Goal: Task Accomplishment & Management: Use online tool/utility

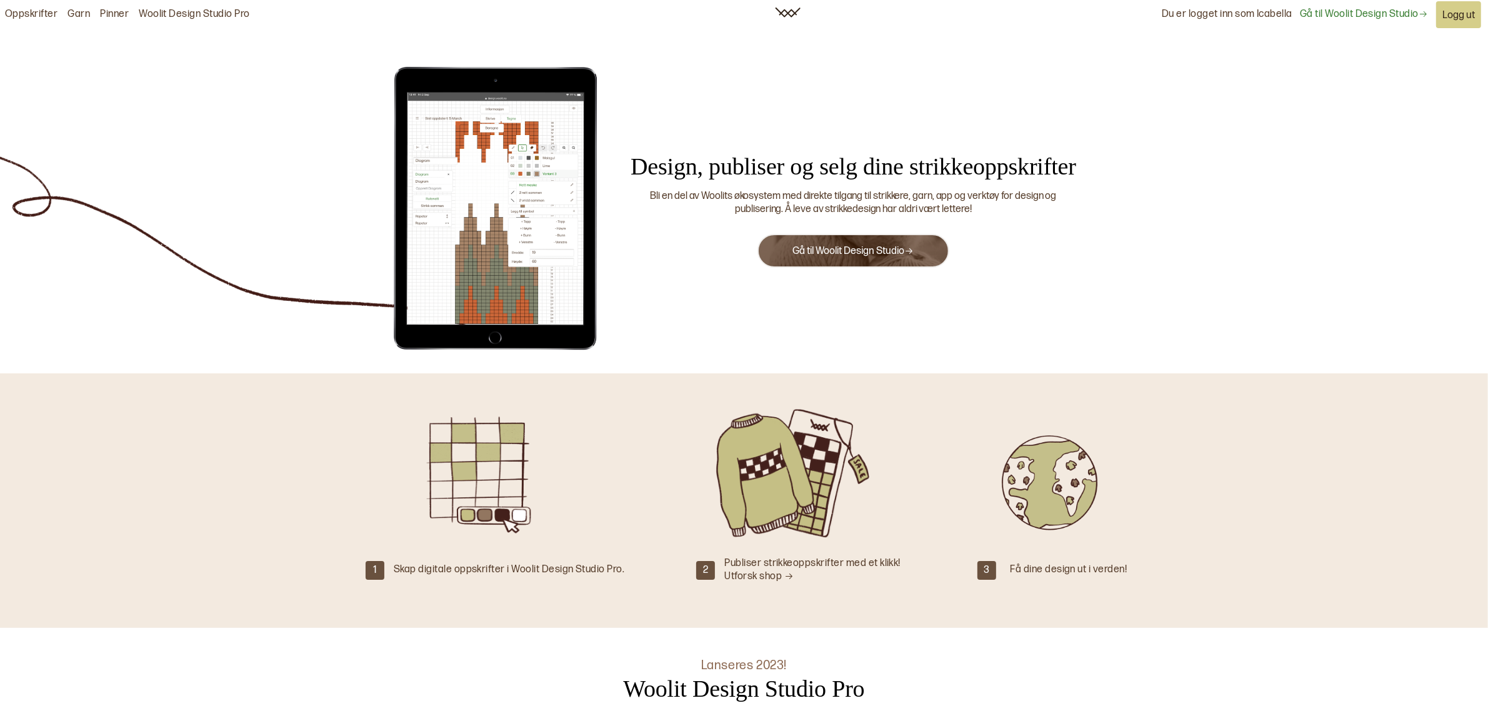
click at [219, 13] on link "Woolit Design Studio Pro" at bounding box center [194, 14] width 111 height 13
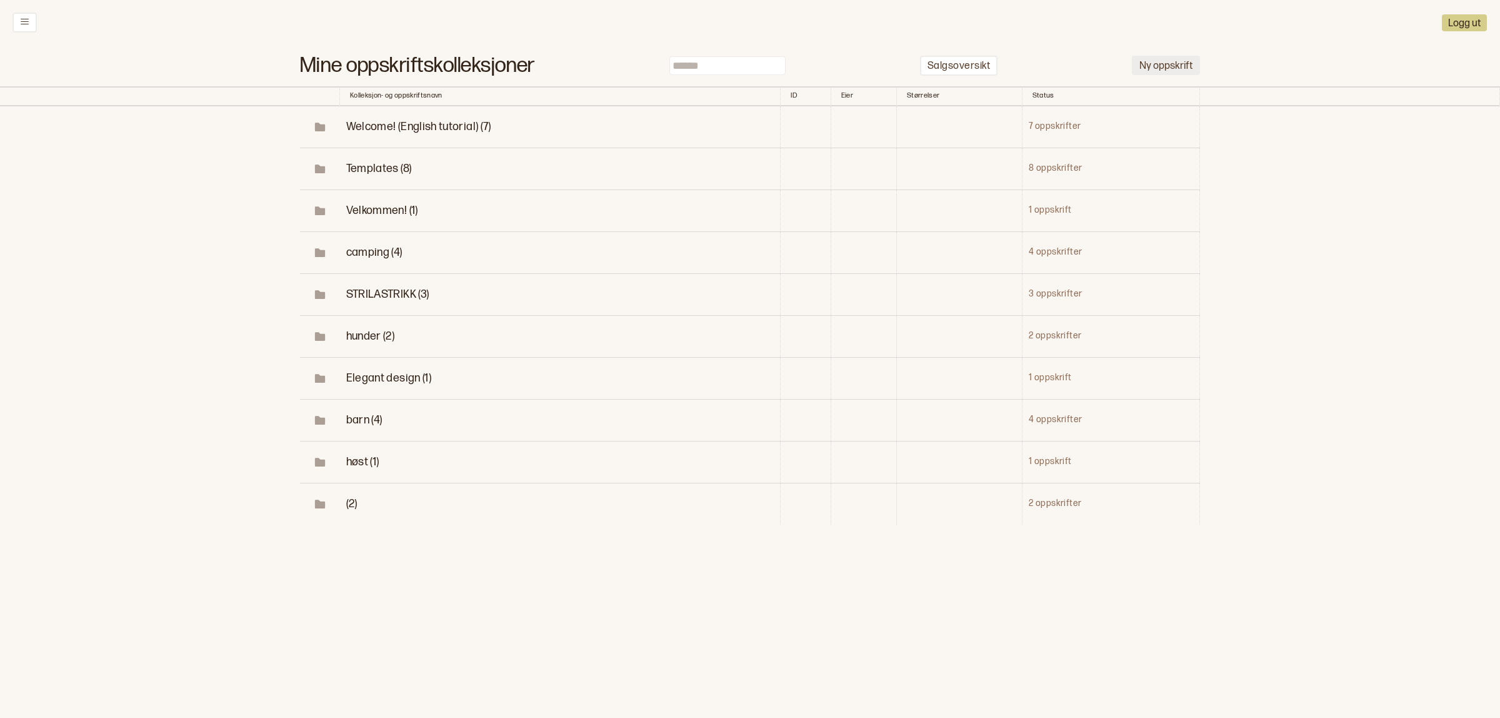
click at [1163, 71] on button "Ny oppskrift" at bounding box center [1166, 65] width 68 height 19
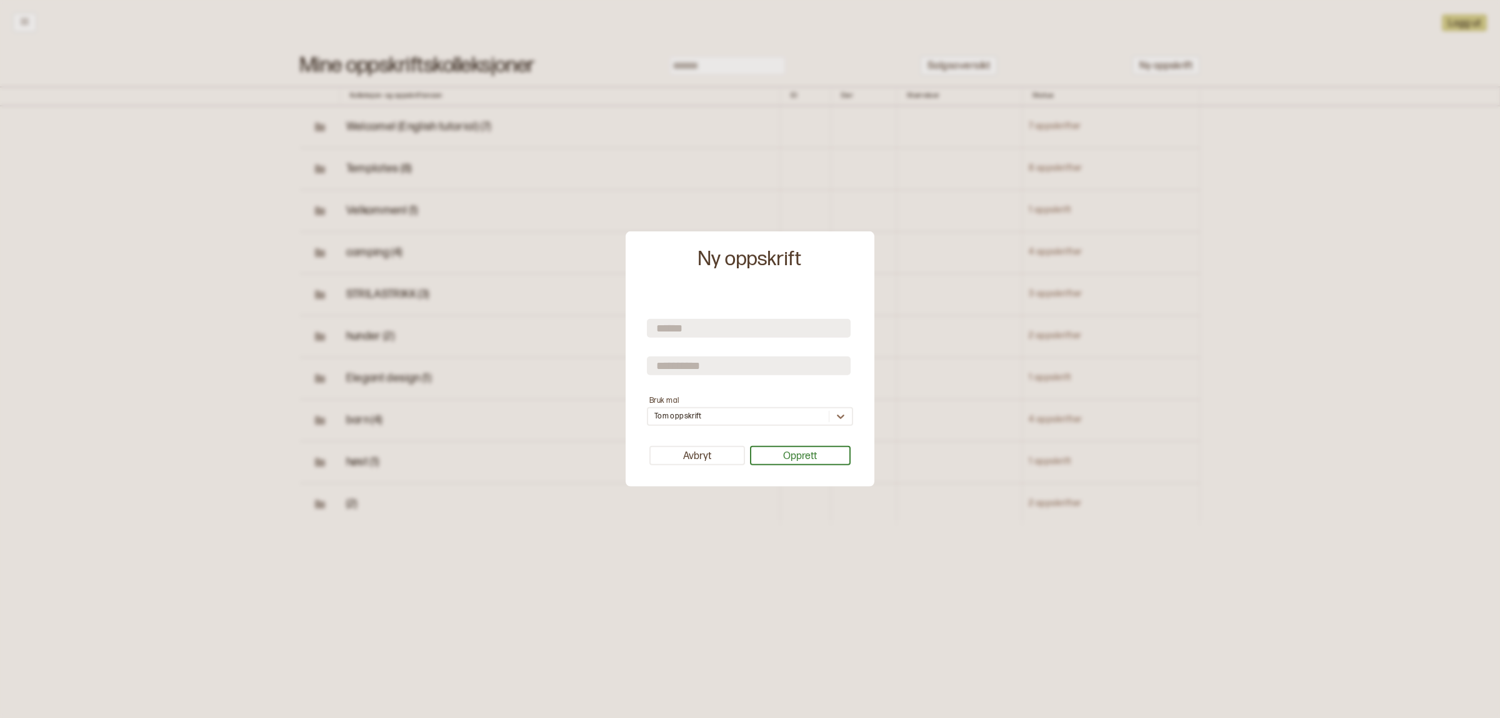
click at [694, 333] on input "text" at bounding box center [749, 327] width 204 height 19
type input "*********"
click at [813, 452] on button "Opprett" at bounding box center [800, 455] width 101 height 19
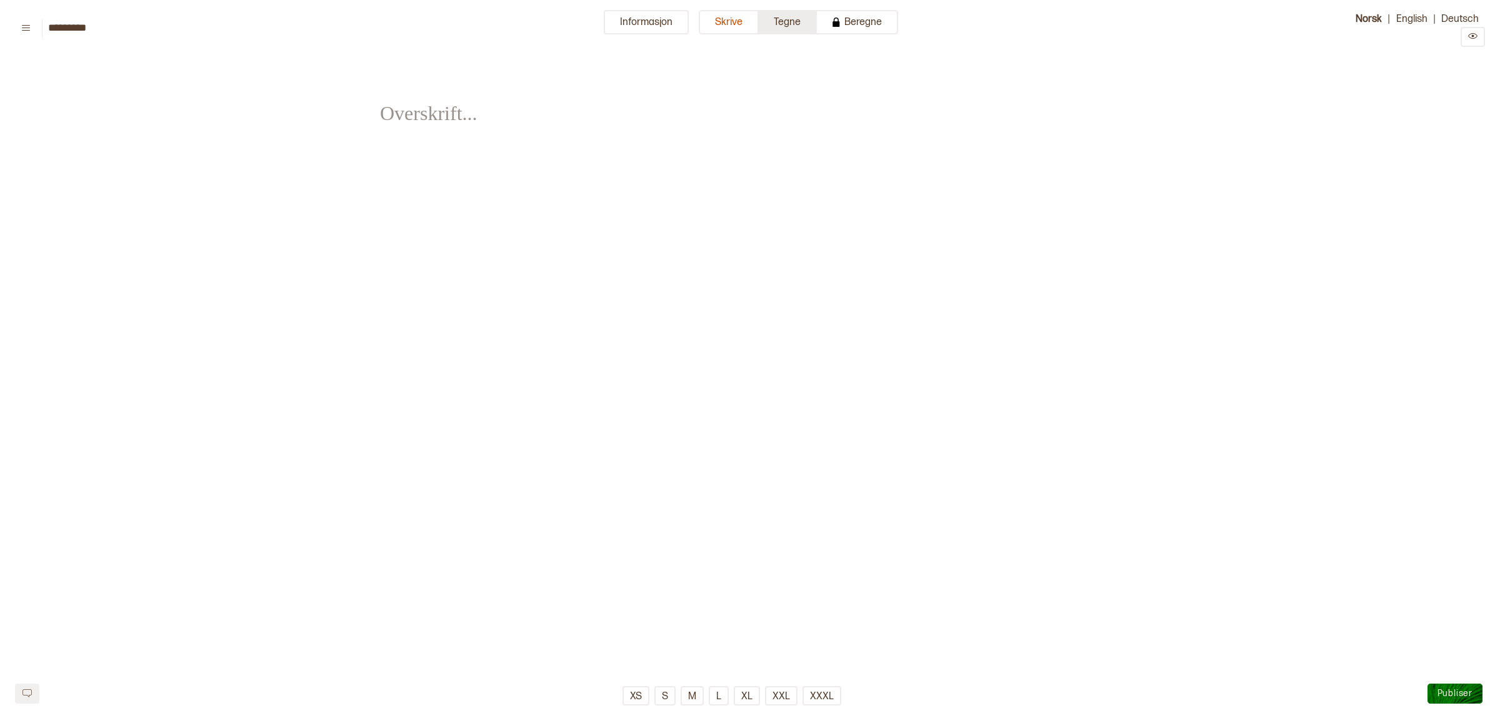
click at [798, 23] on button "Tegne" at bounding box center [788, 22] width 58 height 24
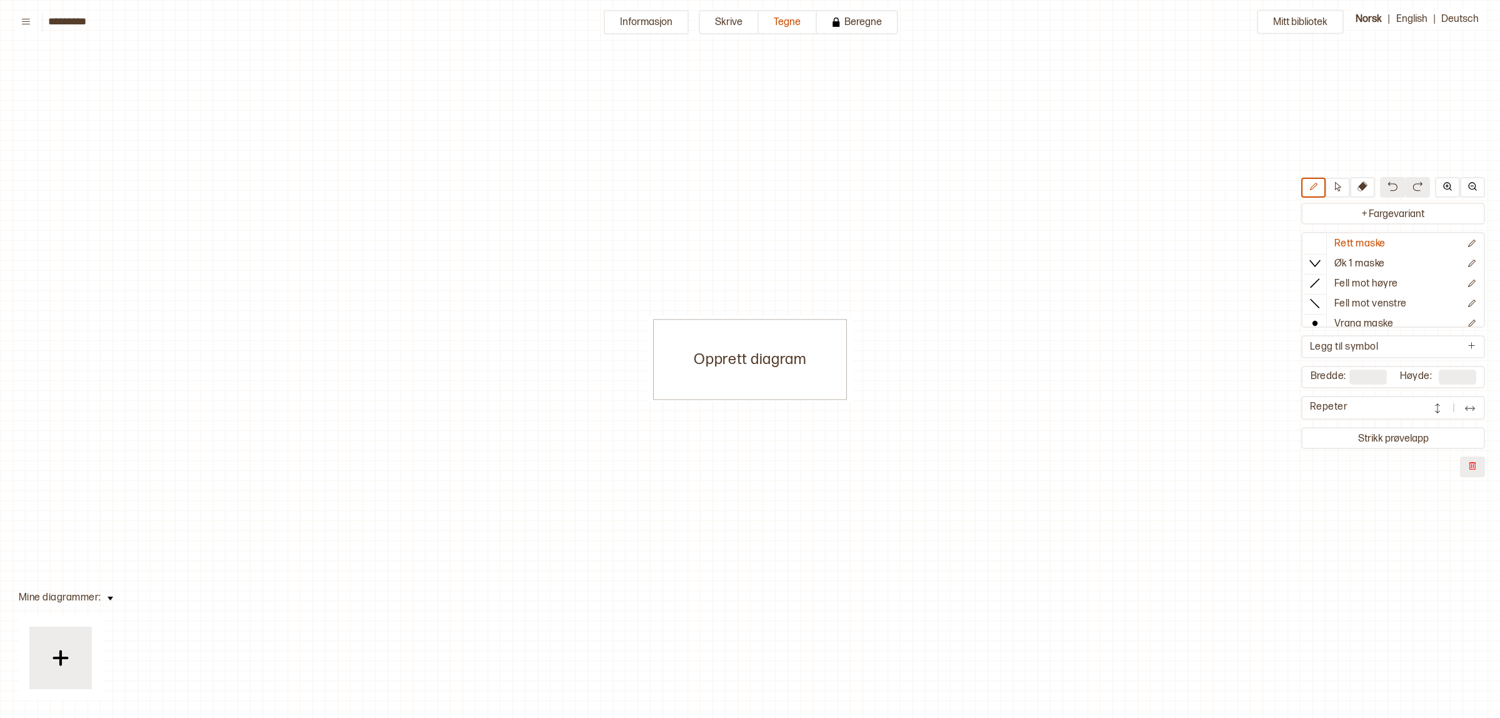
scroll to position [6, 6]
click at [1363, 210] on button "+ Fargevariant" at bounding box center [1393, 213] width 179 height 17
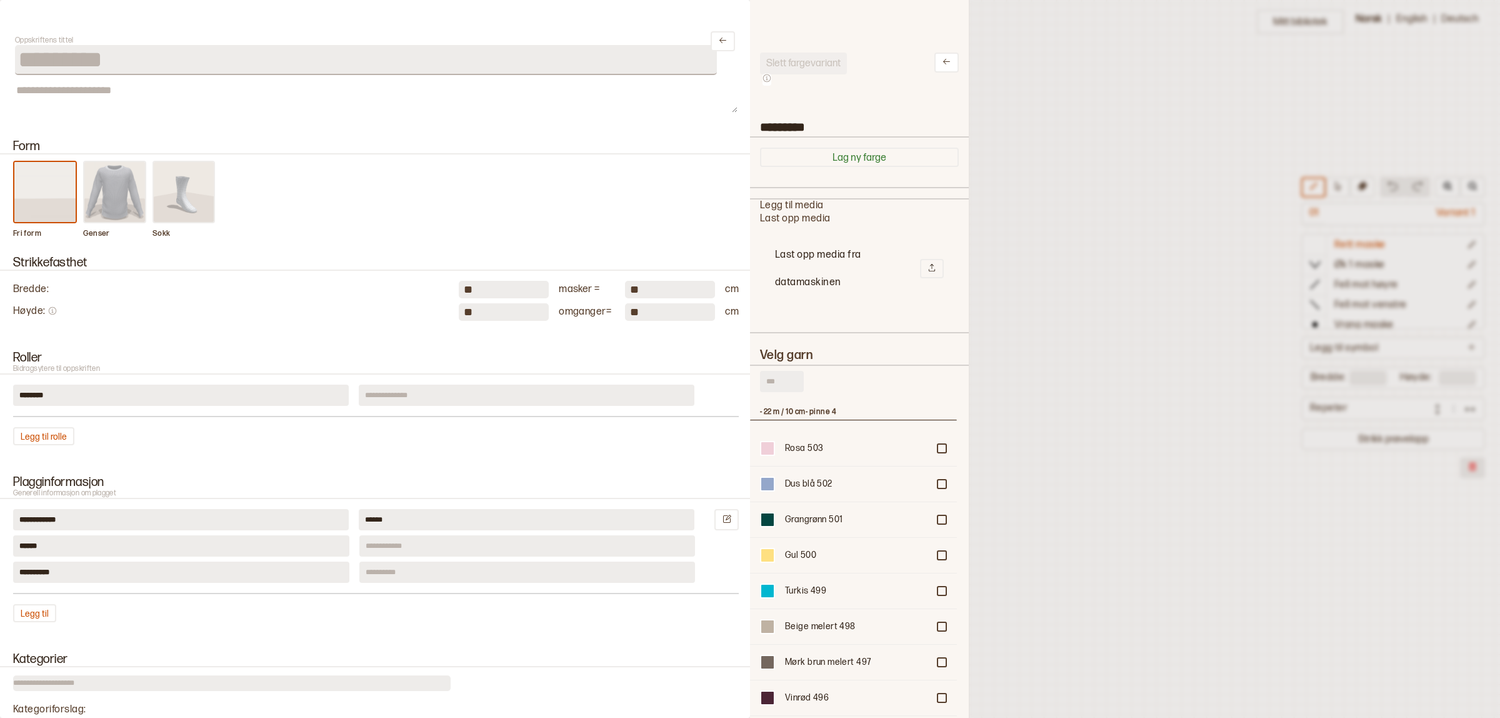
scroll to position [363, 195]
click at [793, 381] on input "text" at bounding box center [782, 381] width 44 height 21
type input "*"
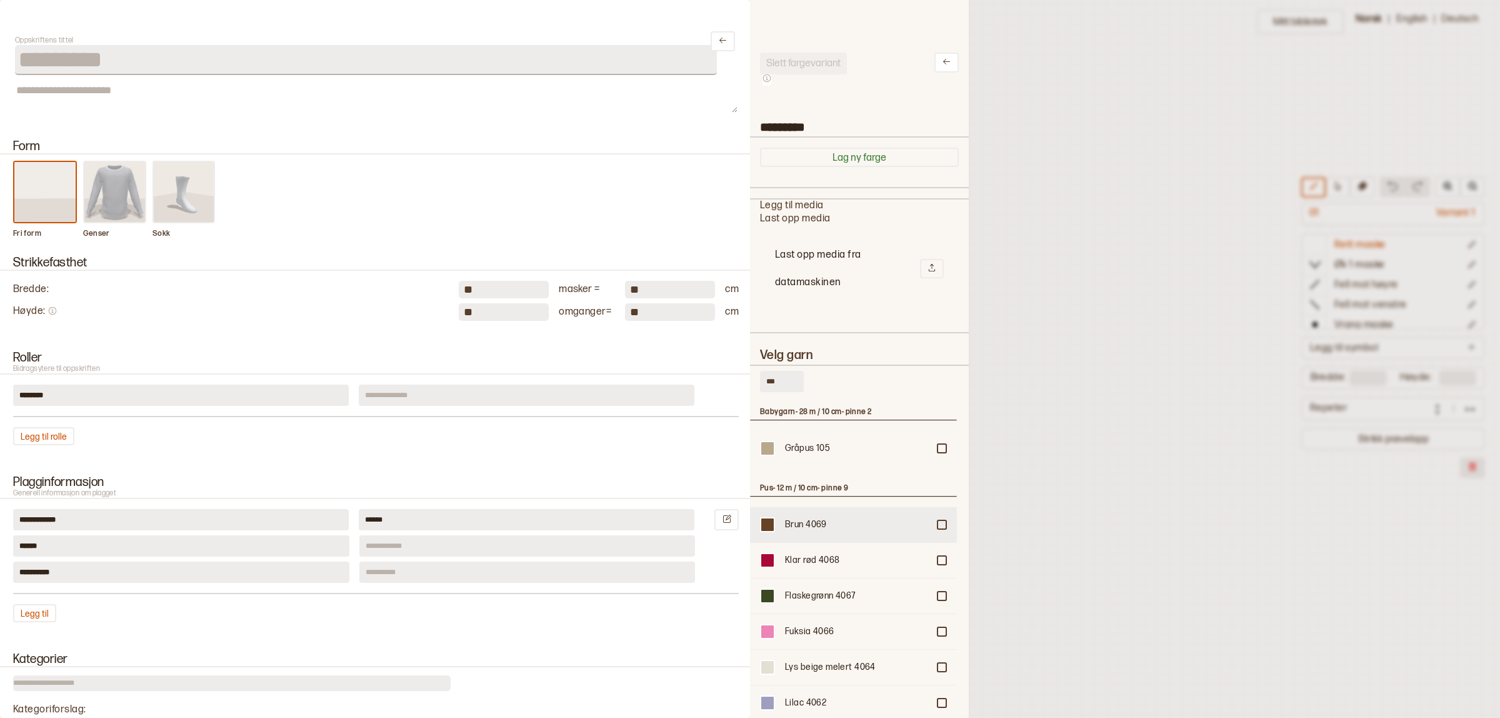
type input "***"
click at [927, 517] on div "Brun 4069" at bounding box center [853, 524] width 207 height 35
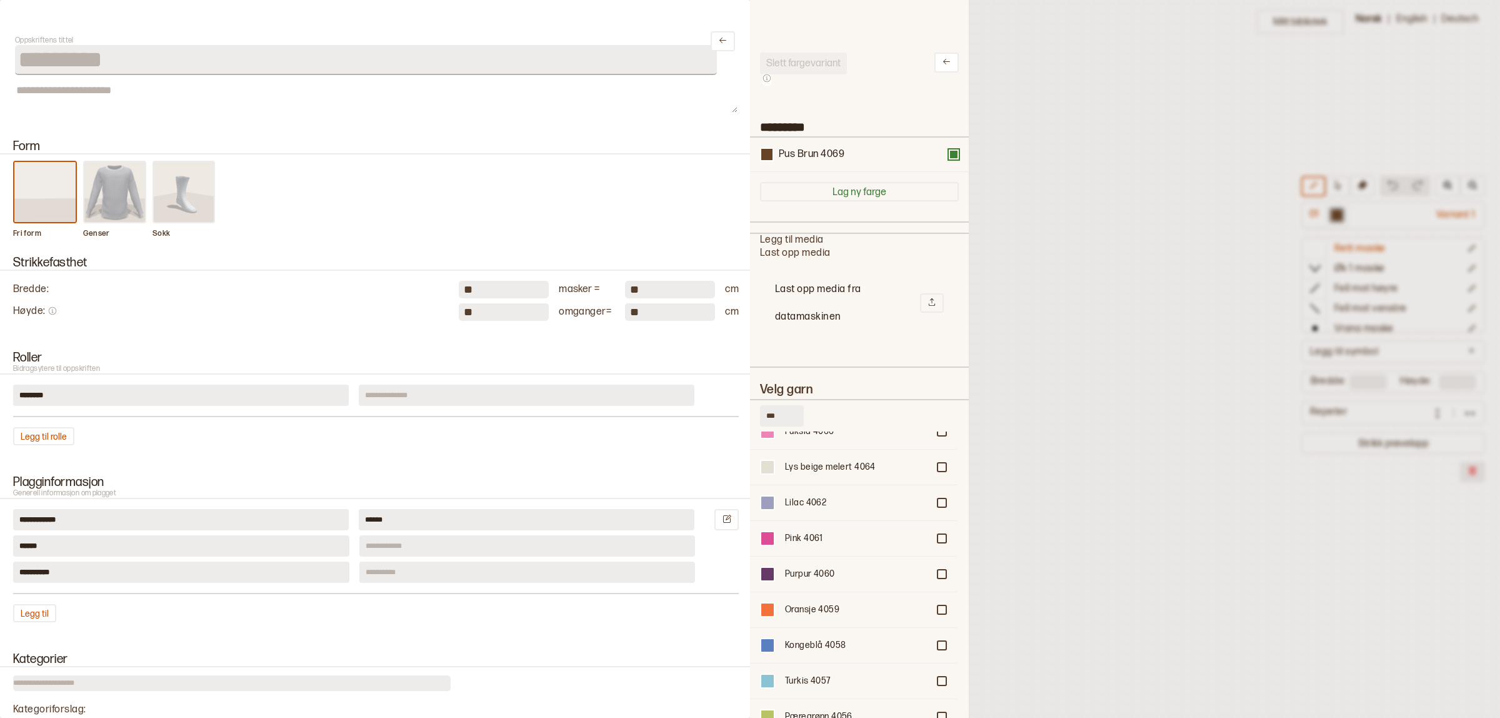
scroll to position [0, 0]
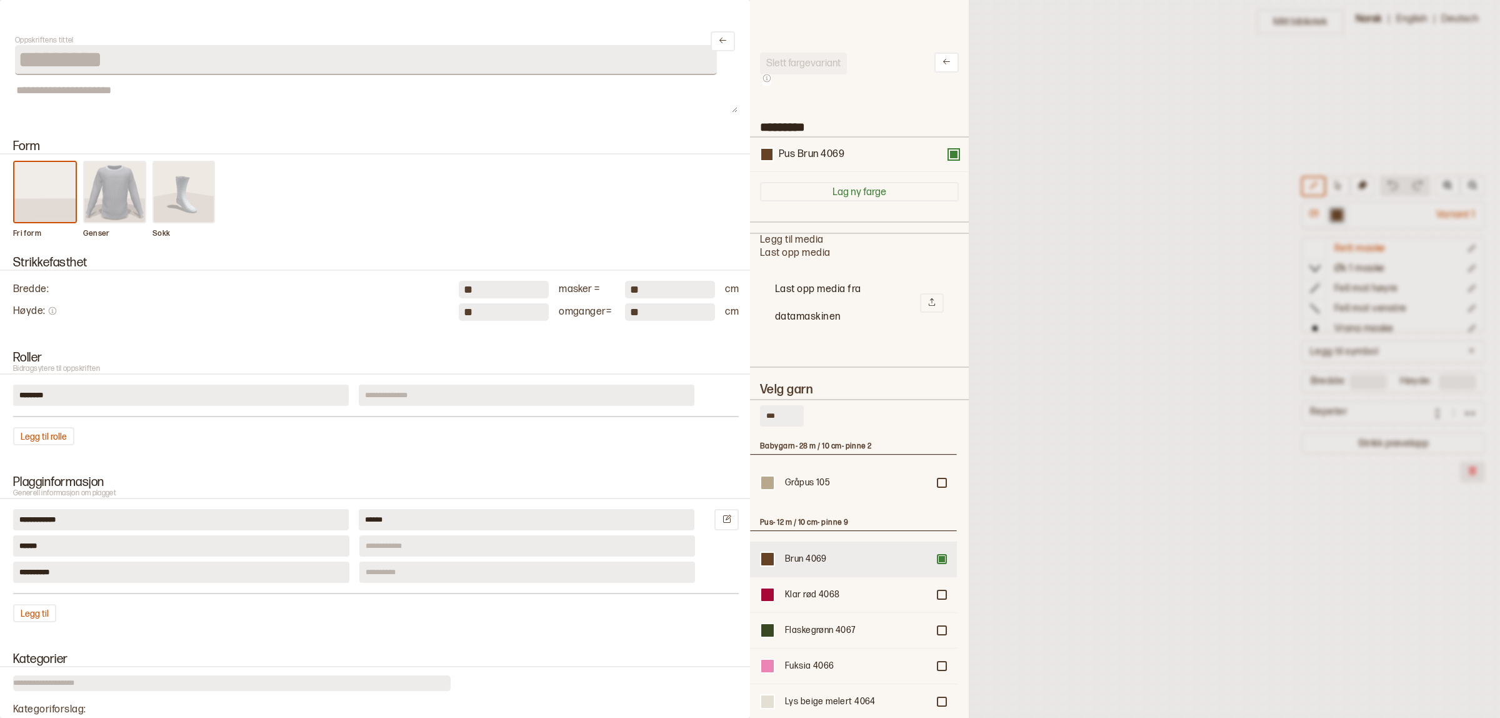
click at [938, 561] on div at bounding box center [942, 559] width 8 height 8
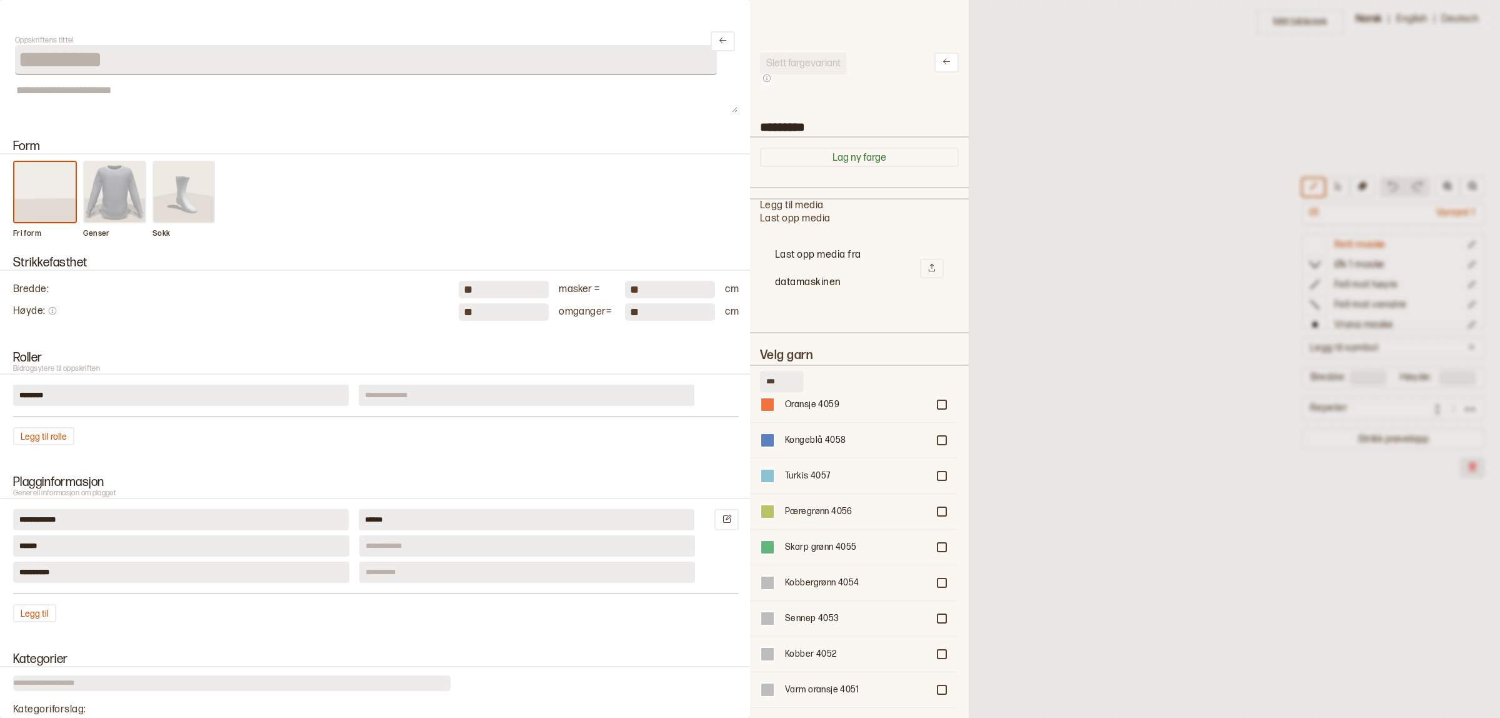
scroll to position [547, 0]
click at [936, 566] on div "Nougat 4050" at bounding box center [853, 583] width 207 height 36
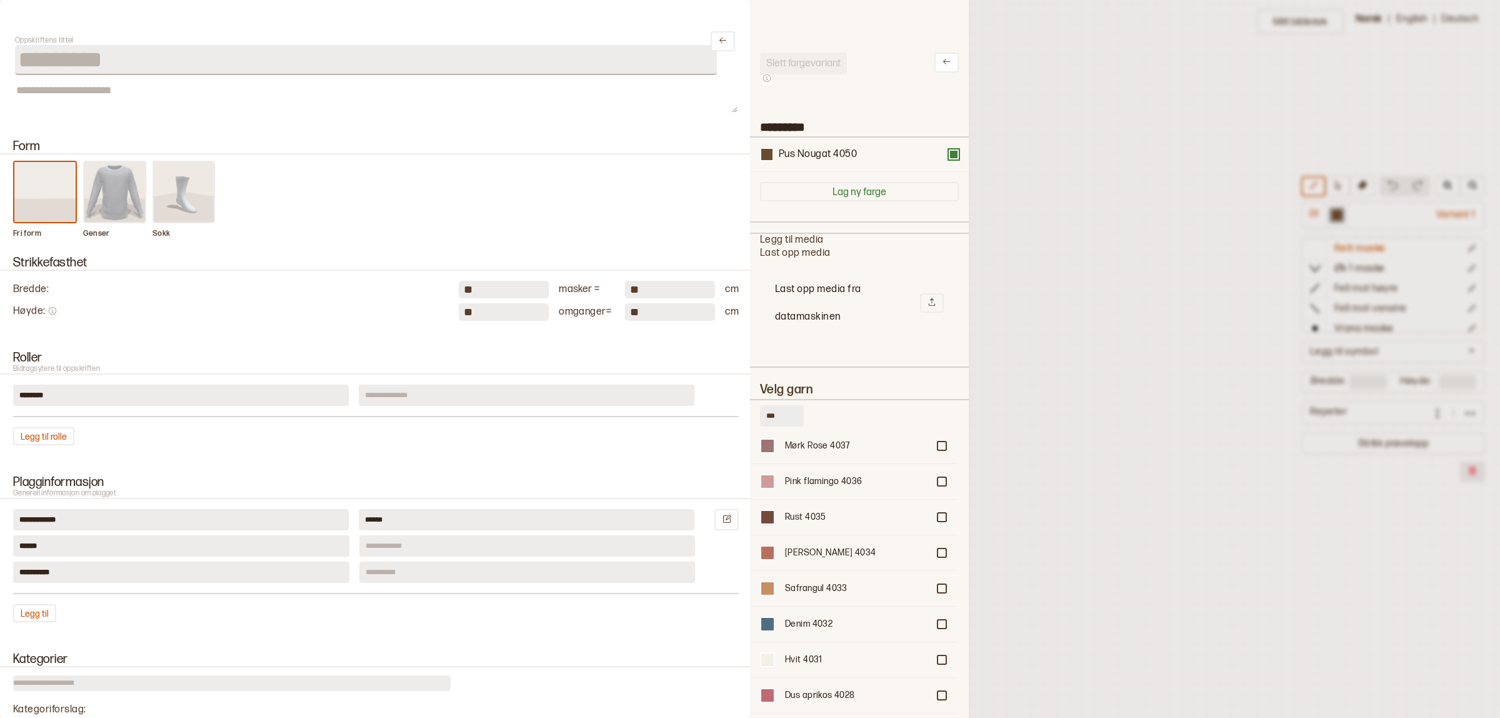
scroll to position [1172, 0]
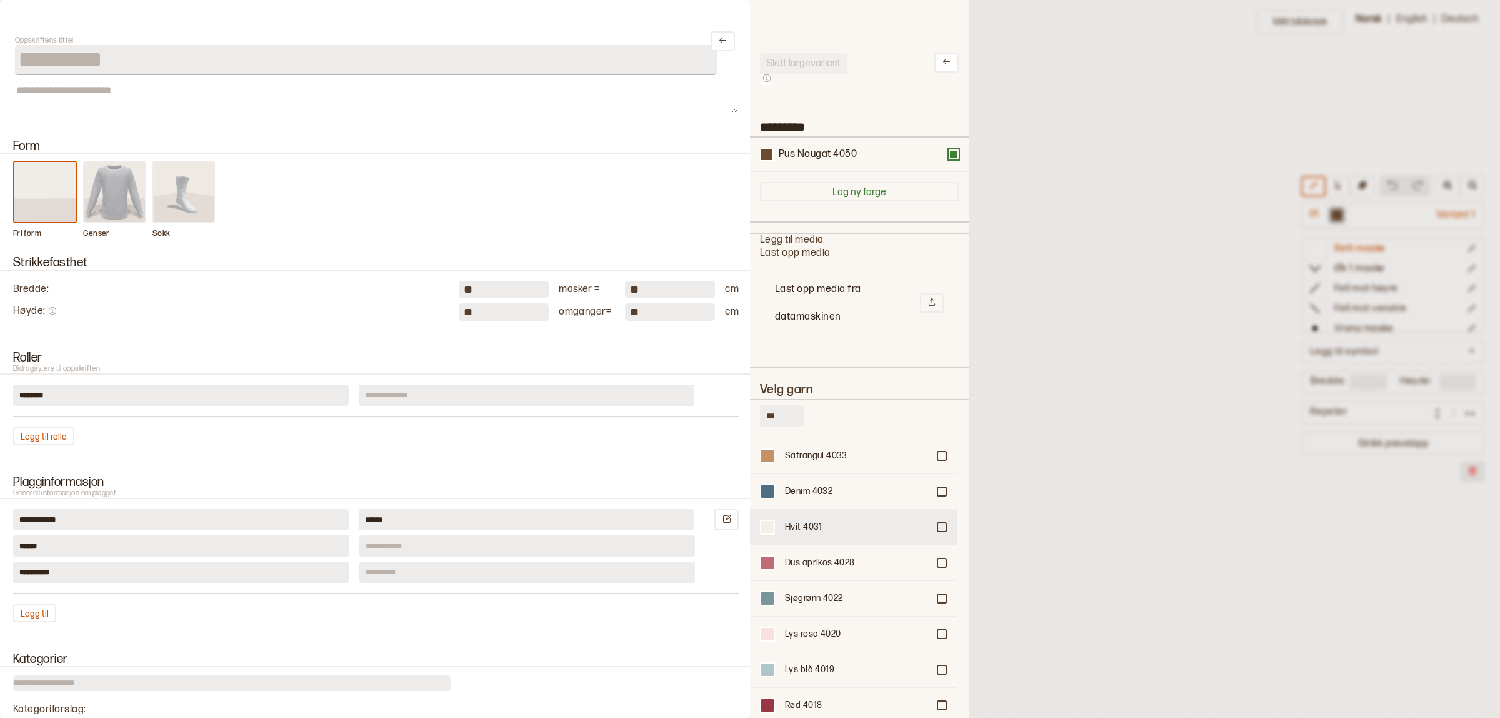
click at [823, 521] on div "Hvit 4031" at bounding box center [856, 527] width 143 height 13
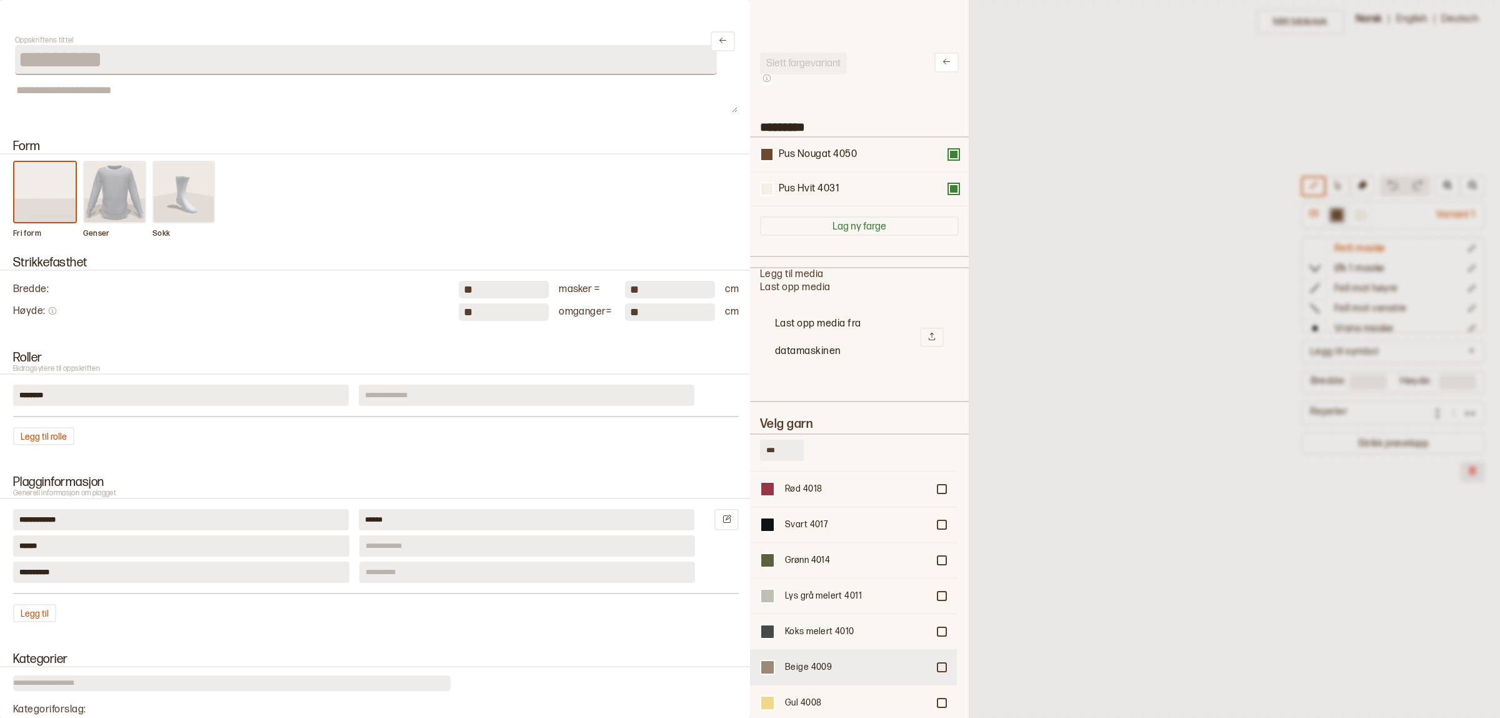
scroll to position [78, 0]
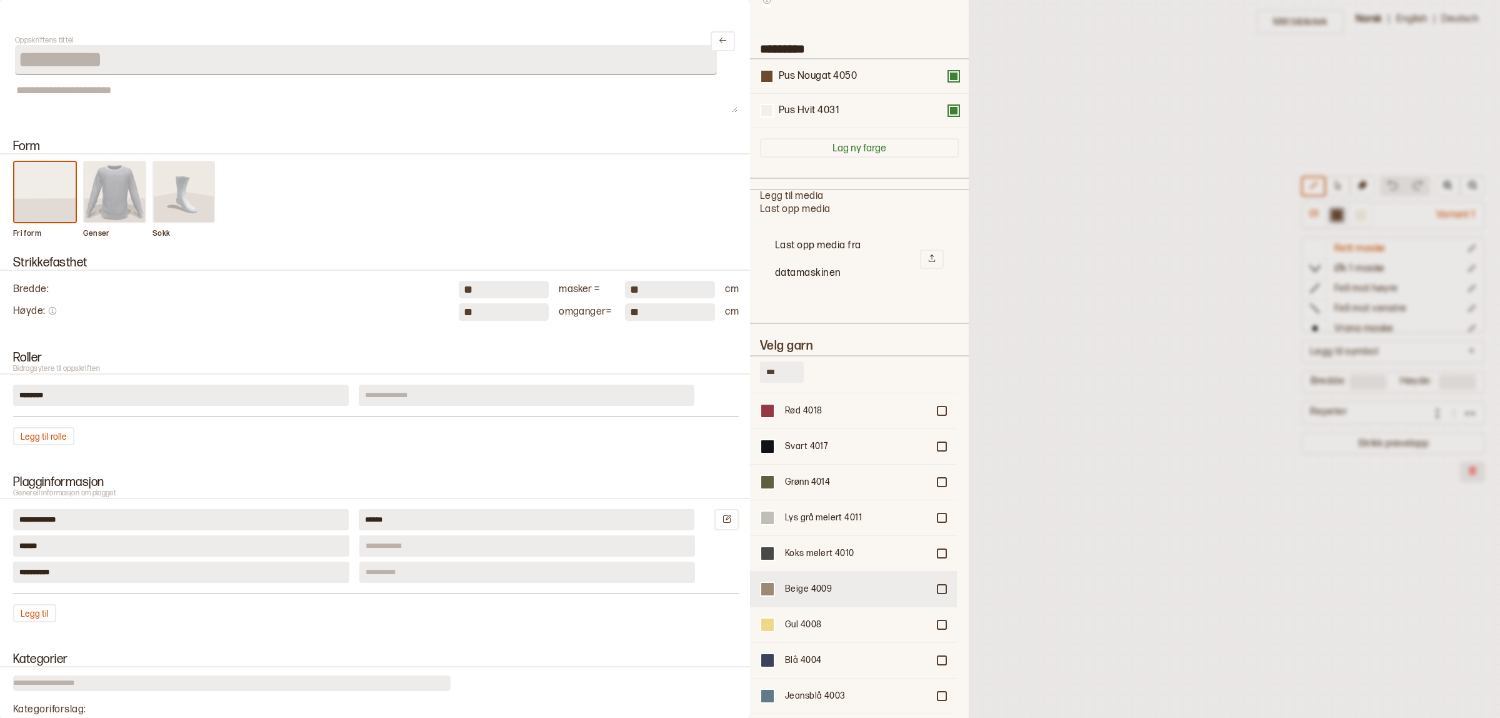
click at [804, 583] on div "Beige 4009" at bounding box center [856, 589] width 143 height 13
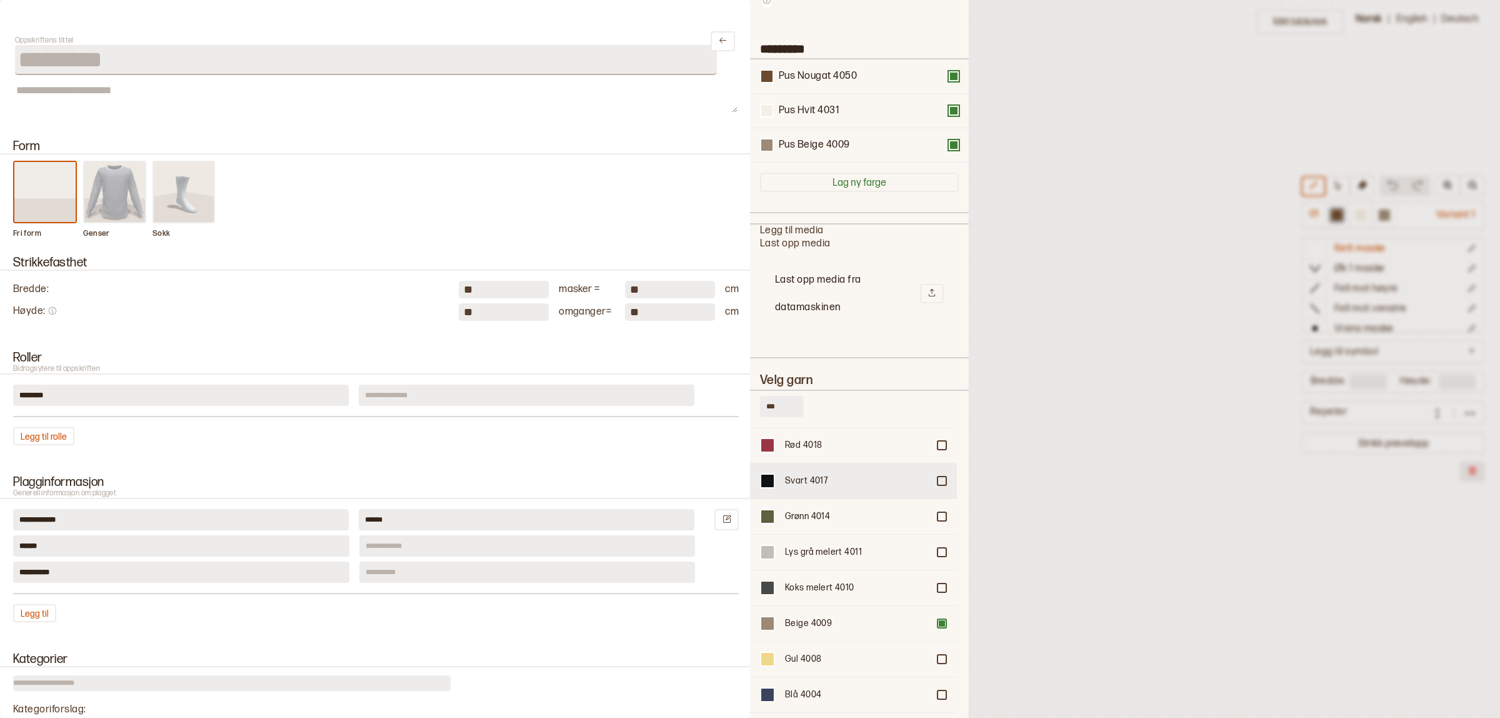
click at [798, 463] on div "Svart 4017" at bounding box center [853, 481] width 207 height 36
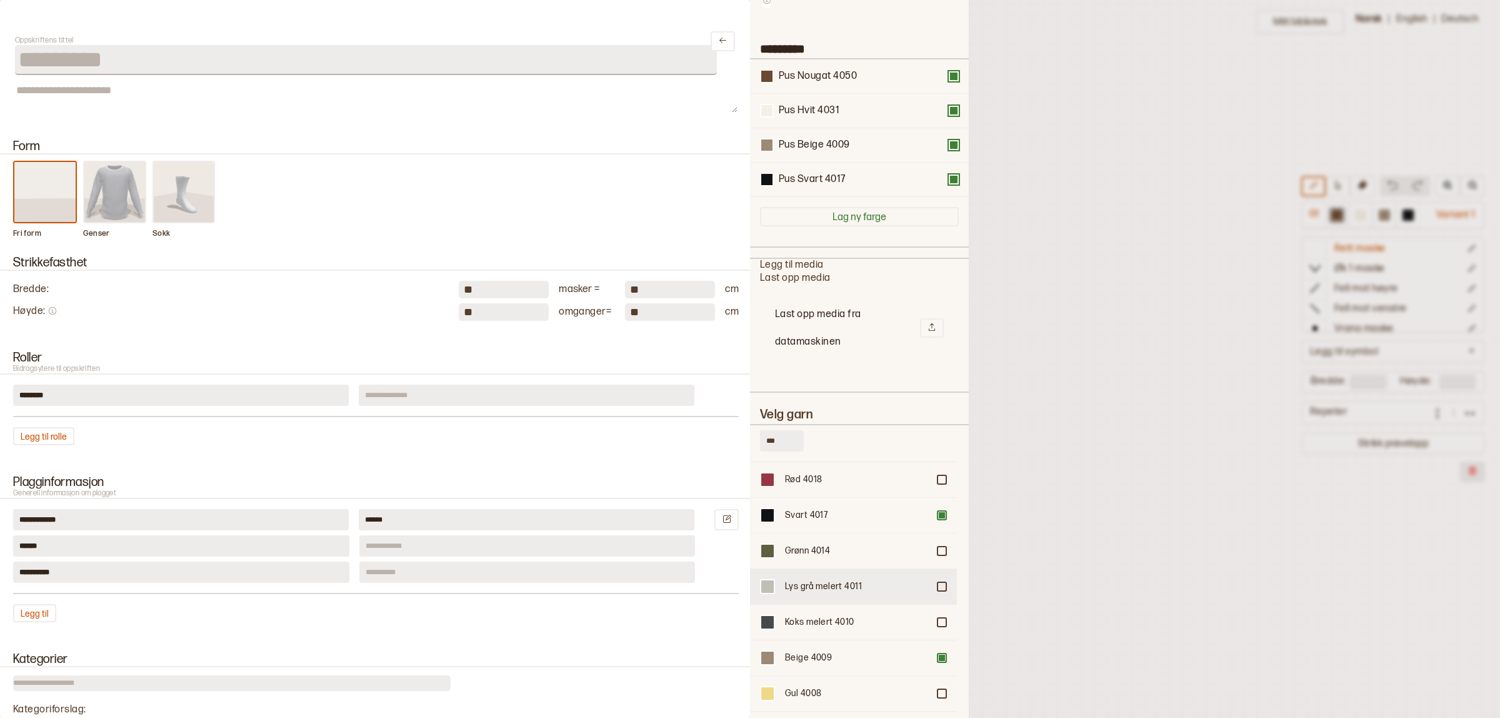
click at [813, 580] on div "Lys grå melert 4011" at bounding box center [856, 586] width 143 height 13
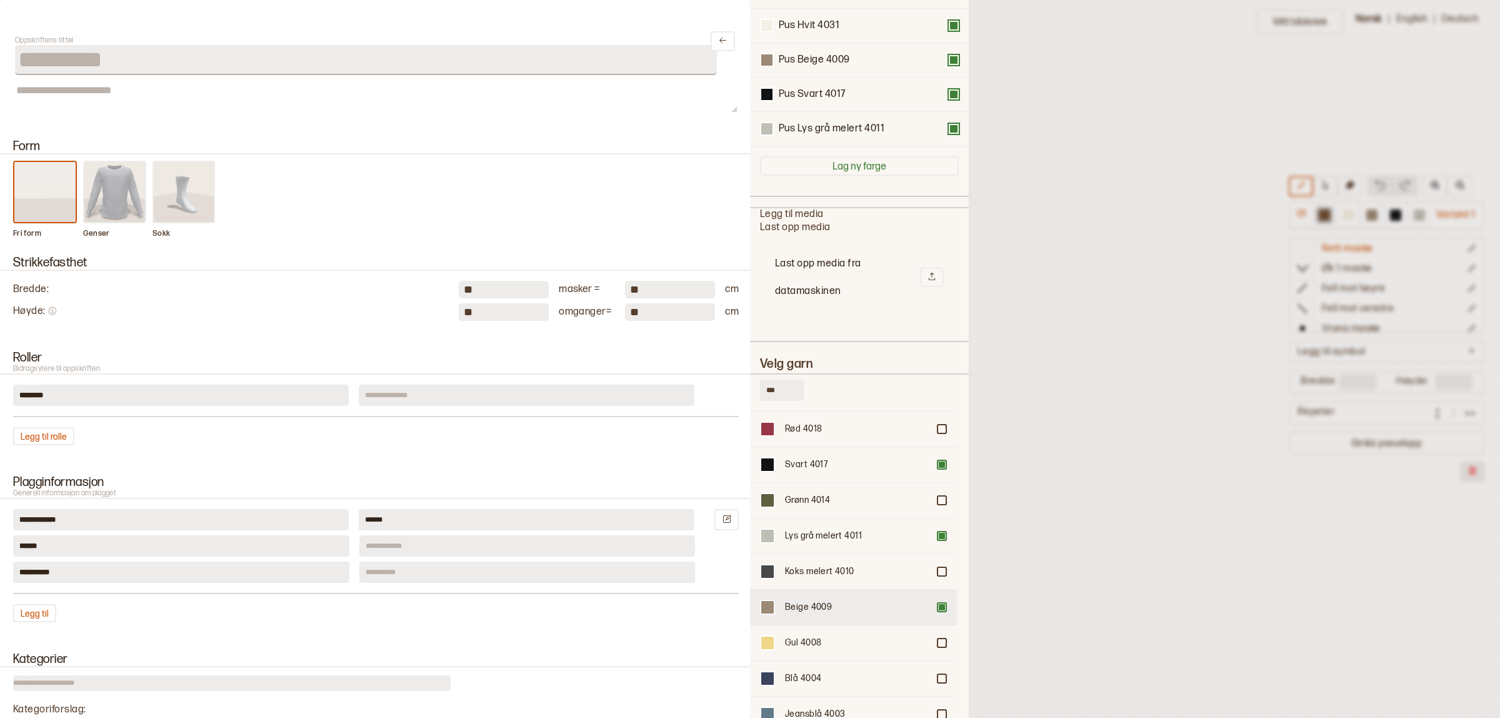
scroll to position [236, 0]
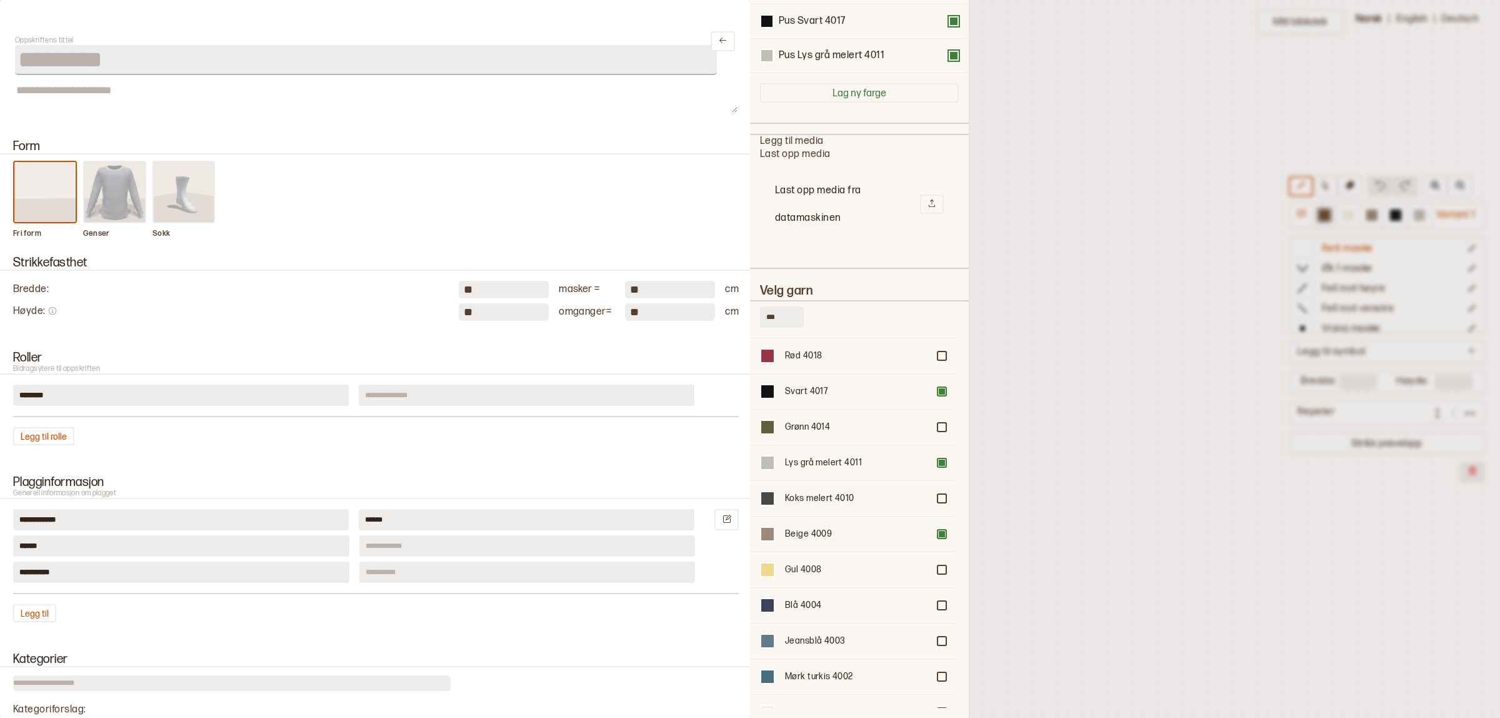
click at [1100, 511] on div at bounding box center [750, 359] width 1500 height 718
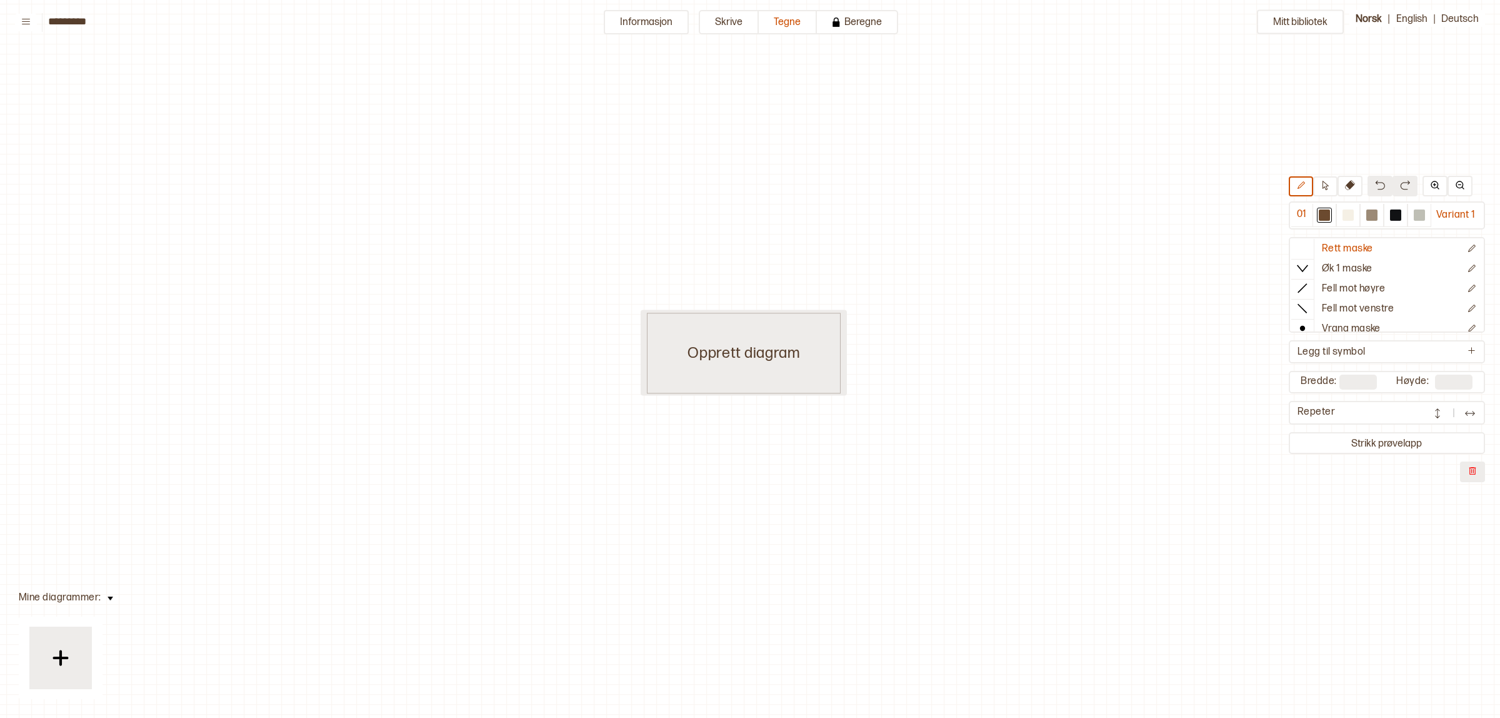
click at [760, 373] on div "Opprett diagram" at bounding box center [744, 353] width 194 height 81
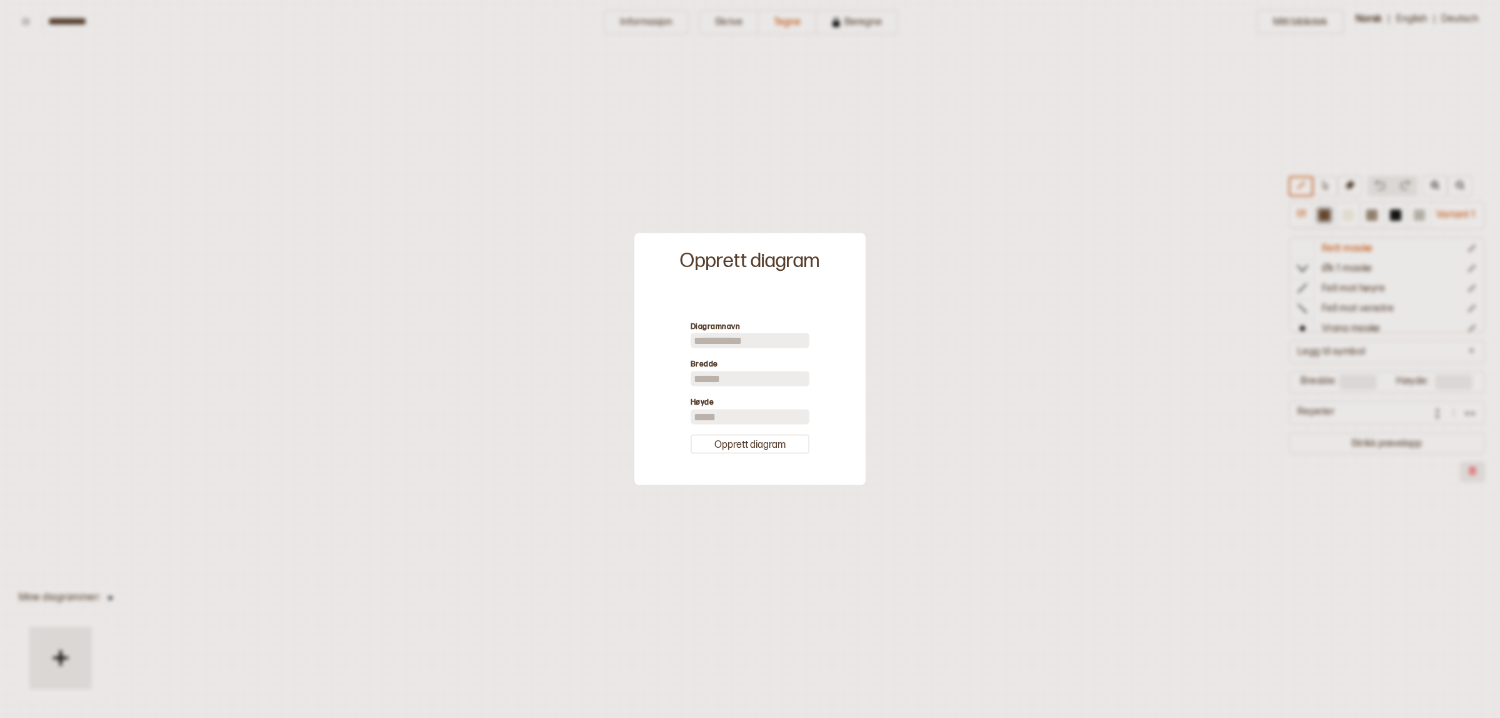
click at [729, 338] on input at bounding box center [750, 340] width 119 height 15
type input "******"
click at [727, 451] on button "Opprett diagram" at bounding box center [750, 443] width 119 height 19
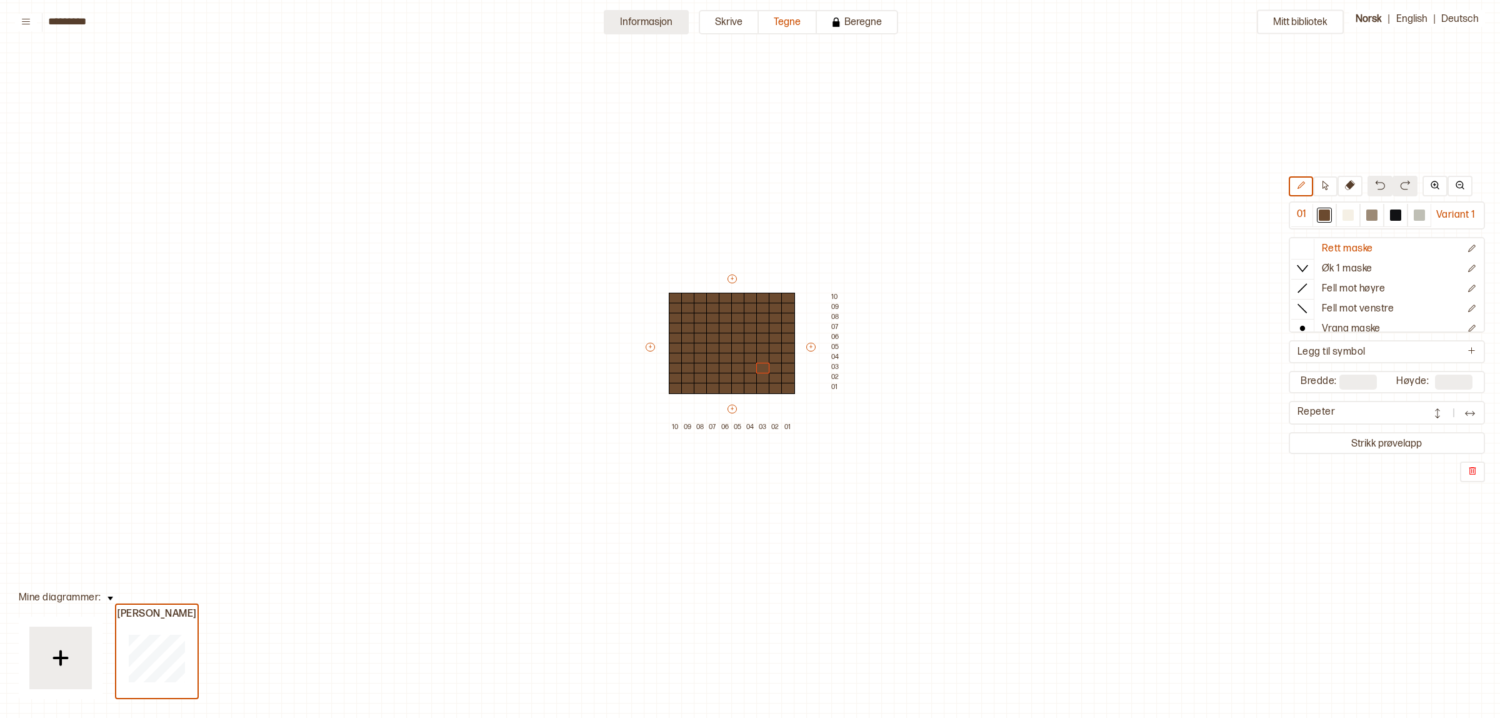
click at [638, 22] on button "Informasjon" at bounding box center [646, 22] width 85 height 24
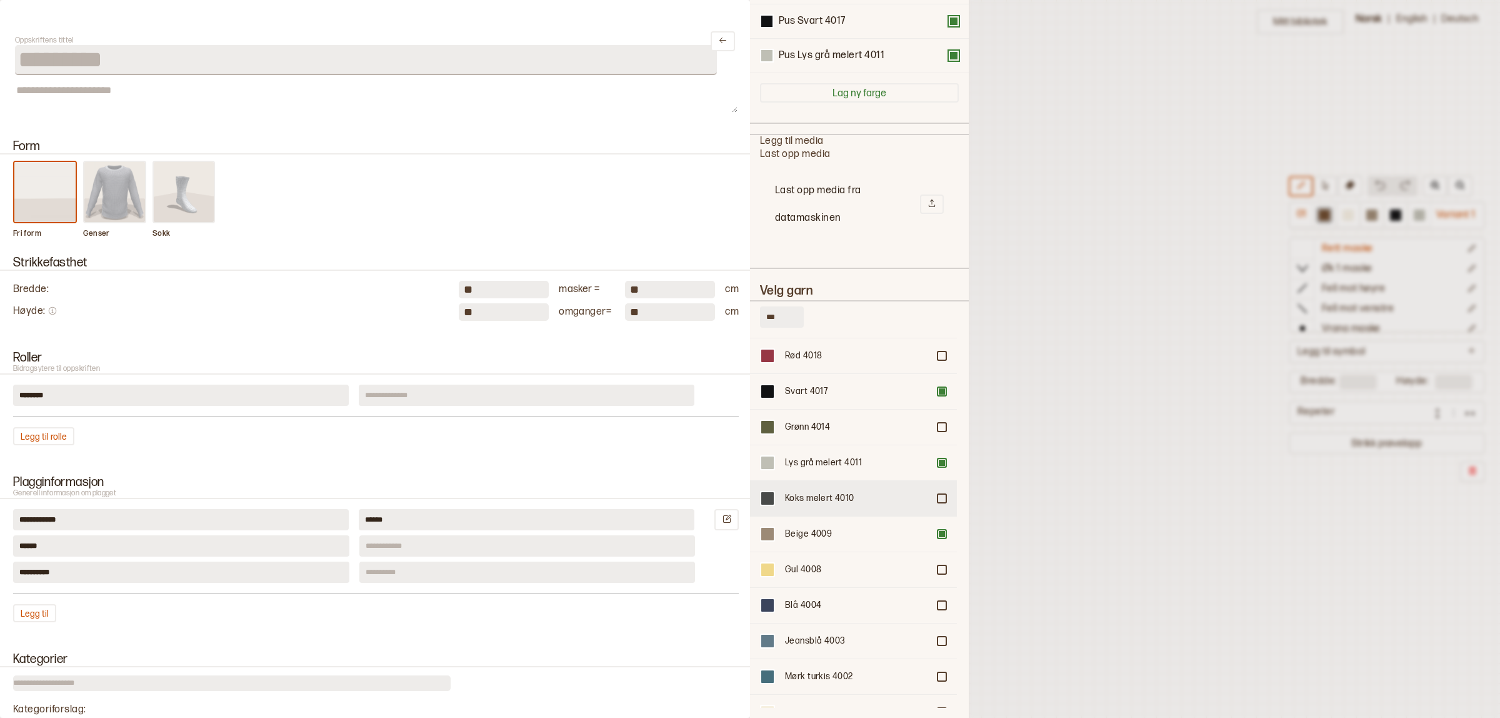
click at [829, 492] on div "Koks melert 4010" at bounding box center [856, 498] width 143 height 13
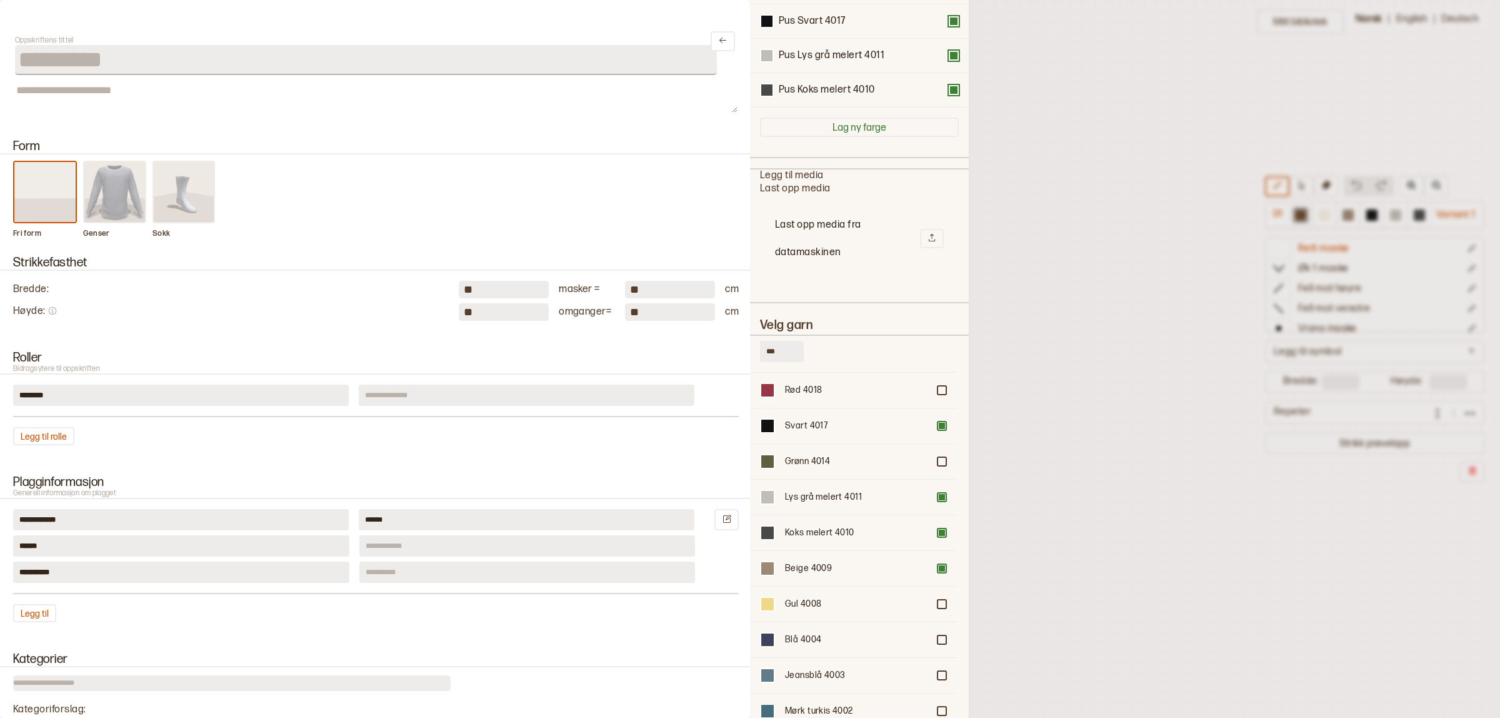
scroll to position [271, 0]
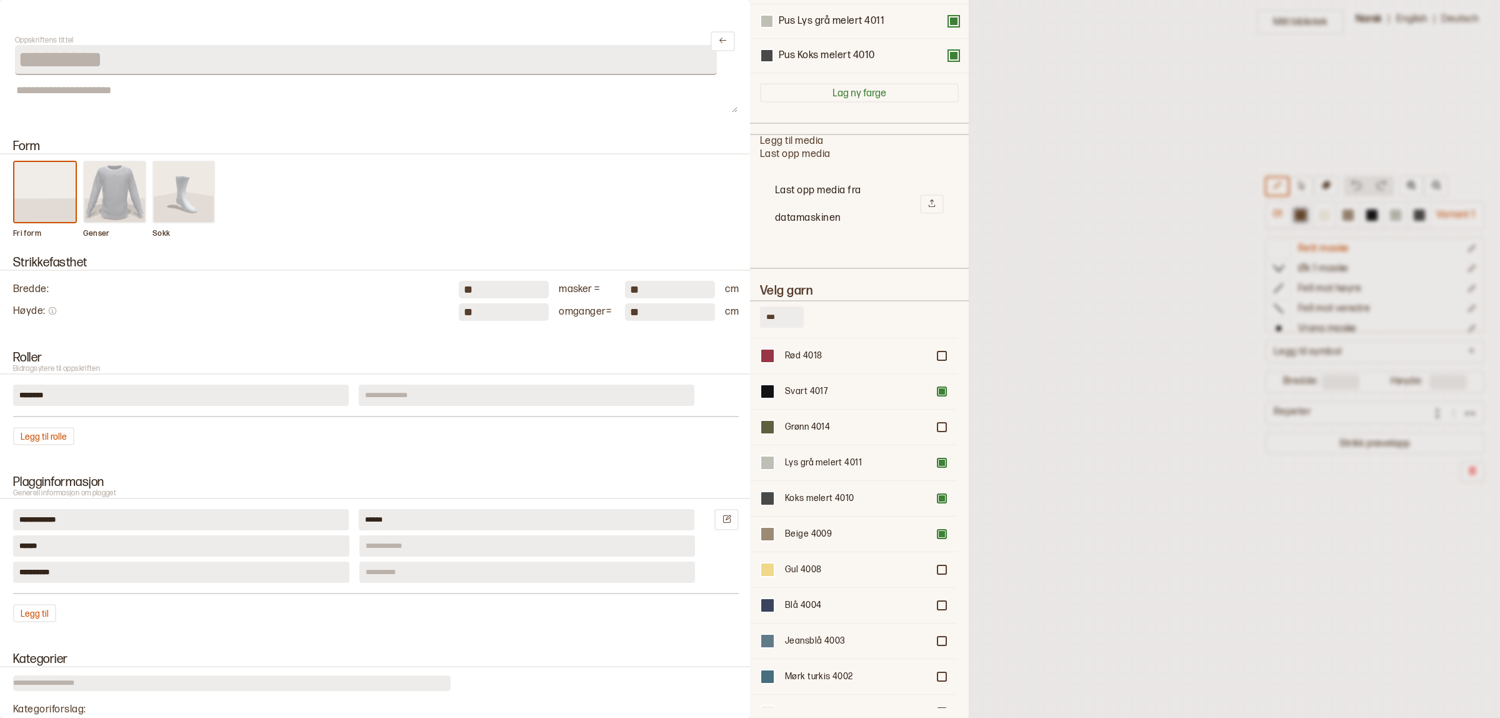
click at [1204, 444] on div at bounding box center [750, 359] width 1500 height 718
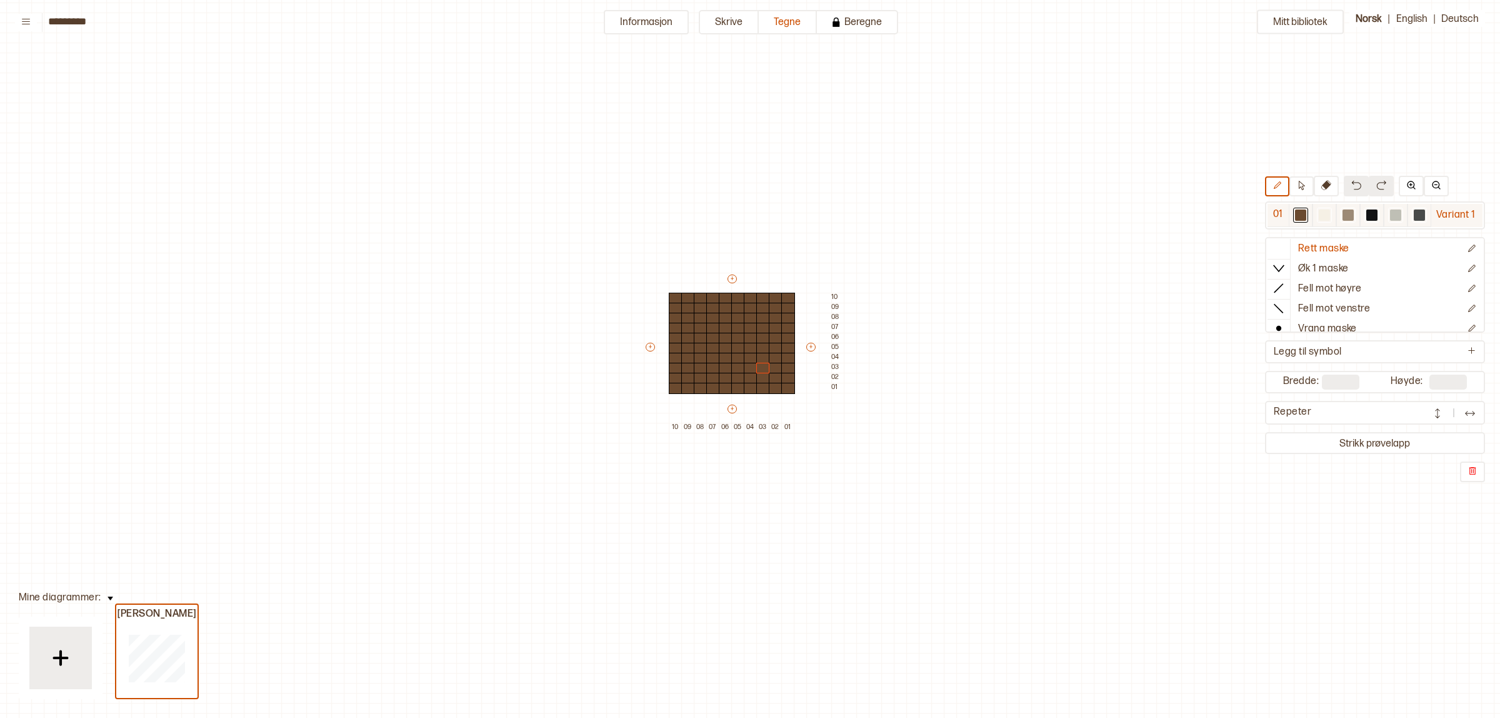
click at [1414, 213] on div at bounding box center [1419, 214] width 11 height 11
drag, startPoint x: 671, startPoint y: 296, endPoint x: 785, endPoint y: 393, distance: 149.9
click at [785, 393] on div "+ + + + 10 09 08 07 06 05 04 03 02 01 10 09 08 07 06 05 04 03 02 01" at bounding box center [744, 353] width 200 height 160
drag, startPoint x: 679, startPoint y: 388, endPoint x: 776, endPoint y: 298, distance: 132.2
click at [776, 298] on div "+ + + + 10 09 08 07 06 05 04 03 02 01 10 09 08 07 06 05 04 03 02 01" at bounding box center [744, 353] width 200 height 160
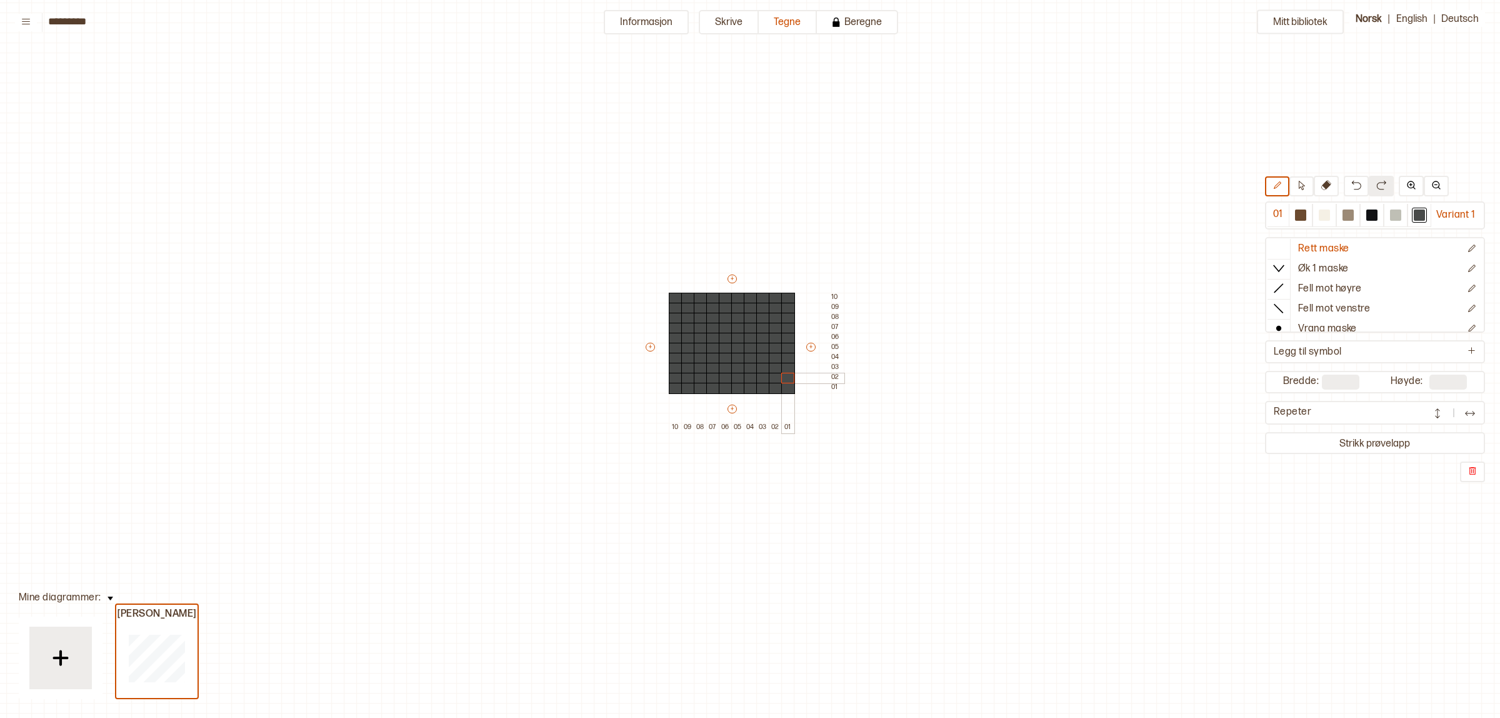
drag, startPoint x: 789, startPoint y: 311, endPoint x: 791, endPoint y: 376, distance: 65.0
click at [791, 376] on div "+ + + + 10 09 08 07 06 05 04 03 02 01 10 09 08 07 06 05 04 03 02 01" at bounding box center [744, 353] width 200 height 160
click at [1373, 216] on div at bounding box center [1371, 214] width 11 height 11
click at [1394, 211] on div at bounding box center [1395, 214] width 11 height 11
click at [711, 296] on div at bounding box center [713, 298] width 14 height 11
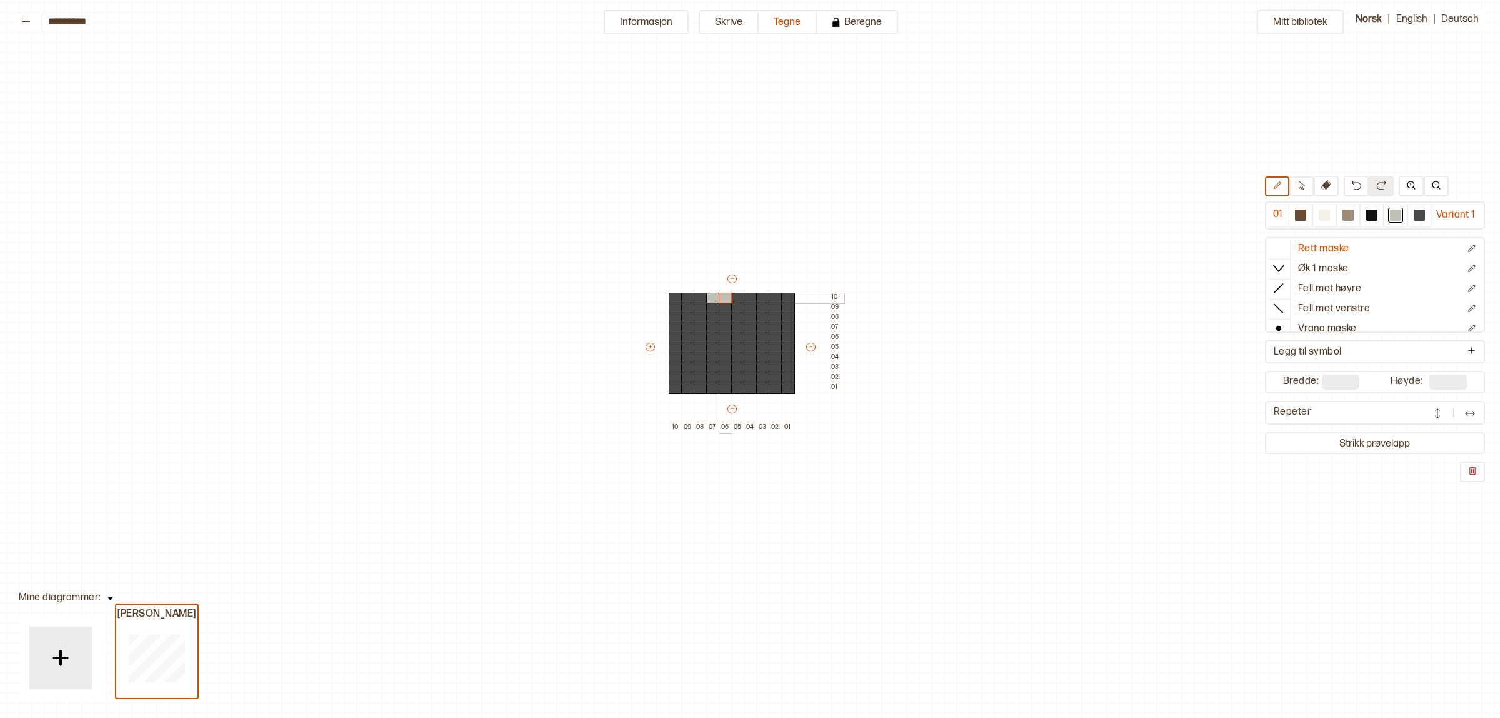
click at [720, 297] on div at bounding box center [726, 298] width 14 height 11
click at [759, 299] on div at bounding box center [763, 298] width 14 height 11
click at [769, 296] on div at bounding box center [776, 298] width 14 height 11
click at [701, 296] on div at bounding box center [701, 298] width 14 height 11
click at [749, 298] on div at bounding box center [751, 298] width 14 height 11
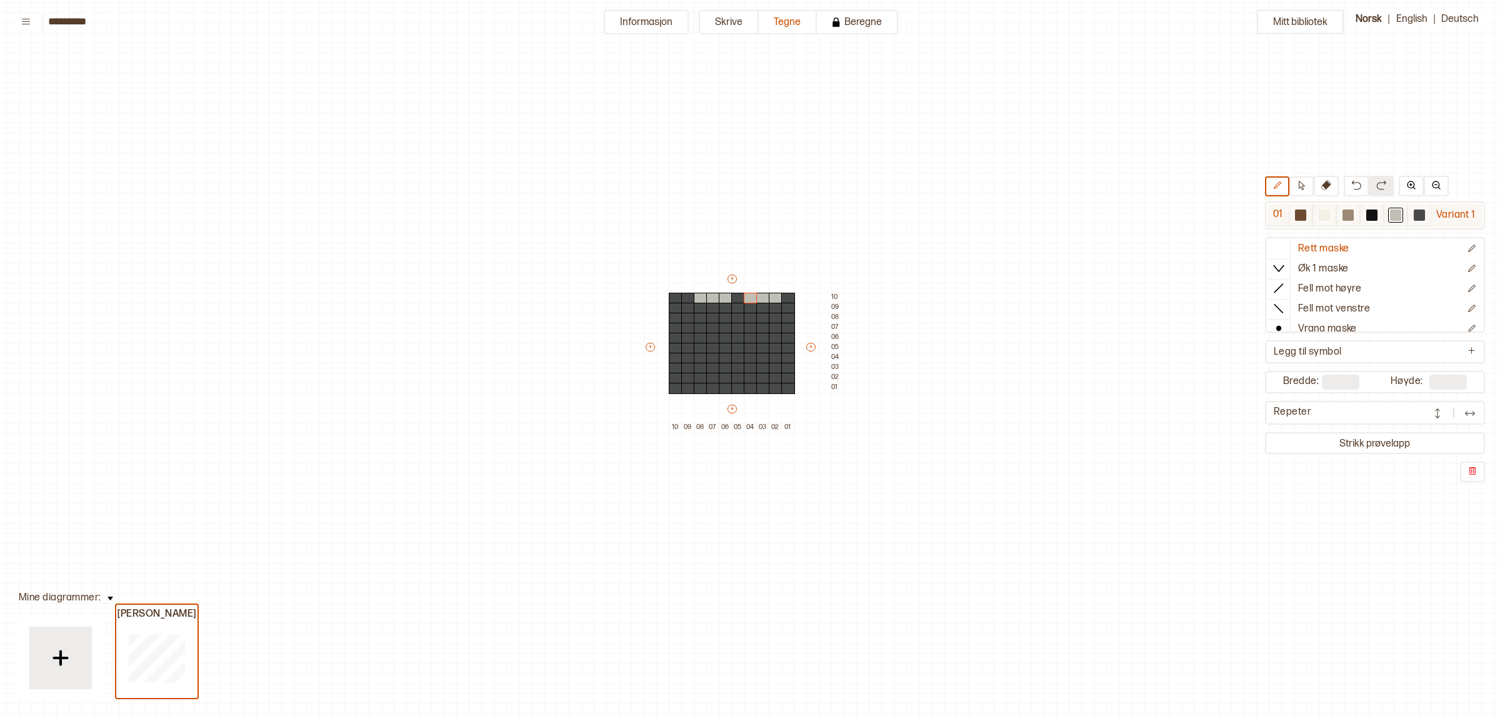
click at [1413, 213] on div at bounding box center [1419, 215] width 15 height 15
click at [723, 294] on div at bounding box center [726, 298] width 14 height 11
drag, startPoint x: 776, startPoint y: 298, endPoint x: 801, endPoint y: 294, distance: 25.3
click at [776, 297] on div at bounding box center [776, 298] width 14 height 11
click at [1394, 213] on div at bounding box center [1395, 214] width 11 height 11
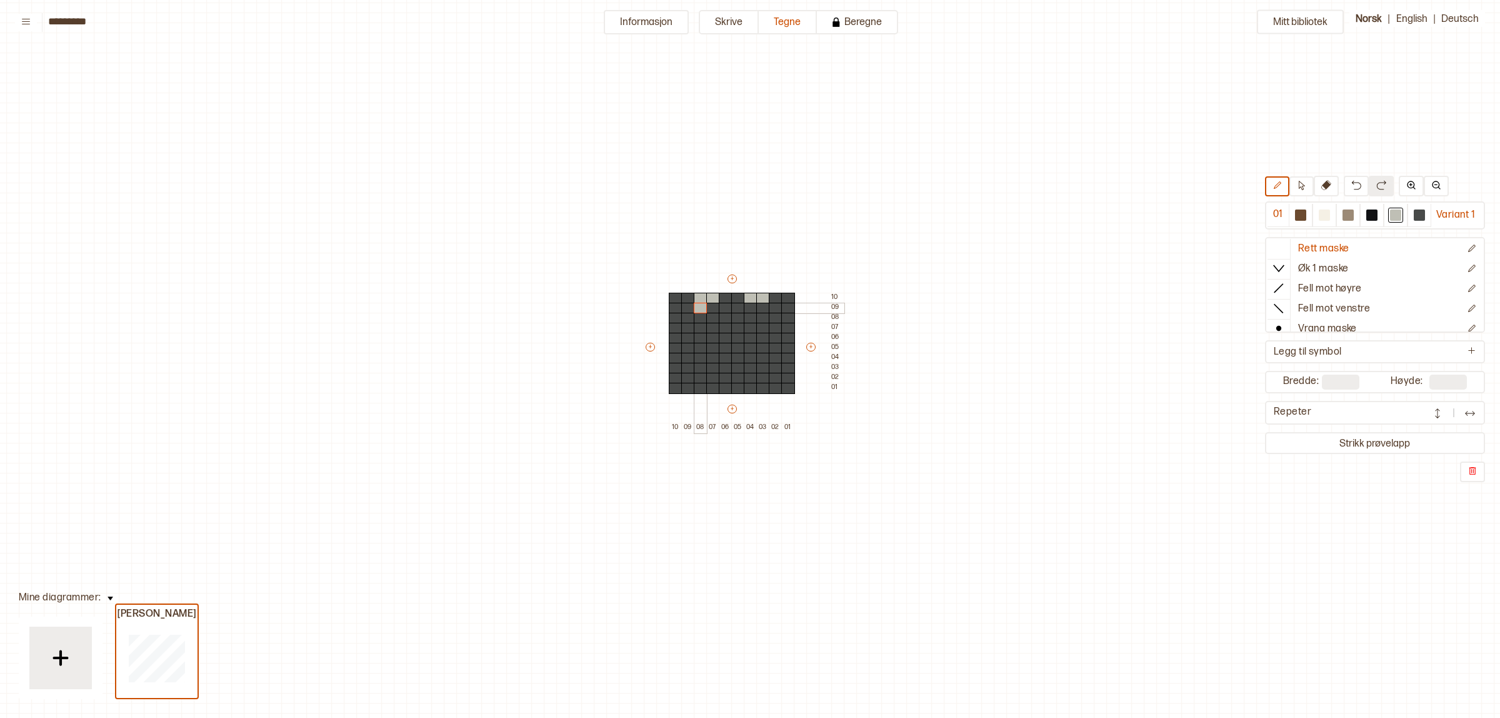
click at [698, 306] on div at bounding box center [701, 308] width 14 height 11
click at [709, 304] on div at bounding box center [713, 308] width 14 height 11
click at [747, 304] on div at bounding box center [751, 308] width 14 height 11
click at [761, 303] on div at bounding box center [763, 308] width 14 height 11
drag, startPoint x: 684, startPoint y: 314, endPoint x: 684, endPoint y: 324, distance: 9.4
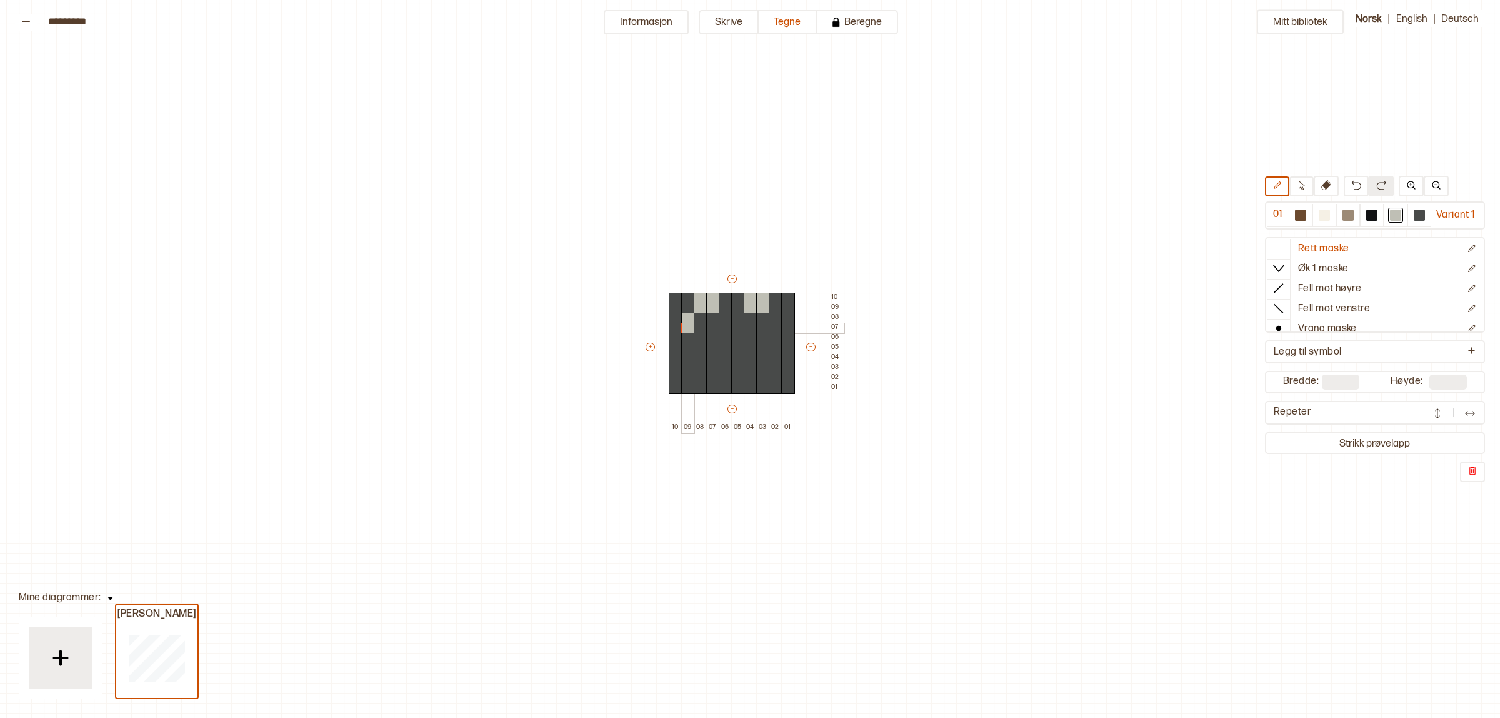
click at [684, 324] on div "+ + + + 10 09 08 07 06 05 04 03 02 01 10 09 08 07 06 05 04 03 02 01" at bounding box center [744, 353] width 200 height 160
click at [1330, 216] on div at bounding box center [1325, 215] width 24 height 23
click at [683, 348] on div at bounding box center [688, 348] width 14 height 11
click at [1390, 220] on div at bounding box center [1395, 214] width 11 height 11
click at [688, 338] on div at bounding box center [688, 338] width 14 height 11
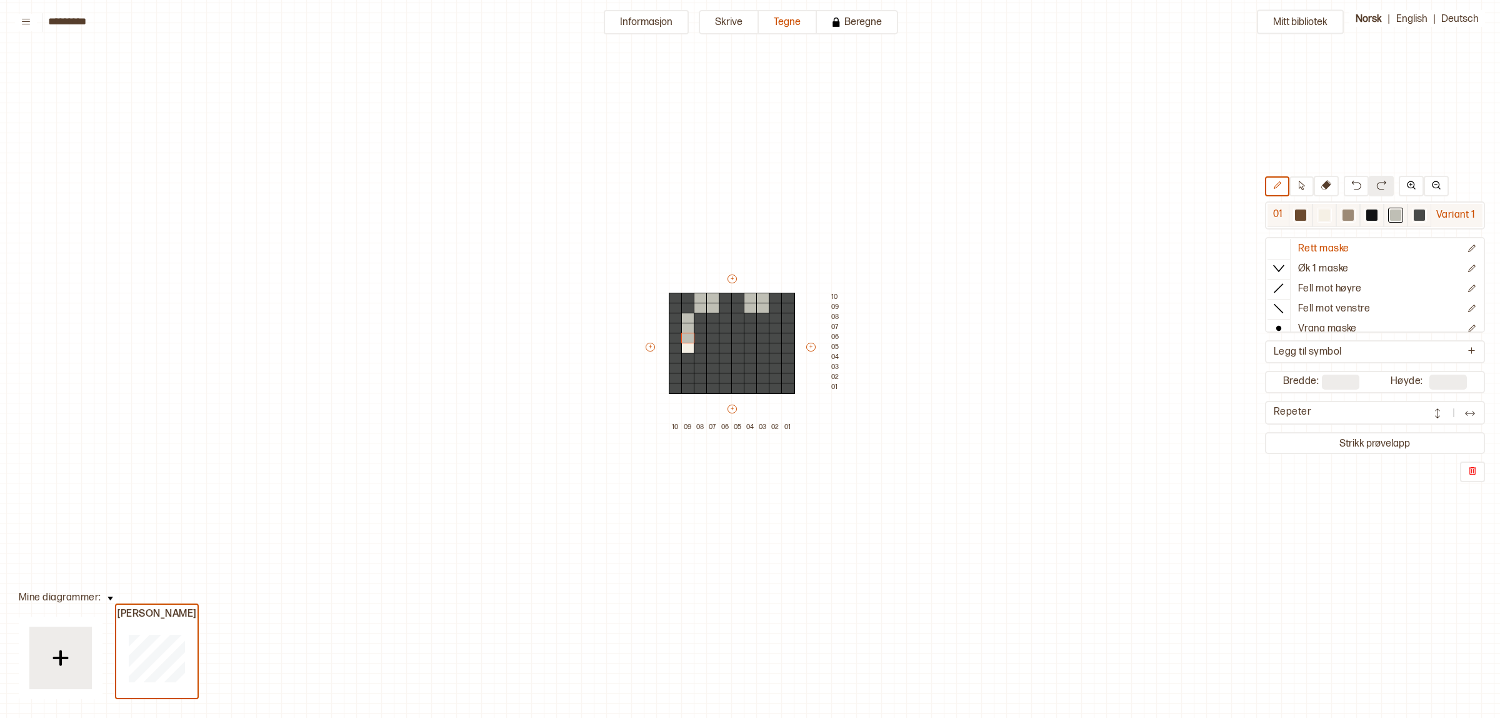
click at [1348, 219] on div at bounding box center [1348, 214] width 11 height 11
drag, startPoint x: 684, startPoint y: 358, endPoint x: 684, endPoint y: 375, distance: 16.9
click at [684, 375] on div "+ + + + 10 09 08 07 06 05 04 03 02 01 10 09 08 07 06 05 04 03 02 01" at bounding box center [744, 353] width 200 height 160
click at [1401, 213] on div at bounding box center [1395, 214] width 11 height 11
drag, startPoint x: 773, startPoint y: 320, endPoint x: 773, endPoint y: 335, distance: 15.0
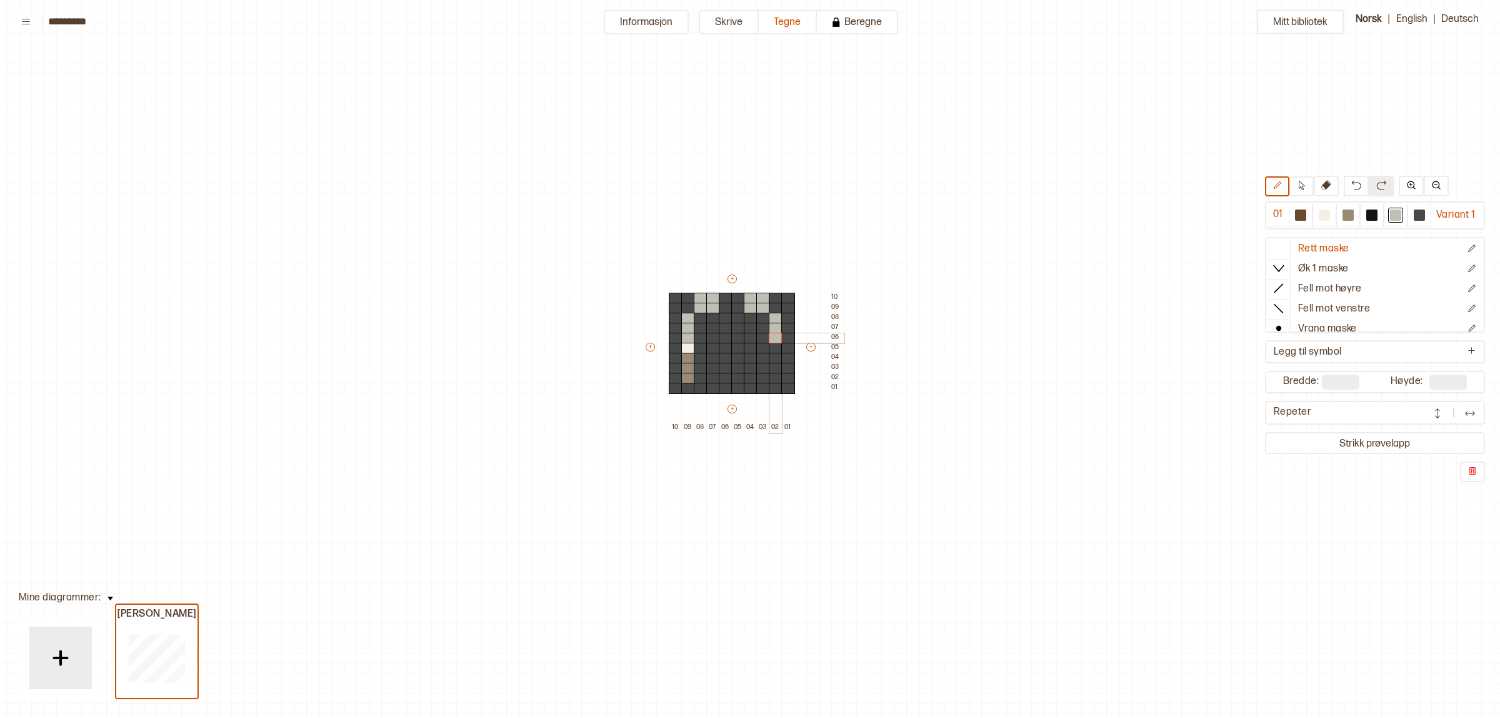
click at [773, 335] on div "+ + + + 10 09 08 07 06 05 04 03 02 01 10 09 08 07 06 05 04 03 02 01" at bounding box center [744, 353] width 200 height 160
click at [1326, 208] on div at bounding box center [1324, 215] width 15 height 15
click at [777, 345] on div at bounding box center [776, 348] width 14 height 11
click at [1348, 218] on div at bounding box center [1348, 214] width 11 height 11
drag, startPoint x: 772, startPoint y: 357, endPoint x: 770, endPoint y: 375, distance: 18.2
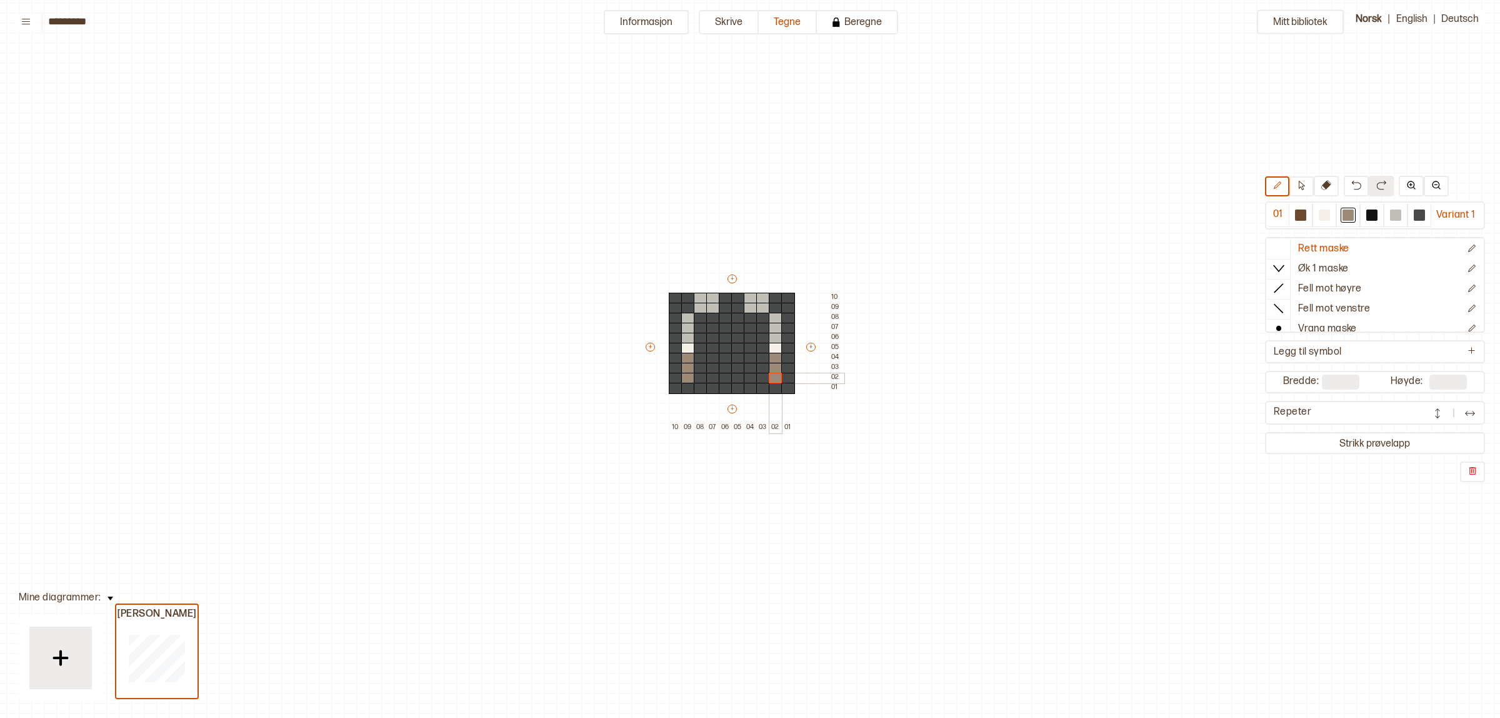
click at [770, 375] on div "+ + + + 10 09 08 07 06 05 04 03 02 01 10 09 08 07 06 05 04 03 02 01" at bounding box center [744, 353] width 200 height 160
click at [697, 379] on div at bounding box center [701, 378] width 14 height 11
click at [698, 369] on div at bounding box center [701, 368] width 14 height 11
click at [698, 363] on div at bounding box center [701, 368] width 14 height 11
drag, startPoint x: 699, startPoint y: 359, endPoint x: 705, endPoint y: 354, distance: 8.0
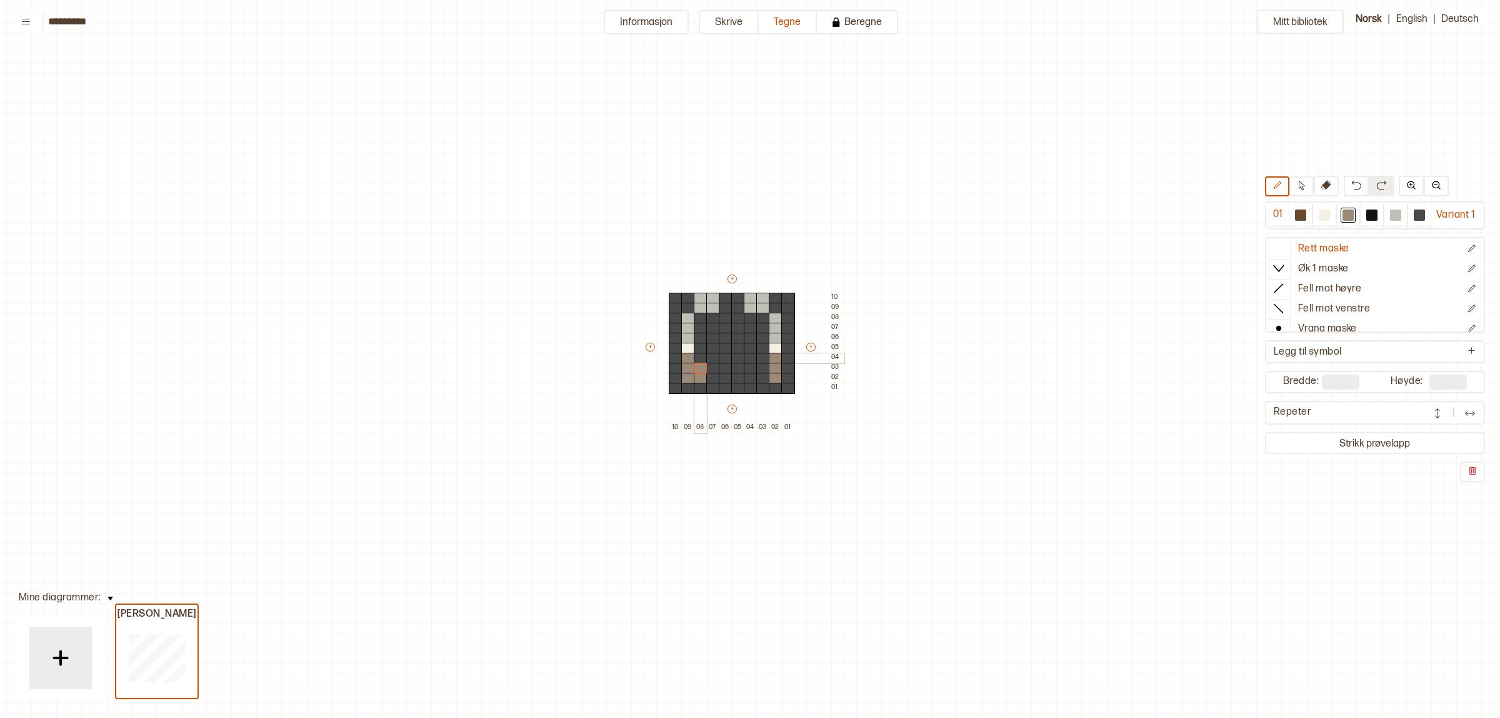
click at [699, 358] on div at bounding box center [701, 358] width 14 height 11
drag, startPoint x: 758, startPoint y: 357, endPoint x: 760, endPoint y: 376, distance: 18.9
click at [760, 376] on div "+ + + + 10 09 08 07 06 05 04 03 02 01 10 09 08 07 06 05 04 03 02 01" at bounding box center [744, 353] width 200 height 160
click at [1390, 219] on div at bounding box center [1395, 214] width 11 height 11
click at [1372, 216] on div at bounding box center [1371, 214] width 11 height 11
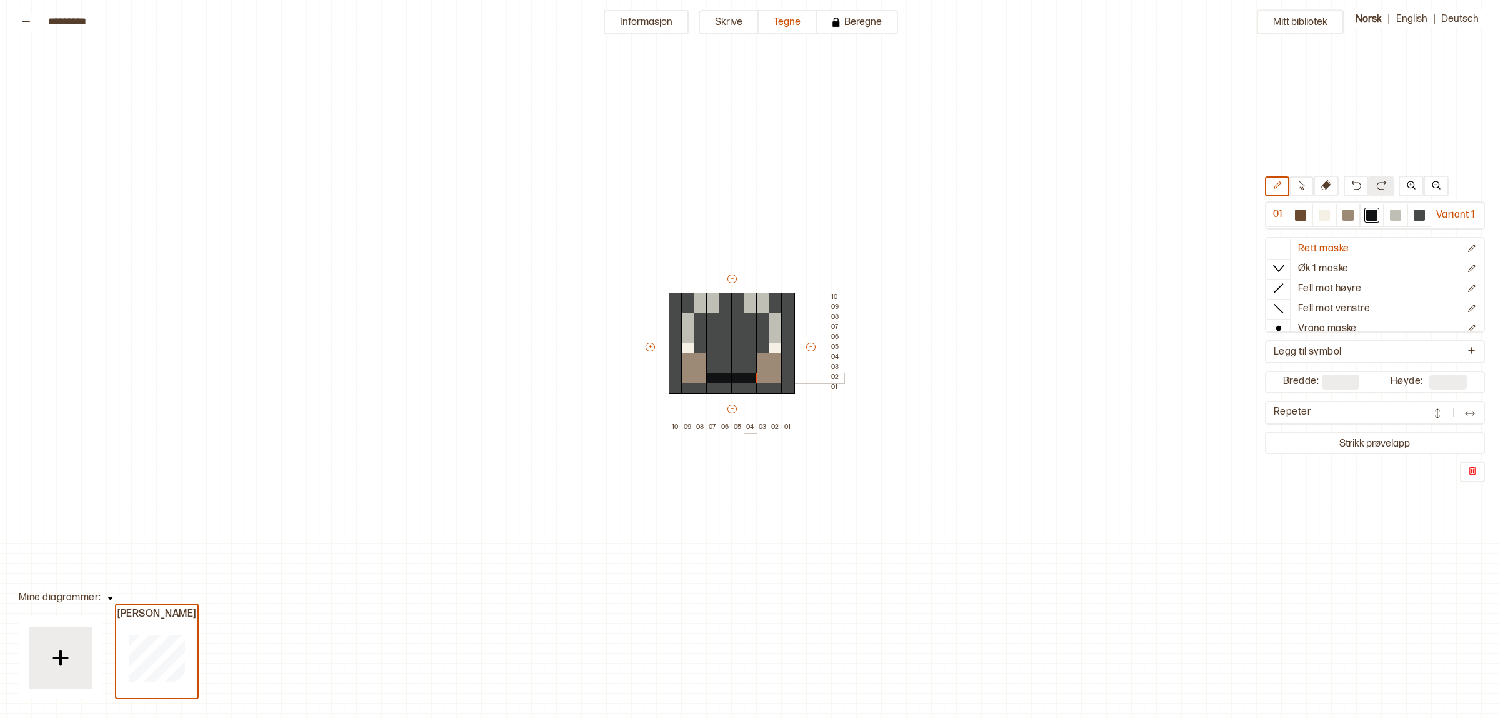
drag, startPoint x: 714, startPoint y: 378, endPoint x: 744, endPoint y: 376, distance: 30.1
click at [744, 376] on div "+ + + + 10 09 08 07 06 05 04 03 02 01 10 09 08 07 06 05 04 03 02 01" at bounding box center [744, 353] width 200 height 160
click at [1398, 214] on div at bounding box center [1395, 214] width 11 height 11
drag, startPoint x: 711, startPoint y: 369, endPoint x: 716, endPoint y: 360, distance: 9.8
click at [716, 360] on div "+ + + + 10 09 08 07 06 05 04 03 02 01 10 09 08 07 06 05 04 03 02 01" at bounding box center [744, 353] width 200 height 160
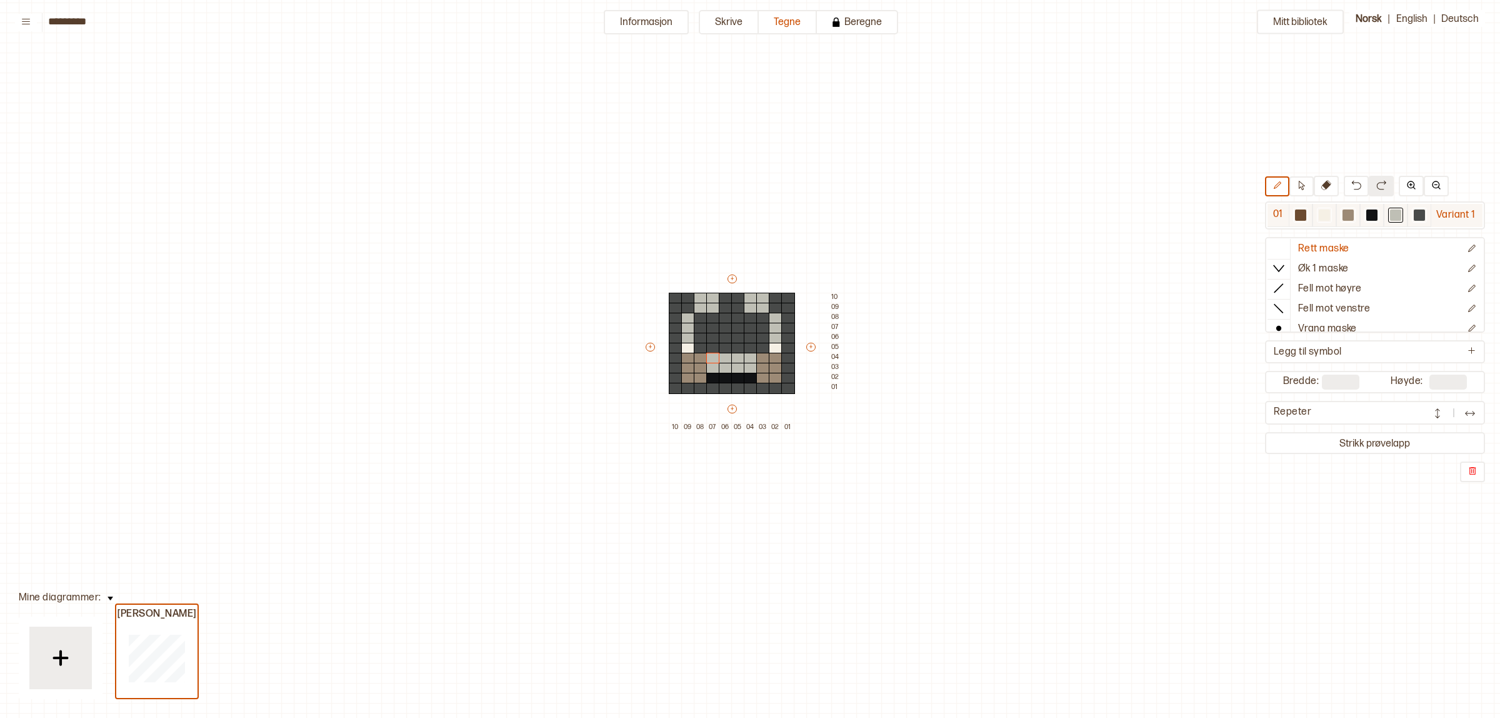
click at [1374, 216] on div at bounding box center [1371, 214] width 11 height 11
click at [723, 354] on div at bounding box center [726, 358] width 14 height 11
drag, startPoint x: 736, startPoint y: 354, endPoint x: 733, endPoint y: 345, distance: 9.1
click at [736, 353] on div at bounding box center [738, 358] width 14 height 11
click at [733, 345] on div at bounding box center [738, 348] width 14 height 11
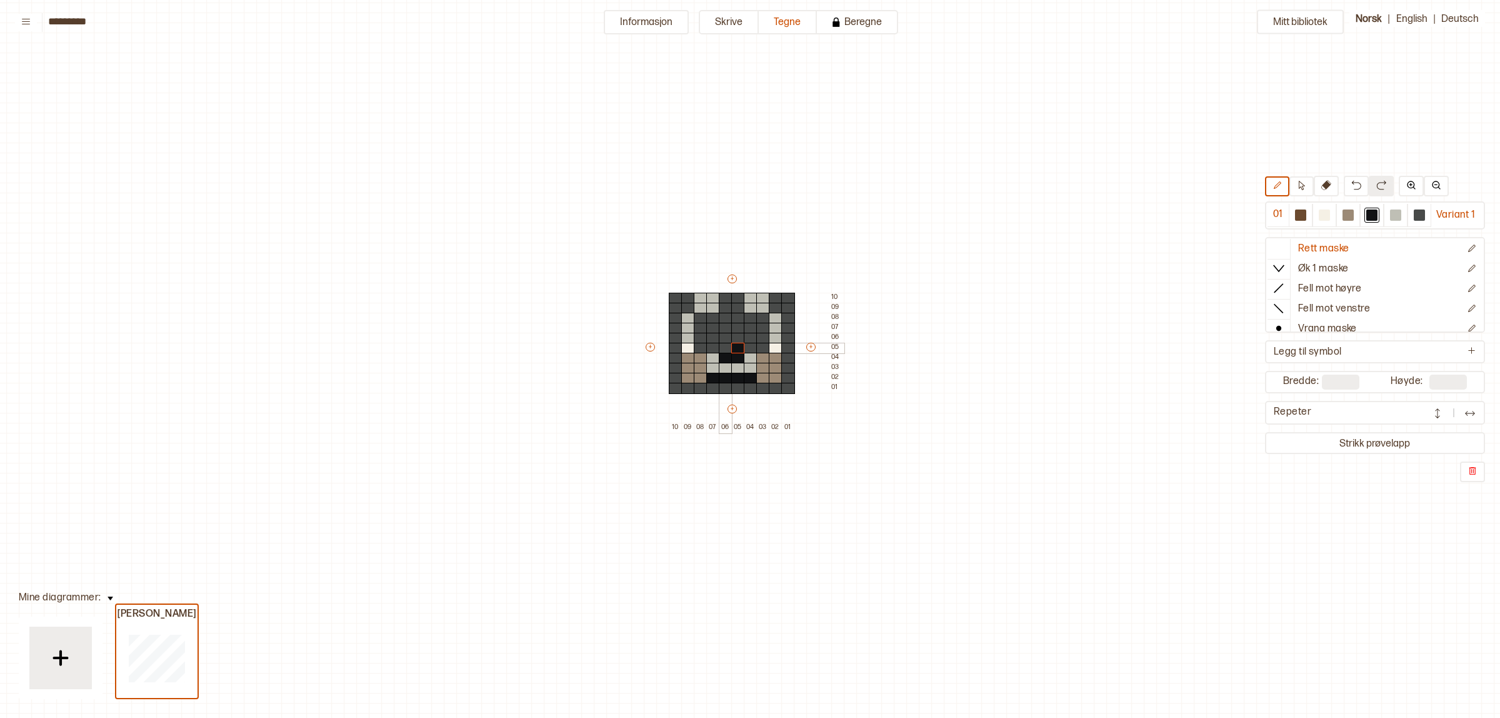
click at [728, 347] on div at bounding box center [726, 348] width 14 height 11
click at [708, 335] on div at bounding box center [713, 338] width 14 height 11
click at [710, 330] on div at bounding box center [713, 328] width 14 height 11
click at [746, 335] on div at bounding box center [751, 338] width 14 height 11
click at [746, 329] on div at bounding box center [751, 328] width 14 height 11
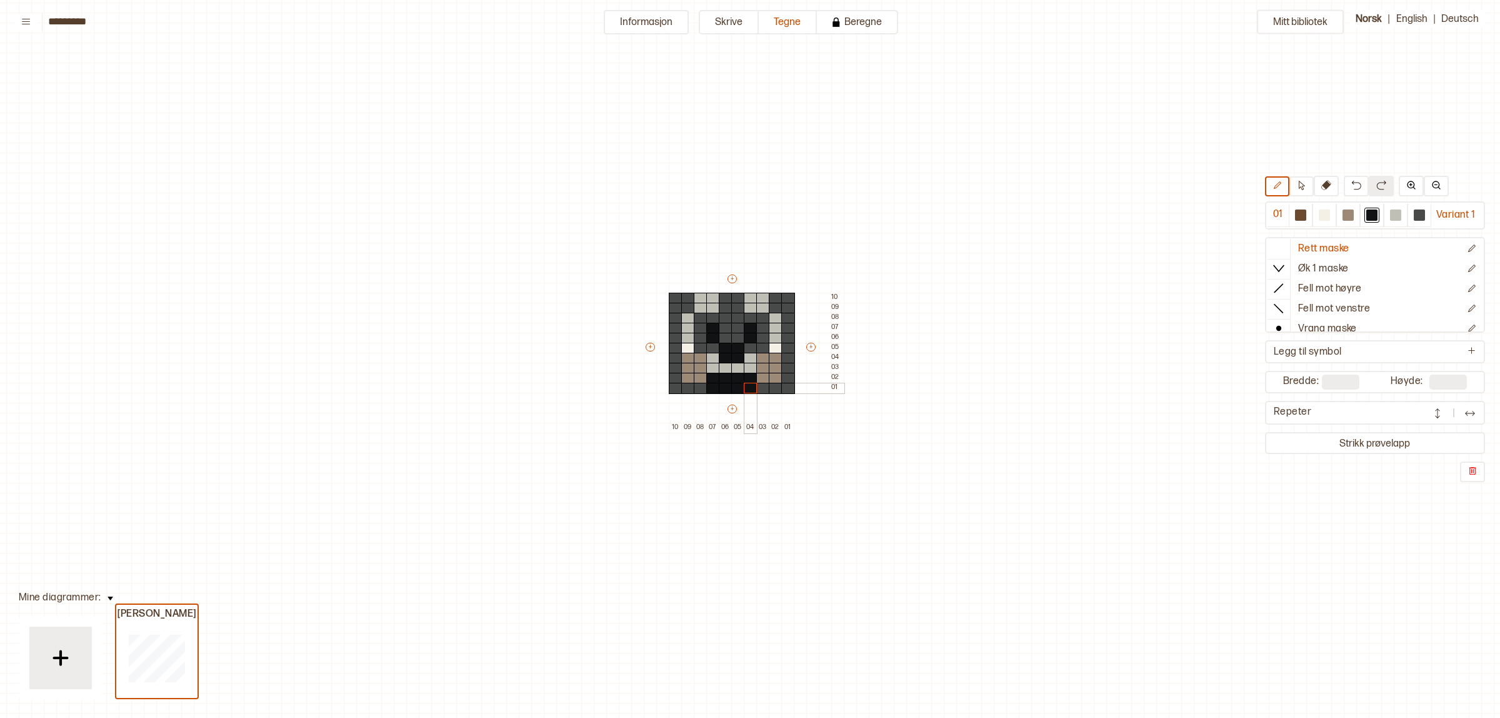
drag, startPoint x: 711, startPoint y: 388, endPoint x: 744, endPoint y: 388, distance: 33.1
click at [744, 388] on div "+ + + + 10 09 08 07 06 05 04 03 02 01 10 09 08 07 06 05 04 03 02 01" at bounding box center [744, 353] width 200 height 160
click at [1397, 216] on div at bounding box center [1395, 214] width 11 height 11
drag, startPoint x: 713, startPoint y: 376, endPoint x: 747, endPoint y: 375, distance: 33.8
click at [747, 375] on div "+ + + + 10 09 08 07 06 05 04 03 02 01 10 09 08 07 06 05 04 03 02 01" at bounding box center [744, 353] width 200 height 160
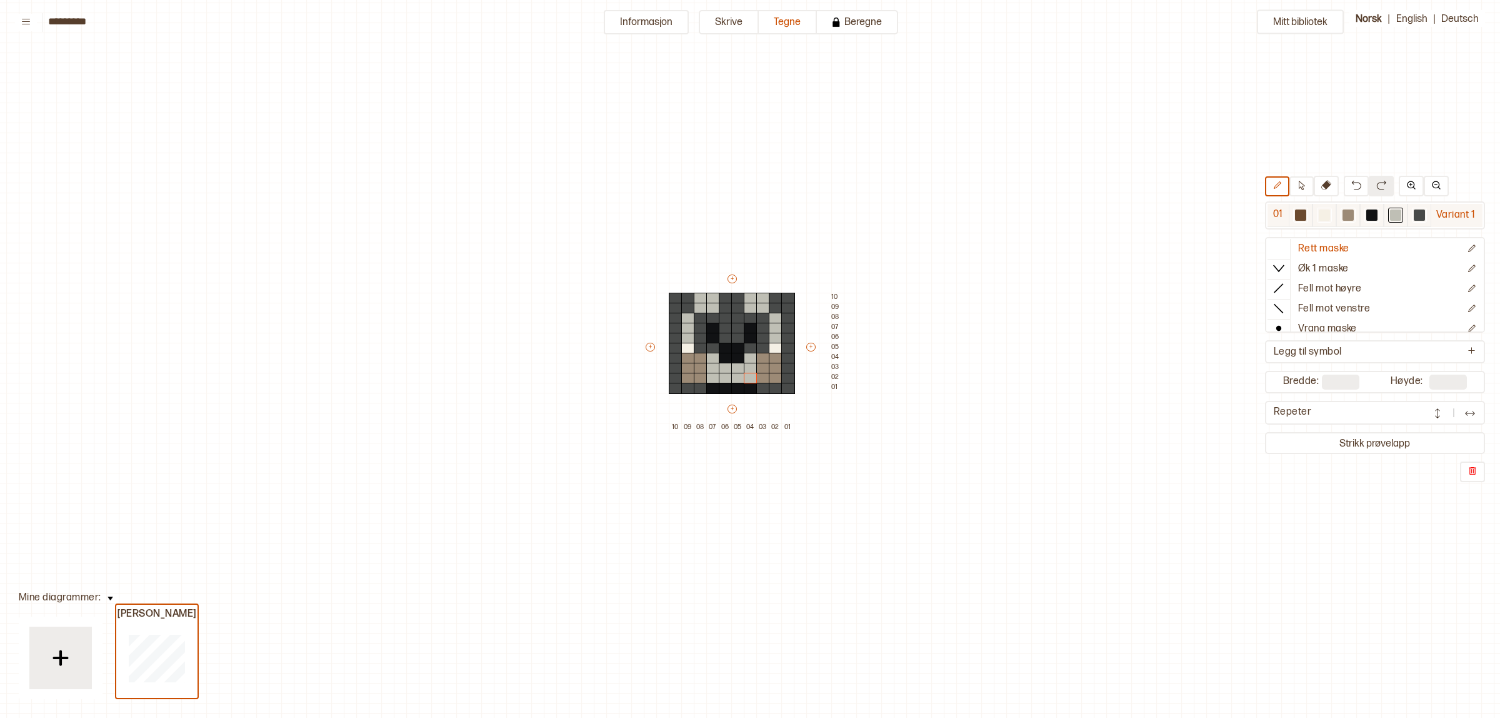
click at [1343, 216] on div at bounding box center [1348, 214] width 11 height 11
click at [691, 388] on div "+ + + + 10 09 08 07 06 05 04 03 02 01 10 09 08 07 06 05 04 03 02 01" at bounding box center [744, 353] width 200 height 160
drag, startPoint x: 766, startPoint y: 391, endPoint x: 1167, endPoint y: 254, distance: 424.0
click at [769, 388] on div "+ + + + 10 09 08 07 06 05 04 03 02 01 10 09 08 07 06 05 04 03 02 01" at bounding box center [744, 353] width 200 height 160
click at [1375, 211] on div at bounding box center [1371, 214] width 11 height 11
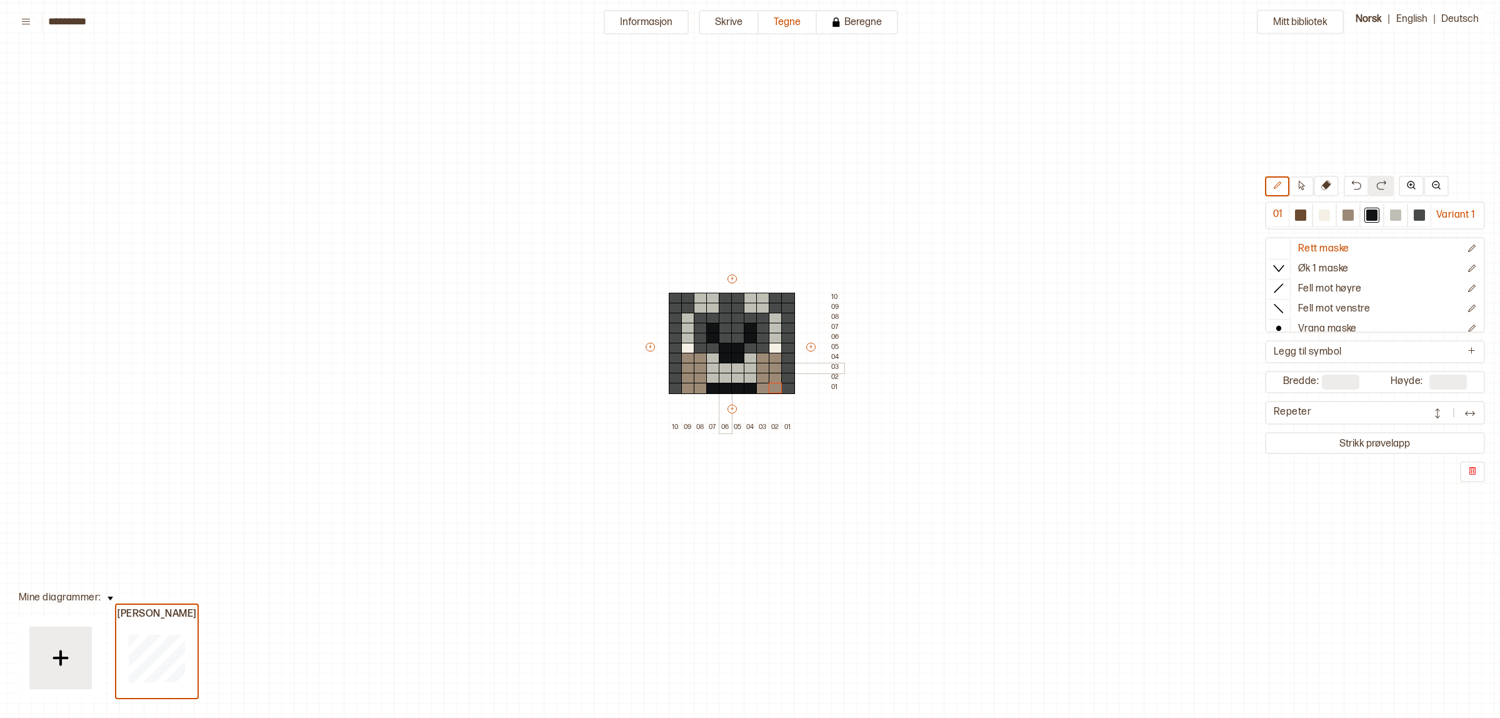
drag, startPoint x: 724, startPoint y: 369, endPoint x: 731, endPoint y: 369, distance: 7.5
click at [725, 369] on div at bounding box center [726, 368] width 14 height 11
click at [733, 369] on div at bounding box center [738, 368] width 14 height 11
click at [1411, 217] on div at bounding box center [1420, 215] width 24 height 23
drag, startPoint x: 719, startPoint y: 348, endPoint x: 741, endPoint y: 348, distance: 21.9
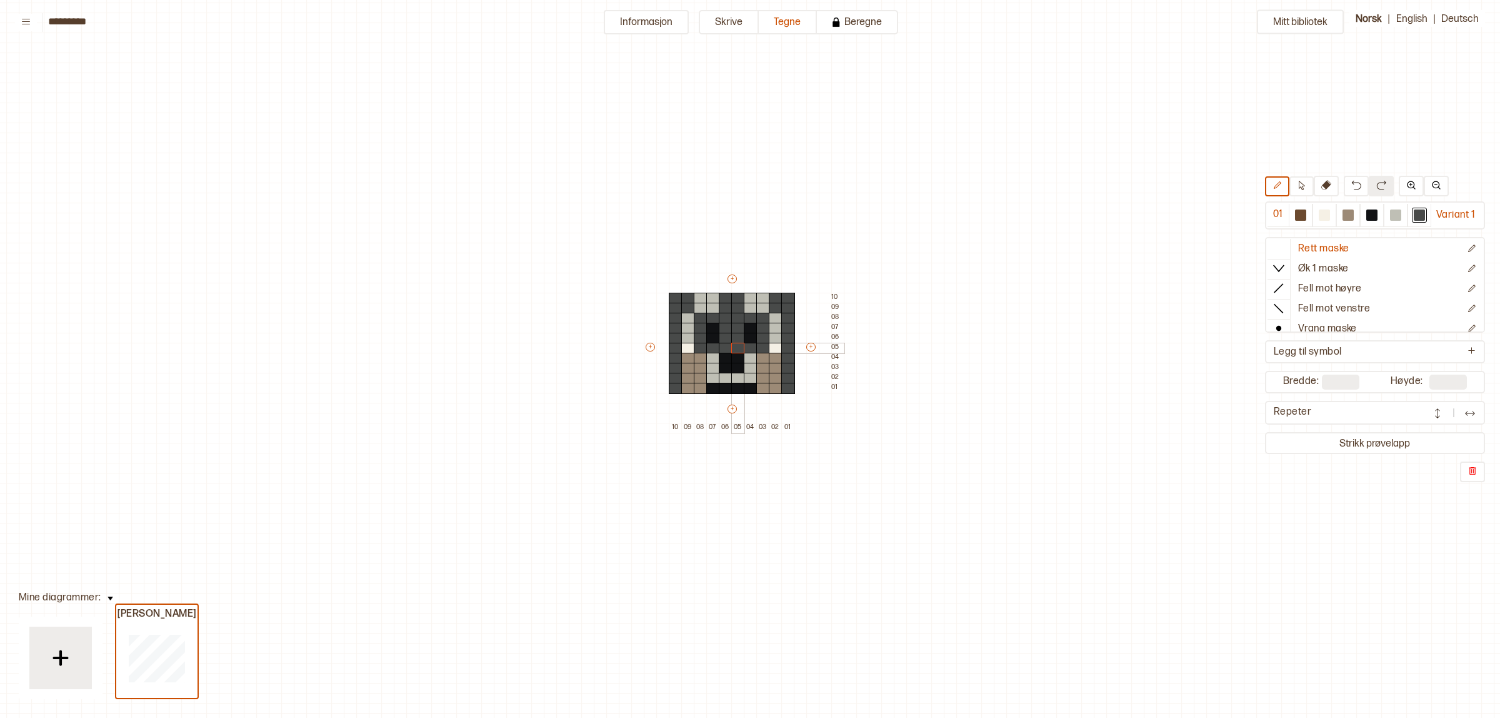
click at [741, 348] on div "+ + + + 10 09 08 07 06 05 04 03 02 01 10 09 08 07 06 05 04 03 02 01" at bounding box center [744, 353] width 200 height 160
click at [1390, 216] on div at bounding box center [1395, 214] width 11 height 11
click at [1324, 216] on div at bounding box center [1324, 214] width 11 height 11
click at [684, 358] on div at bounding box center [688, 358] width 14 height 11
click at [1393, 211] on div at bounding box center [1395, 214] width 11 height 11
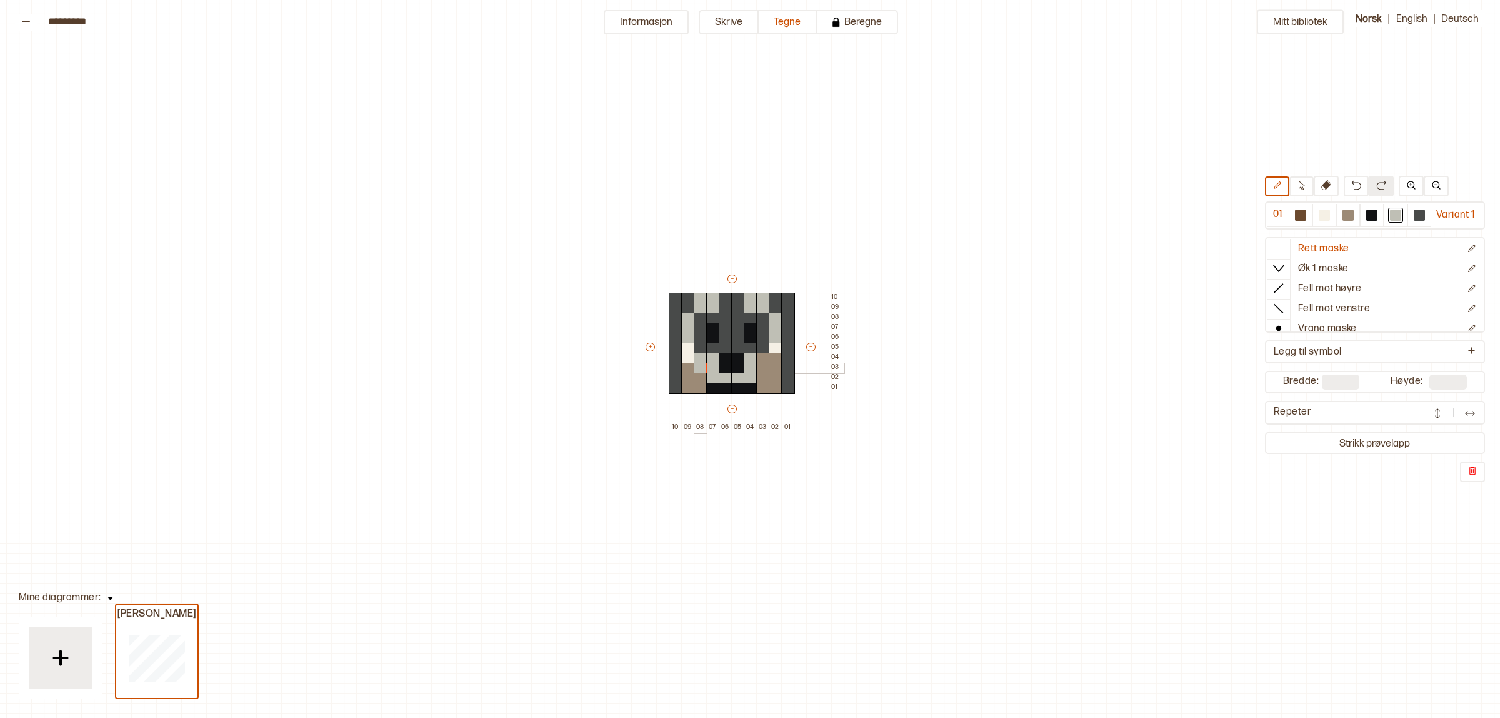
click at [702, 366] on div "+ + + + 10 09 08 07 06 05 04 03 02 01 10 09 08 07 06 05 04 03 02 01" at bounding box center [744, 353] width 200 height 160
click at [701, 378] on div at bounding box center [701, 378] width 14 height 11
drag, startPoint x: 761, startPoint y: 359, endPoint x: 763, endPoint y: 374, distance: 14.5
click at [763, 374] on div "+ + + + 10 09 08 07 06 05 04 03 02 01 10 09 08 07 06 05 04 03 02 01" at bounding box center [744, 353] width 200 height 160
click at [1341, 216] on div at bounding box center [1348, 215] width 15 height 15
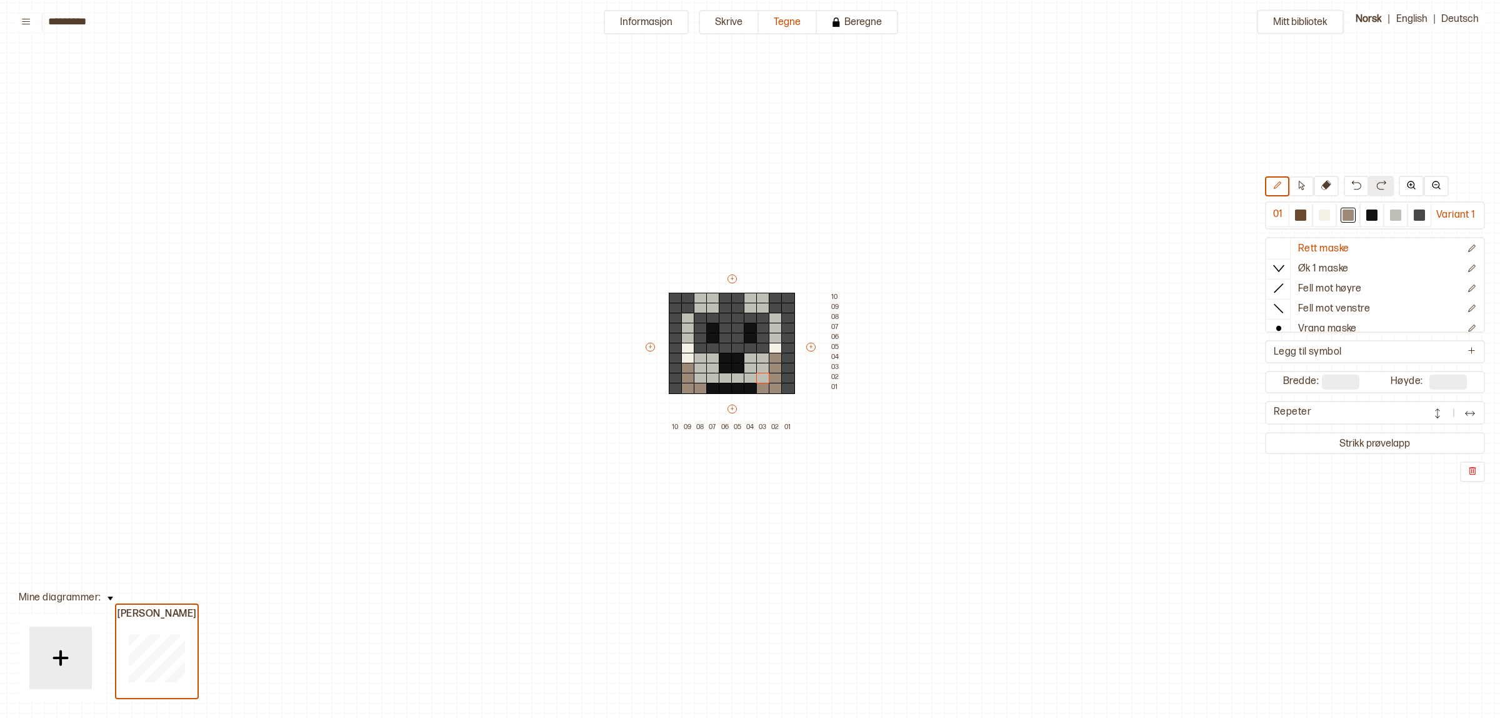
drag, startPoint x: 1403, startPoint y: 220, endPoint x: 1135, endPoint y: 274, distance: 273.5
click at [1398, 223] on div at bounding box center [1396, 215] width 24 height 23
drag, startPoint x: 698, startPoint y: 318, endPoint x: 764, endPoint y: 329, distance: 67.3
click at [764, 329] on div "+ + + + 10 09 08 07 06 05 04 03 02 01 10 09 08 07 06 05 04 03 02 01" at bounding box center [744, 353] width 200 height 160
click at [764, 329] on div at bounding box center [763, 328] width 14 height 11
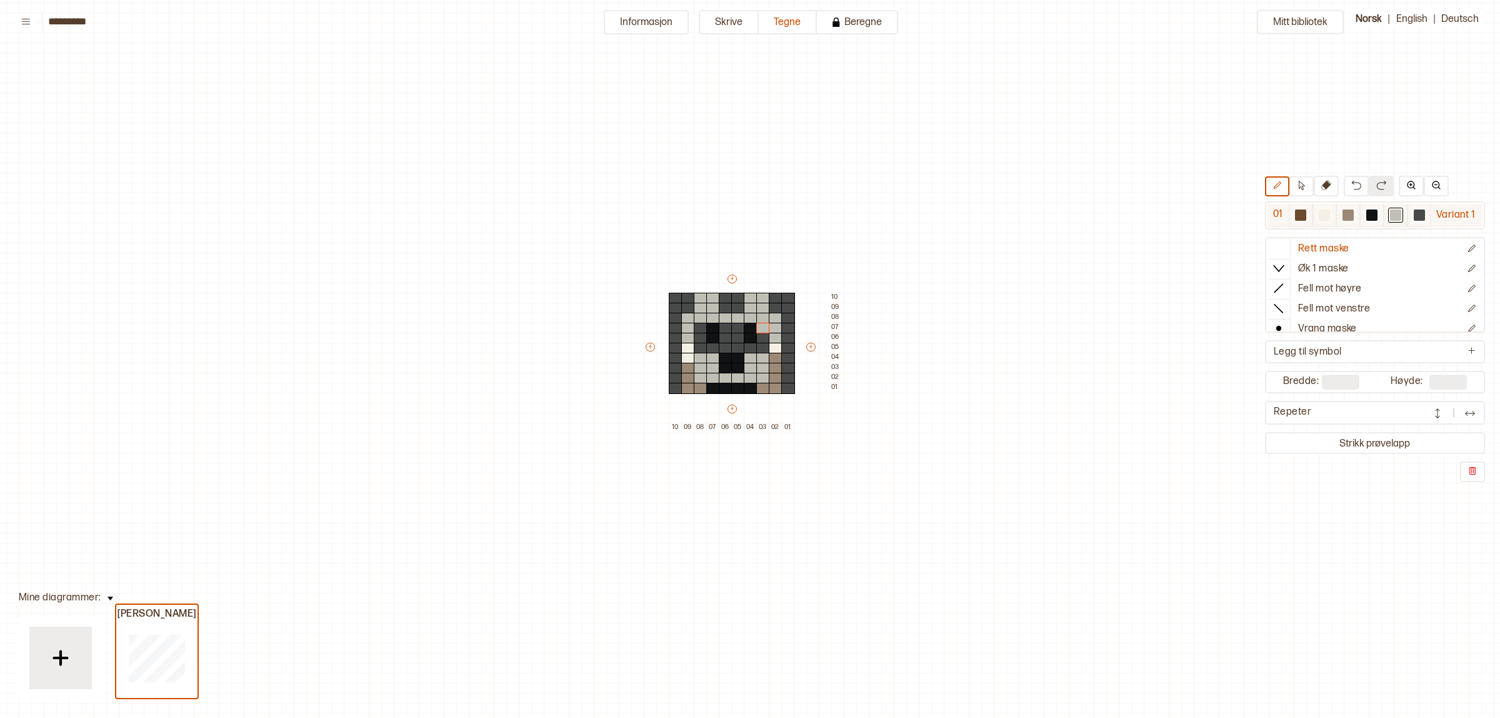
drag, startPoint x: 1326, startPoint y: 216, endPoint x: 1276, endPoint y: 217, distance: 50.0
click at [1324, 216] on div at bounding box center [1324, 214] width 11 height 11
click at [746, 319] on div at bounding box center [751, 318] width 14 height 11
click at [759, 336] on div at bounding box center [763, 338] width 14 height 11
click at [760, 327] on div at bounding box center [763, 328] width 14 height 11
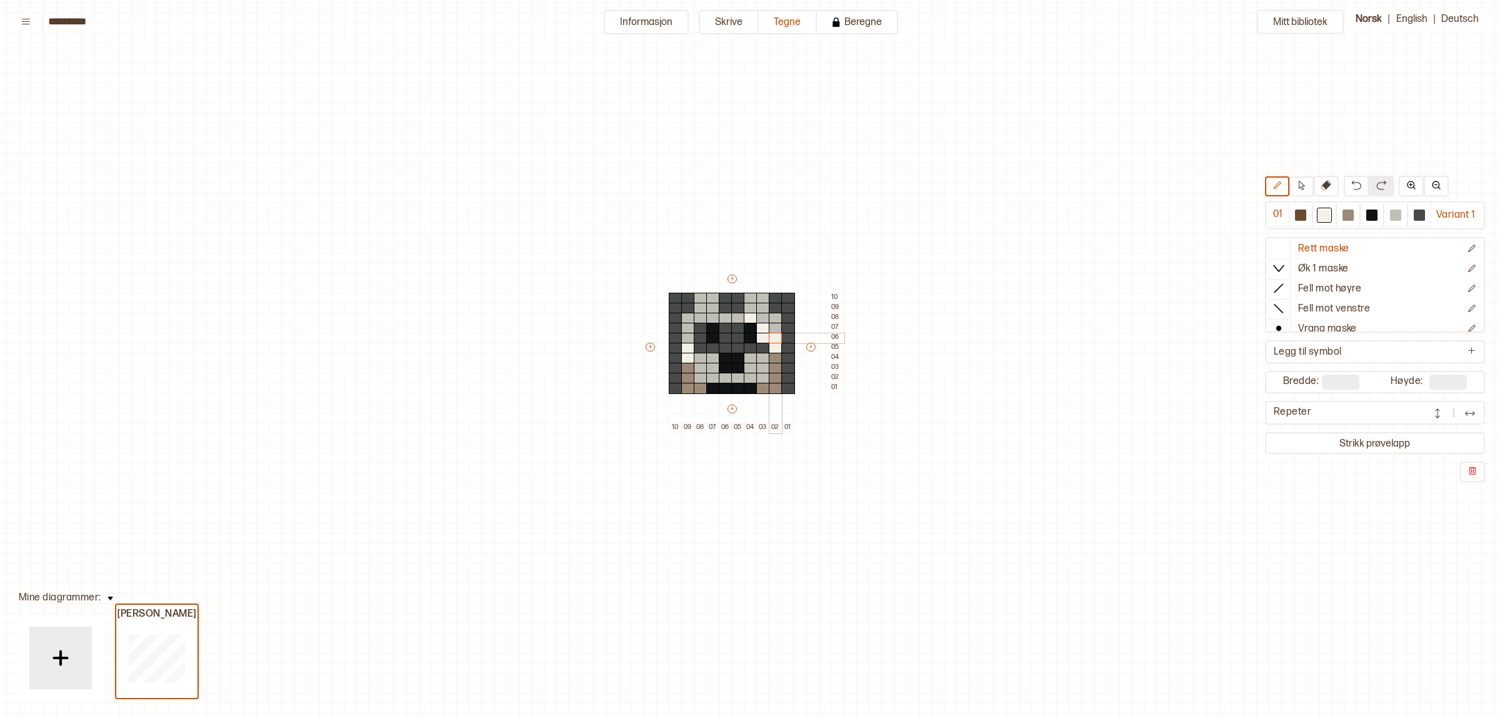
click at [769, 336] on div at bounding box center [776, 338] width 14 height 11
click at [774, 329] on div at bounding box center [776, 328] width 14 height 11
click at [1349, 222] on div at bounding box center [1348, 215] width 15 height 15
click at [773, 346] on div at bounding box center [776, 348] width 14 height 11
drag, startPoint x: 776, startPoint y: 334, endPoint x: 774, endPoint y: 327, distance: 7.7
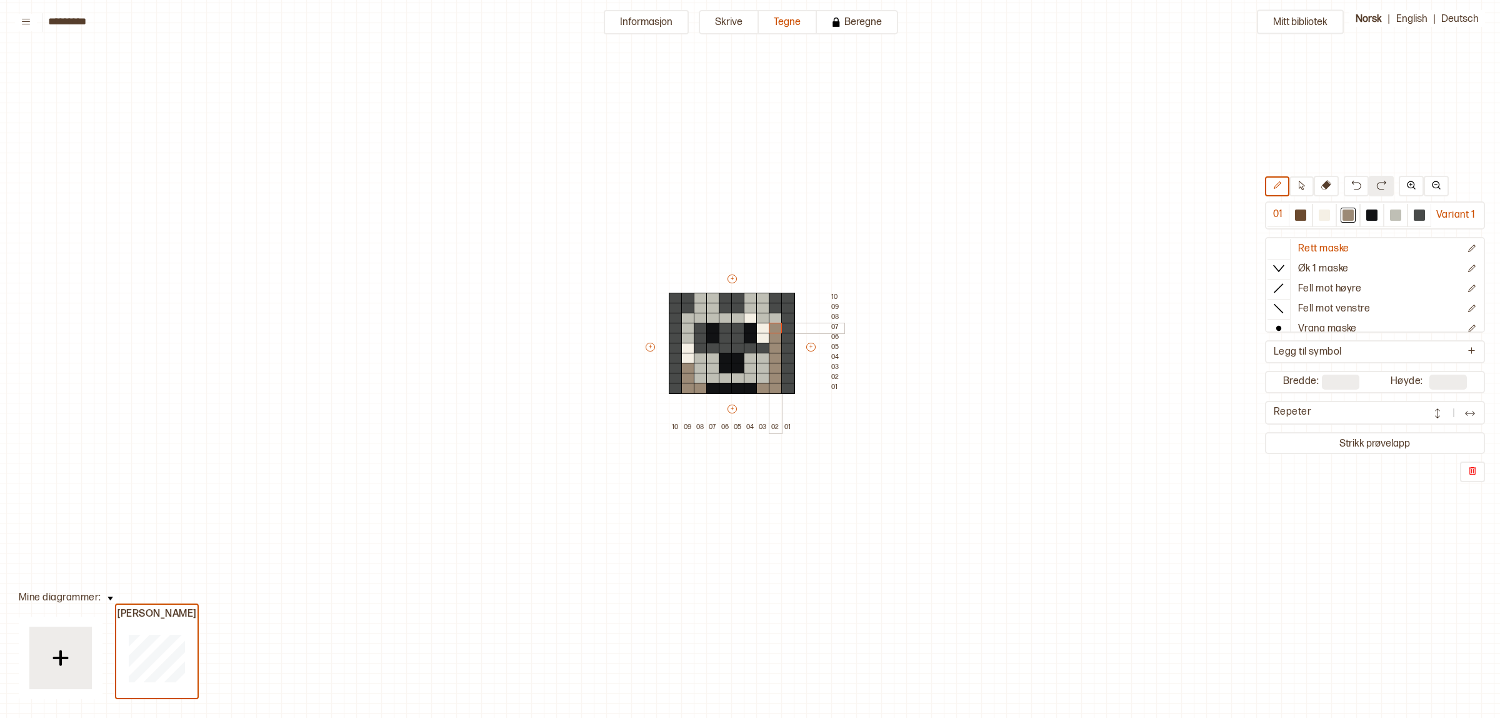
click at [774, 327] on div "+ + + + 10 09 08 07 06 05 04 03 02 01 10 09 08 07 06 05 04 03 02 01" at bounding box center [744, 353] width 200 height 160
drag, startPoint x: 685, startPoint y: 336, endPoint x: 688, endPoint y: 329, distance: 6.7
click at [688, 329] on div "+ + + + 10 09 08 07 06 05 04 03 02 01 10 09 08 07 06 05 04 03 02 01" at bounding box center [744, 353] width 200 height 160
click at [1341, 216] on div at bounding box center [1348, 215] width 15 height 15
click at [708, 319] on div at bounding box center [713, 318] width 14 height 11
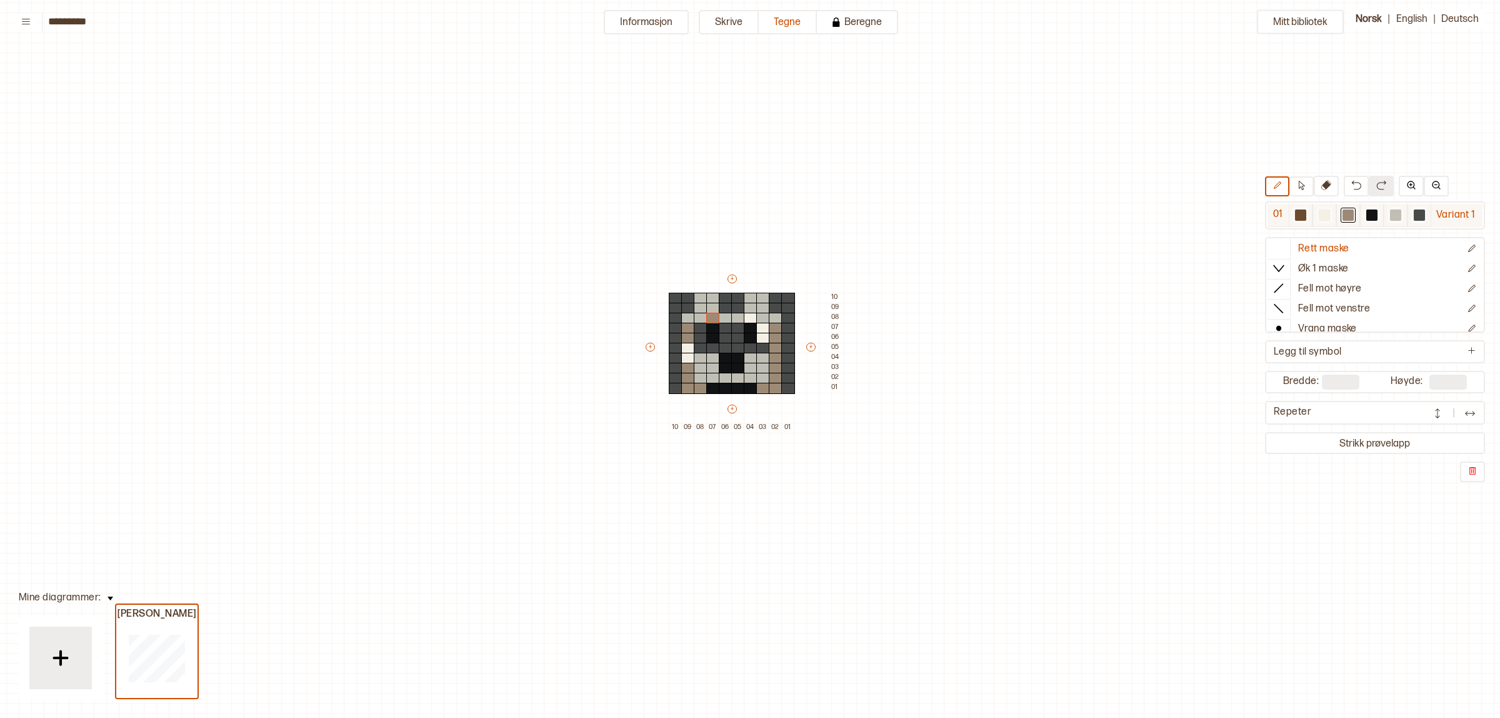
click at [1344, 216] on div at bounding box center [1348, 214] width 11 height 11
click at [713, 321] on div at bounding box center [713, 318] width 14 height 11
click at [709, 319] on div at bounding box center [713, 318] width 14 height 11
click at [1319, 214] on div at bounding box center [1324, 214] width 11 height 11
drag, startPoint x: 716, startPoint y: 319, endPoint x: 961, endPoint y: 321, distance: 245.0
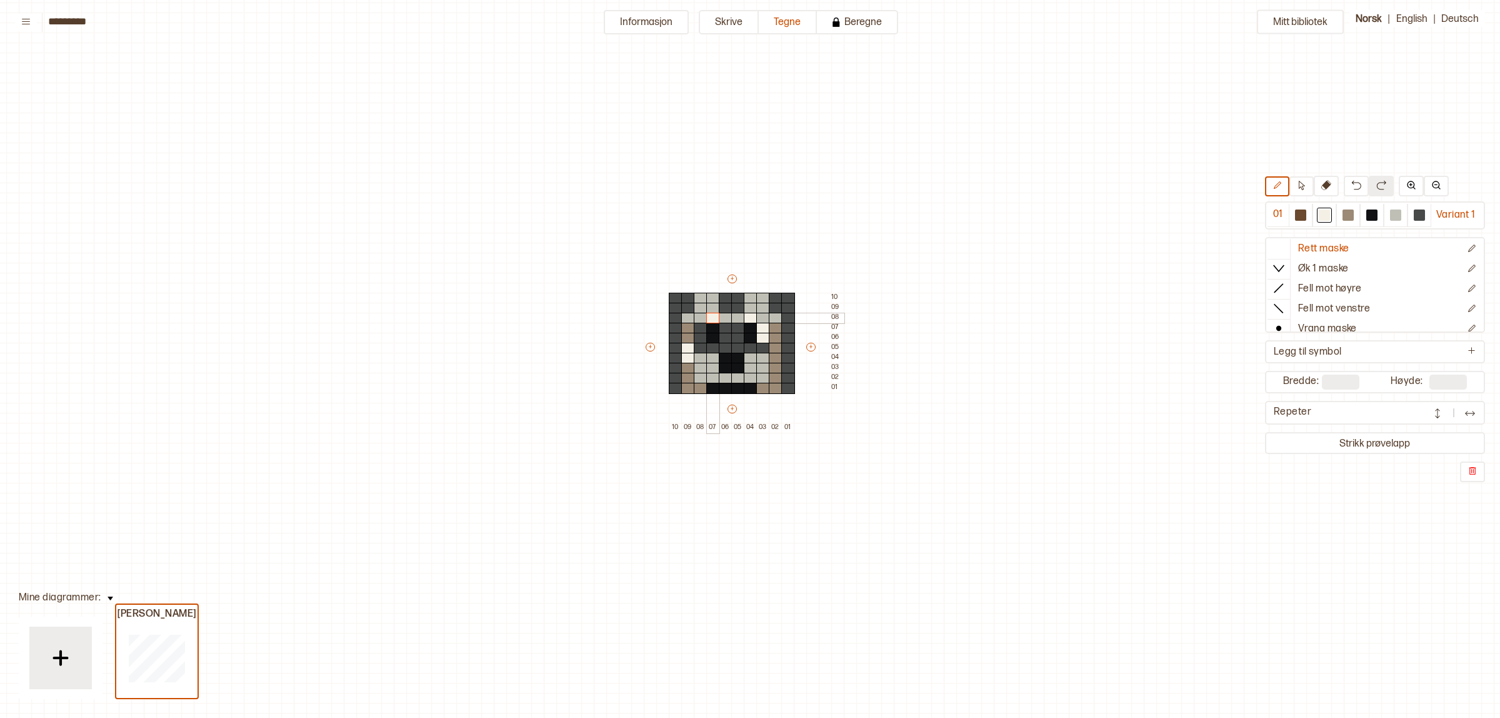
click at [714, 319] on div at bounding box center [713, 318] width 14 height 11
click at [1392, 219] on div at bounding box center [1395, 214] width 11 height 11
click at [696, 328] on div at bounding box center [701, 328] width 14 height 11
drag, startPoint x: 698, startPoint y: 329, endPoint x: 758, endPoint y: 343, distance: 61.6
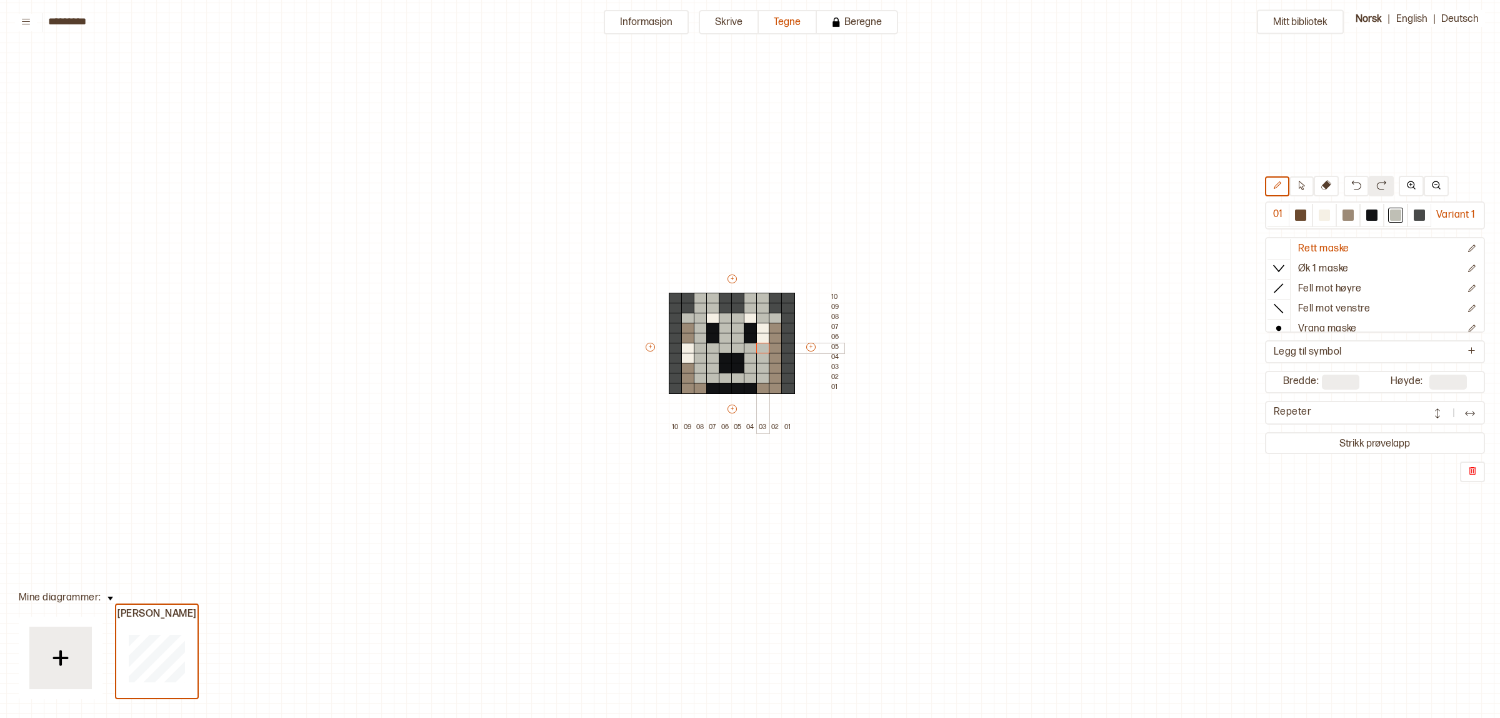
click at [758, 343] on div "+ + + + 10 09 08 07 06 05 04 03 02 01 10 09 08 07 06 05 04 03 02 01" at bounding box center [744, 353] width 200 height 160
click at [1325, 217] on div at bounding box center [1324, 214] width 11 height 11
click at [697, 333] on div "+ + + + 10 09 08 07 06 05 04 03 02 01 10 09 08 07 06 05 04 03 02 01" at bounding box center [744, 353] width 200 height 160
click at [1341, 216] on div at bounding box center [1348, 215] width 15 height 15
drag, startPoint x: 1368, startPoint y: 210, endPoint x: 642, endPoint y: 296, distance: 730.7
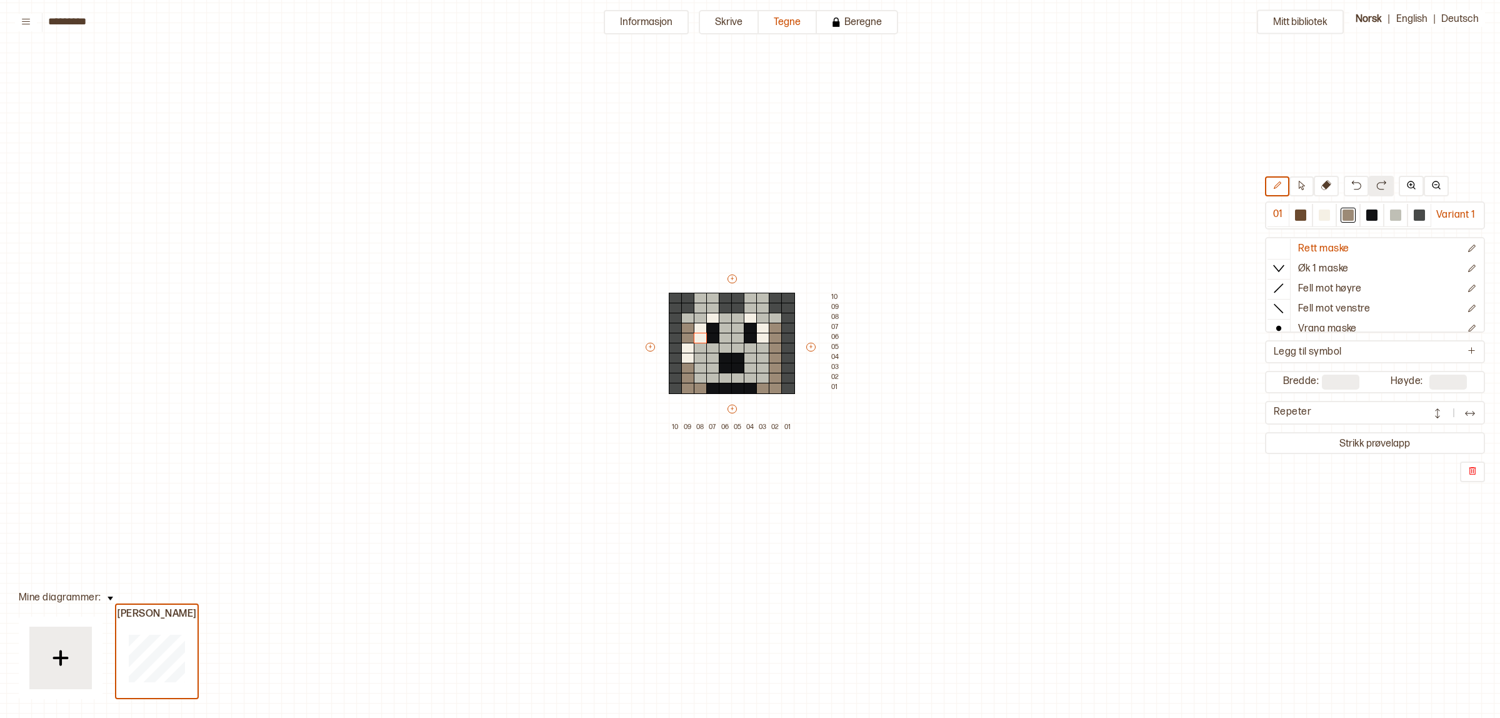
click at [1367, 208] on div at bounding box center [1371, 215] width 15 height 15
drag, startPoint x: 703, startPoint y: 378, endPoint x: 761, endPoint y: 379, distance: 57.5
click at [702, 377] on div at bounding box center [701, 378] width 14 height 11
click at [761, 376] on div at bounding box center [763, 378] width 14 height 11
click at [1351, 181] on img at bounding box center [1356, 185] width 10 height 10
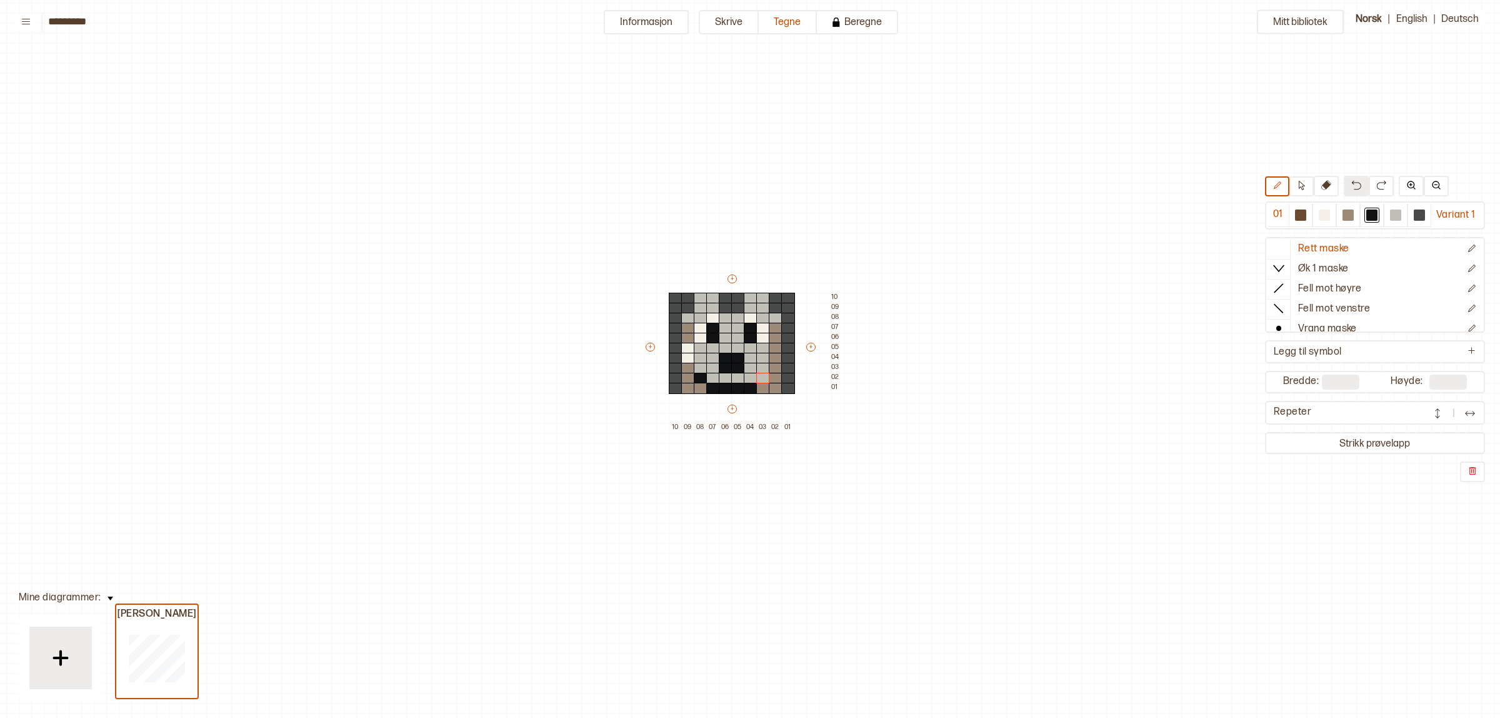
click at [1351, 181] on img at bounding box center [1356, 185] width 10 height 10
click at [1395, 211] on div at bounding box center [1395, 214] width 11 height 11
click at [757, 385] on div at bounding box center [763, 388] width 14 height 11
click at [696, 389] on div at bounding box center [701, 388] width 14 height 11
click at [1348, 218] on div at bounding box center [1348, 214] width 11 height 11
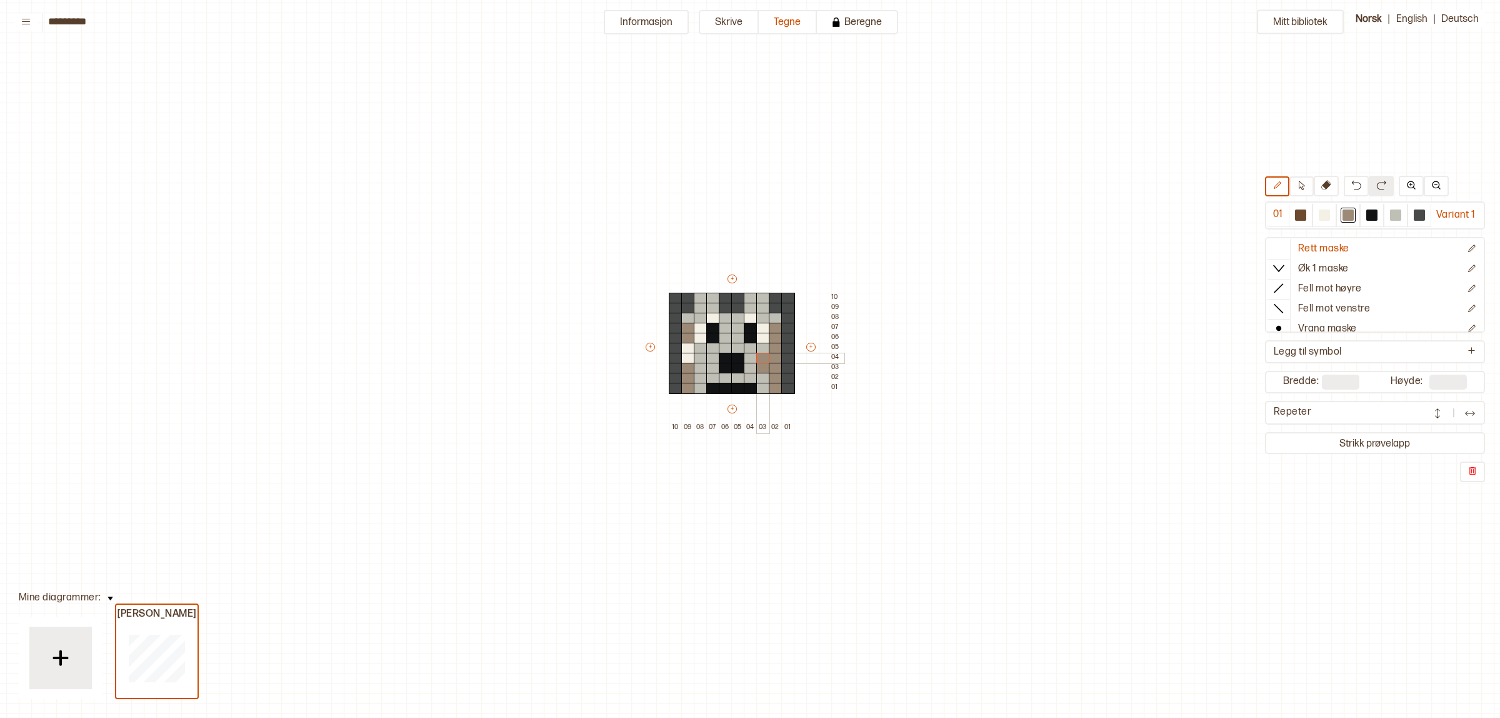
drag, startPoint x: 761, startPoint y: 366, endPoint x: 761, endPoint y: 358, distance: 8.8
click at [761, 358] on div "+ + + + 10 09 08 07 06 05 04 03 02 01 10 09 08 07 06 05 04 03 02 01" at bounding box center [744, 353] width 200 height 160
drag, startPoint x: 697, startPoint y: 367, endPoint x: 858, endPoint y: 303, distance: 172.8
click at [697, 357] on div "+ + + + 10 09 08 07 06 05 04 03 02 01 10 09 08 07 06 05 04 03 02 01" at bounding box center [744, 353] width 200 height 160
click at [689, 350] on div "+ + + + 10 09 08 07 06 05 04 03 02 01 10 09 08 07 06 05 04 03 02 01" at bounding box center [744, 353] width 200 height 160
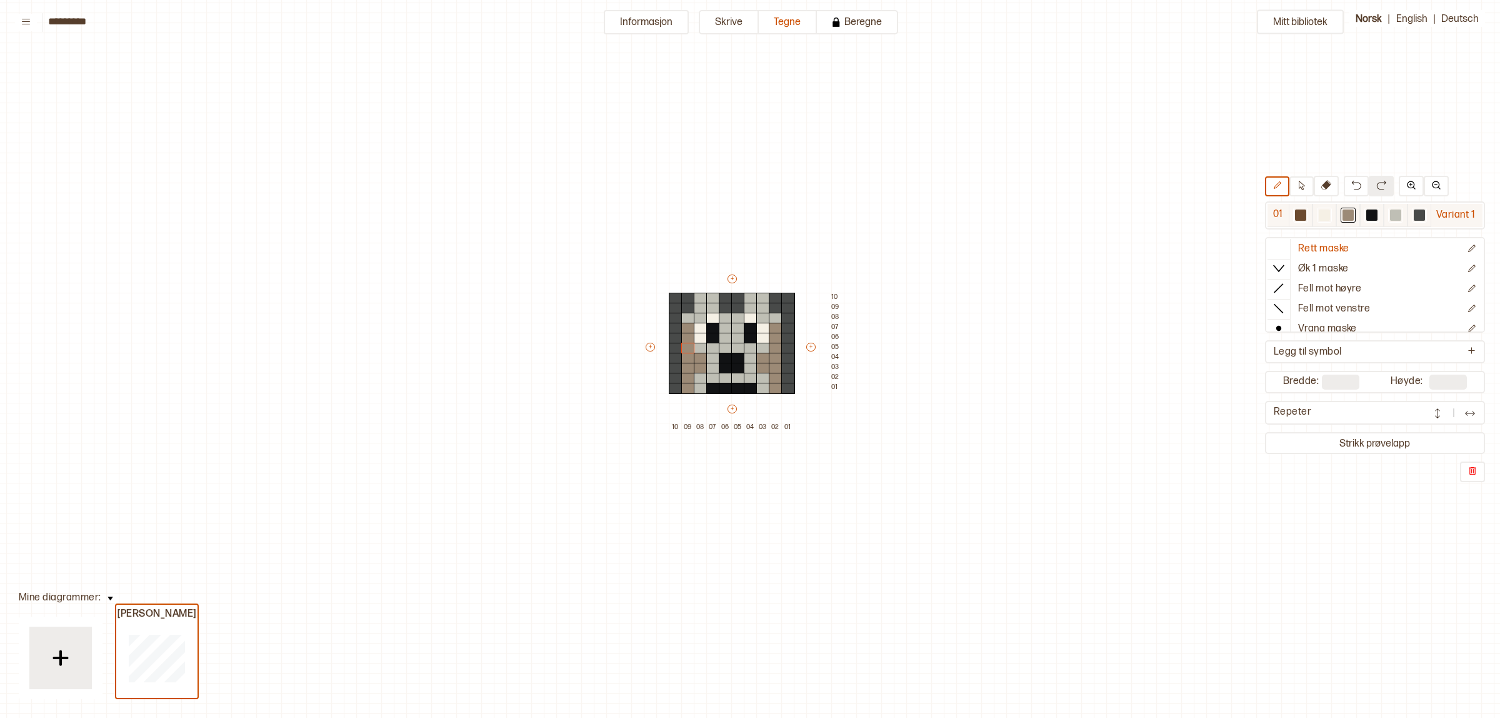
drag, startPoint x: 1391, startPoint y: 214, endPoint x: 1351, endPoint y: 216, distance: 40.1
click at [1393, 213] on div at bounding box center [1395, 214] width 11 height 11
drag, startPoint x: 703, startPoint y: 358, endPoint x: 701, endPoint y: 364, distance: 7.3
click at [701, 364] on div "+ + + + 10 09 08 07 06 05 04 03 02 01 10 09 08 07 06 05 04 03 02 01" at bounding box center [744, 353] width 200 height 160
drag, startPoint x: 761, startPoint y: 353, endPoint x: 759, endPoint y: 364, distance: 11.4
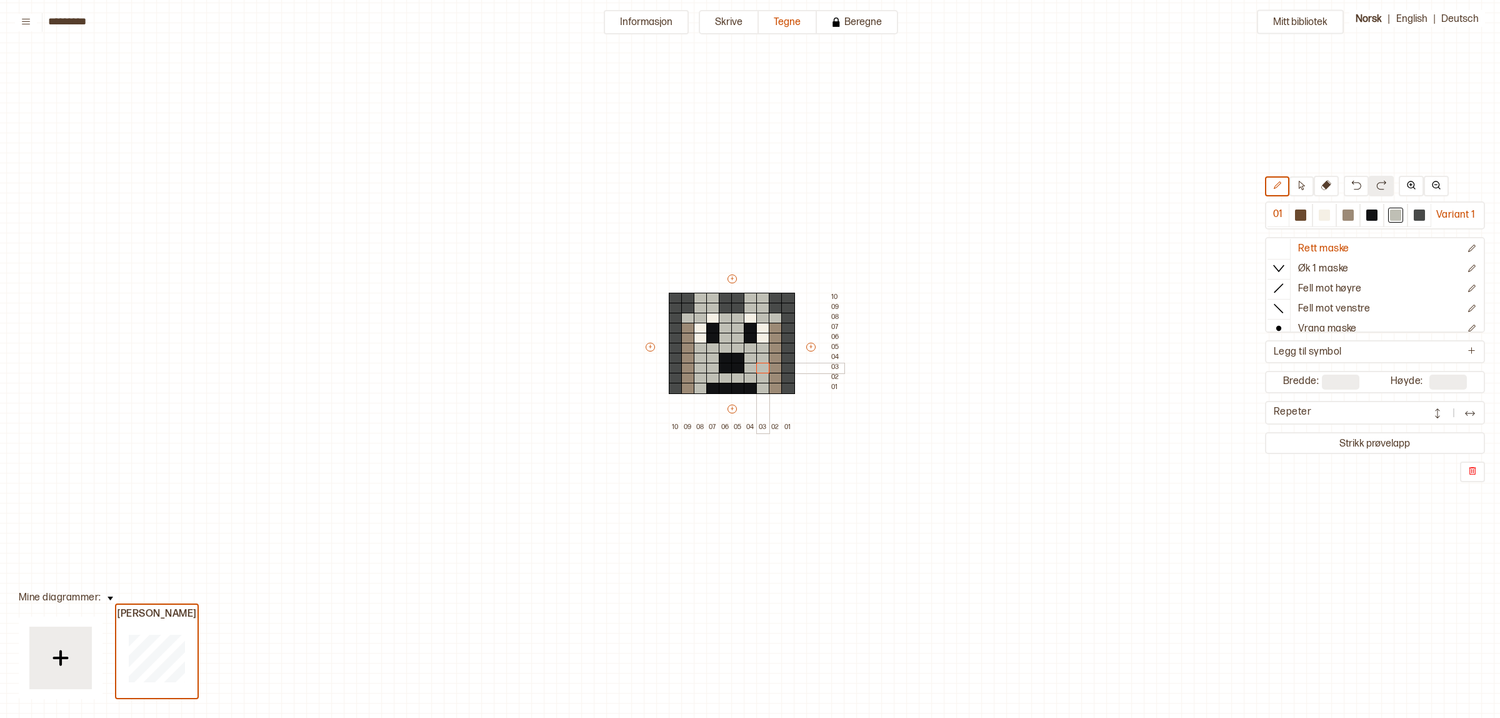
click at [759, 364] on div "+ + + + 10 09 08 07 06 05 04 03 02 01 10 09 08 07 06 05 04 03 02 01" at bounding box center [744, 353] width 200 height 160
drag, startPoint x: 775, startPoint y: 326, endPoint x: 775, endPoint y: 338, distance: 11.9
click at [775, 338] on div "+ + + + 10 09 08 07 06 05 04 03 02 01 10 09 08 07 06 05 04 03 02 01" at bounding box center [744, 353] width 200 height 160
drag, startPoint x: 684, startPoint y: 326, endPoint x: 684, endPoint y: 338, distance: 11.9
click at [684, 338] on div "+ + + + 10 09 08 07 06 05 04 03 02 01 10 09 08 07 06 05 04 03 02 01" at bounding box center [744, 353] width 200 height 160
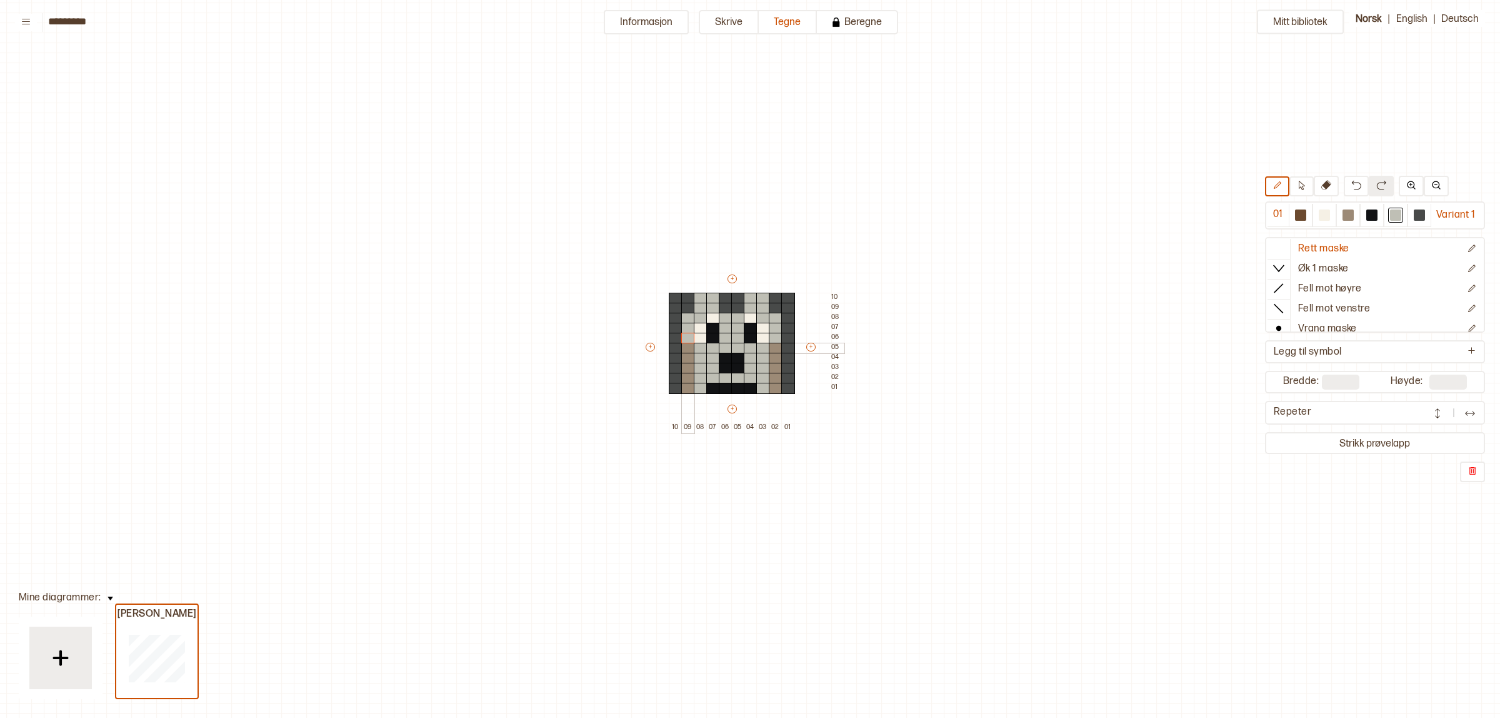
click at [682, 345] on div at bounding box center [688, 348] width 14 height 11
click at [774, 346] on div at bounding box center [776, 348] width 14 height 11
click at [1343, 216] on div at bounding box center [1348, 214] width 11 height 11
click at [700, 388] on div at bounding box center [701, 388] width 14 height 11
click at [761, 389] on div at bounding box center [763, 388] width 14 height 11
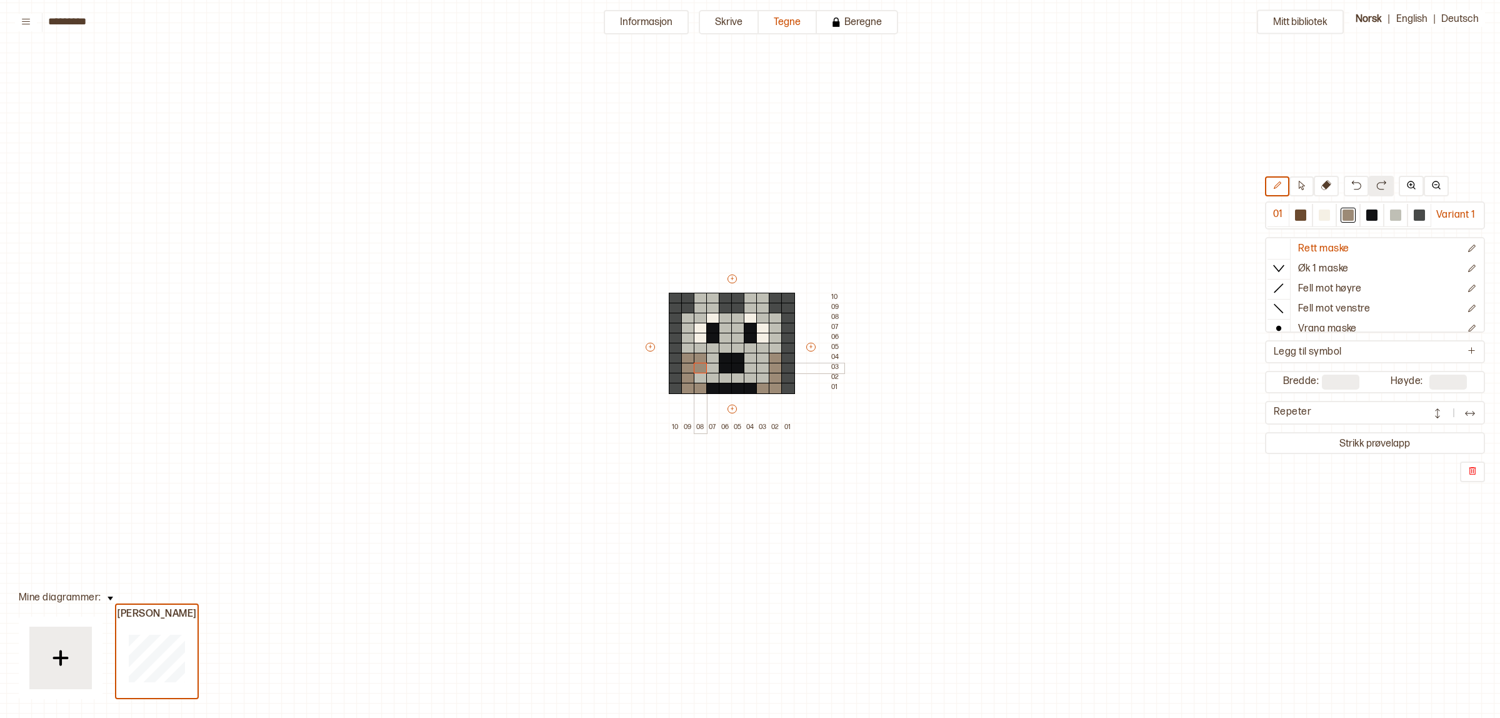
drag, startPoint x: 702, startPoint y: 357, endPoint x: 773, endPoint y: 360, distance: 71.3
click at [701, 378] on div "+ + + + 10 09 08 07 06 05 04 03 02 01 10 09 08 07 06 05 04 03 02 01" at bounding box center [744, 353] width 200 height 160
drag, startPoint x: 761, startPoint y: 357, endPoint x: 767, endPoint y: 379, distance: 22.8
click at [767, 379] on div "+ + + + 10 09 08 07 06 05 04 03 02 01 10 09 08 07 06 05 04 03 02 01" at bounding box center [744, 353] width 200 height 160
click at [871, 473] on p "Fjern rad" at bounding box center [860, 474] width 29 height 10
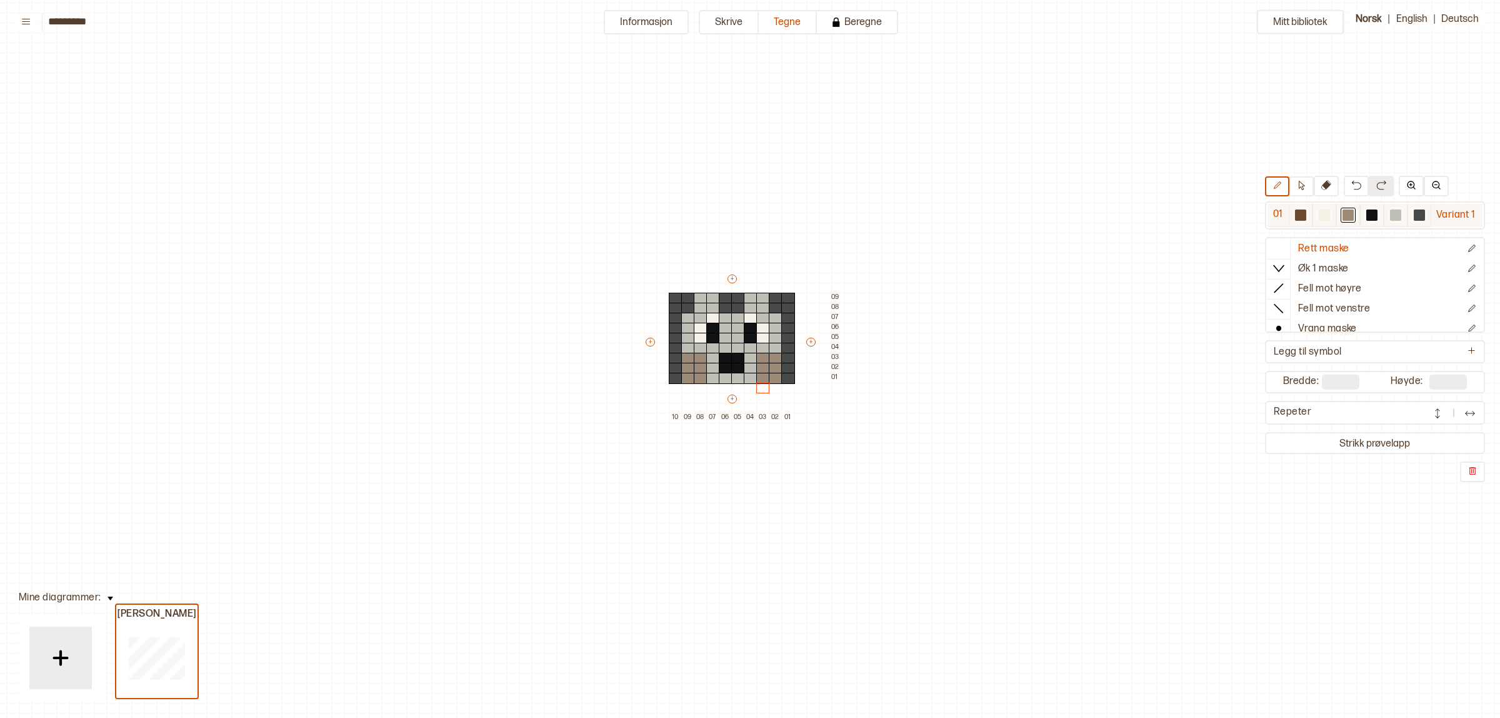
click at [1376, 219] on div at bounding box center [1371, 214] width 11 height 11
drag, startPoint x: 725, startPoint y: 348, endPoint x: 735, endPoint y: 346, distance: 10.2
click at [735, 346] on div "+ + + + 10 09 08 07 06 05 04 03 02 01 09 08 07 06 05 04 03 02 01" at bounding box center [744, 348] width 200 height 150
drag, startPoint x: 1389, startPoint y: 218, endPoint x: 1053, endPoint y: 233, distance: 336.6
click at [1372, 219] on div at bounding box center [1360, 215] width 143 height 23
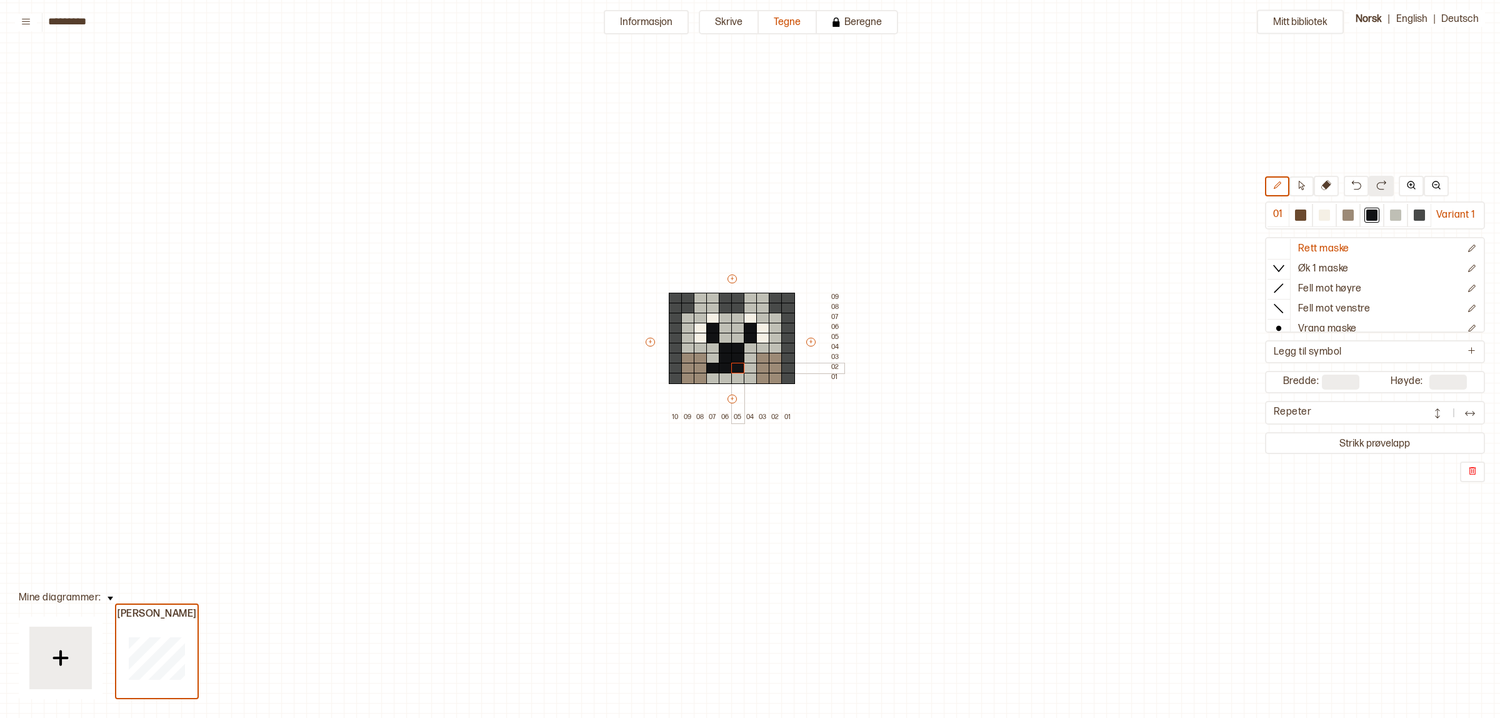
drag, startPoint x: 716, startPoint y: 366, endPoint x: 742, endPoint y: 370, distance: 26.5
click at [742, 370] on div "+ + + + 10 09 08 07 06 05 04 03 02 01 09 08 07 06 05 04 03 02 01" at bounding box center [744, 348] width 200 height 150
drag, startPoint x: 1388, startPoint y: 219, endPoint x: 1266, endPoint y: 250, distance: 125.8
click at [1388, 218] on div at bounding box center [1395, 215] width 15 height 15
drag, startPoint x: 706, startPoint y: 366, endPoint x: 745, endPoint y: 369, distance: 38.9
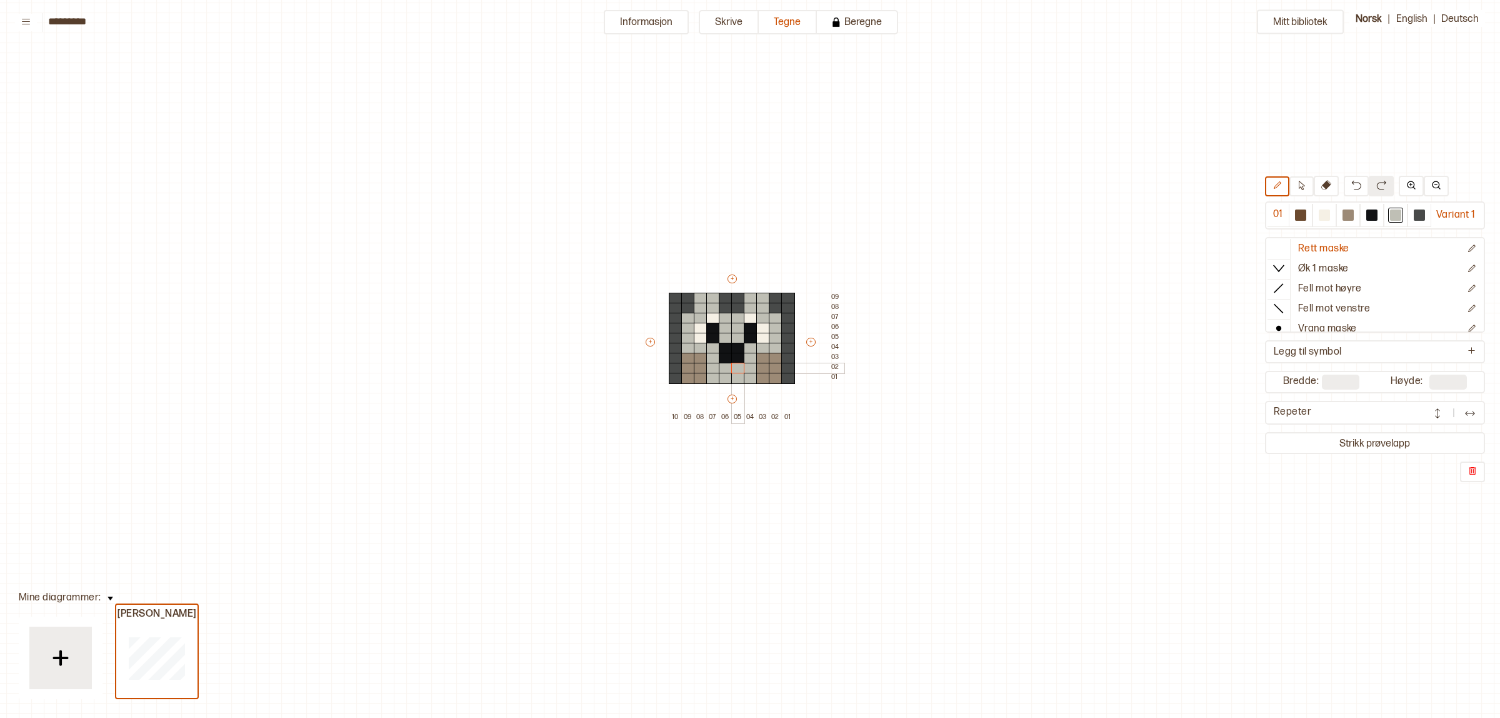
click at [745, 369] on div "+ + + + 10 09 08 07 06 05 04 03 02 01 09 08 07 06 05 04 03 02 01" at bounding box center [744, 348] width 200 height 150
click at [1366, 218] on div at bounding box center [1371, 214] width 11 height 11
drag, startPoint x: 708, startPoint y: 376, endPoint x: 746, endPoint y: 376, distance: 37.5
click at [746, 376] on div "+ + + + 10 09 08 07 06 05 04 03 02 01 09 08 07 06 05 04 03 02 01" at bounding box center [744, 348] width 200 height 150
click at [1393, 219] on div at bounding box center [1395, 214] width 11 height 11
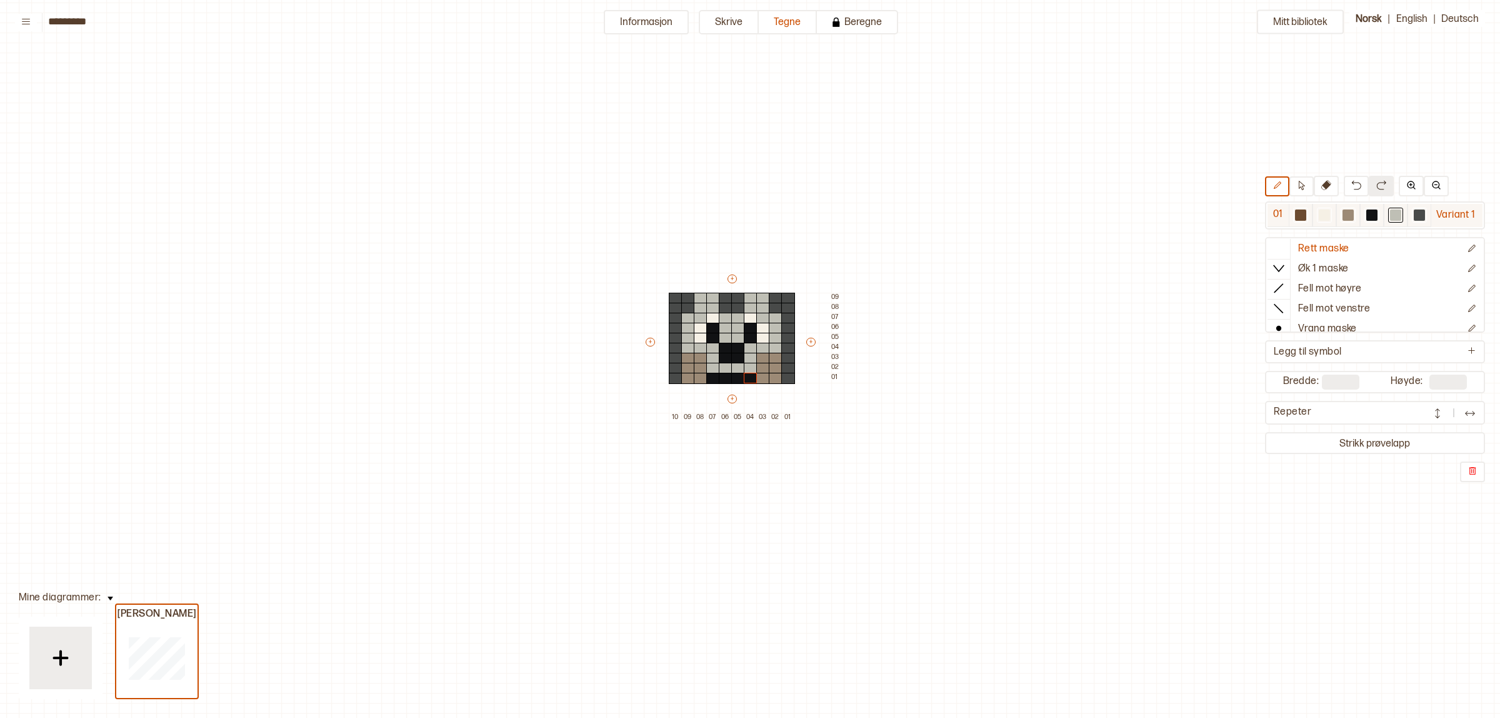
drag, startPoint x: 1349, startPoint y: 210, endPoint x: 853, endPoint y: 271, distance: 499.3
click at [1348, 210] on div at bounding box center [1348, 214] width 11 height 11
click at [695, 346] on div at bounding box center [701, 348] width 14 height 11
click at [685, 346] on div at bounding box center [688, 348] width 14 height 11
click at [773, 347] on div "+ + + + 10 09 08 07 06 05 04 03 02 01 09 08 07 06 05 04 03 02 01" at bounding box center [744, 348] width 200 height 150
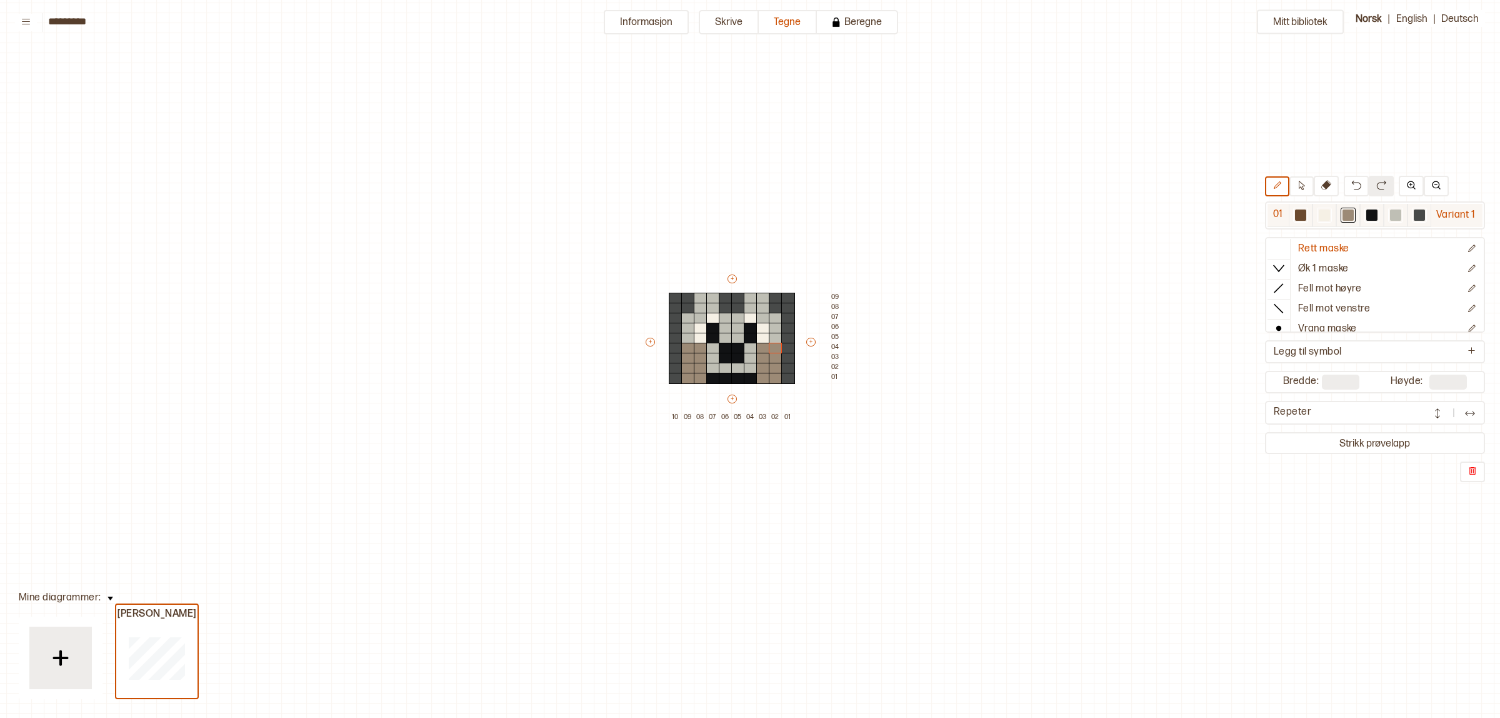
click at [1397, 216] on div at bounding box center [1395, 214] width 11 height 11
drag, startPoint x: 758, startPoint y: 376, endPoint x: 771, endPoint y: 375, distance: 12.5
click at [771, 375] on div "+ + + + 10 09 08 07 06 05 04 03 02 01 09 08 07 06 05 04 03 02 01" at bounding box center [744, 348] width 200 height 150
drag, startPoint x: 698, startPoint y: 374, endPoint x: 685, endPoint y: 366, distance: 15.4
click at [685, 366] on div "+ + + + 10 09 08 07 06 05 04 03 02 01 09 08 07 06 05 04 03 02 01" at bounding box center [744, 348] width 200 height 150
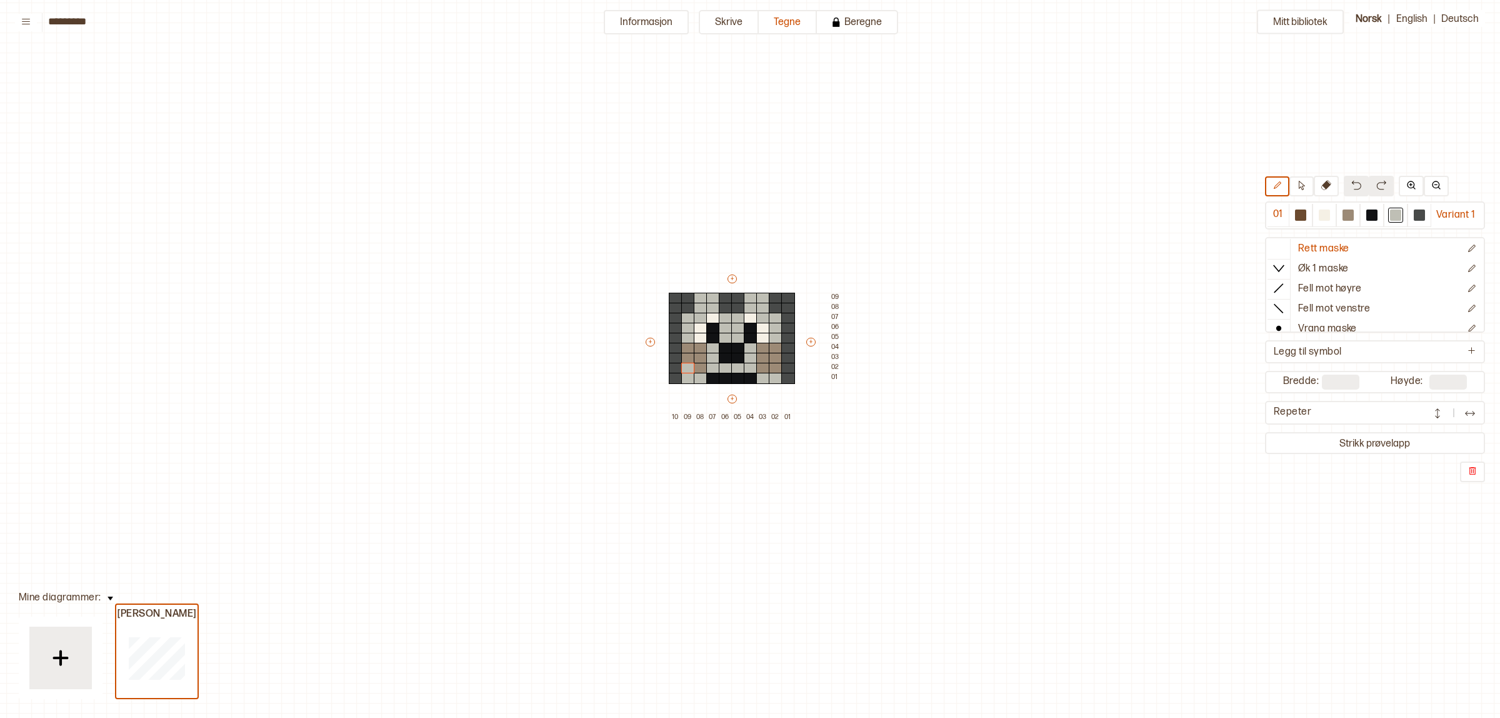
click at [1351, 190] on img at bounding box center [1356, 185] width 10 height 10
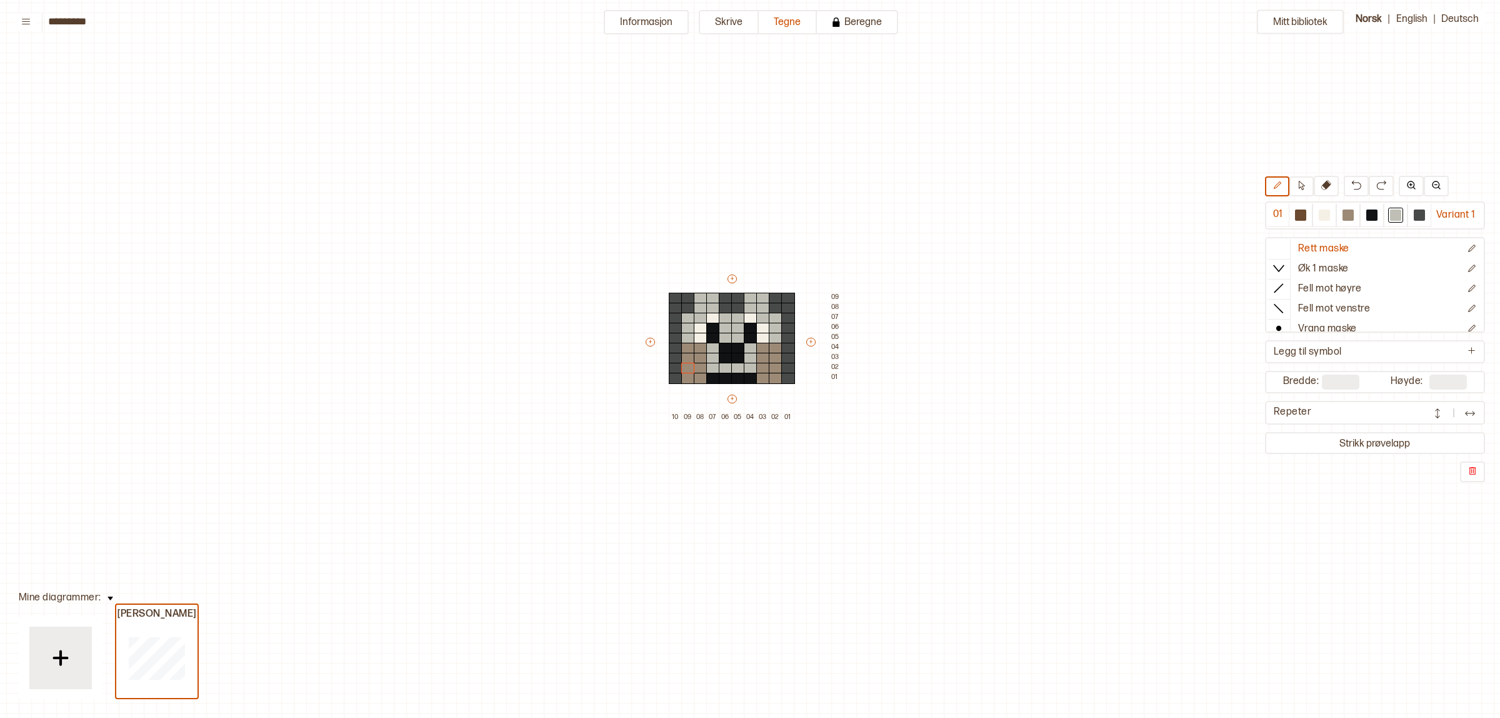
drag, startPoint x: 1351, startPoint y: 209, endPoint x: 919, endPoint y: 263, distance: 435.1
click at [1350, 209] on div at bounding box center [1348, 214] width 11 height 11
drag, startPoint x: 1400, startPoint y: 219, endPoint x: 995, endPoint y: 150, distance: 410.8
click at [1391, 214] on div at bounding box center [1395, 214] width 11 height 11
click at [870, 352] on p "Ny rad over" at bounding box center [865, 349] width 39 height 10
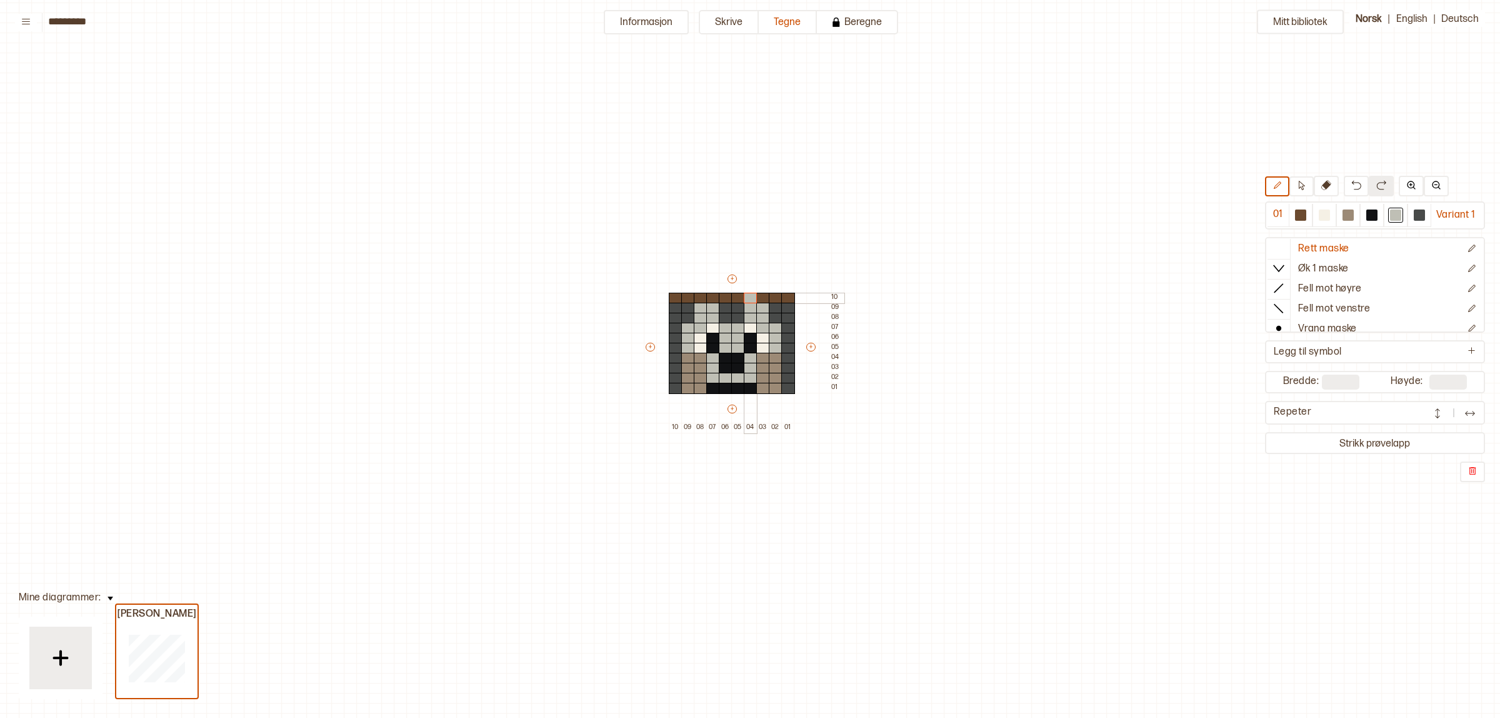
drag, startPoint x: 748, startPoint y: 296, endPoint x: 754, endPoint y: 293, distance: 6.4
click at [749, 294] on div at bounding box center [751, 298] width 14 height 11
click at [716, 295] on div at bounding box center [713, 298] width 14 height 11
click at [699, 298] on div at bounding box center [701, 298] width 14 height 11
click at [764, 295] on div at bounding box center [763, 298] width 14 height 11
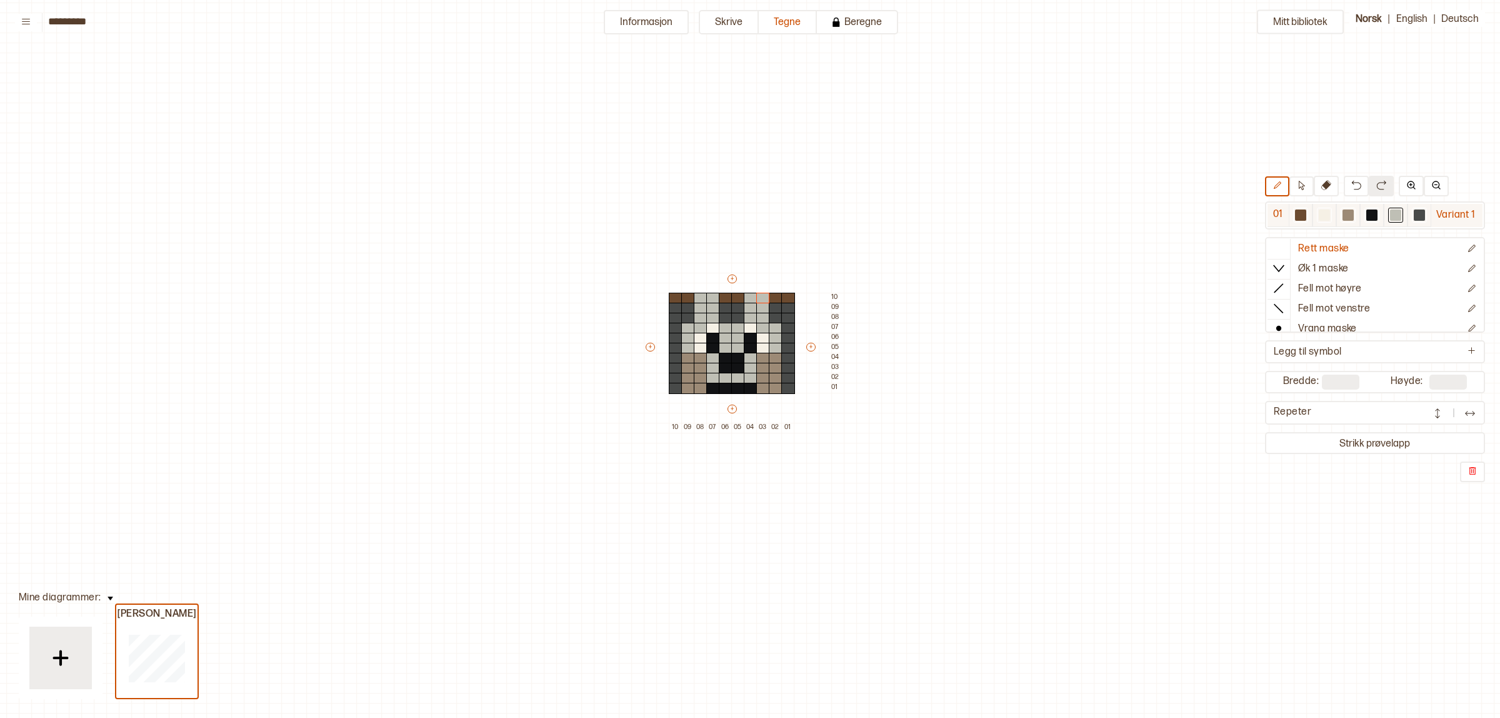
click at [1343, 211] on div at bounding box center [1348, 214] width 11 height 11
drag, startPoint x: 748, startPoint y: 307, endPoint x: 748, endPoint y: 314, distance: 6.9
click at [748, 314] on div "+ + + + 10 09 08 07 06 05 04 03 02 01 10 09 08 07 06 05 04 03 02 01" at bounding box center [744, 353] width 200 height 160
drag, startPoint x: 714, startPoint y: 304, endPoint x: 713, endPoint y: 314, distance: 10.0
click at [713, 314] on div "+ + + + 10 09 08 07 06 05 04 03 02 01 10 09 08 07 06 05 04 03 02 01" at bounding box center [744, 353] width 200 height 160
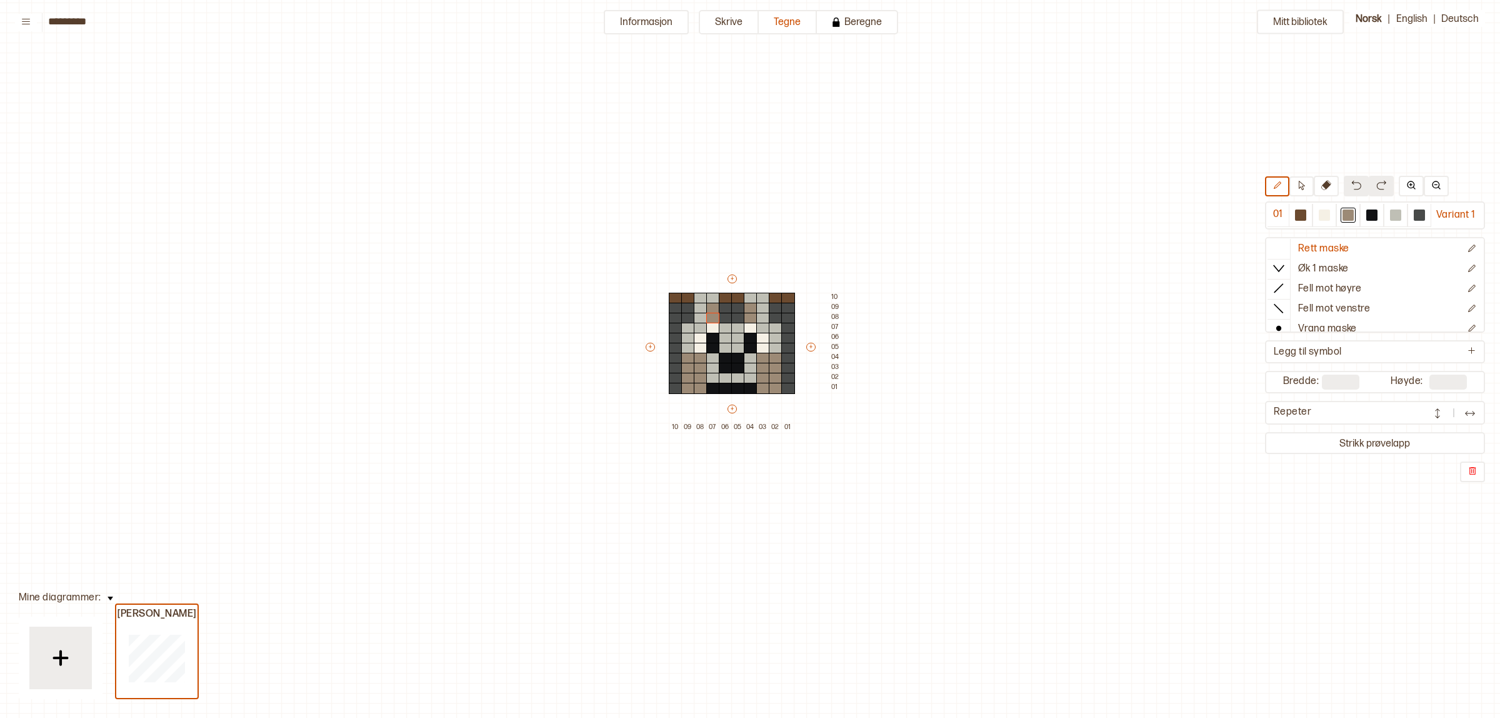
click at [1354, 193] on button at bounding box center [1356, 186] width 25 height 21
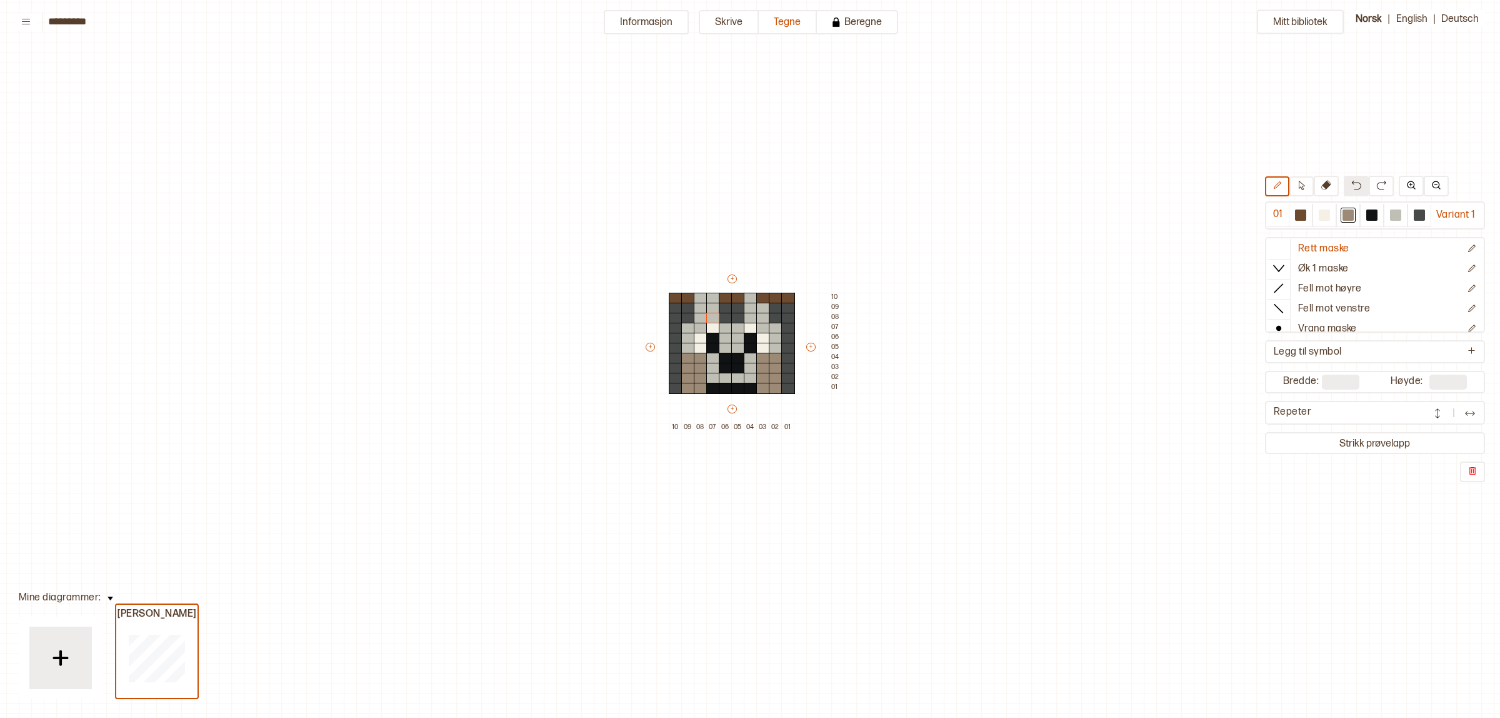
click at [1354, 193] on button at bounding box center [1356, 186] width 25 height 21
drag, startPoint x: 1417, startPoint y: 213, endPoint x: 1270, endPoint y: 213, distance: 146.9
click at [1412, 213] on div at bounding box center [1419, 215] width 15 height 15
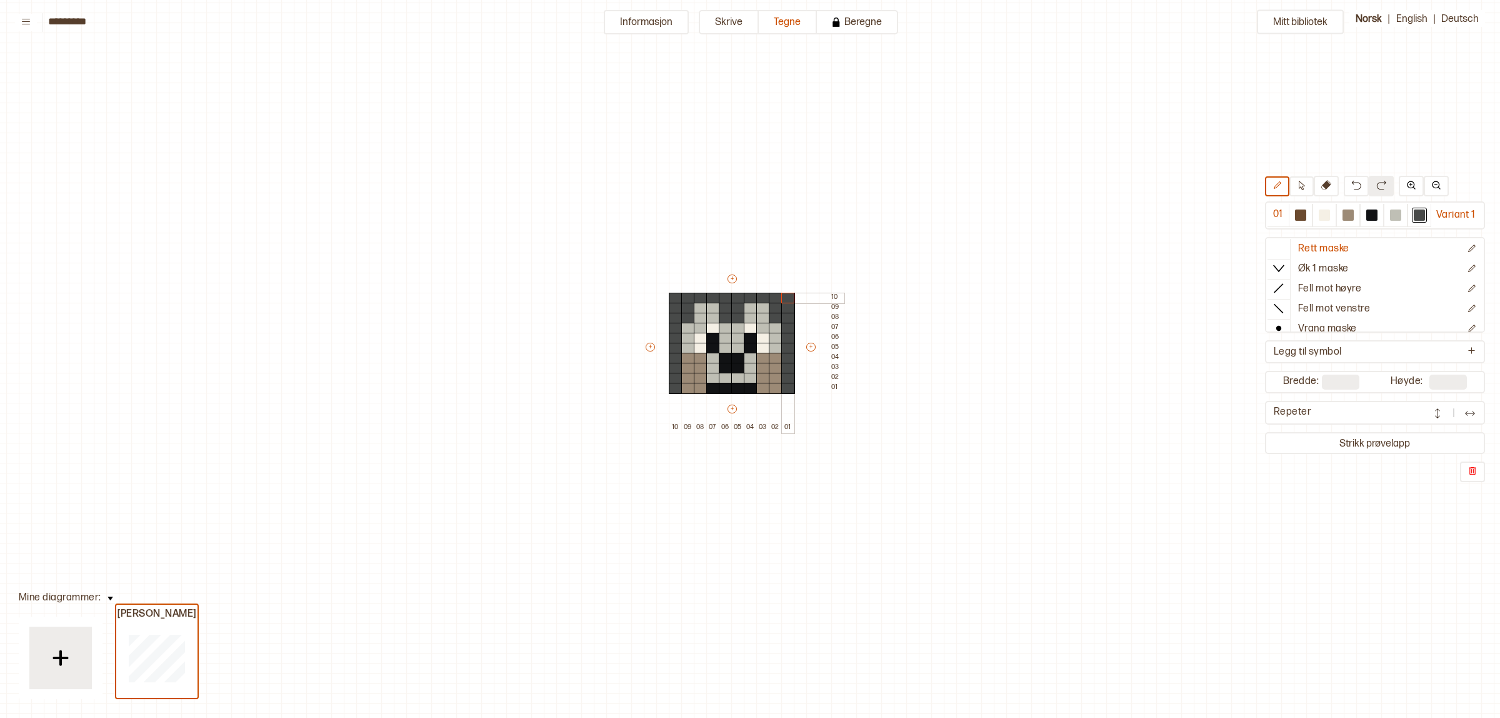
drag, startPoint x: 671, startPoint y: 298, endPoint x: 789, endPoint y: 300, distance: 118.2
click at [789, 300] on div "+ + + + 10 09 08 07 06 05 04 03 02 01 10 09 08 07 06 05 04 03 02 01" at bounding box center [744, 353] width 200 height 160
click at [899, 451] on p "Ny rad under" at bounding box center [892, 456] width 43 height 10
drag, startPoint x: 716, startPoint y: 394, endPoint x: 809, endPoint y: 395, distance: 93.1
click at [809, 395] on div "+ + + + 10 09 08 07 06 05 04 03 02 01 11 10 09 08 07 06 05 04 03 02 01" at bounding box center [744, 348] width 200 height 170
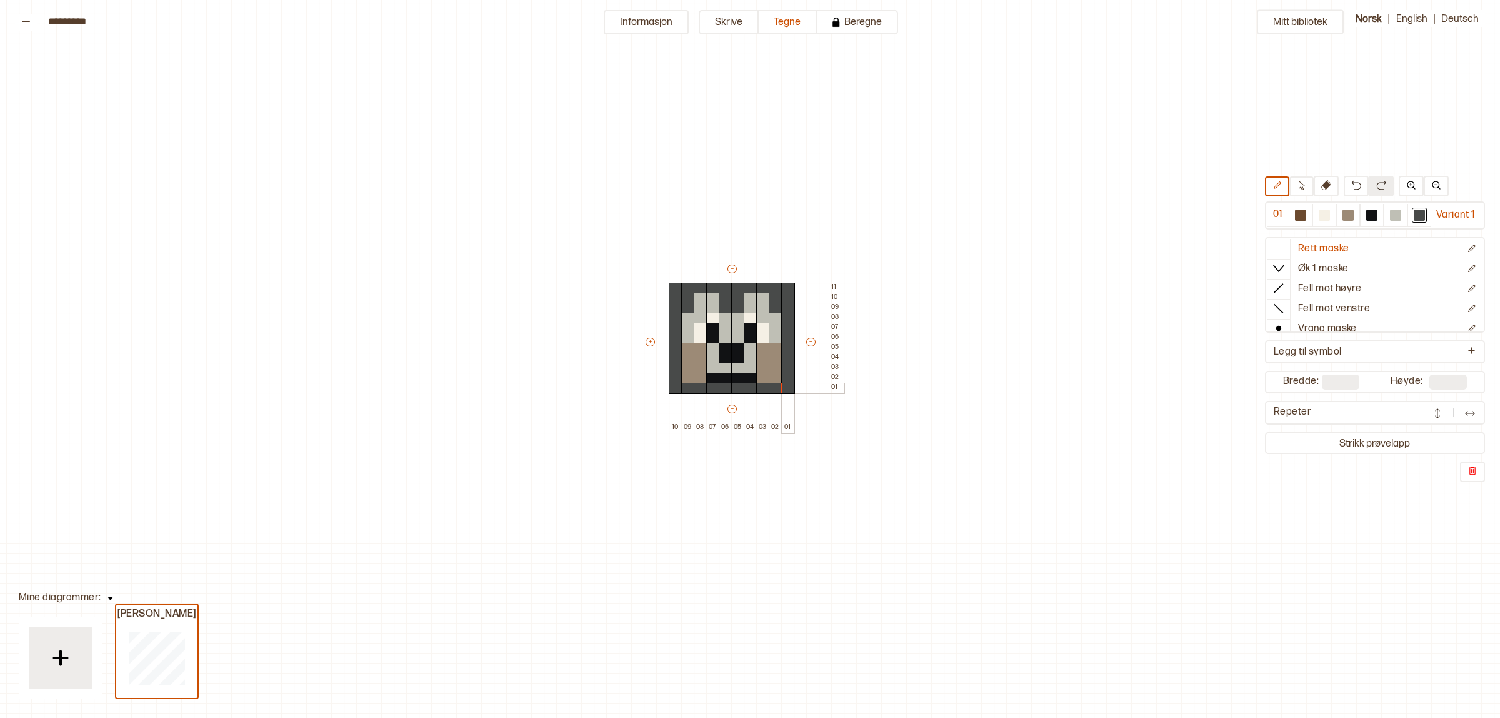
drag, startPoint x: 754, startPoint y: 388, endPoint x: 794, endPoint y: 388, distance: 40.0
click at [794, 388] on div "+ + + + 10 09 08 07 06 05 04 03 02 01 11 10 09 08 07 06 05 04 03 02 01" at bounding box center [744, 348] width 200 height 170
click at [1402, 222] on div at bounding box center [1395, 215] width 15 height 15
click at [688, 379] on div at bounding box center [688, 378] width 14 height 11
click at [778, 378] on div at bounding box center [776, 378] width 14 height 11
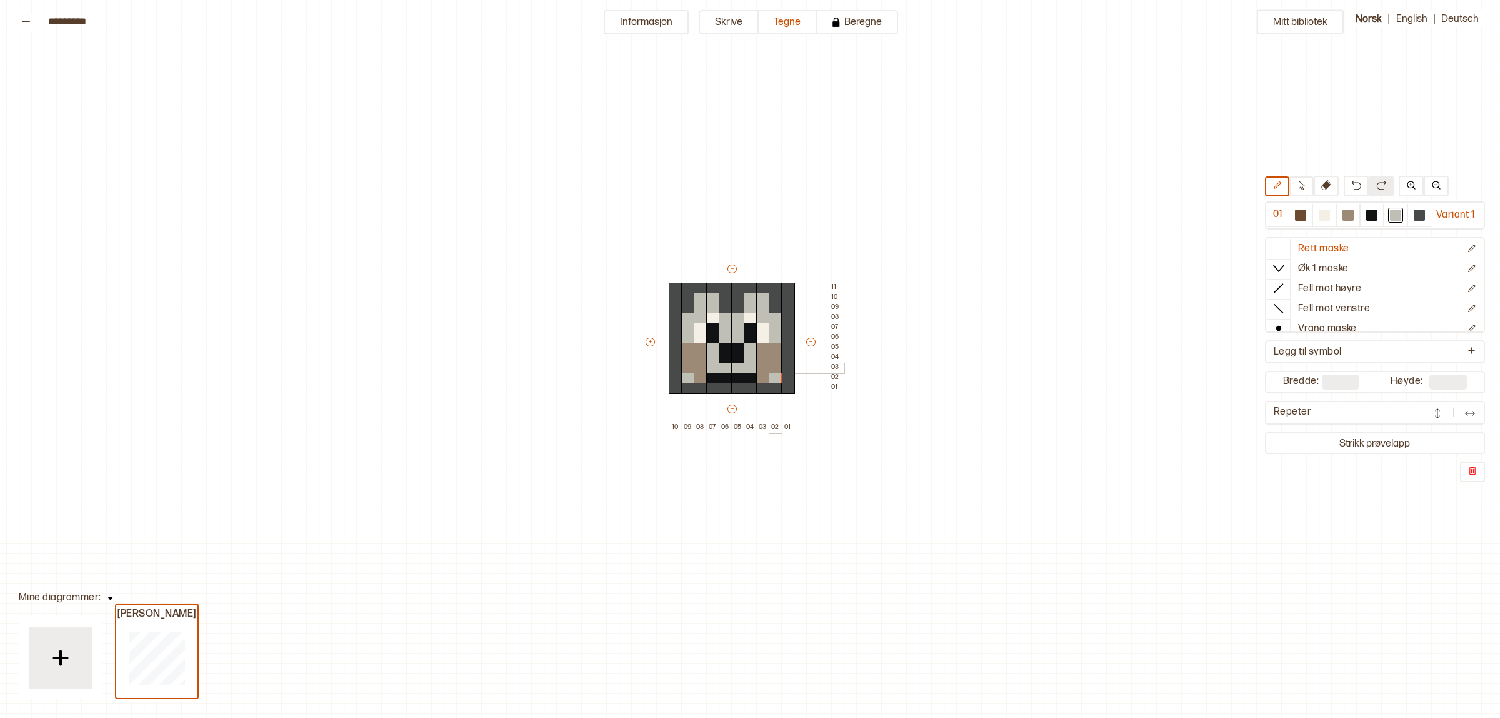
click at [776, 369] on div at bounding box center [776, 368] width 14 height 11
click at [675, 367] on div at bounding box center [676, 368] width 14 height 11
click at [1344, 186] on button at bounding box center [1356, 186] width 25 height 21
click at [683, 366] on div at bounding box center [688, 368] width 14 height 11
drag, startPoint x: 721, startPoint y: 388, endPoint x: 736, endPoint y: 388, distance: 15.0
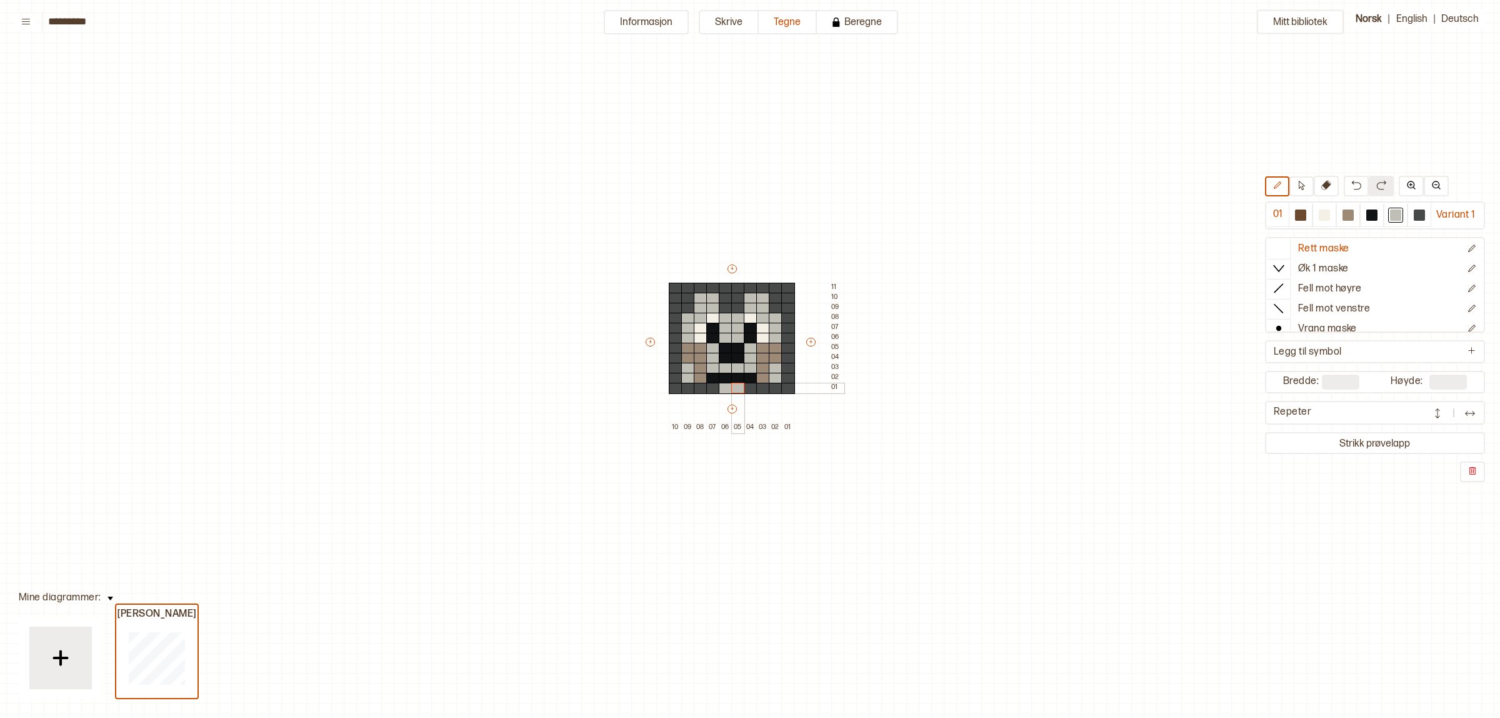
click at [736, 388] on div "+ + + + 10 09 08 07 06 05 04 03 02 01 11 10 09 08 07 06 05 04 03 02 01" at bounding box center [744, 348] width 200 height 170
click at [711, 388] on div at bounding box center [713, 388] width 14 height 11
click at [750, 386] on div at bounding box center [751, 388] width 14 height 11
drag, startPoint x: 1348, startPoint y: 210, endPoint x: 997, endPoint y: 335, distance: 372.2
click at [1348, 210] on div at bounding box center [1348, 214] width 11 height 11
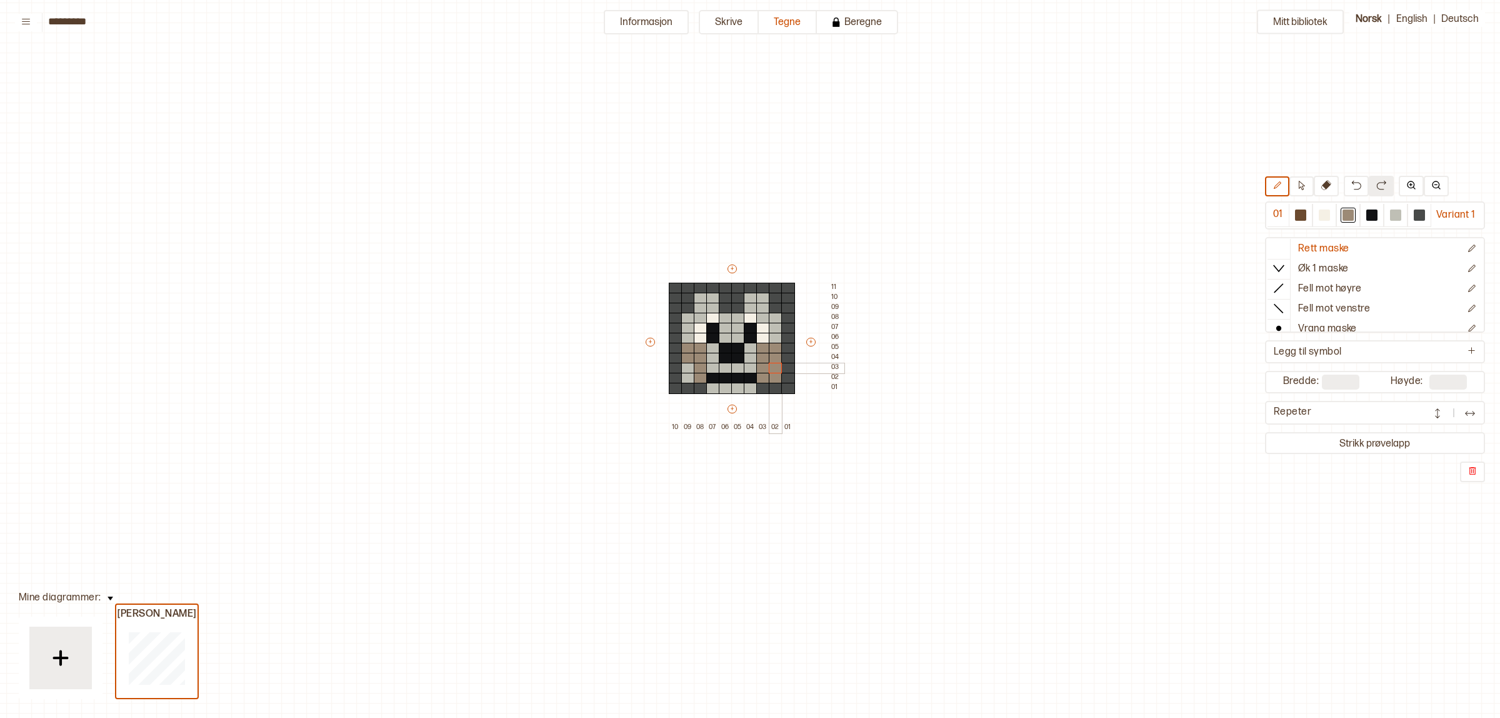
drag, startPoint x: 775, startPoint y: 372, endPoint x: 773, endPoint y: 366, distance: 6.5
click at [773, 366] on div "+ + + + 10 09 08 07 06 05 04 03 02 01 11 10 09 08 07 06 05 04 03 02 01" at bounding box center [744, 348] width 200 height 170
drag, startPoint x: 683, startPoint y: 374, endPoint x: 702, endPoint y: 354, distance: 27.4
click at [689, 361] on div "+ + + + 10 09 08 07 06 05 04 03 02 01 11 10 09 08 07 06 05 04 03 02 01" at bounding box center [744, 348] width 200 height 170
drag, startPoint x: 1323, startPoint y: 219, endPoint x: 1328, endPoint y: 213, distance: 8.4
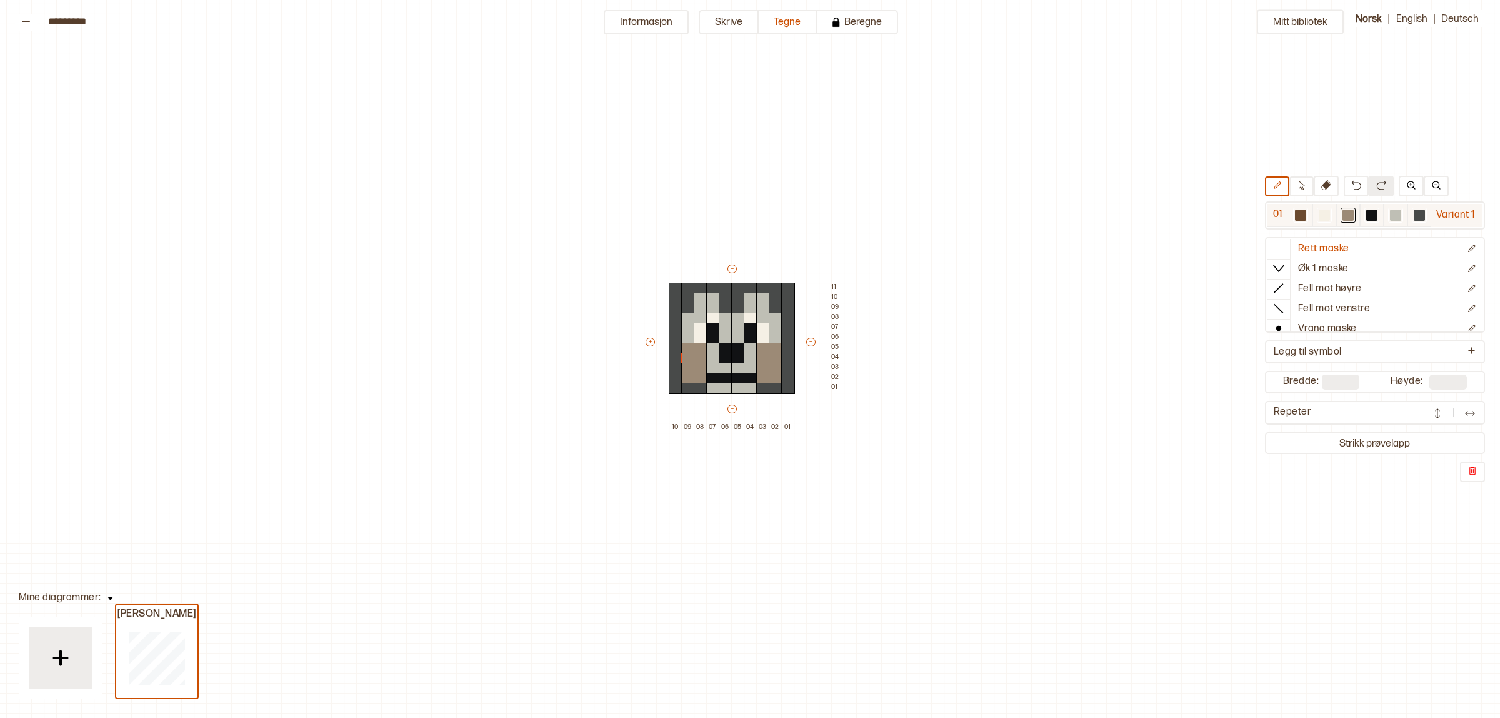
click at [1327, 214] on div at bounding box center [1324, 214] width 11 height 11
click at [1351, 214] on div at bounding box center [1348, 214] width 11 height 11
drag, startPoint x: 710, startPoint y: 348, endPoint x: 747, endPoint y: 348, distance: 36.9
click at [747, 348] on div "+ + + + 10 09 08 07 06 05 04 03 02 01 11 10 09 08 07 06 05 04 03 02 01" at bounding box center [744, 348] width 200 height 170
click at [1375, 211] on div at bounding box center [1371, 214] width 11 height 11
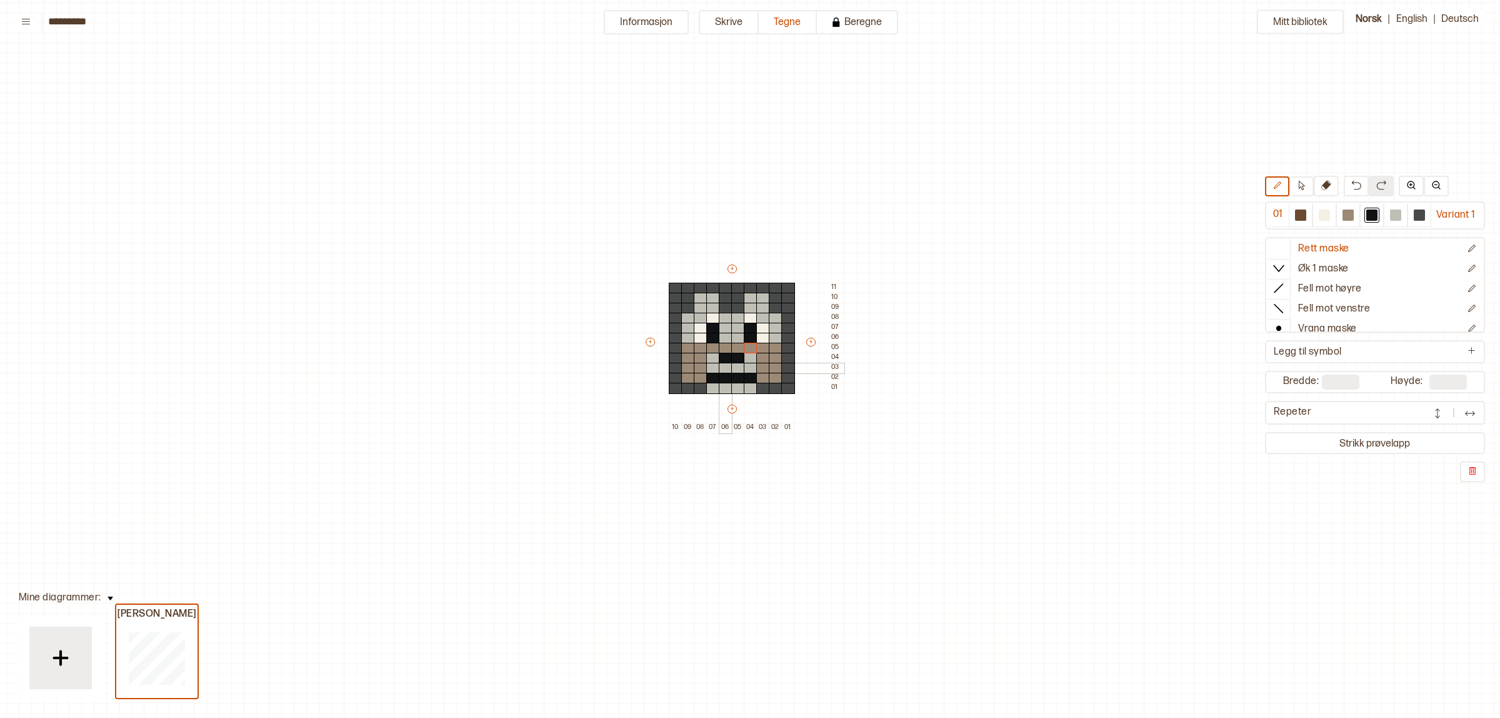
click at [728, 364] on div at bounding box center [726, 368] width 14 height 11
click at [730, 366] on div at bounding box center [726, 368] width 14 height 11
click at [736, 364] on div at bounding box center [738, 368] width 14 height 11
click at [842, 436] on p "Ny rad under" at bounding box center [842, 436] width 43 height 10
type input "**"
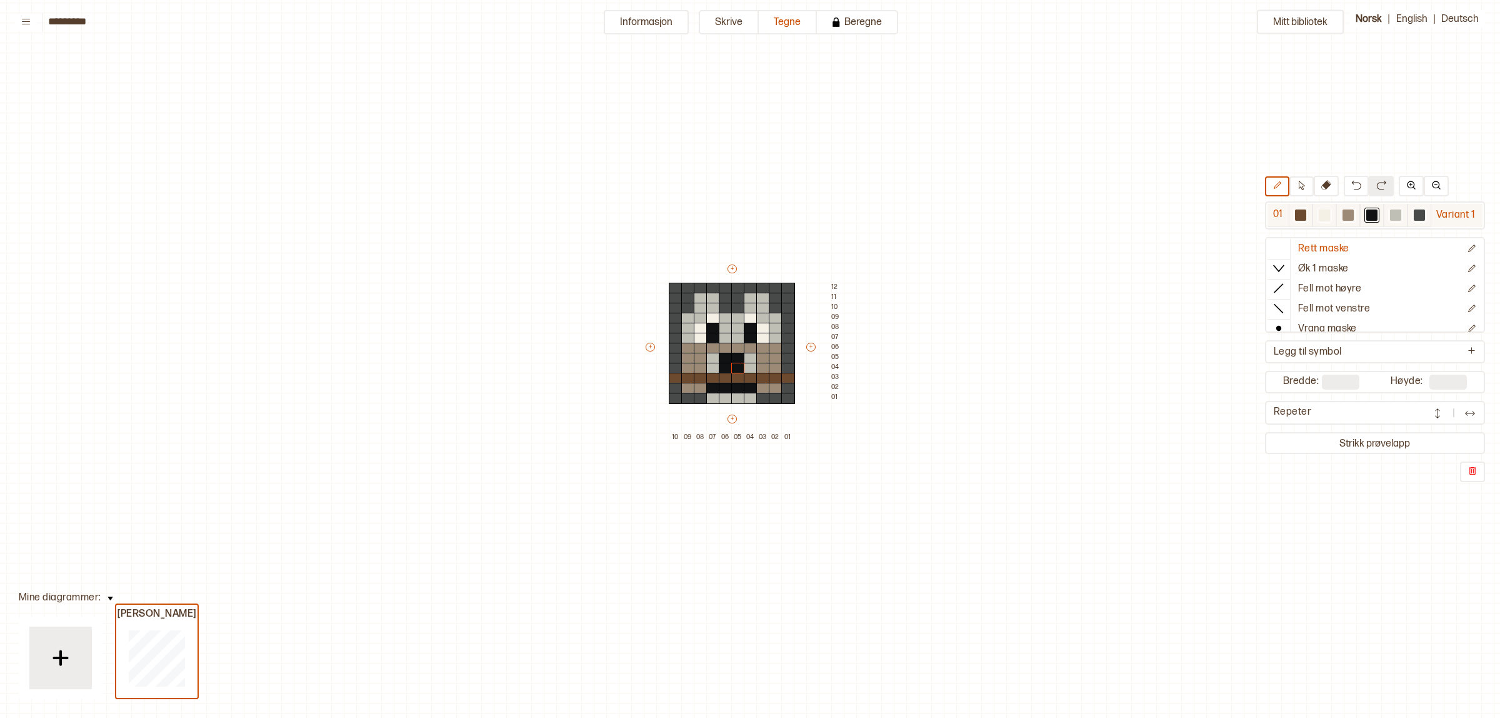
click at [1351, 214] on div at bounding box center [1348, 214] width 11 height 11
drag, startPoint x: 698, startPoint y: 376, endPoint x: 683, endPoint y: 378, distance: 15.2
click at [683, 378] on div "+ + + + 10 09 08 07 06 05 04 03 02 01 12 11 10 09 08 07 06 05 04 03 02 01" at bounding box center [744, 353] width 200 height 180
drag, startPoint x: 761, startPoint y: 378, endPoint x: 777, endPoint y: 379, distance: 16.3
click at [777, 379] on div "+ + + + 10 09 08 07 06 05 04 03 02 01 12 11 10 09 08 07 06 05 04 03 02 01" at bounding box center [744, 353] width 200 height 180
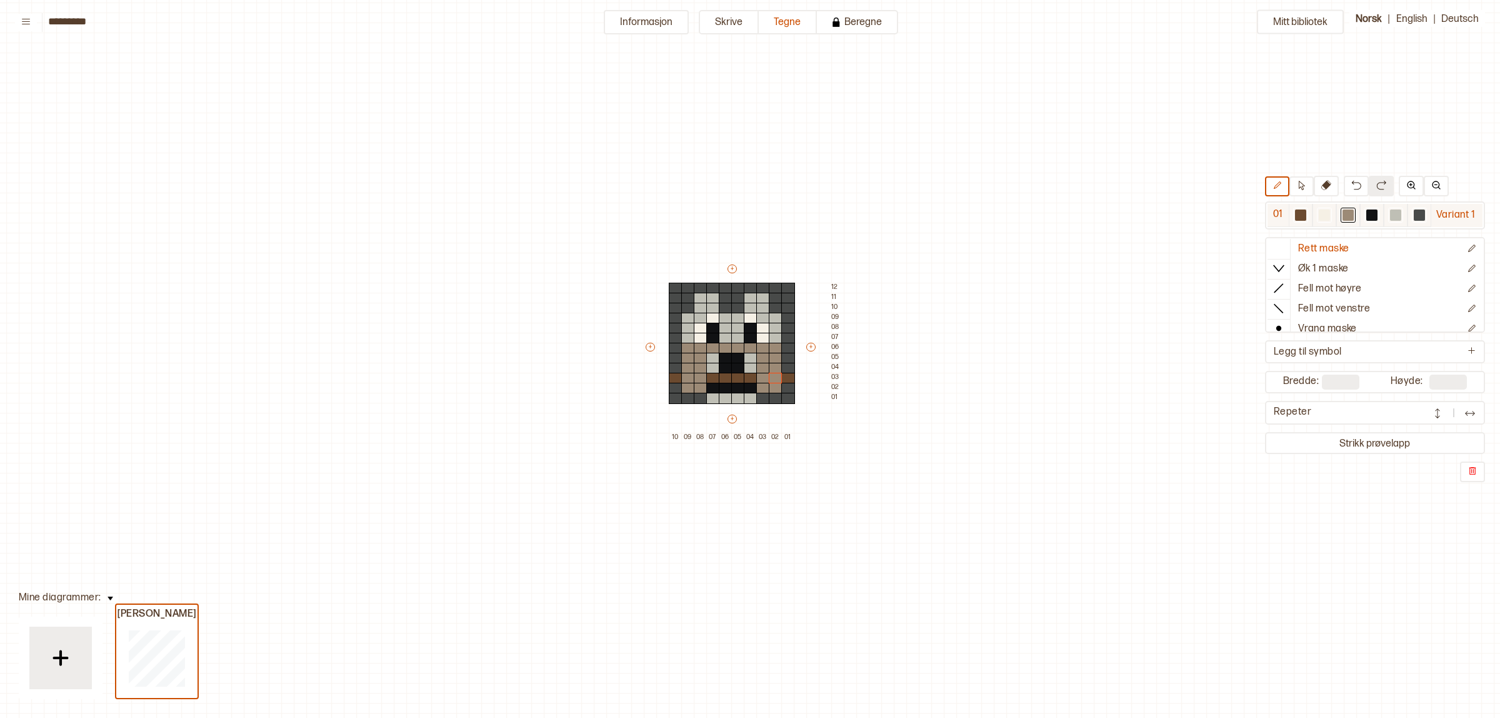
click at [1395, 218] on div at bounding box center [1395, 214] width 11 height 11
drag, startPoint x: 707, startPoint y: 379, endPoint x: 769, endPoint y: 373, distance: 62.8
click at [748, 373] on div "+ + + + 10 09 08 07 06 05 04 03 02 01 12 11 10 09 08 07 06 05 04 03 02 01" at bounding box center [744, 353] width 200 height 180
click at [1425, 214] on div at bounding box center [1419, 214] width 11 height 11
click at [777, 383] on div at bounding box center [776, 388] width 14 height 11
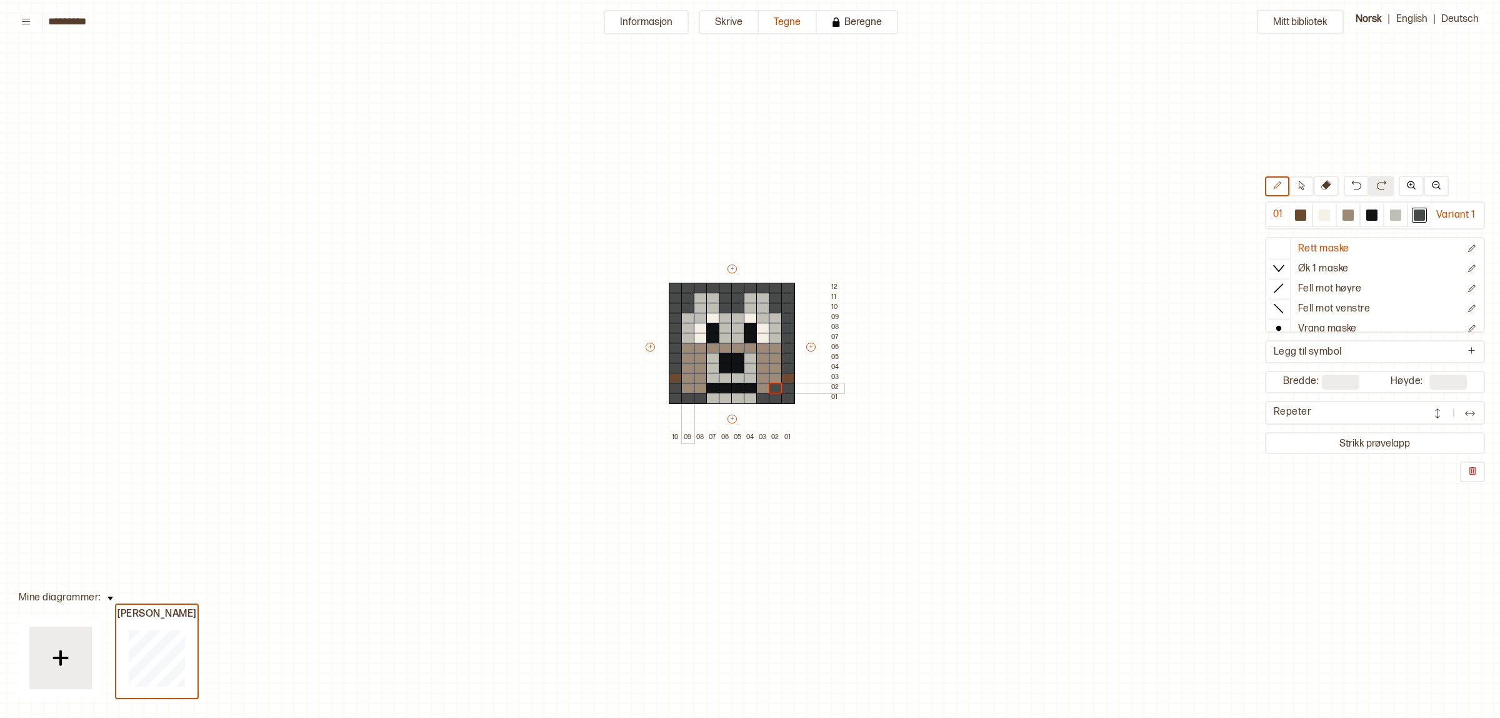
click at [689, 391] on div at bounding box center [688, 388] width 14 height 11
click at [678, 393] on div at bounding box center [676, 398] width 14 height 11
click at [1381, 213] on div at bounding box center [1372, 215] width 24 height 23
click at [766, 336] on div at bounding box center [763, 338] width 14 height 11
click at [698, 338] on div at bounding box center [701, 338] width 14 height 11
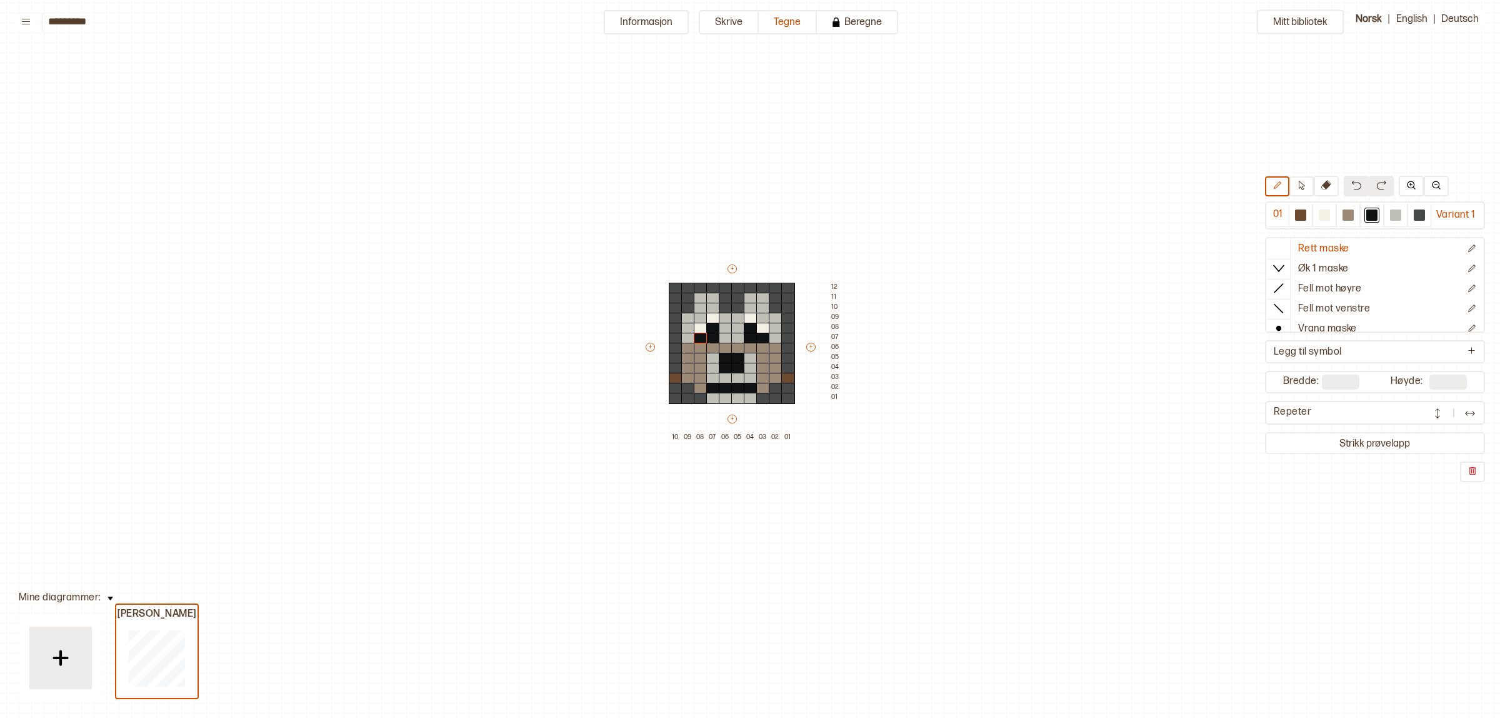
click at [1357, 183] on button at bounding box center [1356, 186] width 25 height 21
click at [1416, 211] on div at bounding box center [1419, 214] width 11 height 11
click at [789, 376] on div at bounding box center [788, 378] width 14 height 11
click at [677, 380] on div at bounding box center [676, 378] width 14 height 11
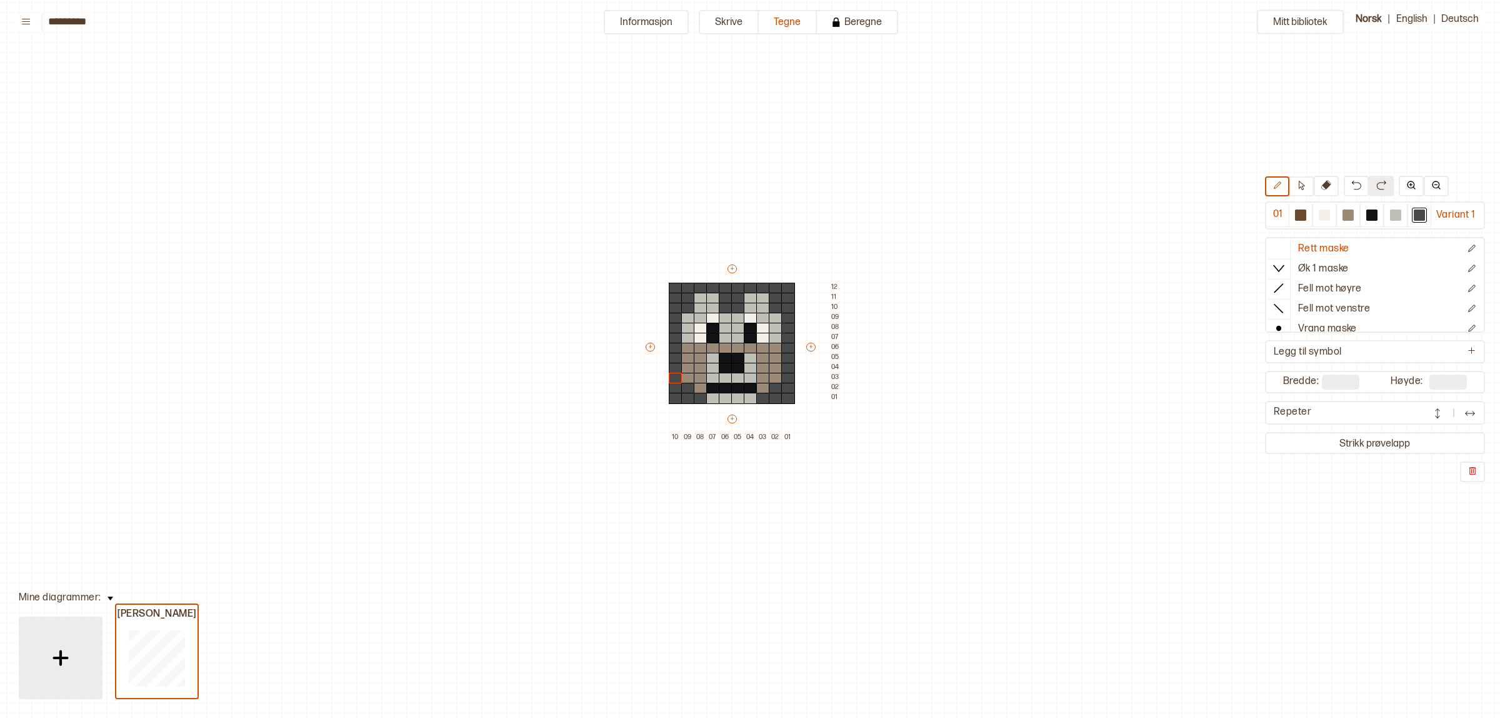
click at [46, 651] on img at bounding box center [60, 657] width 31 height 31
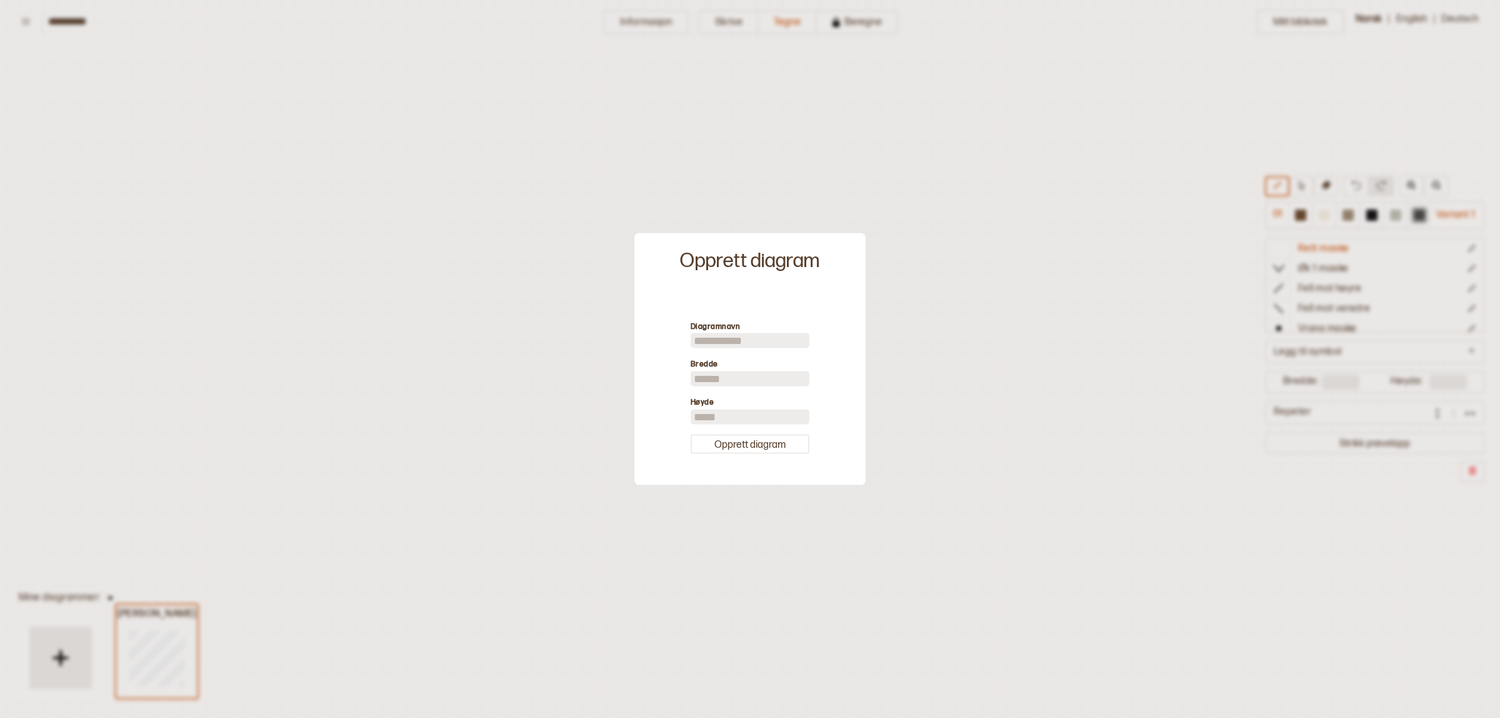
click at [986, 430] on div at bounding box center [750, 359] width 1500 height 718
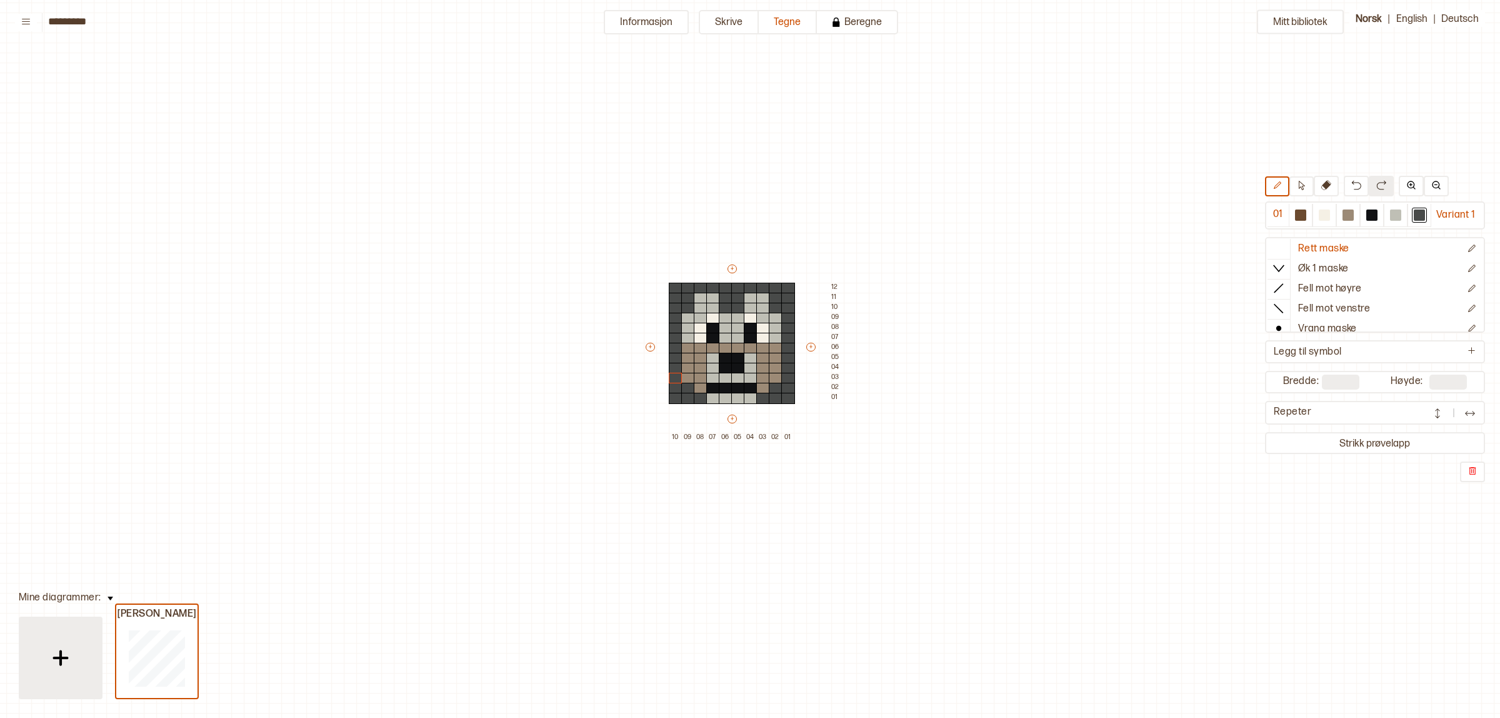
click at [70, 648] on img at bounding box center [60, 657] width 31 height 31
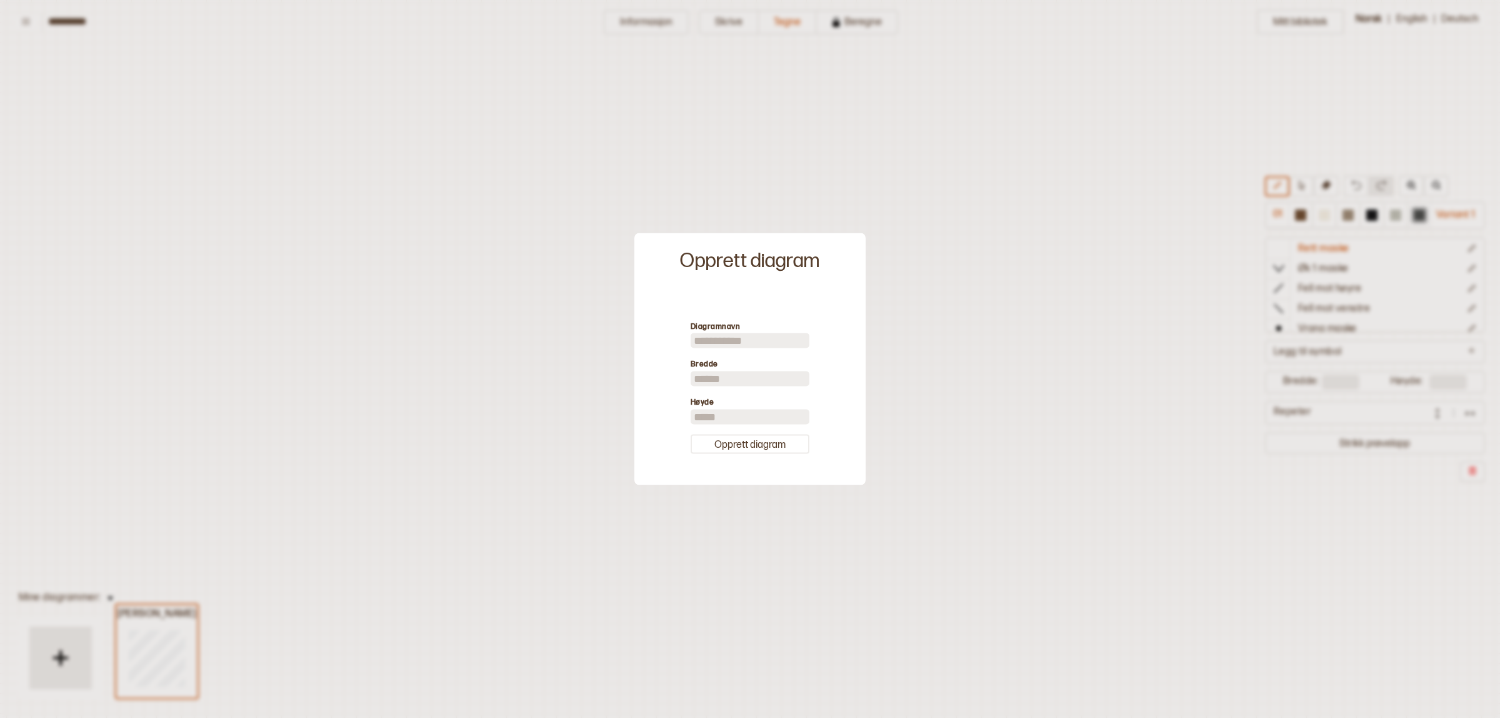
click at [718, 339] on input at bounding box center [750, 340] width 119 height 15
type input "*****"
click at [719, 416] on input "**" at bounding box center [750, 416] width 119 height 15
type input "*"
type input "**"
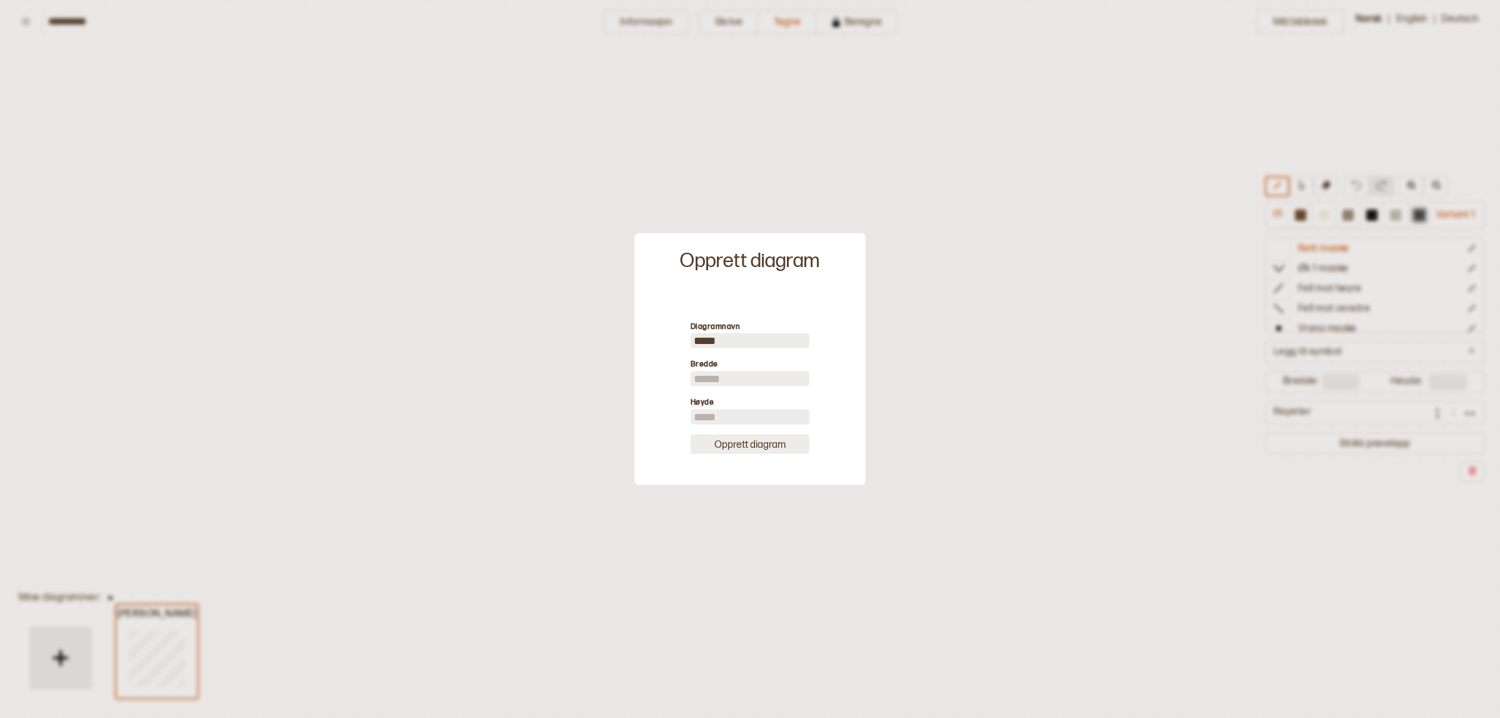
click at [745, 441] on button "Opprett diagram" at bounding box center [750, 443] width 119 height 19
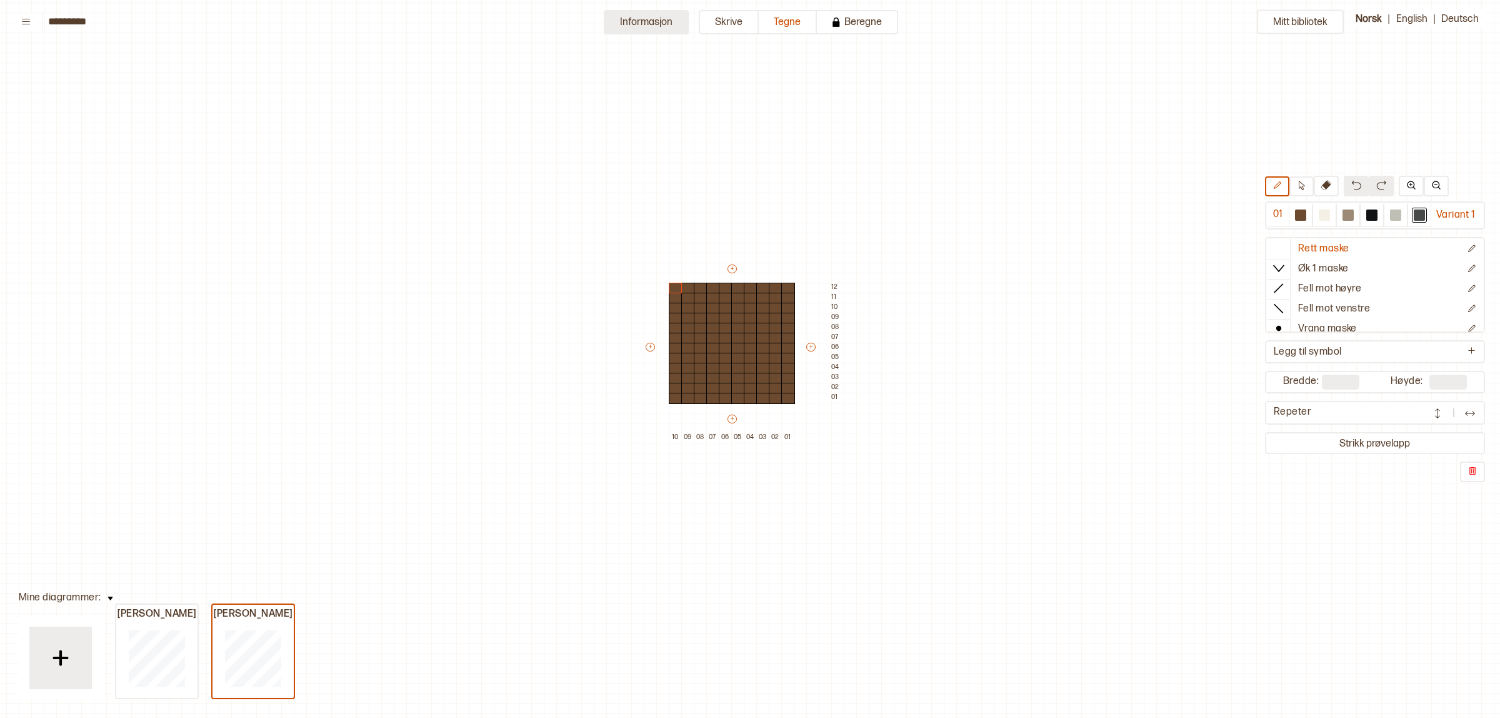
click at [660, 20] on button "Informasjon" at bounding box center [646, 22] width 85 height 24
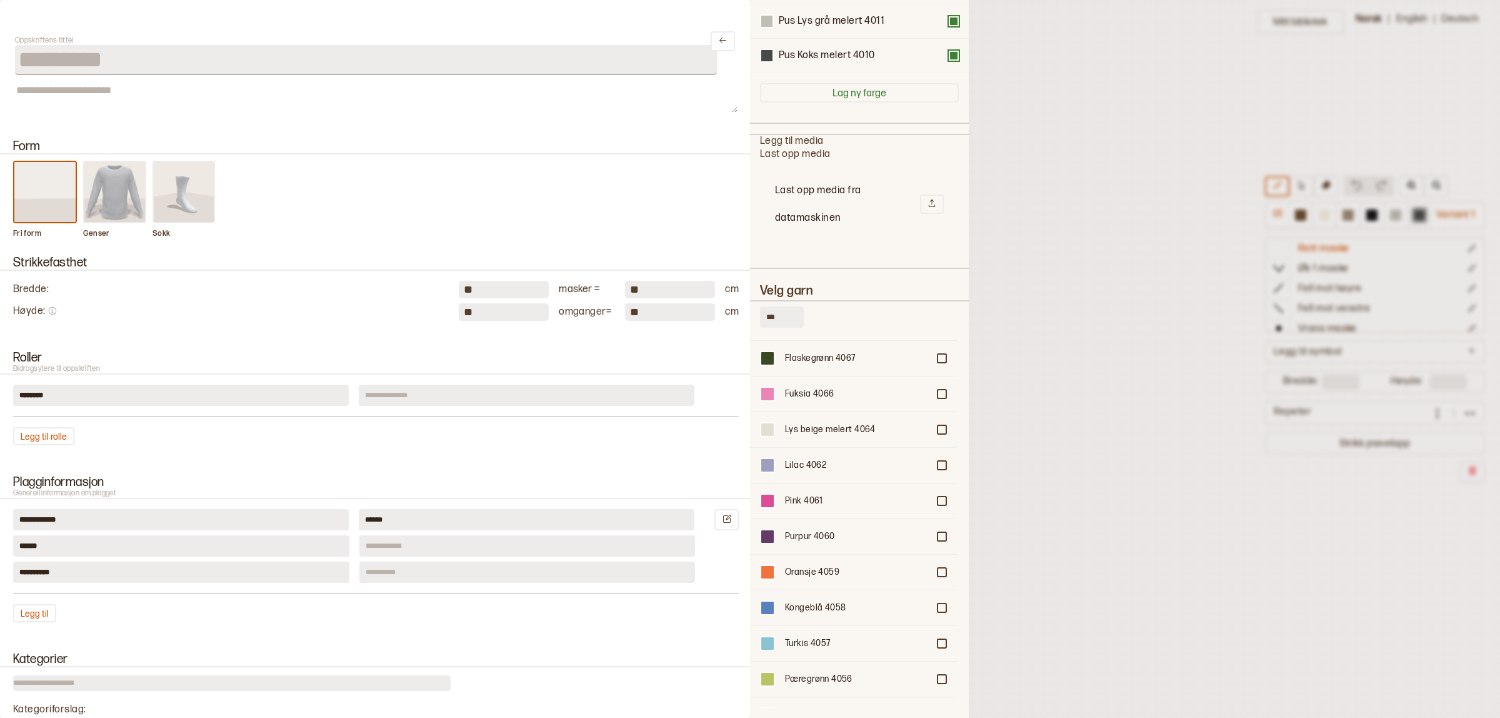
scroll to position [173, 0]
click at [807, 638] on div "Turkis 4057" at bounding box center [856, 644] width 143 height 13
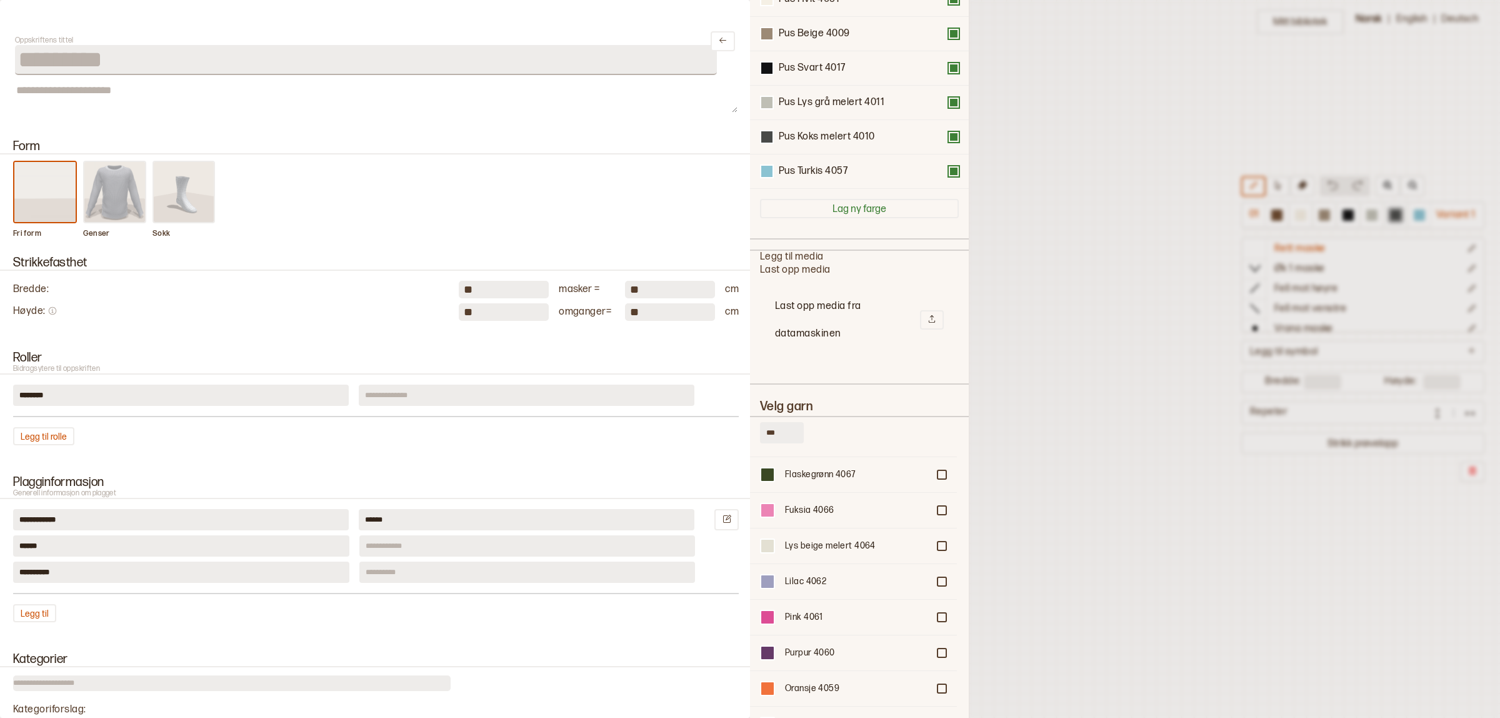
scroll to position [0, 0]
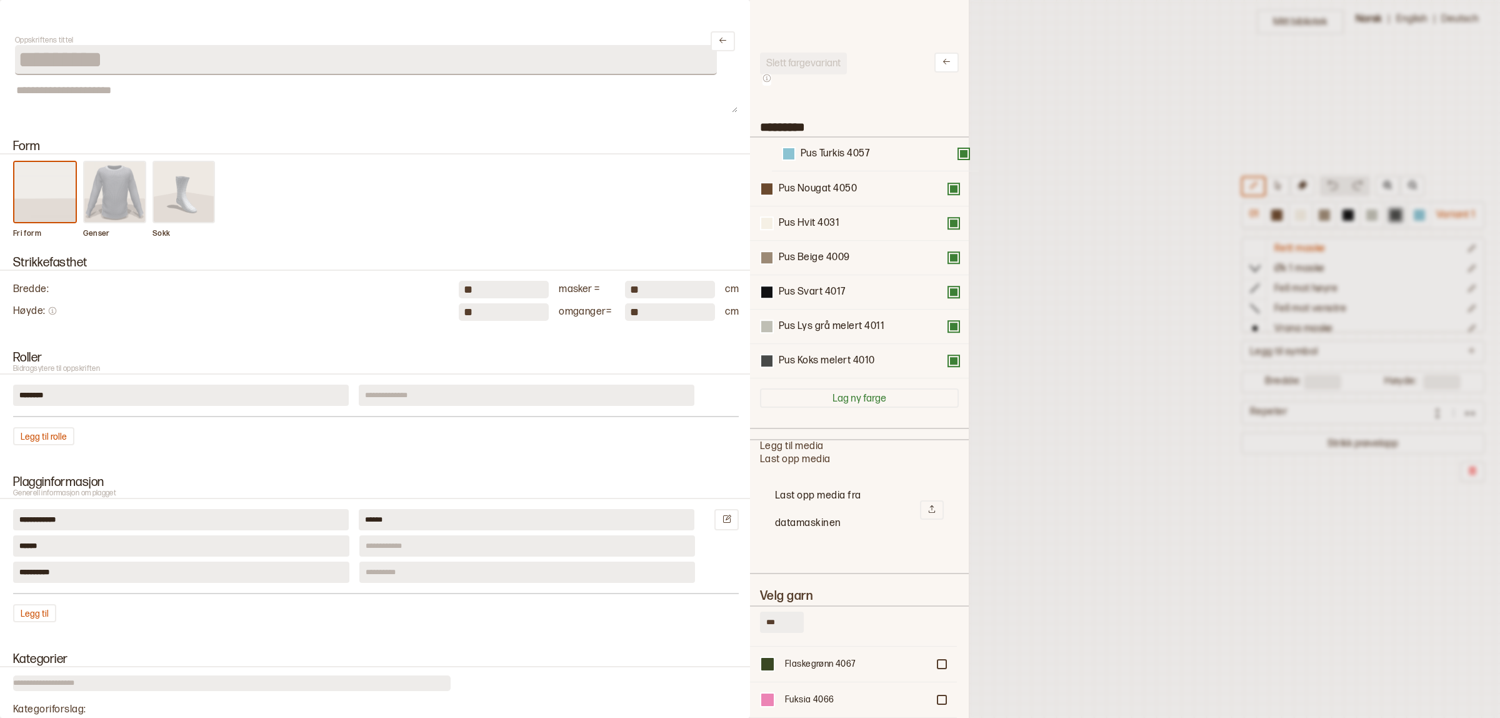
drag, startPoint x: 836, startPoint y: 370, endPoint x: 858, endPoint y: 153, distance: 218.0
click at [858, 153] on div "Pus Nougat 4050 Pus Hvit 4031 Pus Beige 4009 Pus Svart 4017 Pus Lys grå melert …" at bounding box center [859, 258] width 199 height 241
click at [1122, 343] on div at bounding box center [750, 359] width 1500 height 718
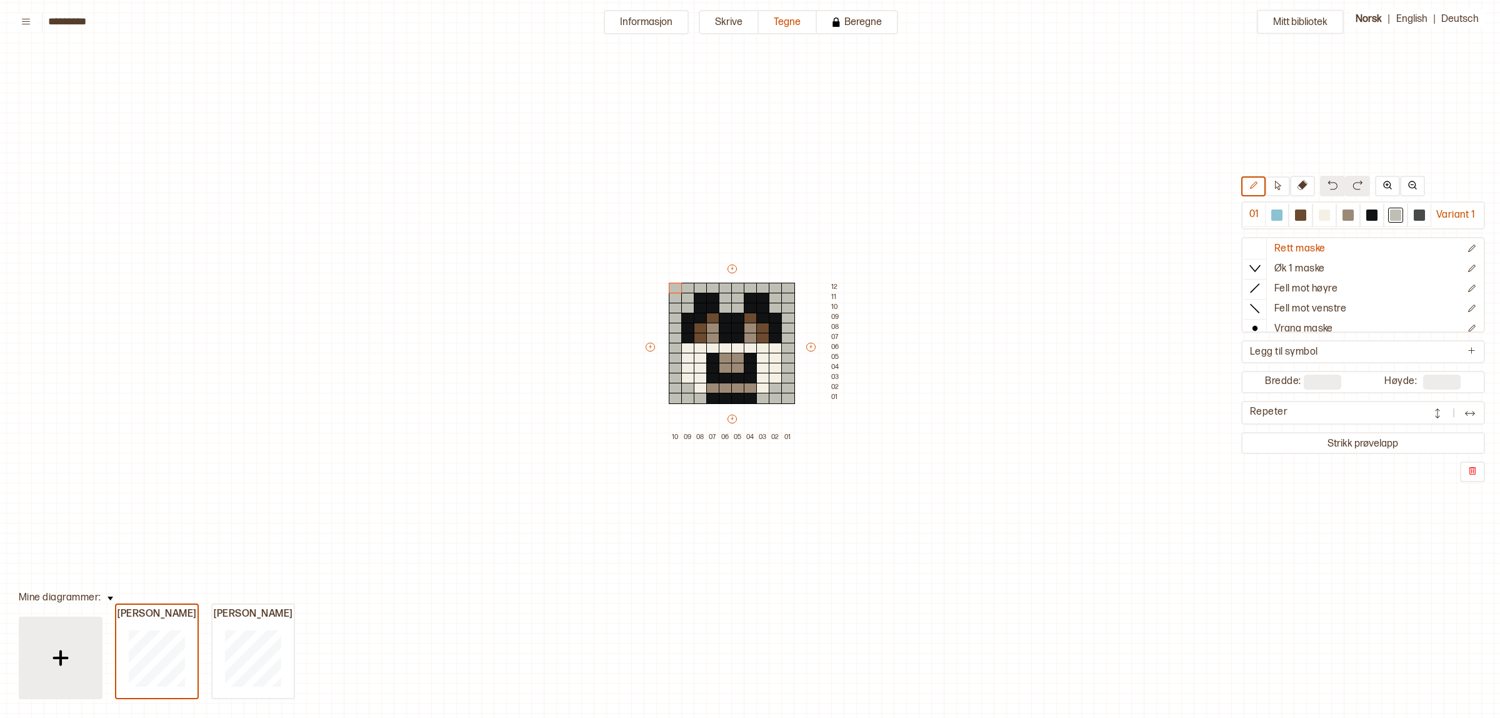
click at [67, 639] on div at bounding box center [60, 657] width 63 height 63
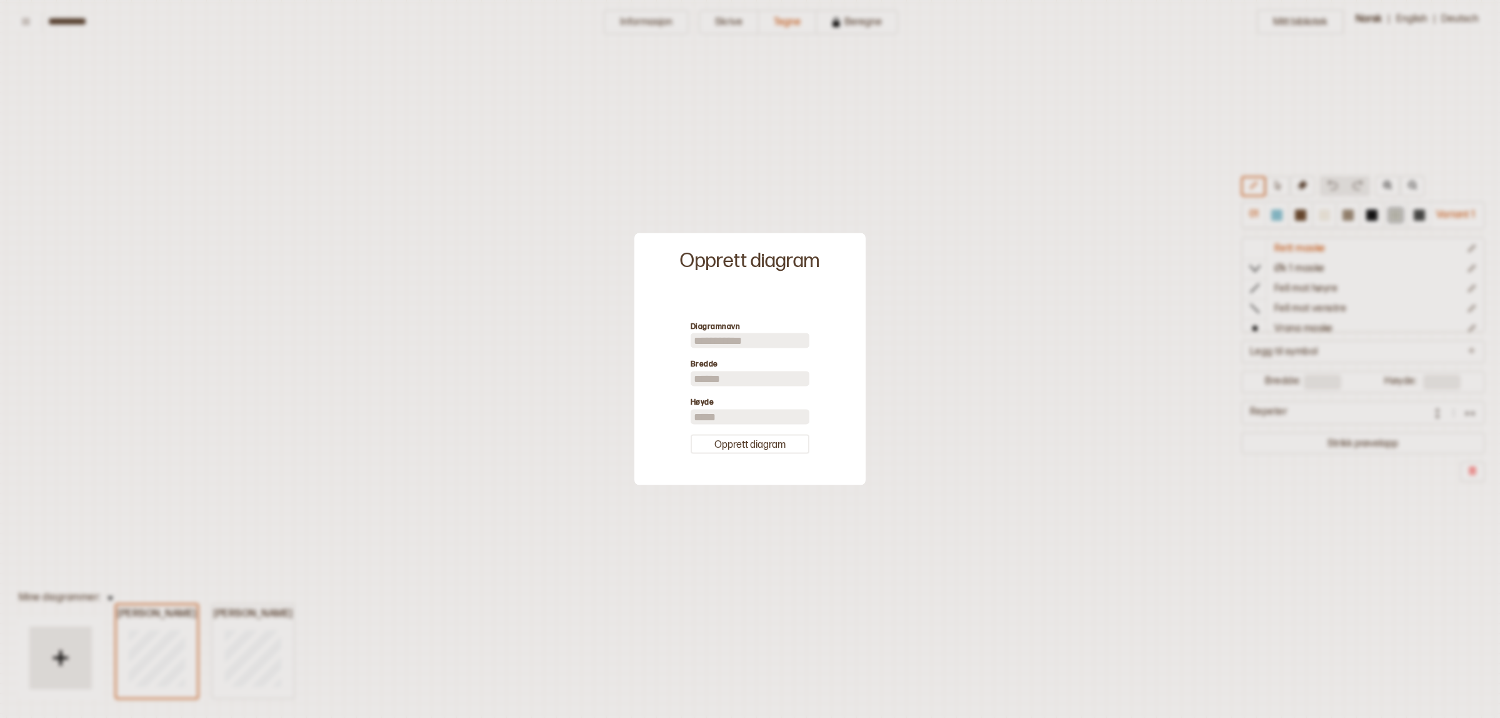
click at [913, 367] on div at bounding box center [750, 359] width 1500 height 718
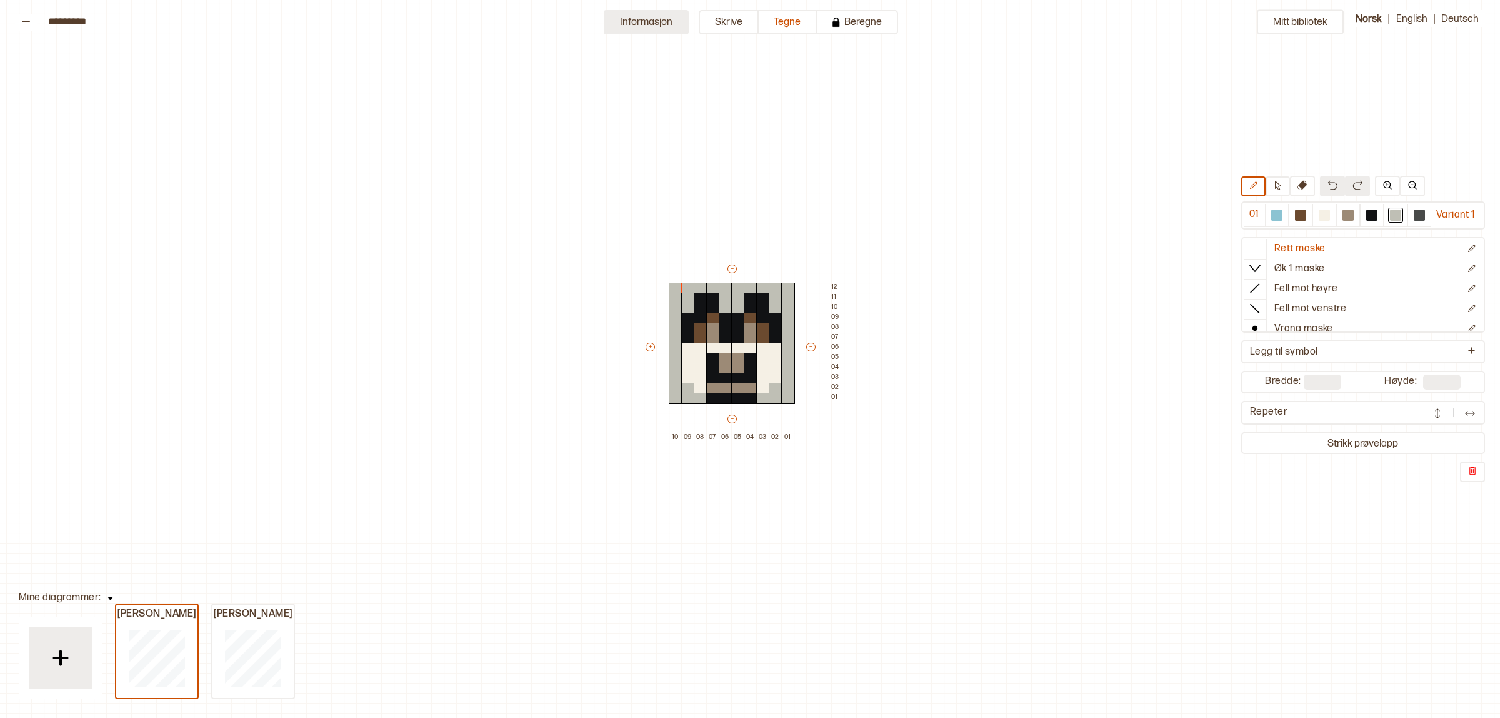
click at [655, 26] on button "Informasjon" at bounding box center [646, 22] width 85 height 24
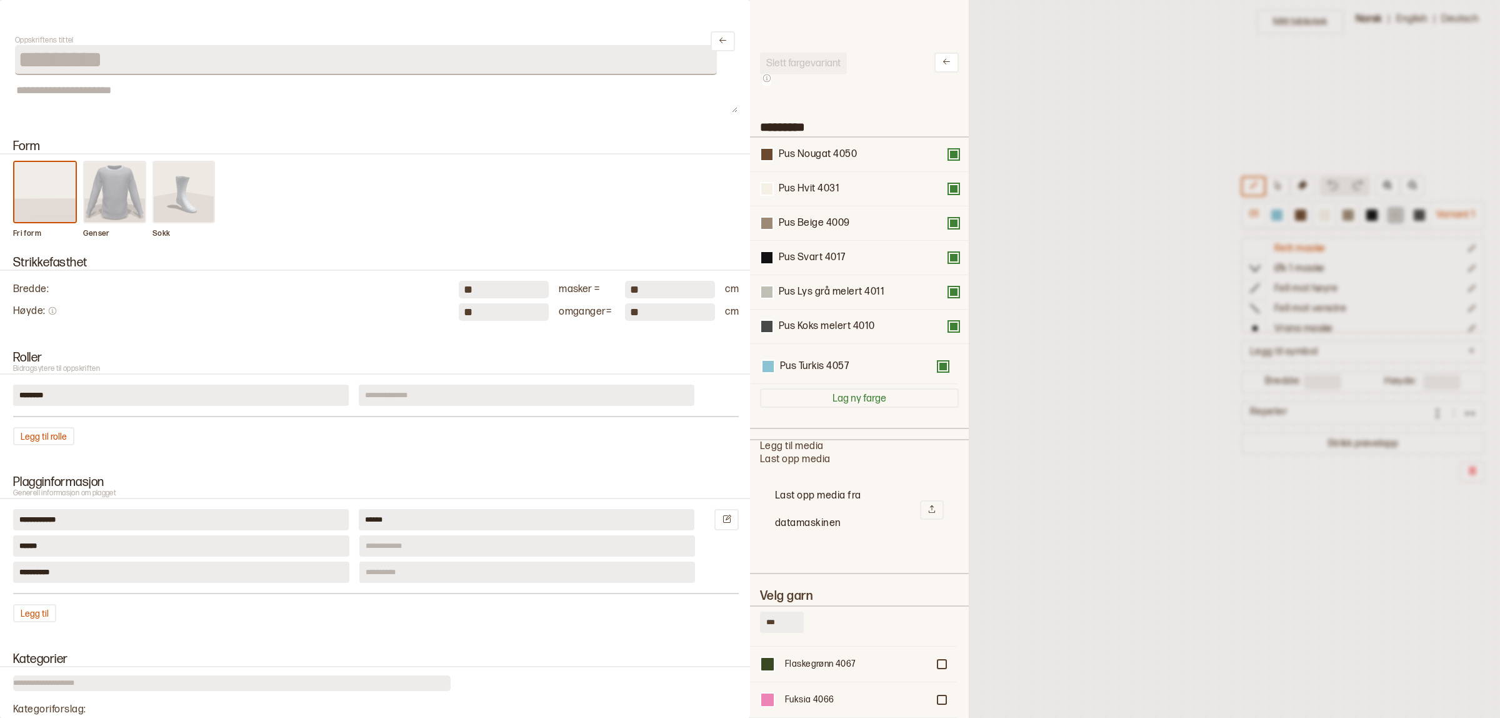
drag, startPoint x: 822, startPoint y: 159, endPoint x: 858, endPoint y: 363, distance: 206.3
click at [823, 373] on div "Pus Turkis 4057 Pus Nougat 4050 Pus Hvit 4031 Pus Beige 4009 Pus Svart 4017 Pus…" at bounding box center [859, 258] width 199 height 241
click at [1030, 310] on div at bounding box center [750, 359] width 1500 height 718
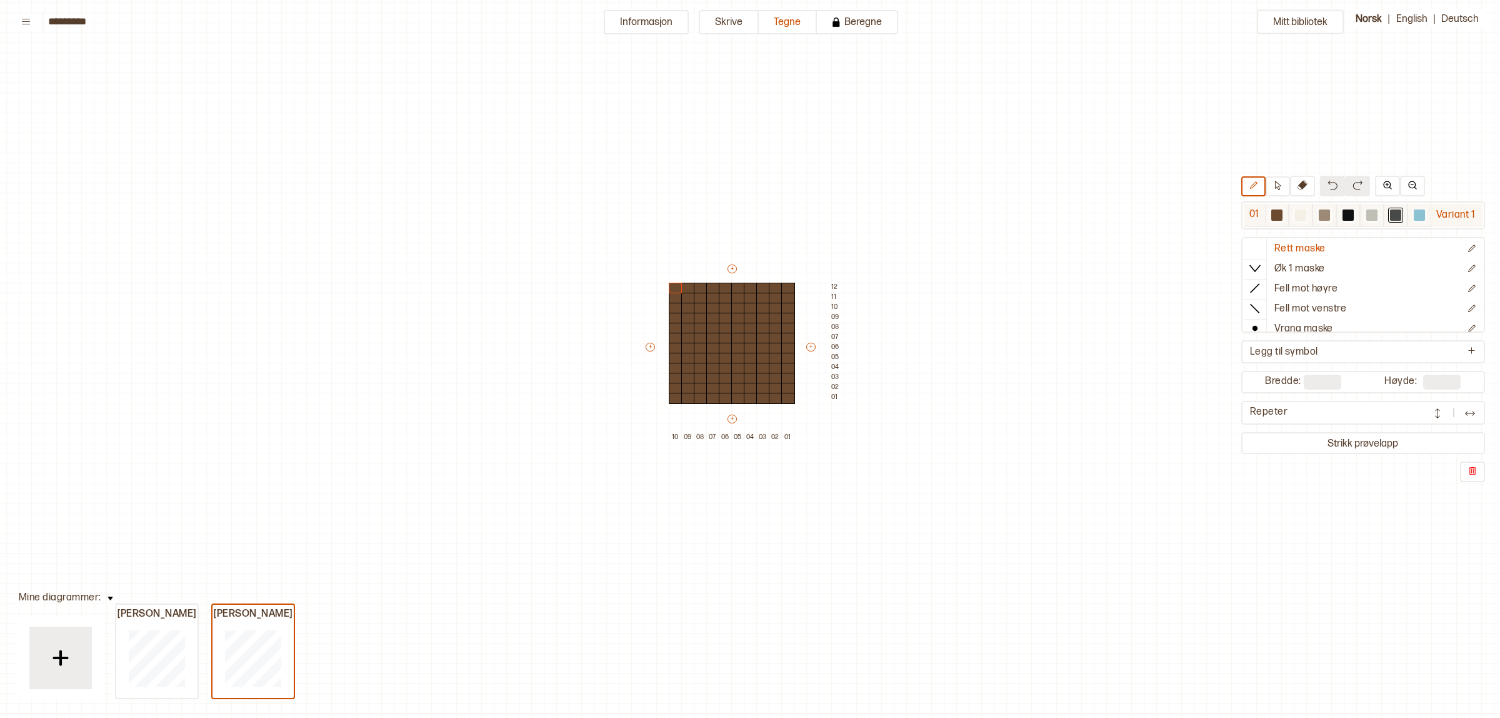
drag, startPoint x: 1411, startPoint y: 213, endPoint x: 1374, endPoint y: 213, distance: 36.9
click at [1407, 213] on div at bounding box center [1348, 215] width 166 height 23
drag, startPoint x: 674, startPoint y: 285, endPoint x: 931, endPoint y: 264, distance: 258.3
click at [719, 356] on div "+ + + + 10 09 08 07 06 05 04 03 02 01 12 11 10 09 08 07 06 05 04 03 02 01" at bounding box center [744, 353] width 200 height 180
click at [1419, 218] on div at bounding box center [1419, 214] width 11 height 11
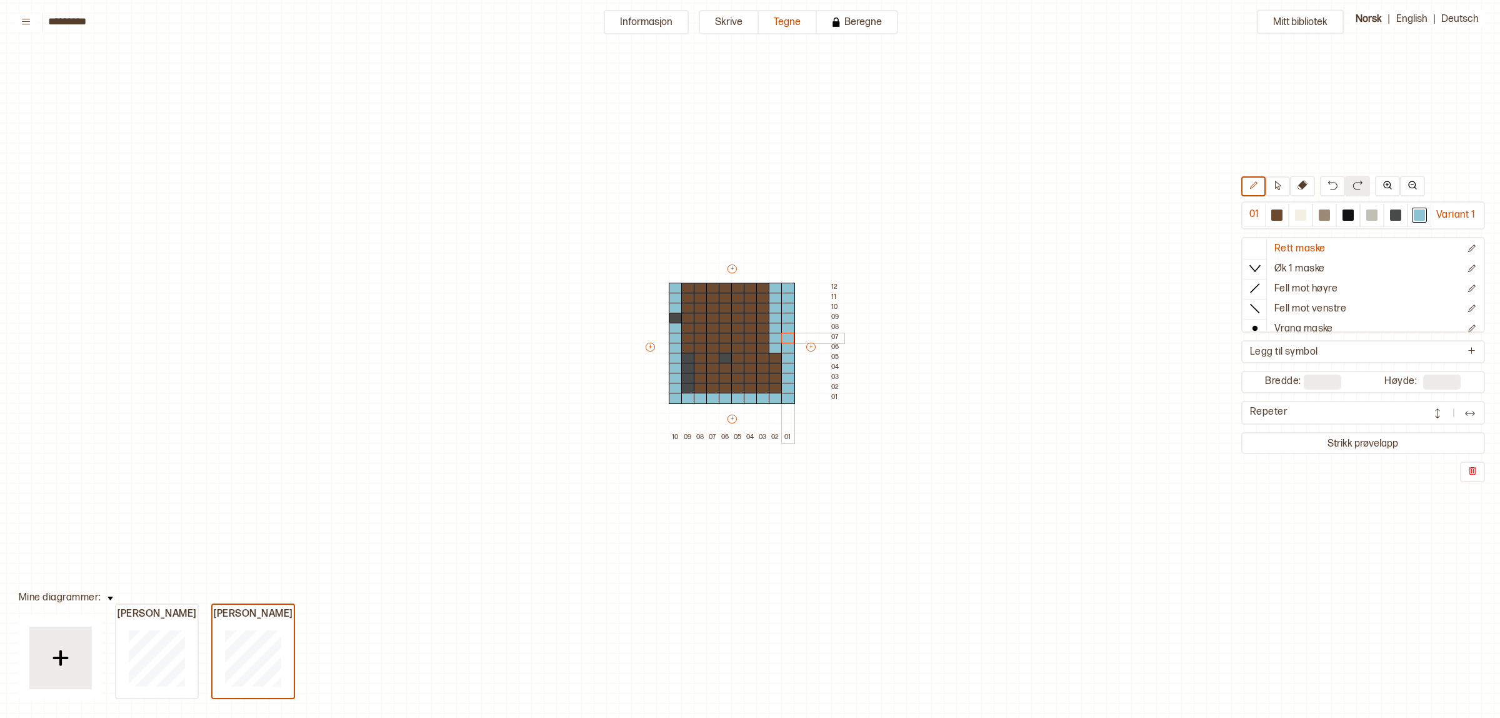
drag, startPoint x: 673, startPoint y: 291, endPoint x: 791, endPoint y: 339, distance: 127.0
click at [791, 339] on div "+ + + + 10 09 08 07 06 05 04 03 02 01 12 11 10 09 08 07 06 05 04 03 02 01" at bounding box center [744, 353] width 200 height 180
drag, startPoint x: 769, startPoint y: 286, endPoint x: 977, endPoint y: 304, distance: 208.2
click at [761, 298] on div "+ + + + 10 09 08 07 06 05 04 03 02 01 12 11 10 09 08 07 06 05 04 03 02 01" at bounding box center [744, 353] width 200 height 180
click at [1269, 210] on div at bounding box center [1276, 215] width 15 height 15
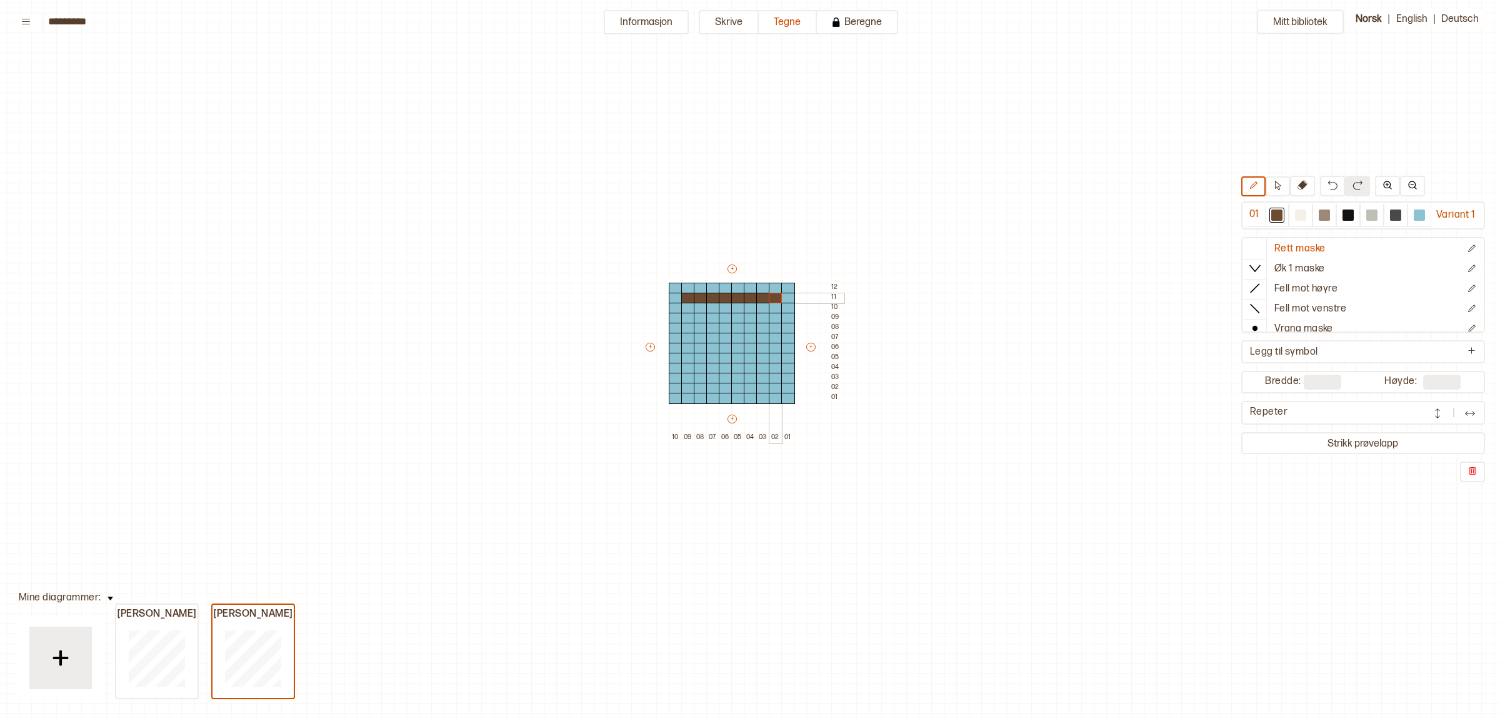
drag, startPoint x: 689, startPoint y: 298, endPoint x: 769, endPoint y: 297, distance: 80.6
click at [769, 297] on div "+ + + + 10 09 08 07 06 05 04 03 02 01 12 11 10 09 08 07 06 05 04 03 02 01" at bounding box center [744, 353] width 200 height 180
drag, startPoint x: 688, startPoint y: 306, endPoint x: 767, endPoint y: 304, distance: 78.8
click at [767, 304] on div "+ + + + 10 09 08 07 06 05 04 03 02 01 12 11 10 09 08 07 06 05 04 03 02 01" at bounding box center [744, 353] width 200 height 180
click at [775, 304] on div at bounding box center [776, 308] width 14 height 11
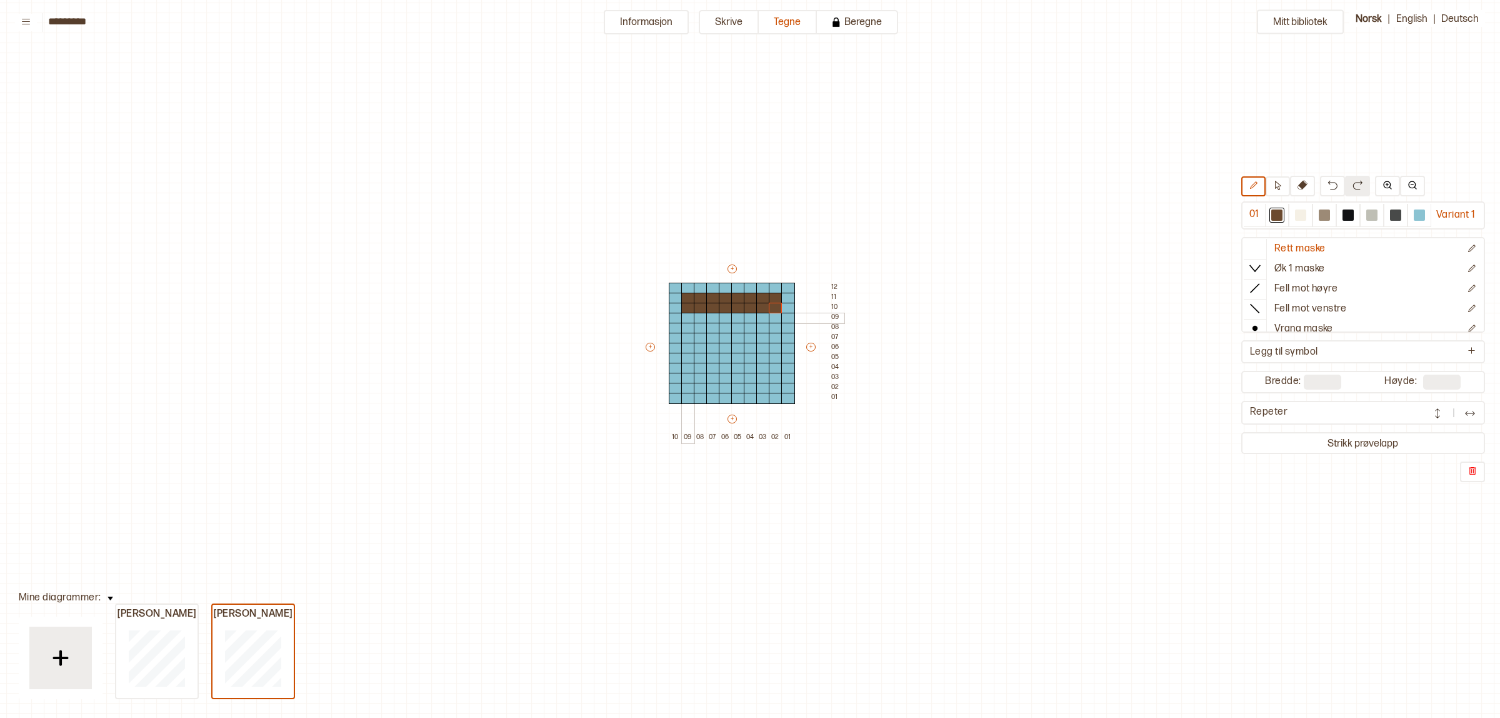
click at [691, 318] on div at bounding box center [688, 318] width 14 height 11
click at [777, 319] on div at bounding box center [776, 318] width 14 height 11
click at [1323, 219] on div at bounding box center [1324, 214] width 11 height 11
drag, startPoint x: 689, startPoint y: 327, endPoint x: 776, endPoint y: 326, distance: 86.3
click at [776, 326] on div "+ + + + 10 09 08 07 06 05 04 03 02 01 12 11 10 09 08 07 06 05 04 03 02 01" at bounding box center [744, 353] width 200 height 180
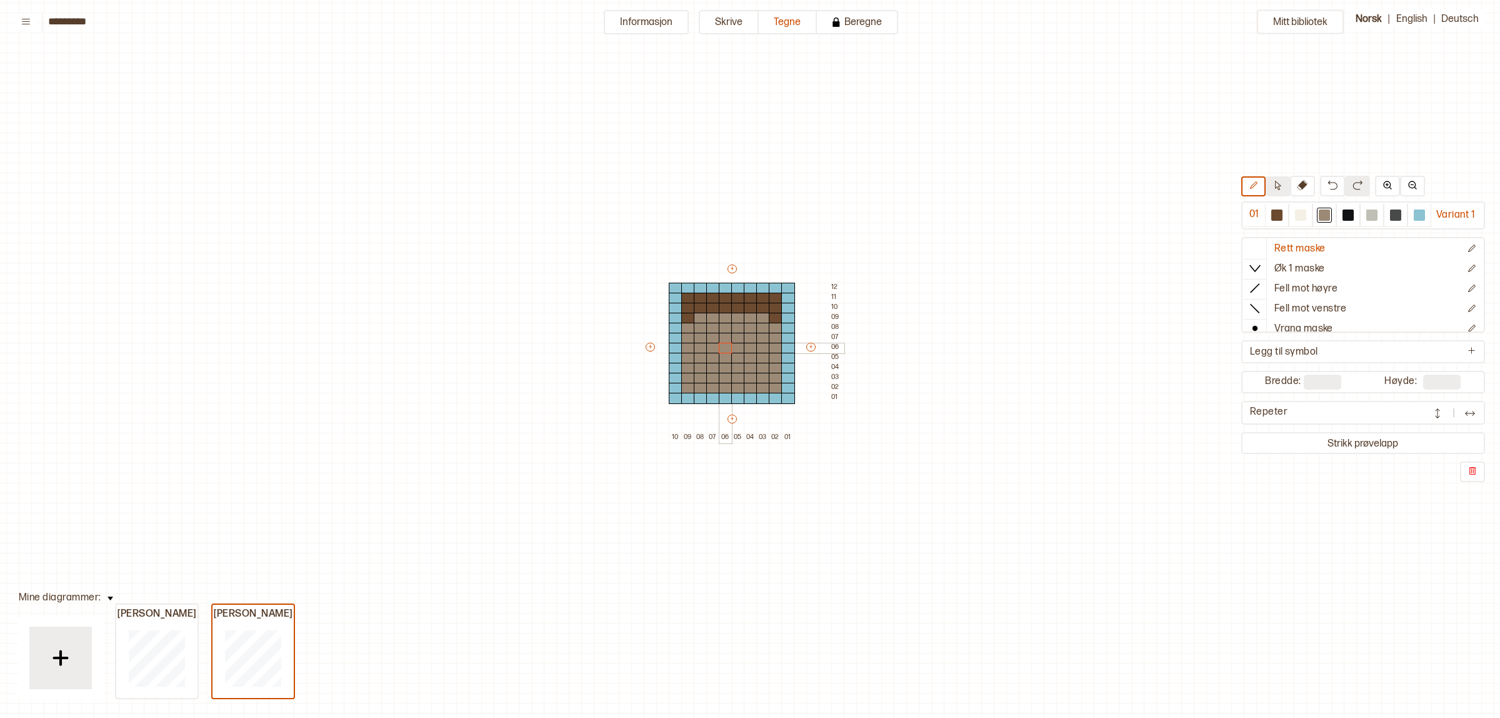
drag, startPoint x: 704, startPoint y: 376, endPoint x: 1278, endPoint y: 186, distance: 605.2
click at [738, 342] on div "+ + + + 10 09 08 07 06 05 04 03 02 01 12 11 10 09 08 07 06 05 04 03 02 01" at bounding box center [744, 353] width 200 height 180
click at [1272, 213] on div at bounding box center [1276, 214] width 11 height 11
click at [723, 346] on div at bounding box center [726, 348] width 14 height 11
click at [734, 346] on div at bounding box center [738, 348] width 14 height 11
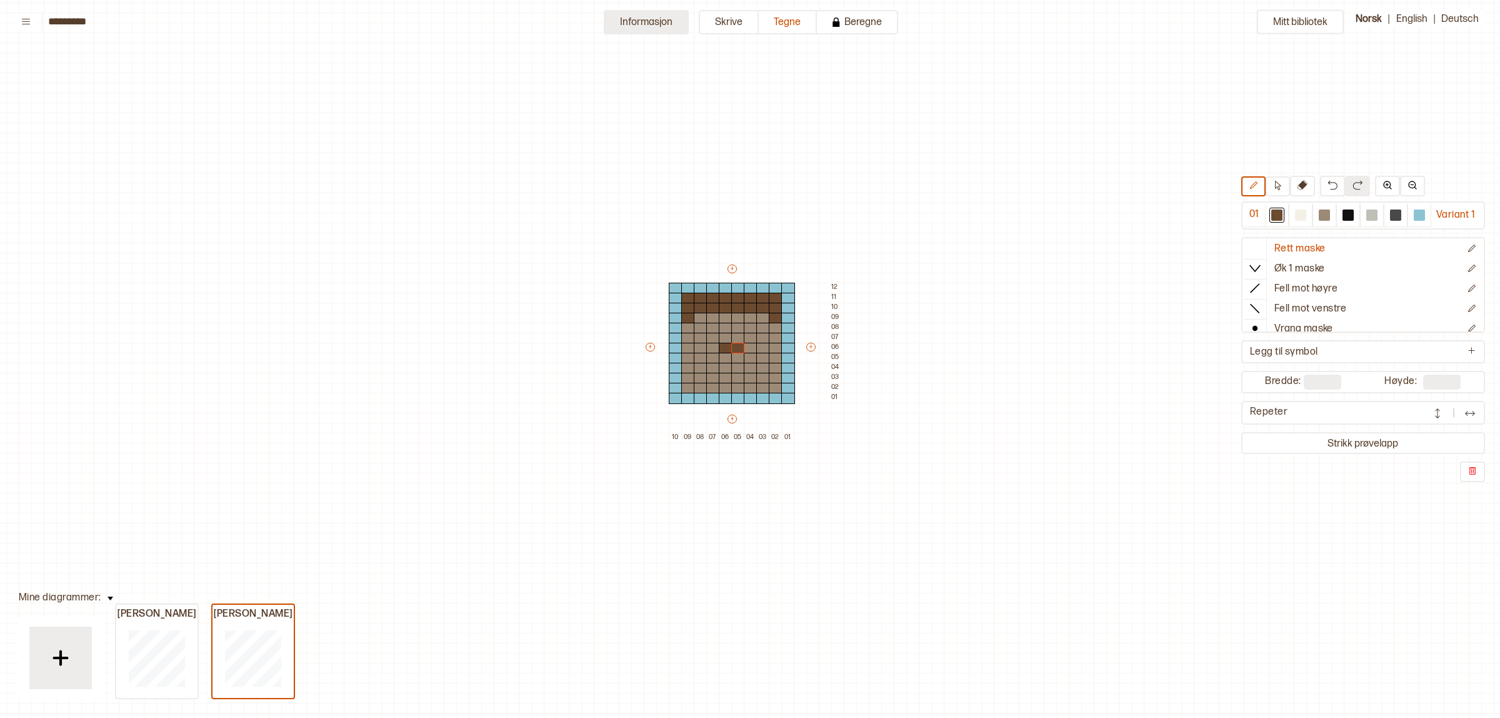
click at [674, 23] on button "Informasjon" at bounding box center [646, 22] width 85 height 24
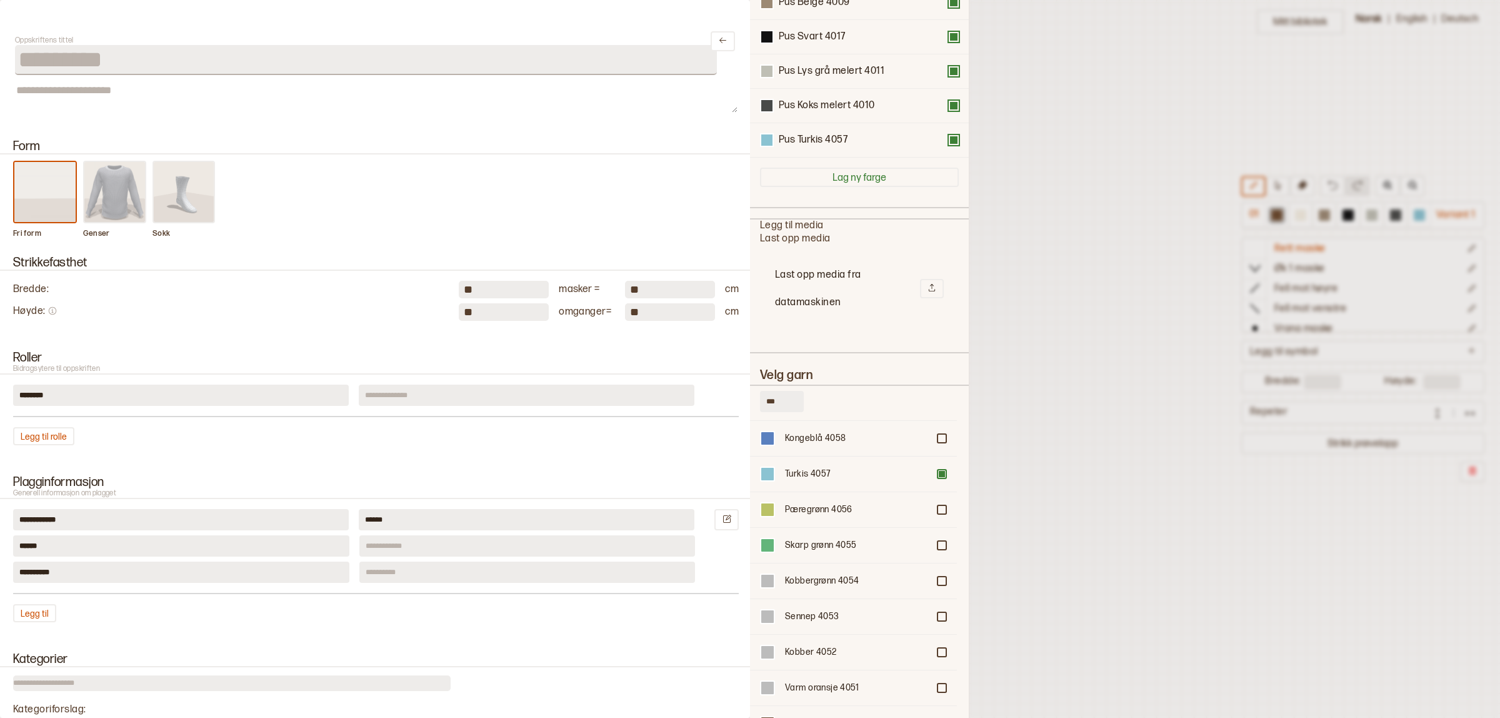
scroll to position [251, 0]
click at [867, 608] on div "Kongeblå 4058" at bounding box center [856, 614] width 143 height 13
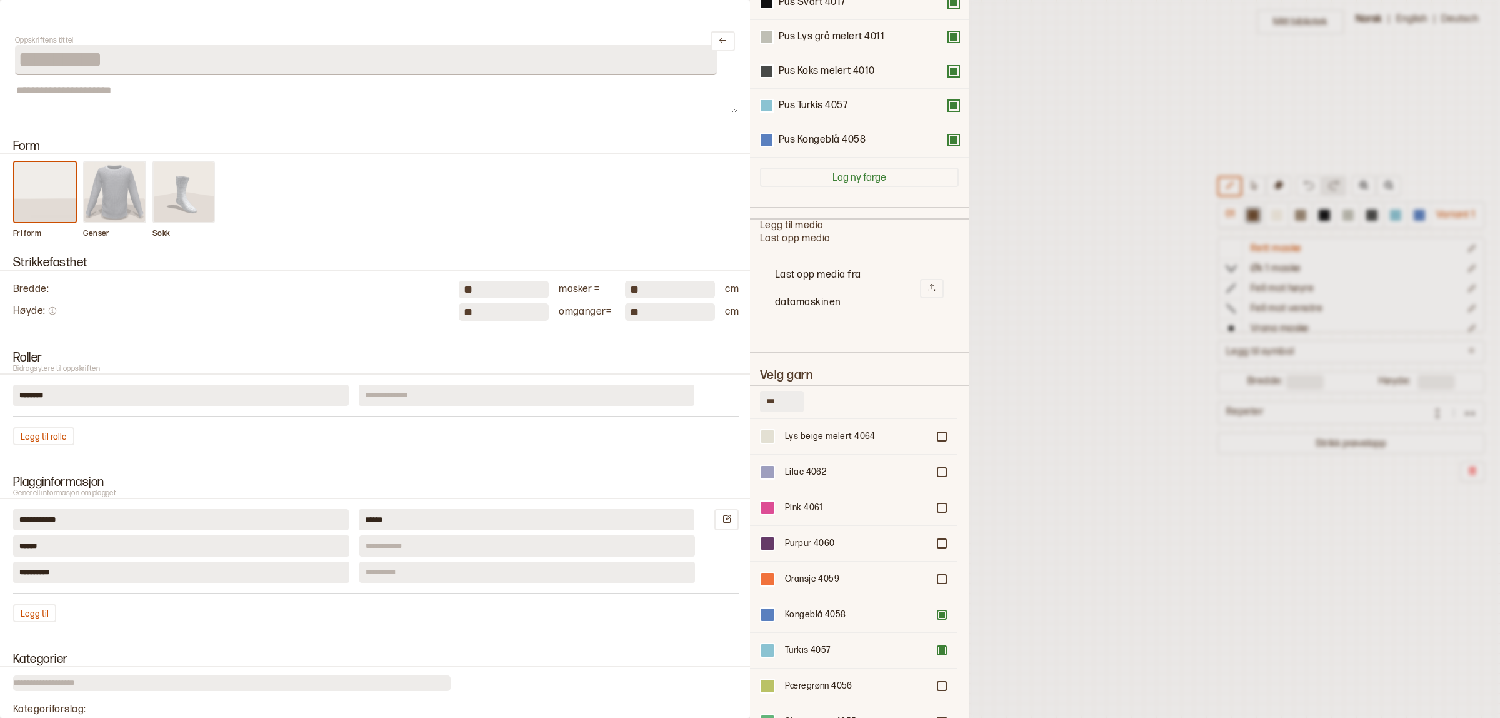
click at [1020, 570] on div at bounding box center [750, 359] width 1500 height 718
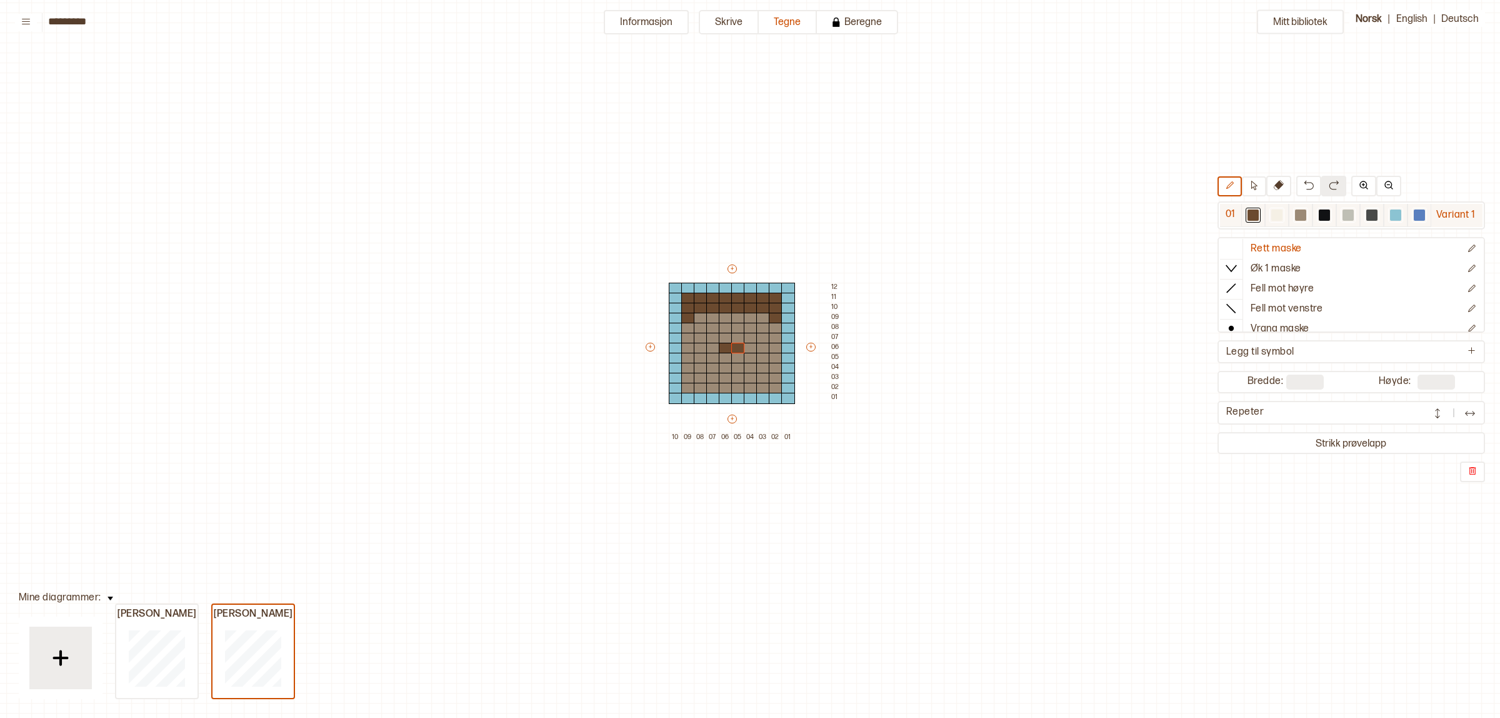
click at [1417, 216] on div at bounding box center [1419, 214] width 11 height 11
click at [714, 336] on div at bounding box center [713, 338] width 14 height 11
click at [747, 336] on div at bounding box center [751, 338] width 14 height 11
click at [1277, 213] on div at bounding box center [1276, 214] width 11 height 11
click at [758, 335] on div at bounding box center [763, 338] width 14 height 11
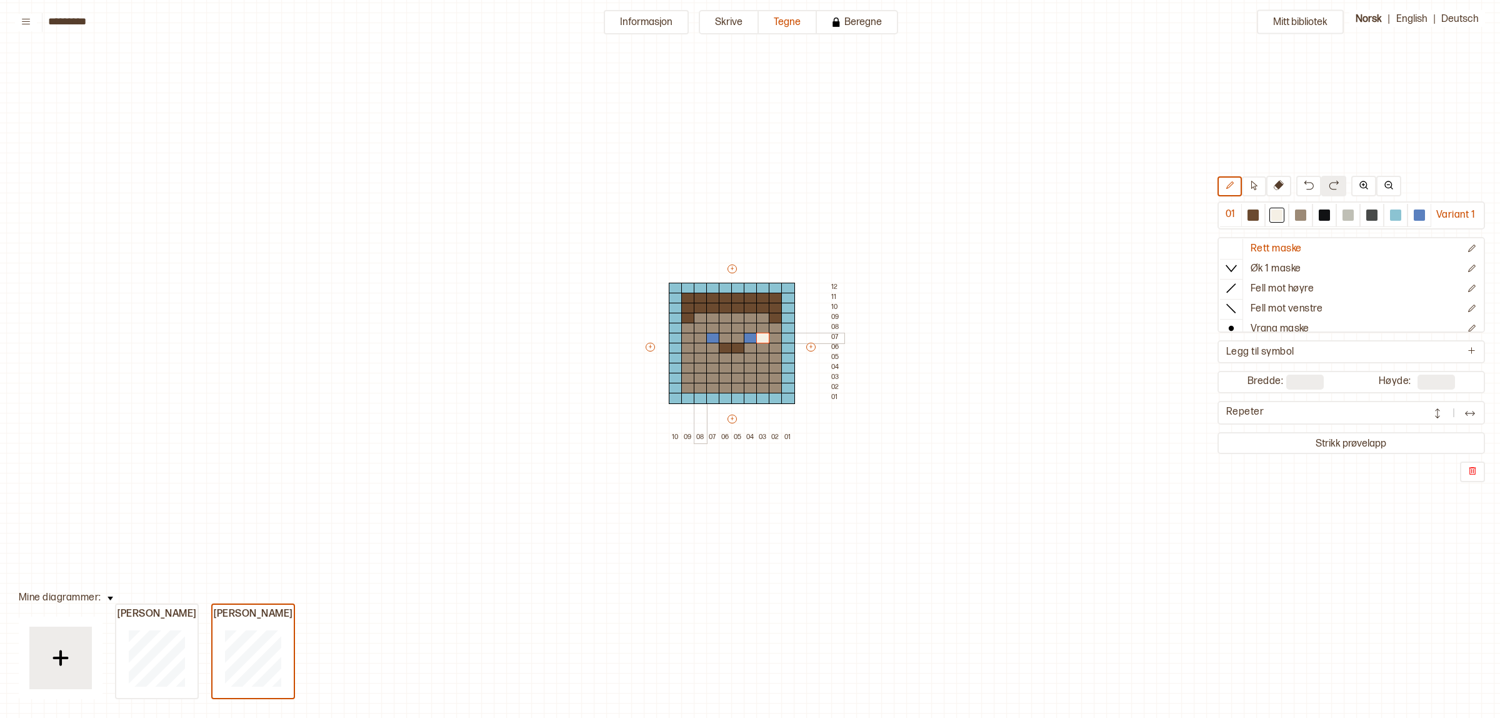
click at [701, 336] on div at bounding box center [701, 338] width 14 height 11
click at [1248, 214] on div at bounding box center [1253, 214] width 11 height 11
drag, startPoint x: 710, startPoint y: 366, endPoint x: 750, endPoint y: 366, distance: 40.0
click at [750, 366] on div "+ + + + 10 09 08 07 06 05 04 03 02 01 12 11 10 09 08 07 06 05 04 03 02 01" at bounding box center [744, 353] width 200 height 180
click at [616, 14] on button "Informasjon" at bounding box center [646, 22] width 85 height 24
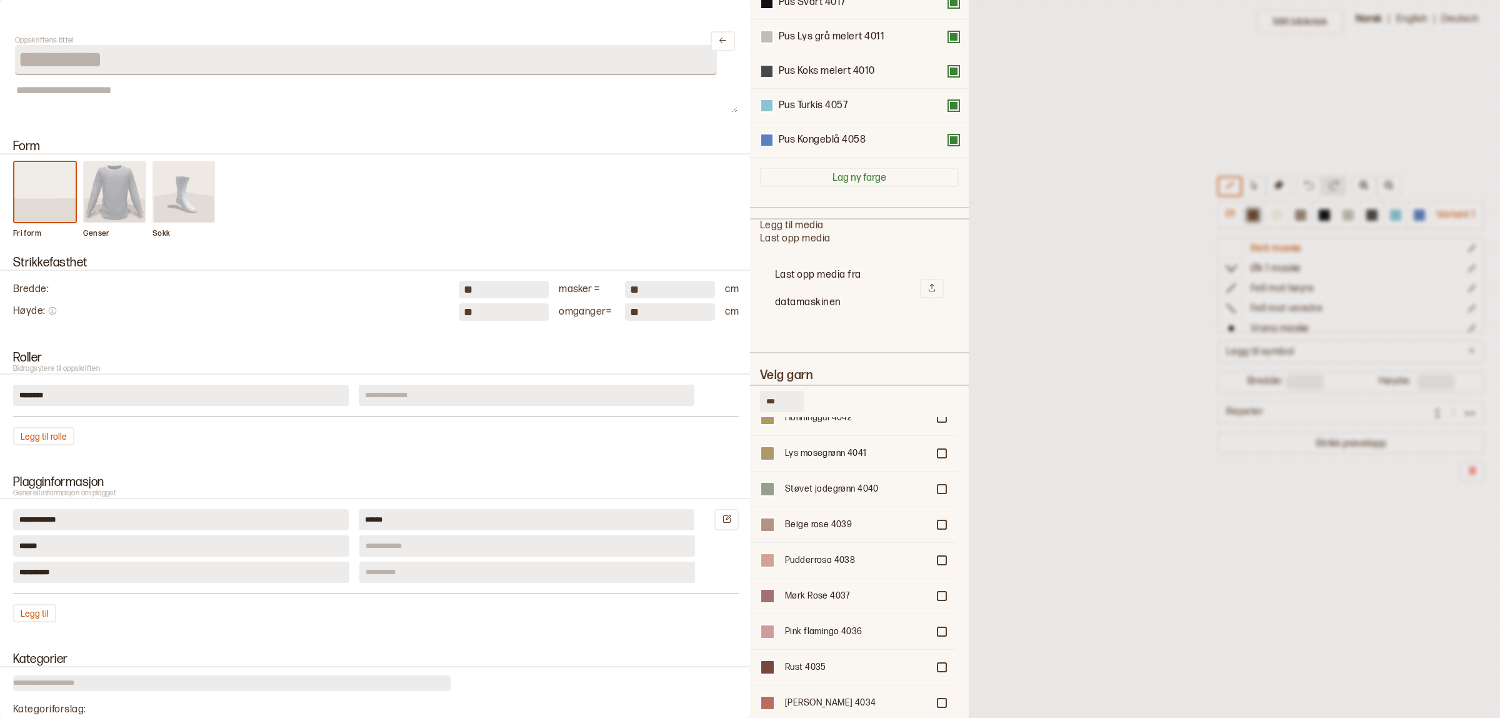
scroll to position [876, 0]
click at [822, 624] on div "Pink flamingo 4036" at bounding box center [856, 630] width 143 height 13
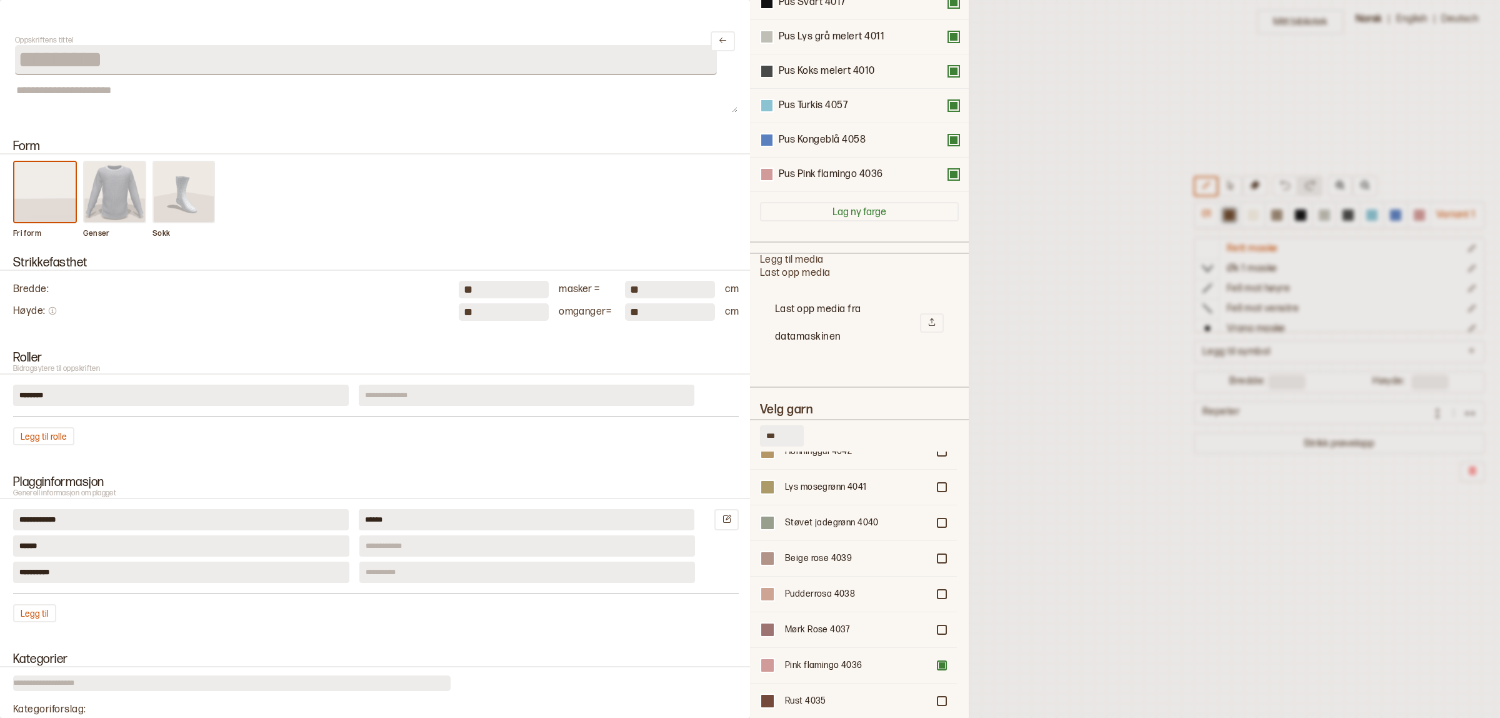
scroll to position [289, 0]
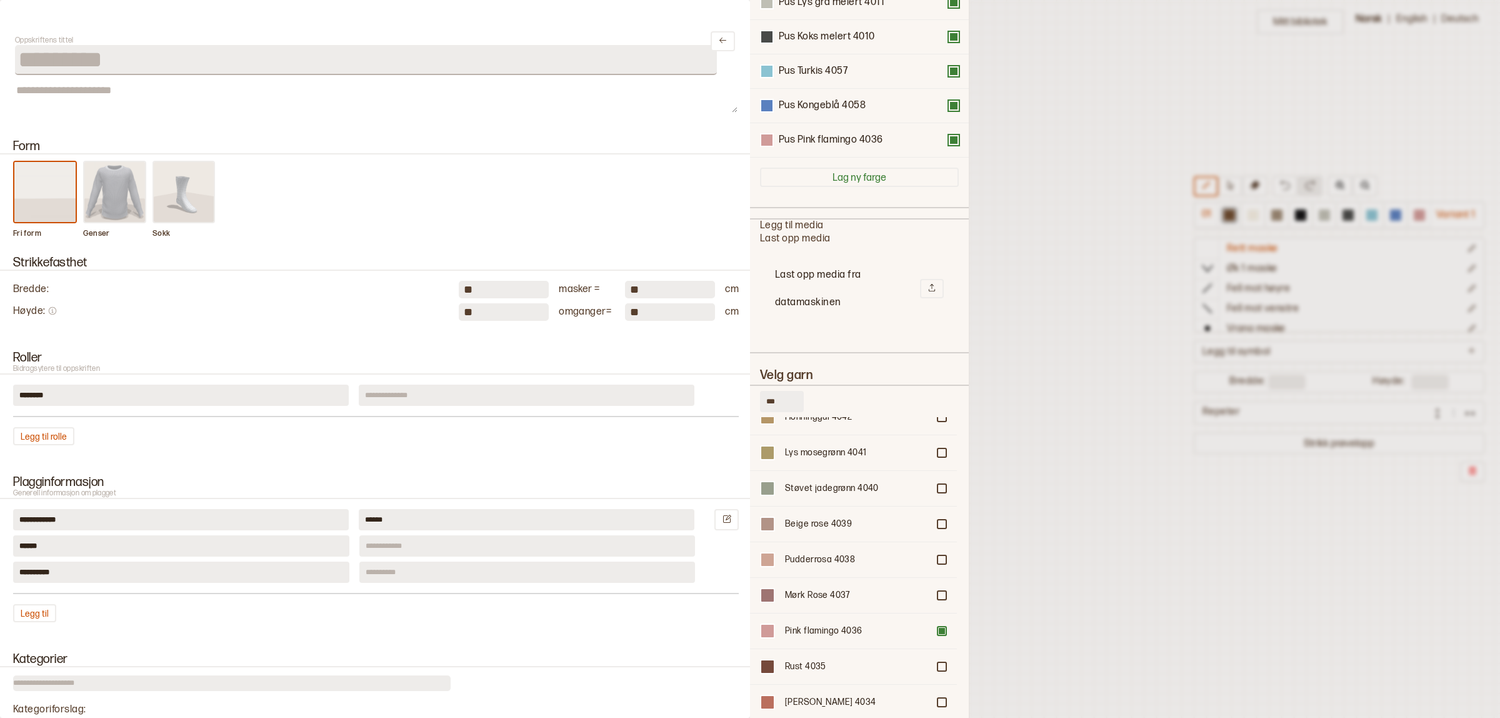
click at [1135, 470] on div at bounding box center [750, 359] width 1500 height 718
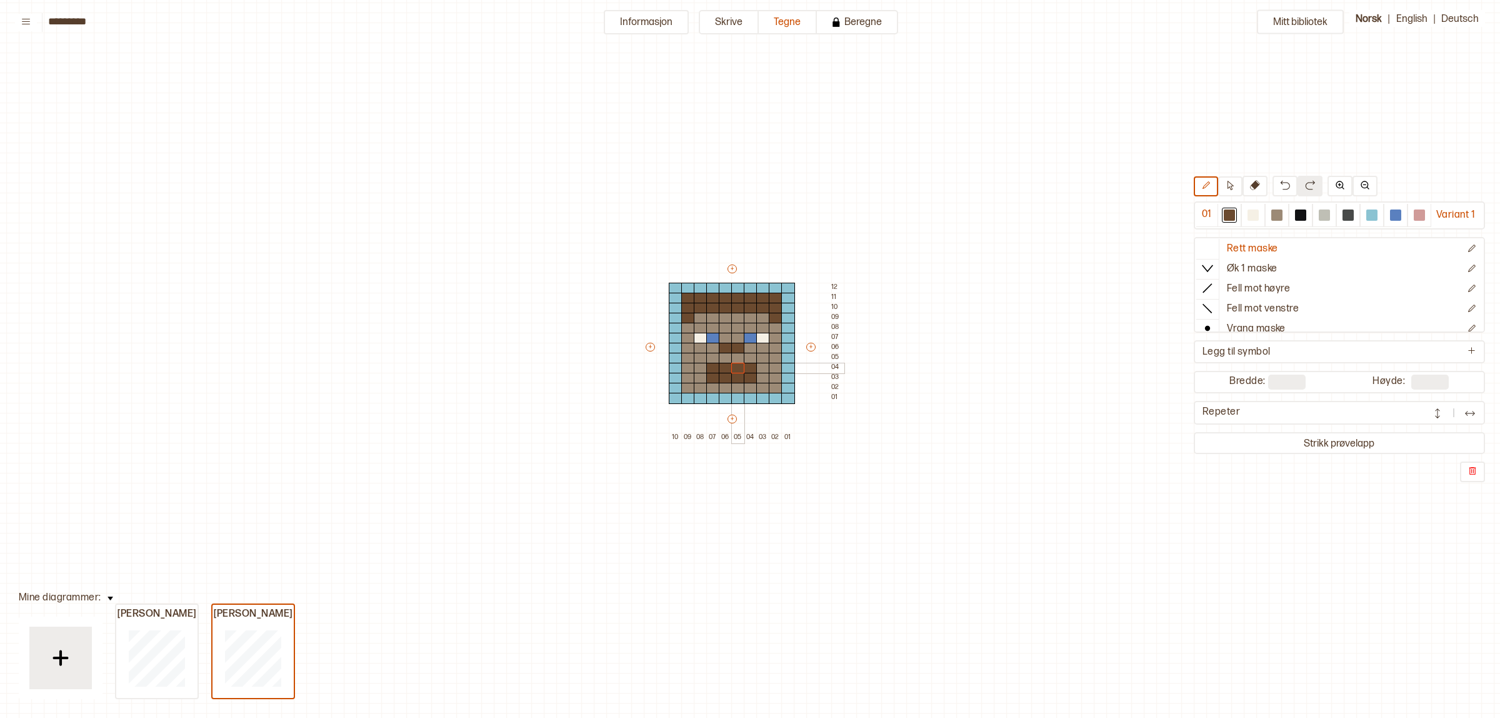
drag, startPoint x: 723, startPoint y: 367, endPoint x: 734, endPoint y: 369, distance: 12.0
click at [734, 369] on div "+ + + + 10 09 08 07 06 05 04 03 02 01 12 11 10 09 08 07 06 05 04 03 02 01" at bounding box center [744, 353] width 200 height 180
click at [1418, 219] on div at bounding box center [1419, 214] width 11 height 11
drag, startPoint x: 721, startPoint y: 364, endPoint x: 733, endPoint y: 364, distance: 12.5
click at [733, 364] on div "+ + + + 10 09 08 07 06 05 04 03 02 01 12 11 10 09 08 07 06 05 04 03 02 01" at bounding box center [744, 353] width 200 height 180
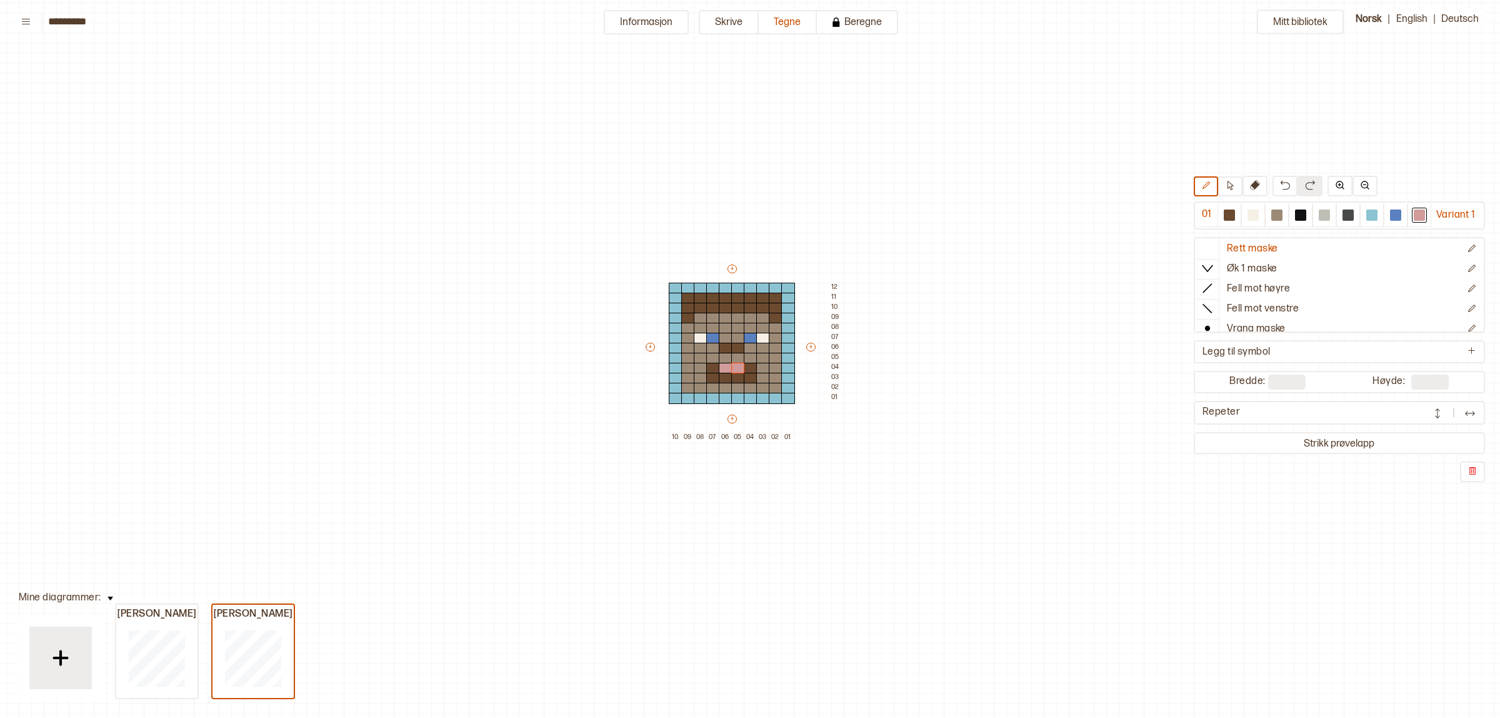
click at [1018, 351] on div "Mitt bibliotek 01 Variant 1 Rett maske Øk 1 maske Fell mot høyre Fell mot venst…" at bounding box center [1494, 679] width 3000 height 1435
click at [723, 359] on div at bounding box center [726, 358] width 14 height 11
click at [1280, 188] on img at bounding box center [1285, 185] width 10 height 10
click at [1276, 214] on div at bounding box center [1276, 214] width 11 height 11
drag, startPoint x: 729, startPoint y: 348, endPoint x: 736, endPoint y: 346, distance: 7.9
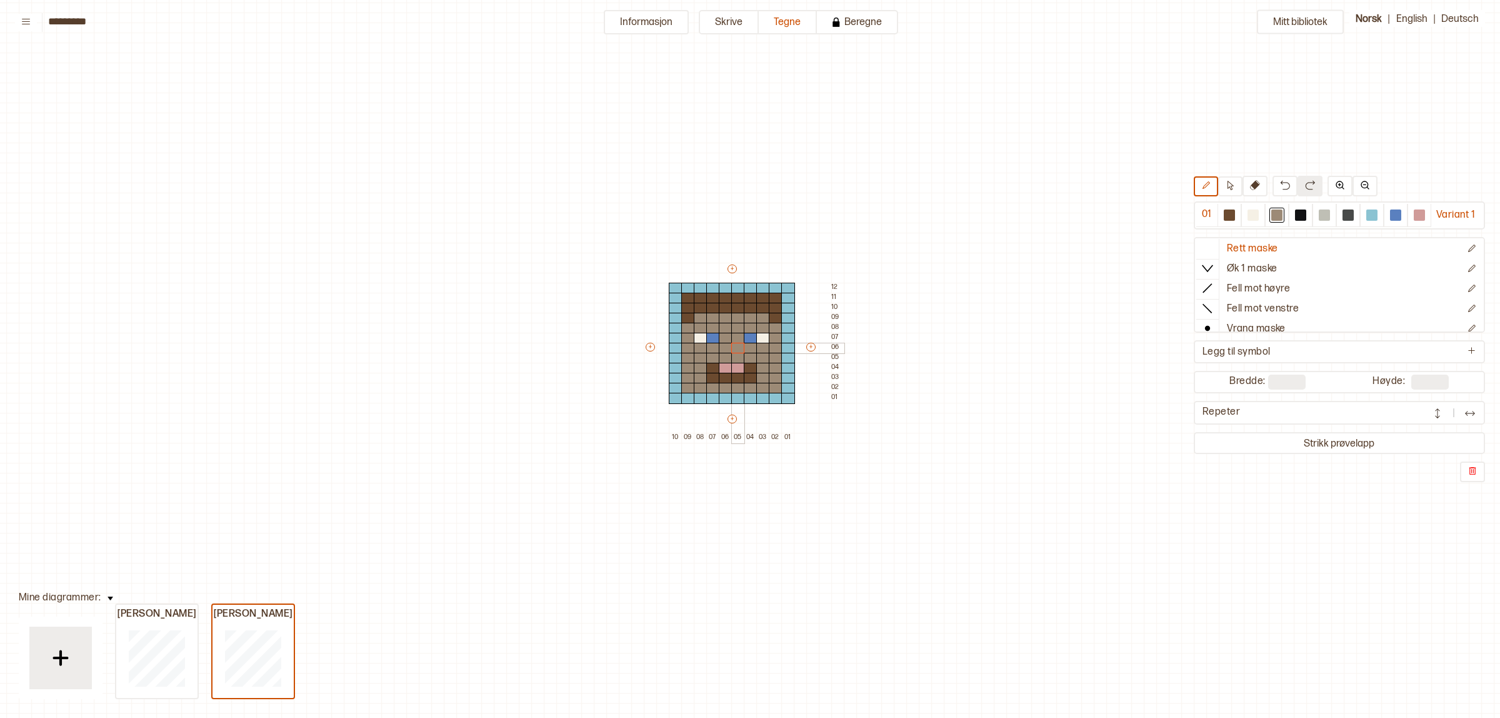
click at [736, 346] on div "+ + + + 10 09 08 07 06 05 04 03 02 01 12 11 10 09 08 07 06 05 04 03 02 01" at bounding box center [744, 353] width 200 height 180
click at [1224, 214] on div at bounding box center [1229, 214] width 11 height 11
drag, startPoint x: 727, startPoint y: 354, endPoint x: 734, endPoint y: 354, distance: 7.5
click at [727, 355] on div at bounding box center [726, 358] width 14 height 11
click at [735, 354] on div at bounding box center [738, 358] width 14 height 11
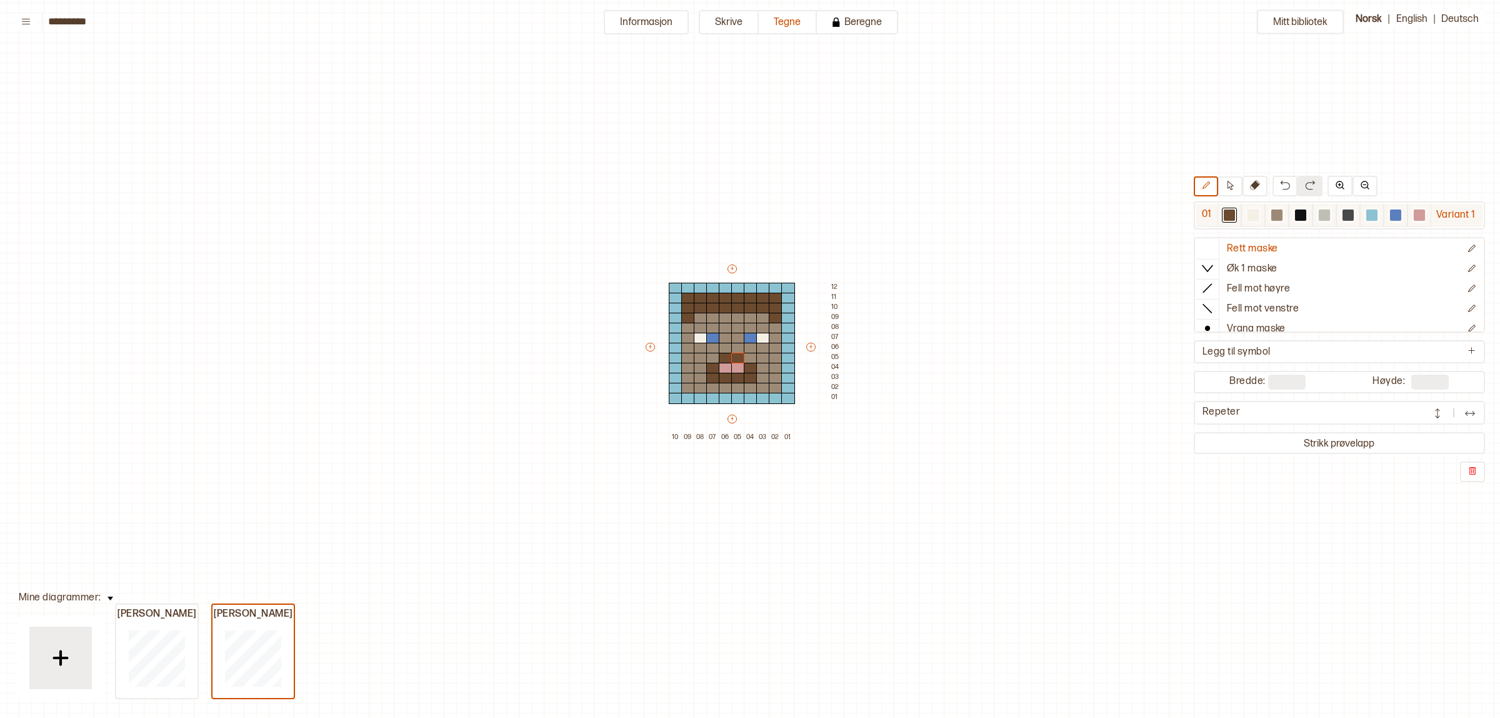
click at [1391, 213] on div at bounding box center [1395, 214] width 11 height 11
click at [711, 343] on div at bounding box center [713, 348] width 14 height 11
click at [1251, 210] on div at bounding box center [1253, 214] width 11 height 11
click at [699, 344] on div at bounding box center [701, 348] width 14 height 11
click at [761, 346] on div at bounding box center [763, 348] width 14 height 11
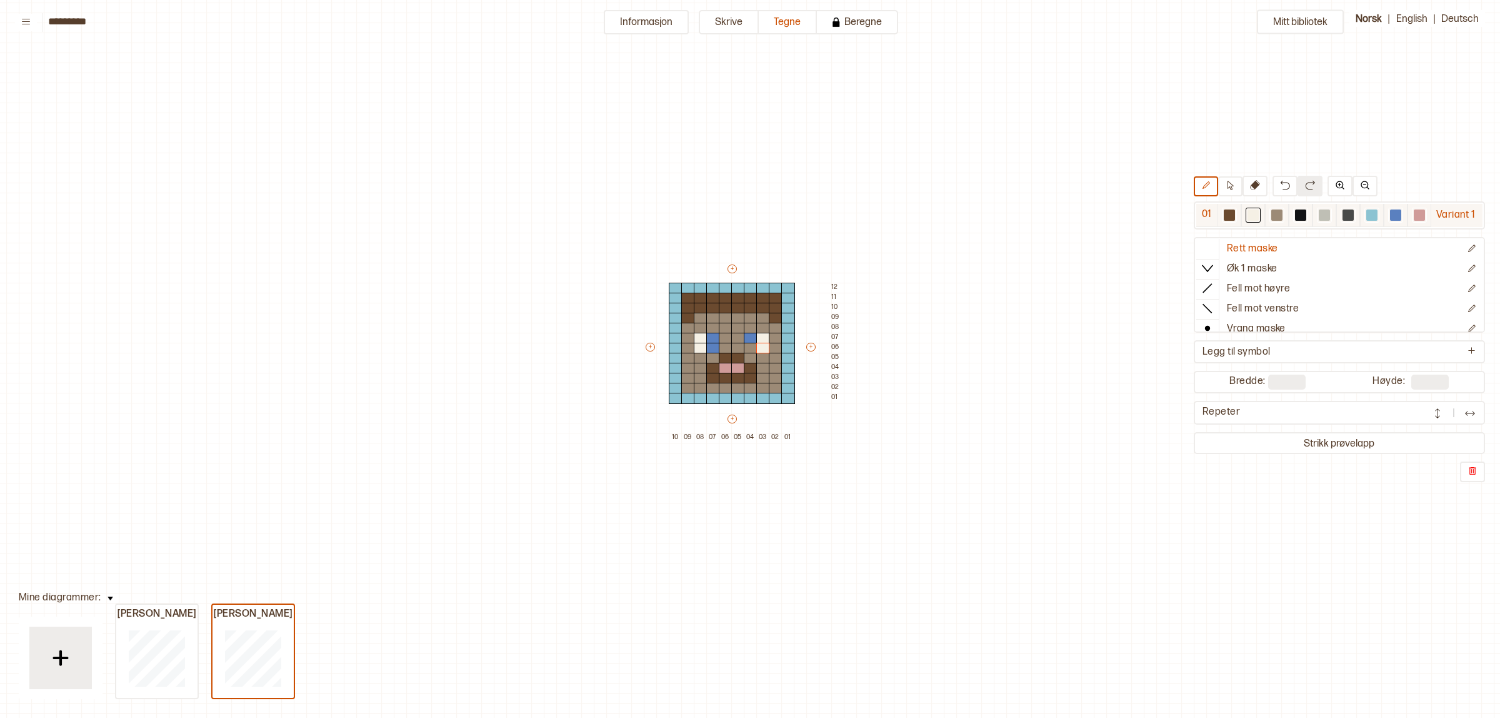
click at [1388, 214] on div at bounding box center [1395, 215] width 15 height 15
click at [749, 345] on div at bounding box center [751, 348] width 14 height 11
click at [1270, 208] on div at bounding box center [1276, 215] width 15 height 15
drag, startPoint x: 701, startPoint y: 336, endPoint x: 754, endPoint y: 334, distance: 53.1
click at [754, 334] on div "+ + + + 10 09 08 07 06 05 04 03 02 01 12 11 10 09 08 07 06 05 04 03 02 01" at bounding box center [744, 353] width 200 height 180
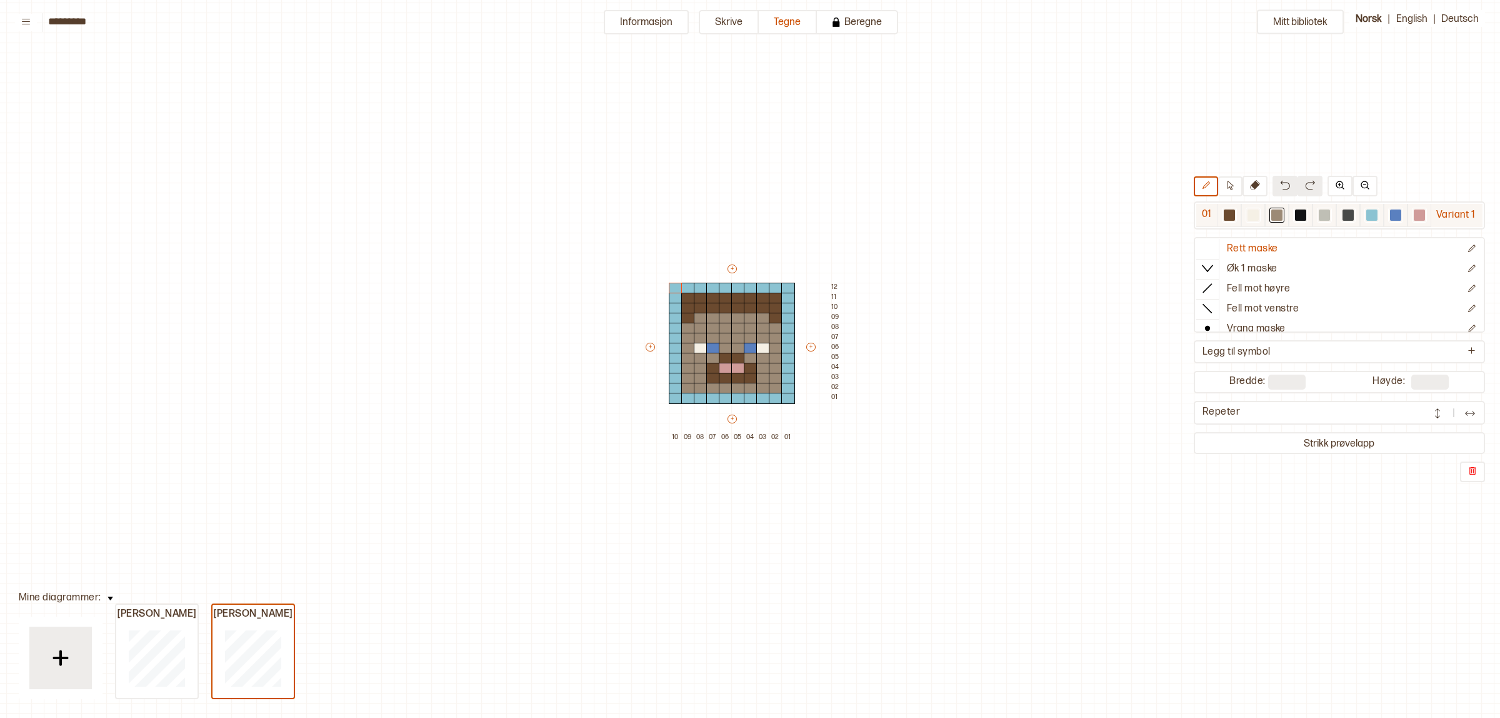
click at [1224, 224] on div at bounding box center [1230, 215] width 24 height 23
click at [1273, 213] on div at bounding box center [1276, 214] width 11 height 11
drag, startPoint x: 704, startPoint y: 348, endPoint x: 763, endPoint y: 348, distance: 58.1
click at [763, 348] on div "+ + + + 10 09 08 07 06 05 04 03 02 01 12 11 10 09 08 07 06 05 04 03 02 01" at bounding box center [744, 353] width 200 height 180
drag, startPoint x: 711, startPoint y: 366, endPoint x: 734, endPoint y: 355, distance: 25.7
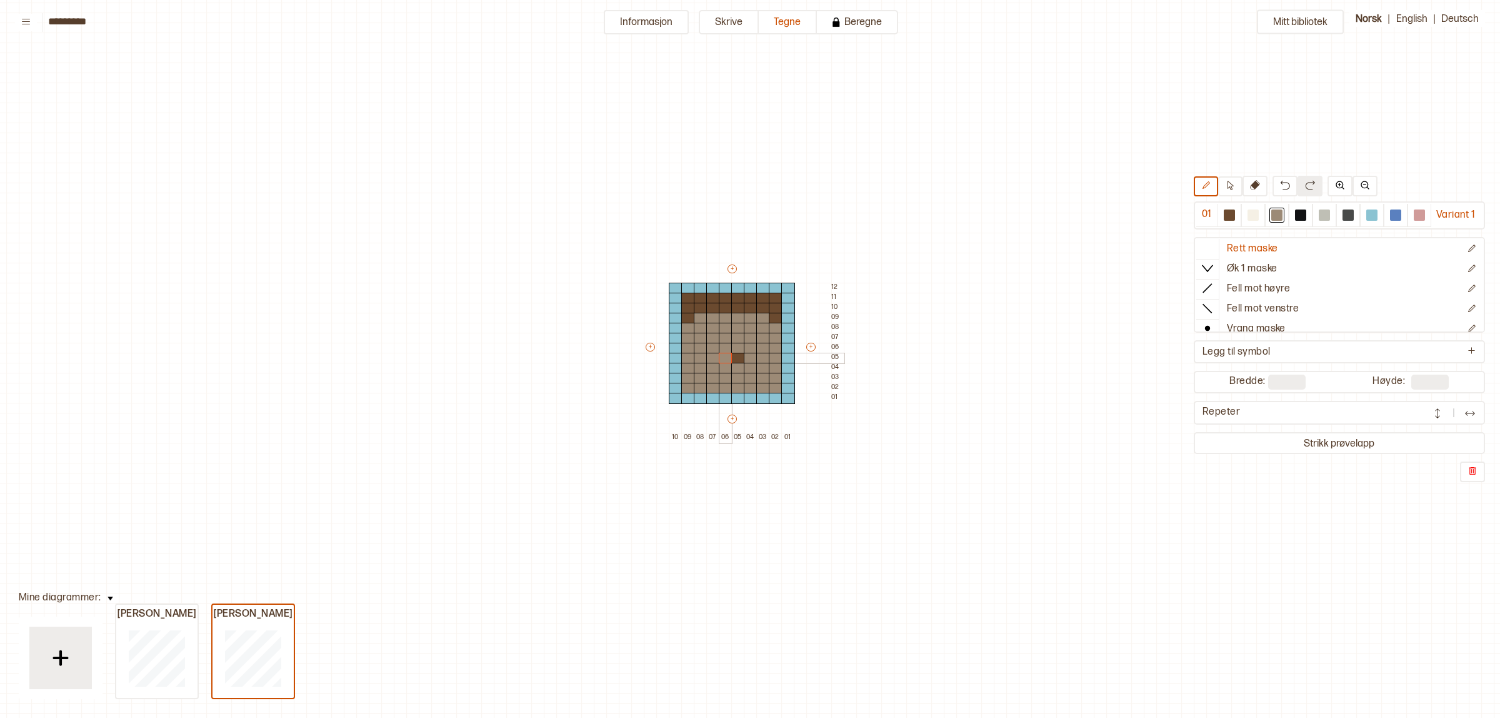
click at [734, 355] on div "+ + + + 10 09 08 07 06 05 04 03 02 01 12 11 10 09 08 07 06 05 04 03 02 01" at bounding box center [744, 353] width 200 height 180
click at [1227, 216] on div at bounding box center [1229, 214] width 11 height 11
drag, startPoint x: 725, startPoint y: 388, endPoint x: 747, endPoint y: 386, distance: 21.9
click at [747, 386] on div "+ + + + 10 09 08 07 06 05 04 03 02 01 12 11 10 09 08 07 06 05 04 03 02 01" at bounding box center [744, 353] width 200 height 180
click at [710, 386] on div at bounding box center [713, 388] width 14 height 11
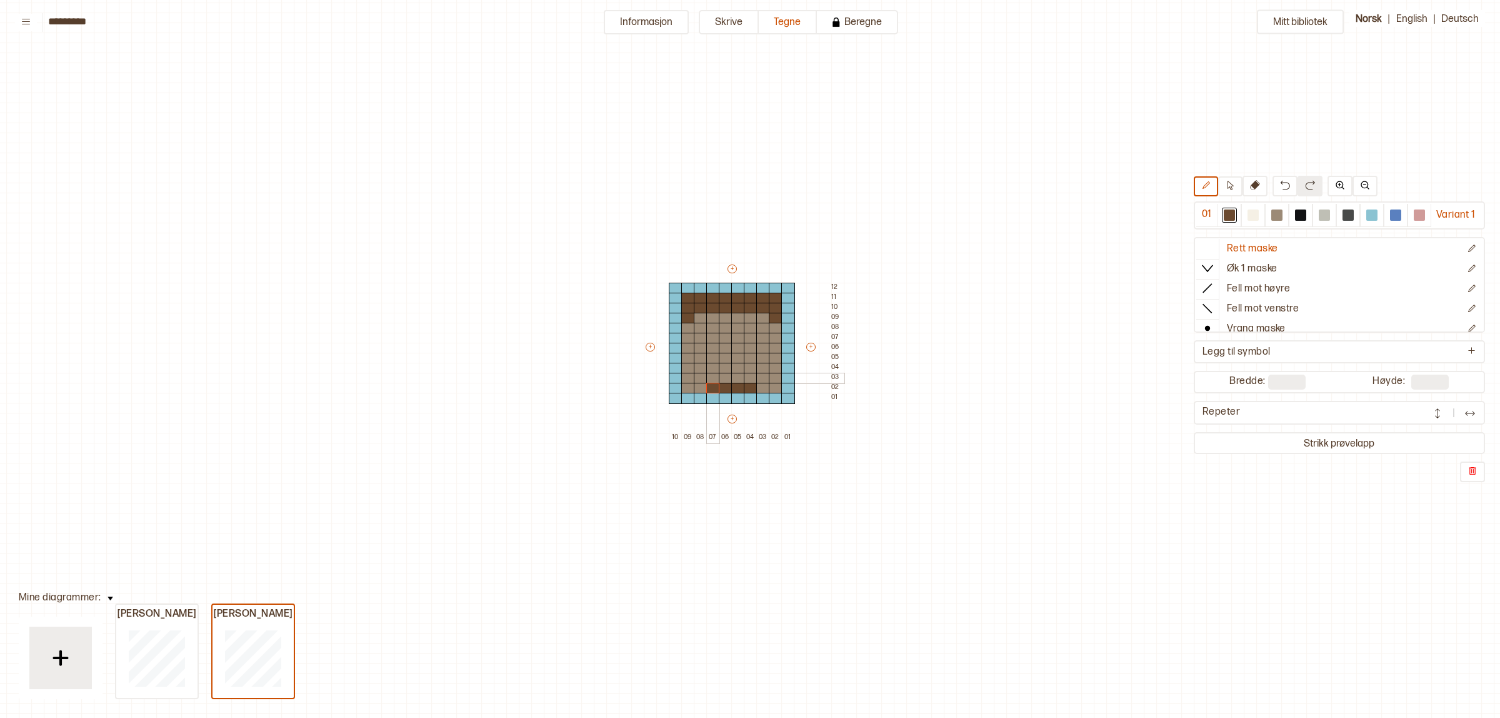
drag, startPoint x: 711, startPoint y: 378, endPoint x: 719, endPoint y: 377, distance: 8.2
click at [713, 377] on div at bounding box center [713, 378] width 14 height 11
drag, startPoint x: 723, startPoint y: 377, endPoint x: 739, endPoint y: 376, distance: 15.6
click at [730, 376] on div at bounding box center [726, 378] width 14 height 11
click at [744, 376] on div at bounding box center [751, 378] width 14 height 11
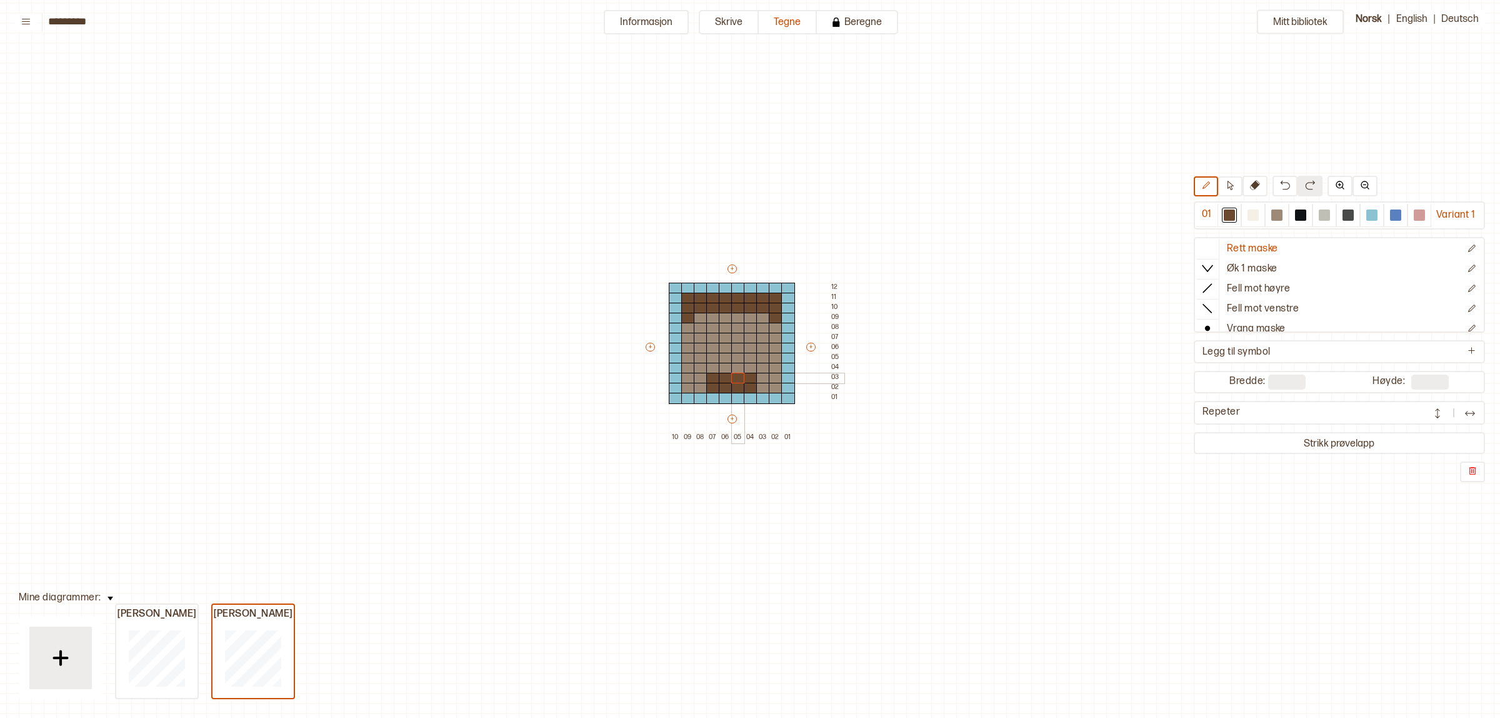
drag, startPoint x: 744, startPoint y: 376, endPoint x: 738, endPoint y: 378, distance: 7.1
click at [738, 378] on div "+ + + + 10 09 08 07 06 05 04 03 02 01 12 11 10 09 08 07 06 05 04 03 02 01" at bounding box center [744, 353] width 200 height 180
click at [703, 369] on div at bounding box center [701, 368] width 14 height 11
click at [700, 357] on div at bounding box center [701, 358] width 14 height 11
click at [760, 368] on div at bounding box center [763, 368] width 14 height 11
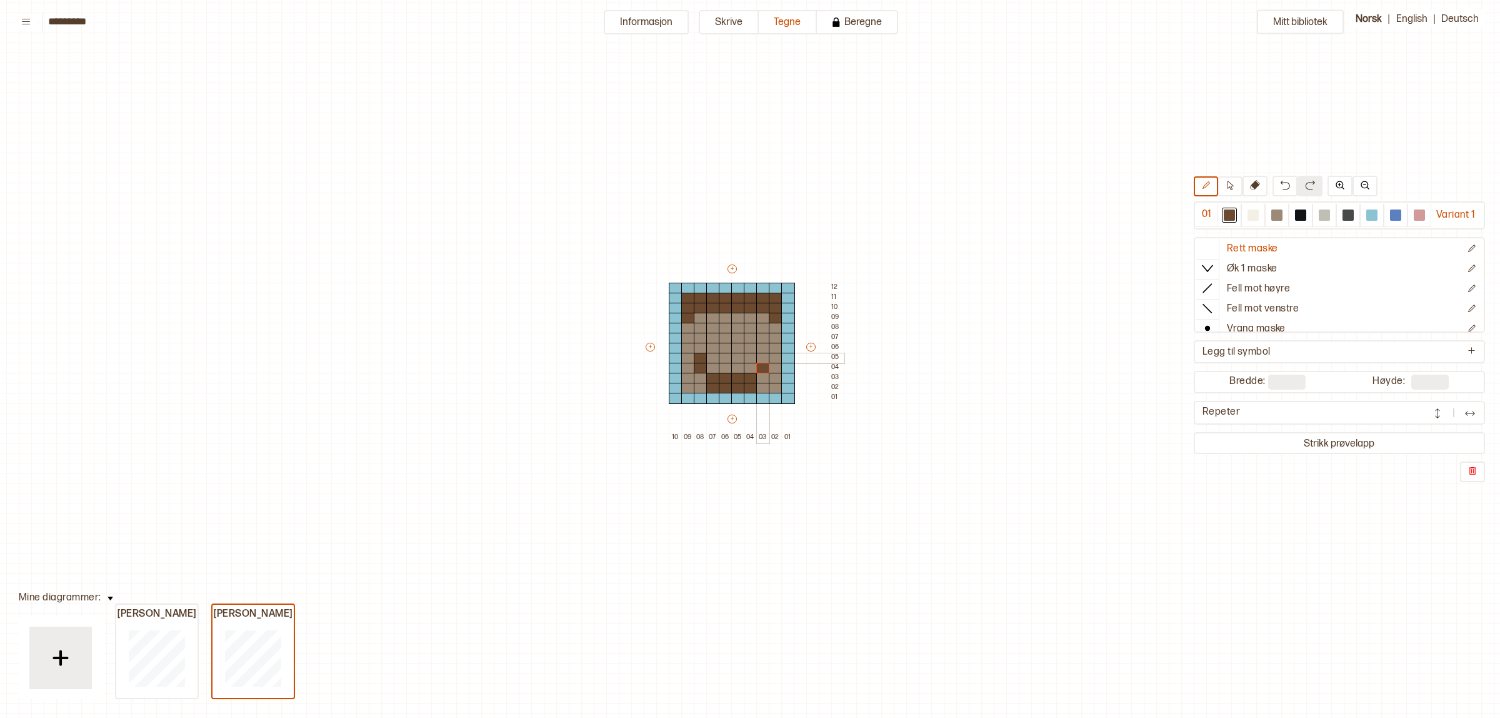
click at [760, 358] on div at bounding box center [763, 358] width 14 height 11
click at [708, 358] on div "+ + + + 10 09 08 07 06 05 04 03 02 01 12 11 10 09 08 07 06 05 04 03 02 01" at bounding box center [744, 353] width 200 height 180
drag, startPoint x: 748, startPoint y: 367, endPoint x: 749, endPoint y: 358, distance: 9.4
click at [749, 358] on div "+ + + + 10 09 08 07 06 05 04 03 02 01 12 11 10 09 08 07 06 05 04 03 02 01" at bounding box center [744, 353] width 200 height 180
drag, startPoint x: 727, startPoint y: 348, endPoint x: 735, endPoint y: 347, distance: 8.1
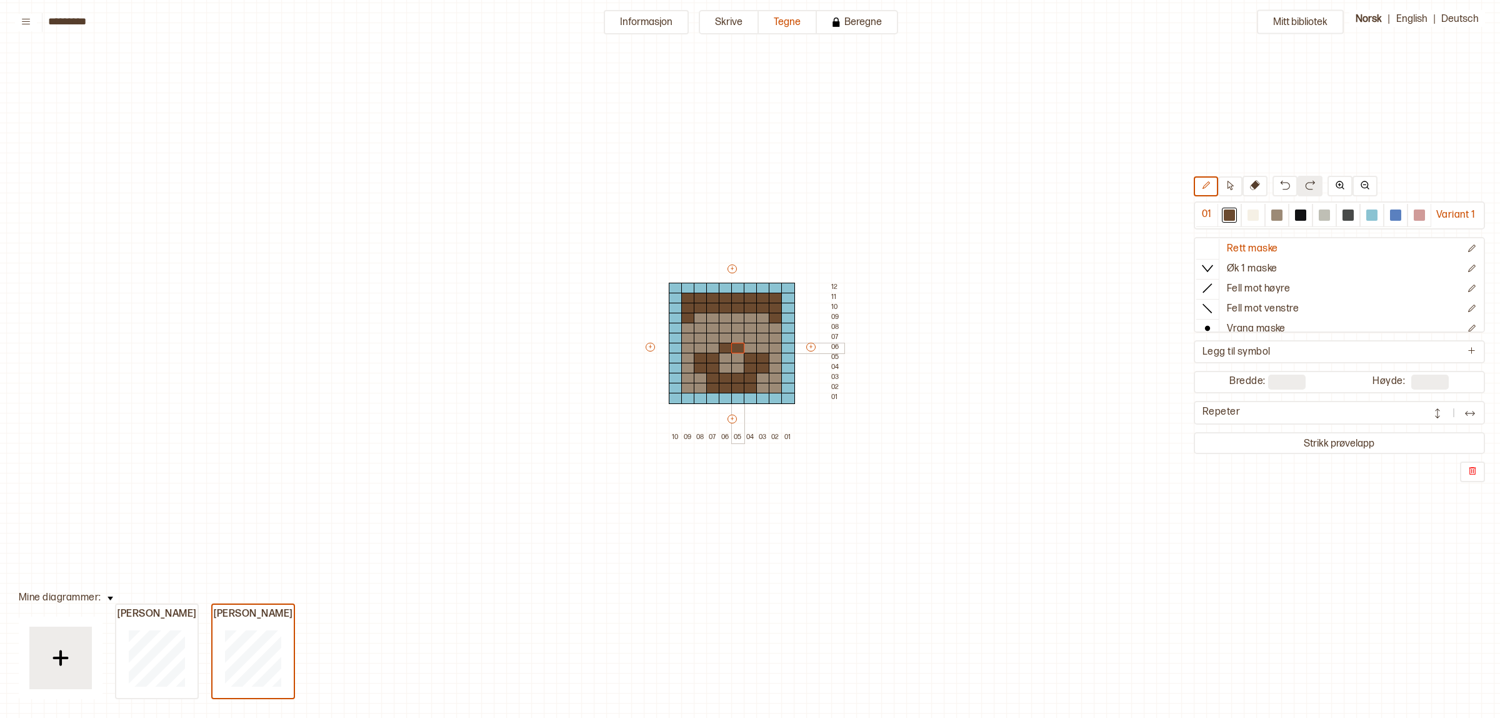
click at [735, 347] on div "+ + + + 10 09 08 07 06 05 04 03 02 01 12 11 10 09 08 07 06 05 04 03 02 01" at bounding box center [744, 353] width 200 height 180
drag, startPoint x: 1388, startPoint y: 213, endPoint x: 845, endPoint y: 306, distance: 551.2
click at [1389, 213] on div at bounding box center [1395, 215] width 15 height 15
click at [710, 333] on div at bounding box center [713, 338] width 14 height 11
click at [749, 336] on div at bounding box center [751, 338] width 14 height 11
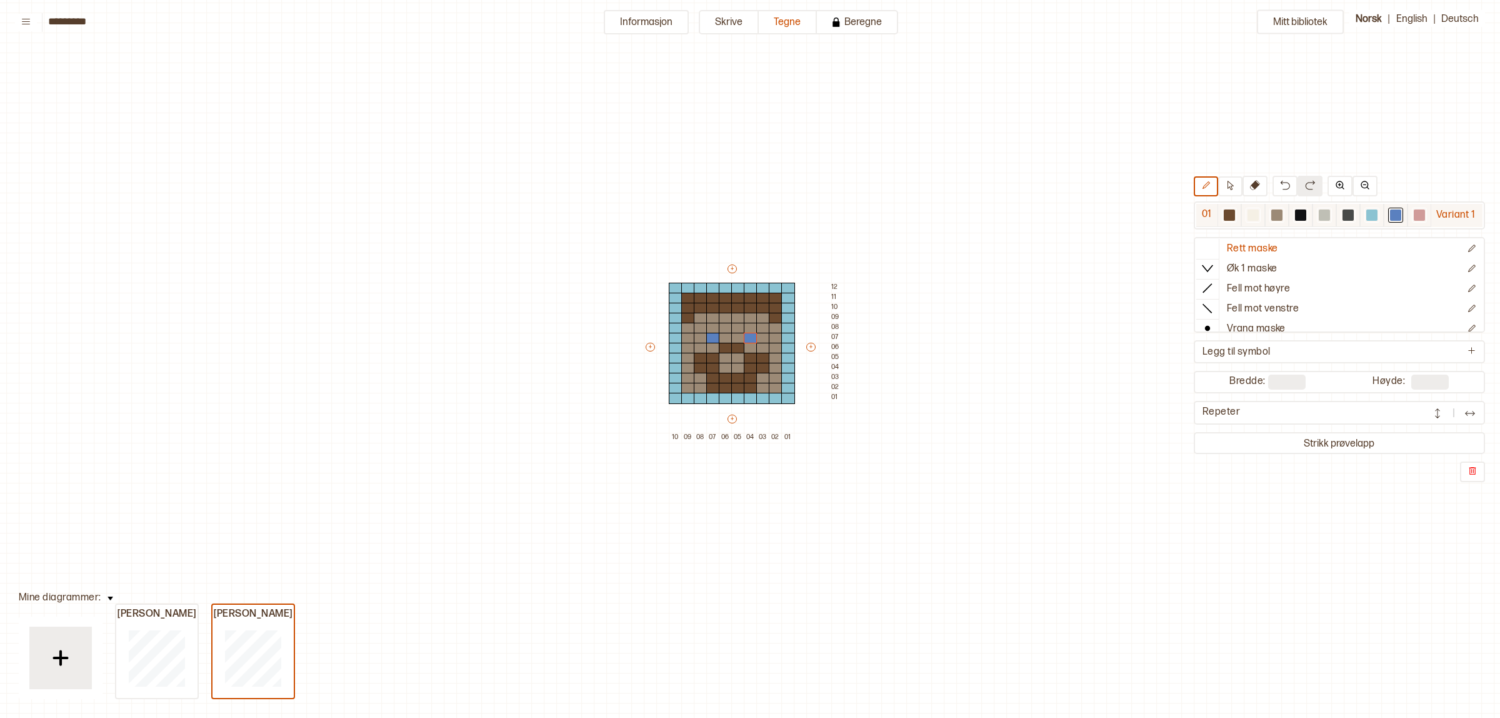
click at [1255, 220] on div at bounding box center [1253, 215] width 15 height 15
click at [701, 333] on div at bounding box center [701, 338] width 14 height 11
click at [768, 335] on div at bounding box center [763, 338] width 14 height 11
click at [1416, 216] on div at bounding box center [1419, 214] width 11 height 11
drag, startPoint x: 726, startPoint y: 366, endPoint x: 733, endPoint y: 366, distance: 6.9
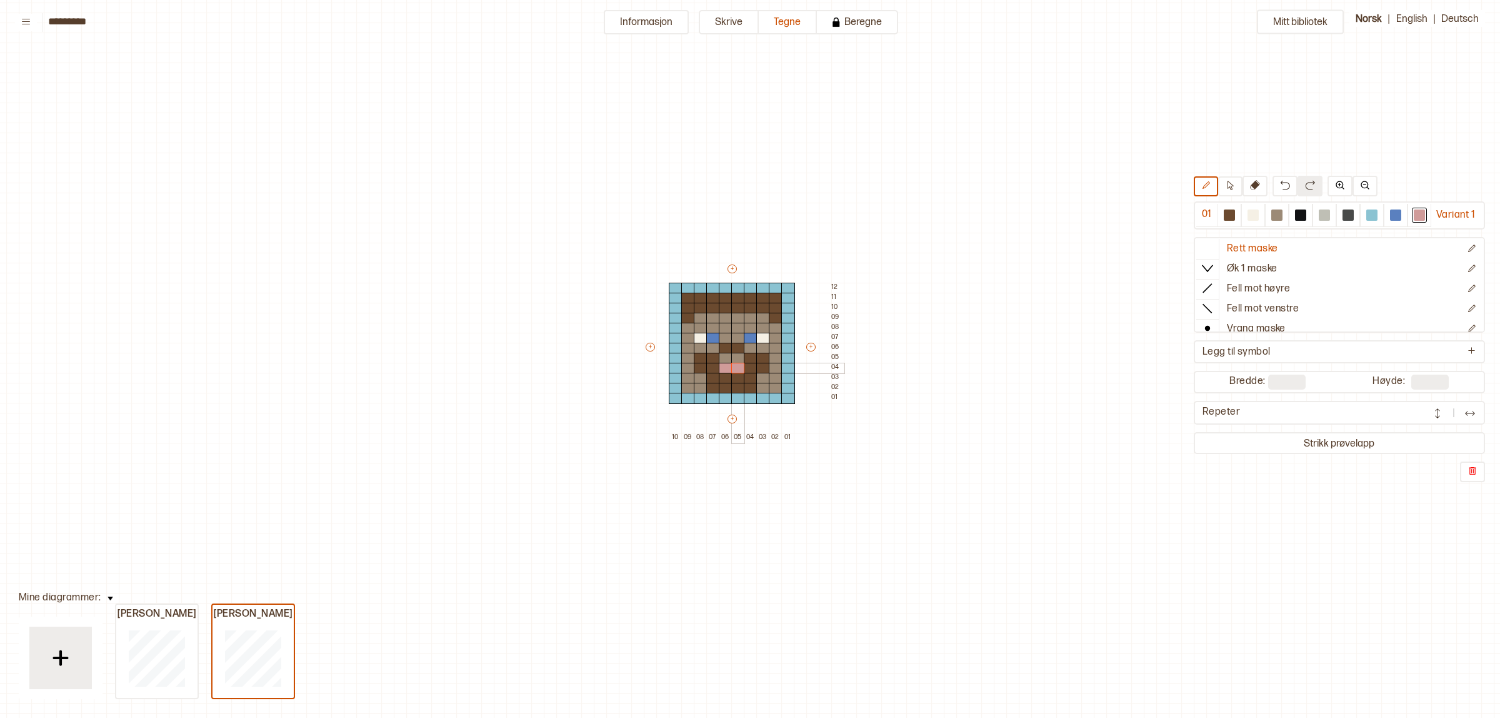
click at [733, 366] on div "+ + + + 10 09 08 07 06 05 04 03 02 01 12 11 10 09 08 07 06 05 04 03 02 01" at bounding box center [744, 353] width 200 height 180
drag, startPoint x: 719, startPoint y: 355, endPoint x: 726, endPoint y: 354, distance: 7.0
click at [721, 354] on div at bounding box center [726, 358] width 14 height 11
click at [732, 357] on div at bounding box center [738, 358] width 14 height 11
click at [1283, 186] on button at bounding box center [1285, 186] width 25 height 21
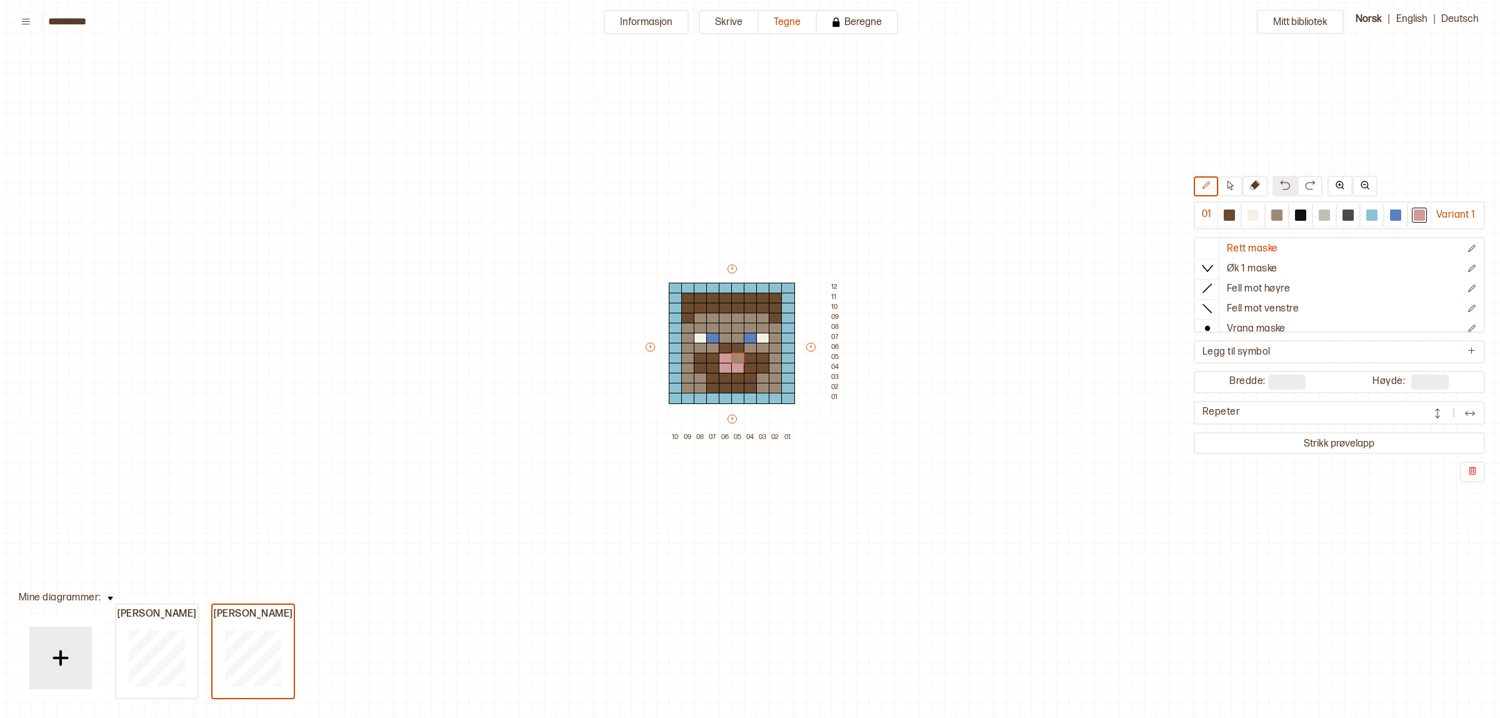
click at [1283, 186] on button at bounding box center [1285, 186] width 25 height 21
click at [1279, 211] on div at bounding box center [1276, 214] width 11 height 11
drag, startPoint x: 711, startPoint y: 386, endPoint x: 759, endPoint y: 382, distance: 48.9
click at [711, 384] on div at bounding box center [713, 388] width 14 height 11
click at [754, 386] on div at bounding box center [751, 388] width 14 height 11
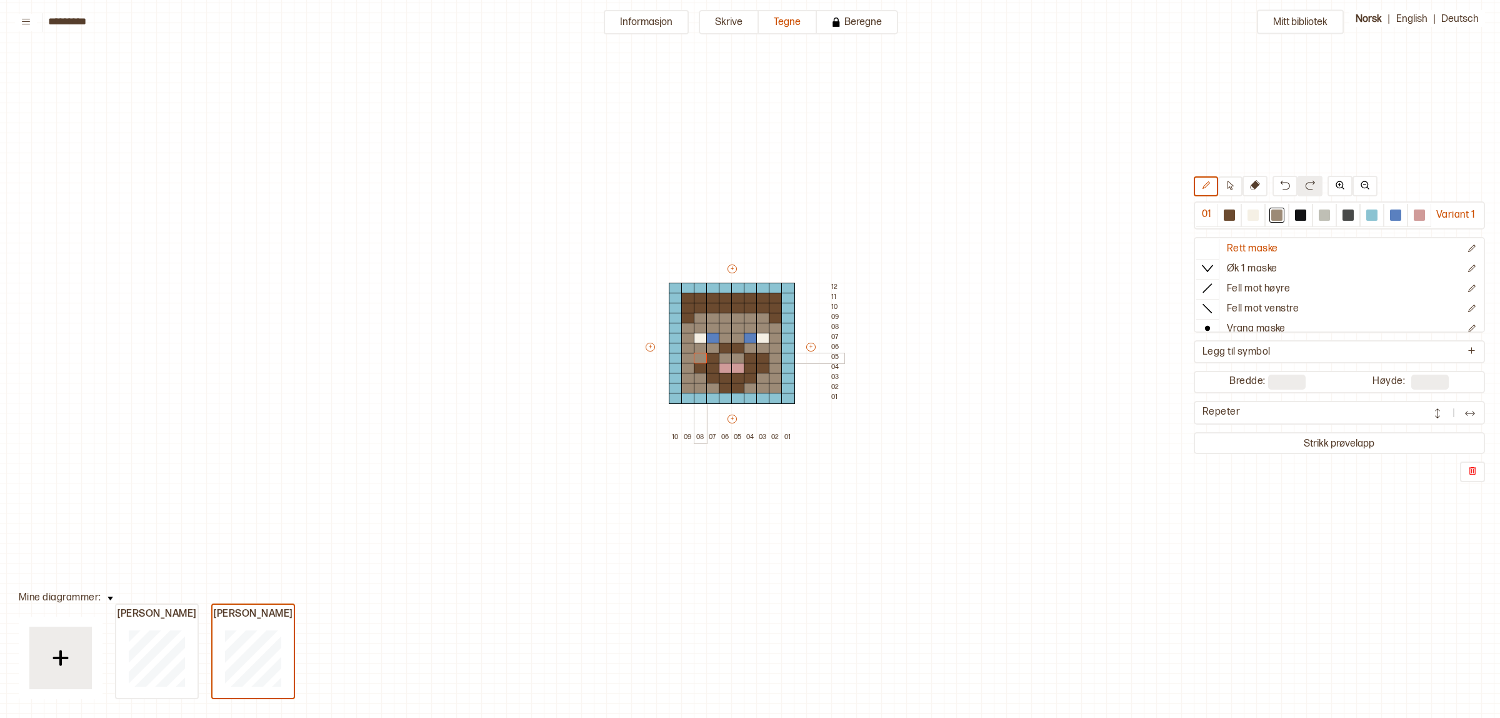
click at [696, 354] on div at bounding box center [701, 358] width 14 height 11
drag, startPoint x: 764, startPoint y: 357, endPoint x: 805, endPoint y: 359, distance: 40.7
click at [766, 357] on div at bounding box center [763, 358] width 14 height 11
drag, startPoint x: 763, startPoint y: 363, endPoint x: 705, endPoint y: 366, distance: 58.2
click at [763, 361] on div "+ + + + 10 09 08 07 06 05 04 03 02 01 12 11 10 09 08 07 06 05 04 03 02 01" at bounding box center [744, 353] width 200 height 180
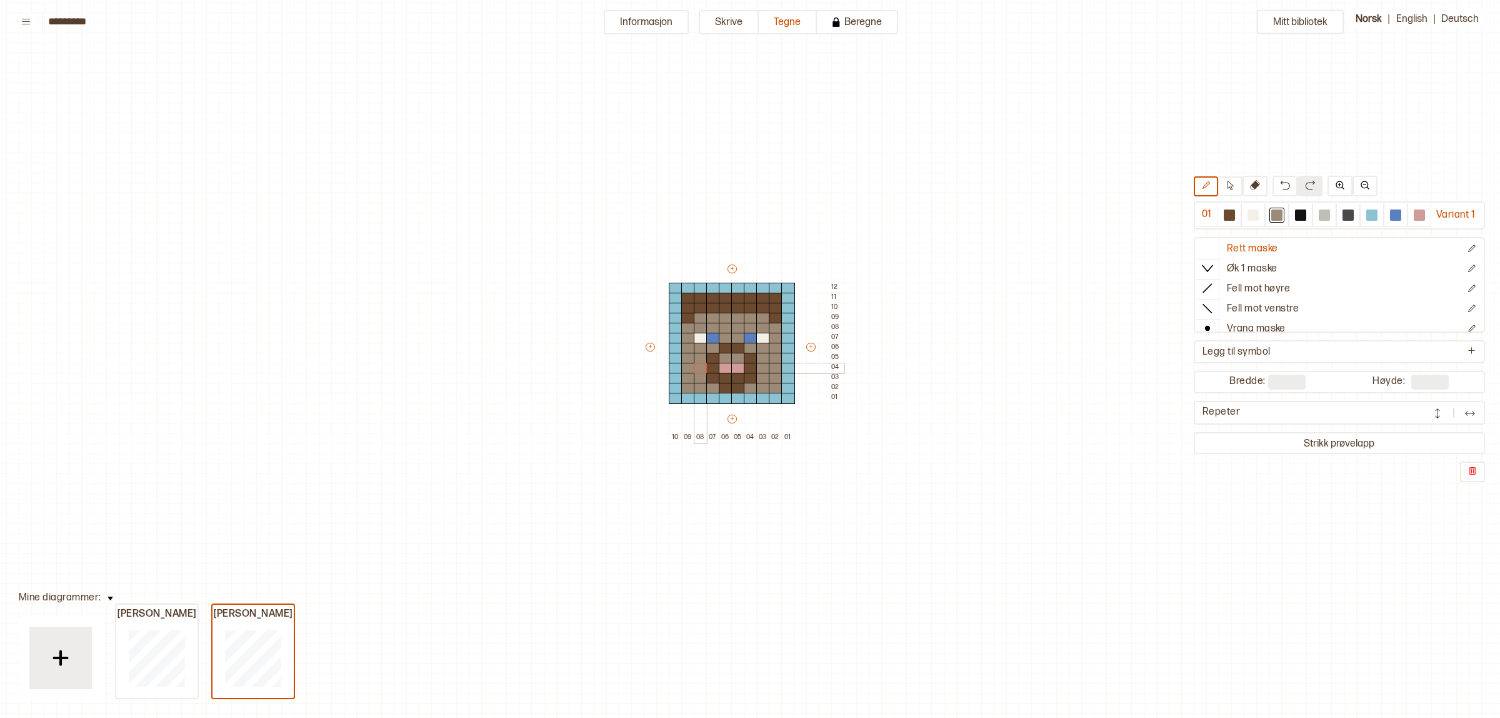
click at [697, 366] on div at bounding box center [701, 368] width 14 height 11
drag, startPoint x: 1219, startPoint y: 219, endPoint x: 834, endPoint y: 305, distance: 393.9
click at [1222, 219] on div at bounding box center [1229, 215] width 15 height 15
drag, startPoint x: 759, startPoint y: 372, endPoint x: 763, endPoint y: 364, distance: 8.4
click at [763, 364] on div "+ + + + 10 09 08 07 06 05 04 03 02 01 12 11 10 09 08 07 06 05 04 03 02 01" at bounding box center [744, 353] width 200 height 180
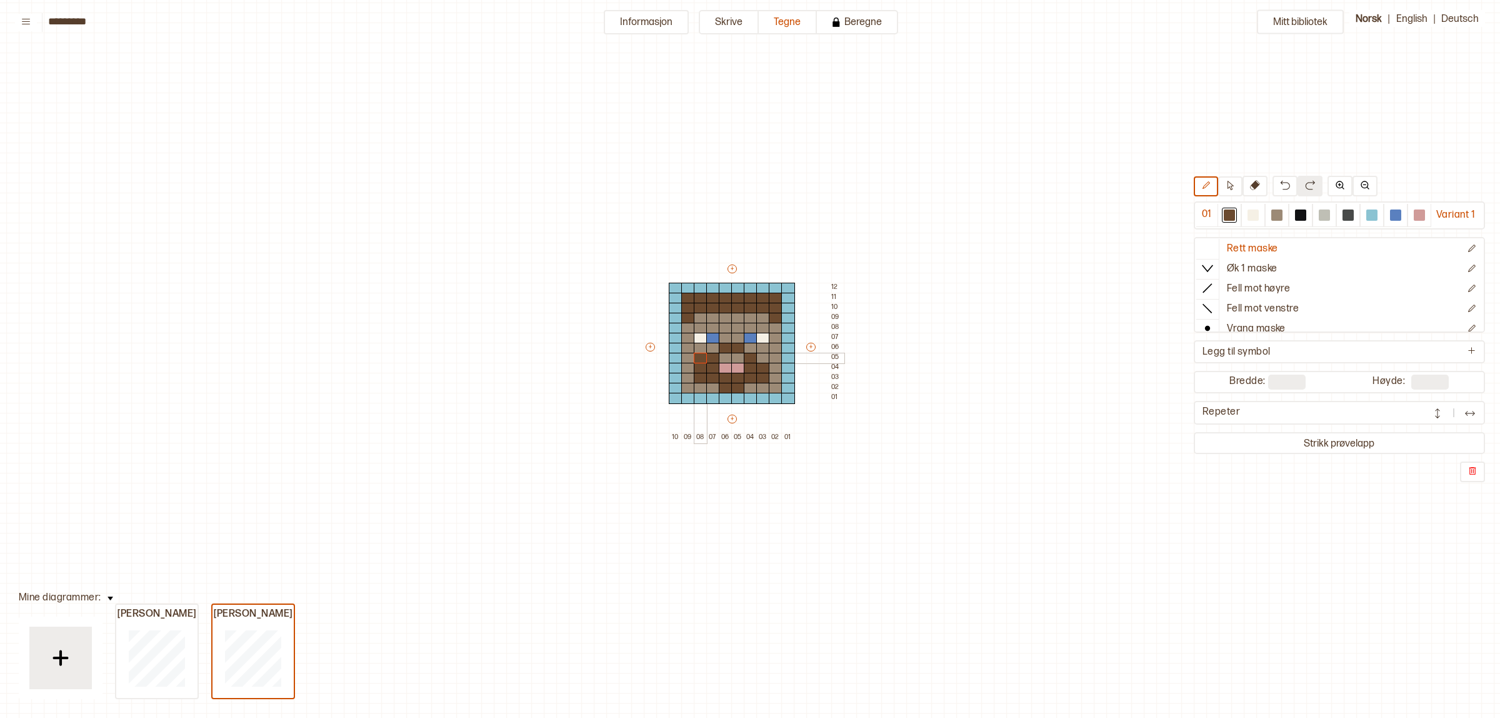
drag, startPoint x: 701, startPoint y: 376, endPoint x: 698, endPoint y: 359, distance: 17.2
click at [698, 359] on div "+ + + + 10 09 08 07 06 05 04 03 02 01 12 11 10 09 08 07 06 05 04 03 02 01" at bounding box center [744, 353] width 200 height 180
click at [763, 358] on div at bounding box center [763, 358] width 14 height 11
click at [1277, 220] on div at bounding box center [1276, 214] width 11 height 11
click at [701, 379] on div at bounding box center [701, 378] width 14 height 11
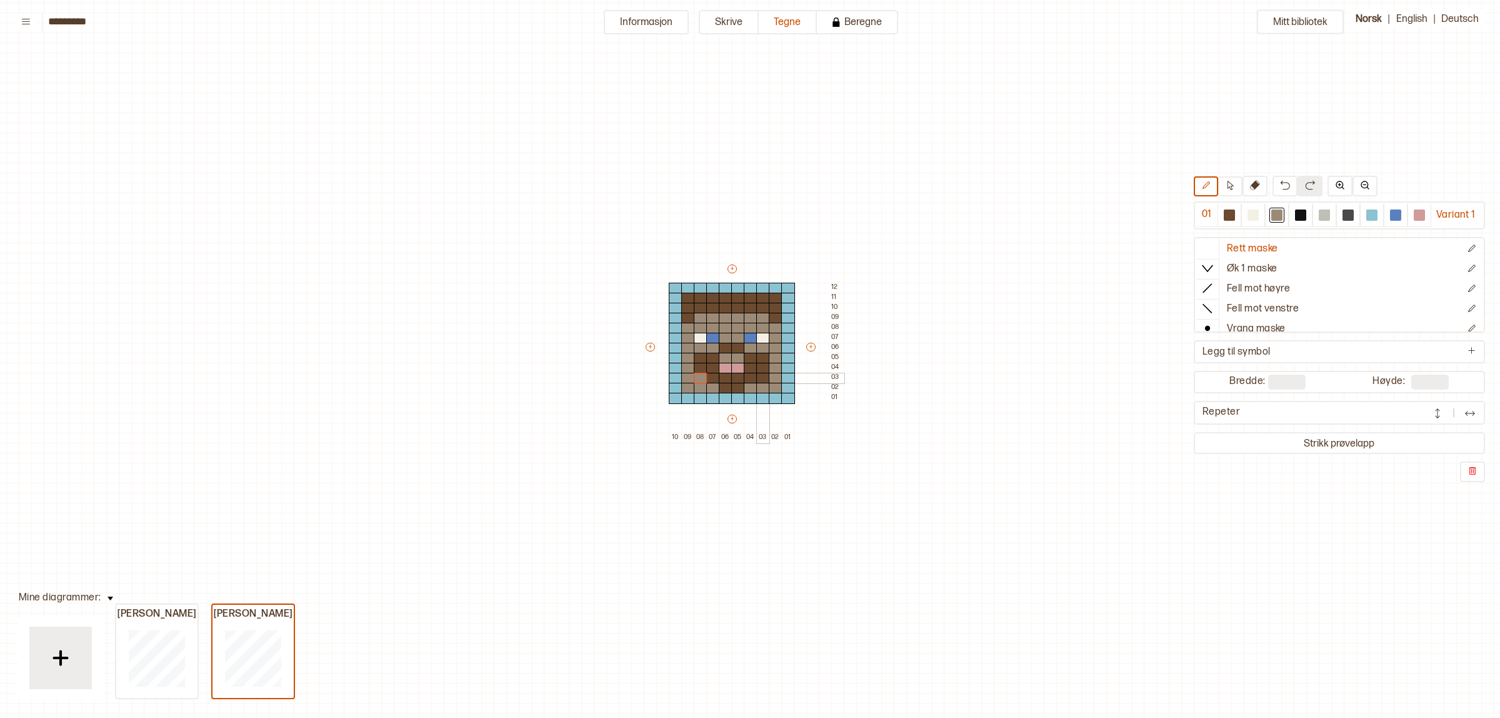
click at [770, 377] on div at bounding box center [776, 378] width 14 height 11
click at [764, 377] on div at bounding box center [763, 378] width 14 height 11
click at [783, 369] on div at bounding box center [788, 368] width 14 height 11
click at [1280, 186] on img at bounding box center [1285, 185] width 10 height 10
click at [1265, 210] on div at bounding box center [1277, 215] width 24 height 23
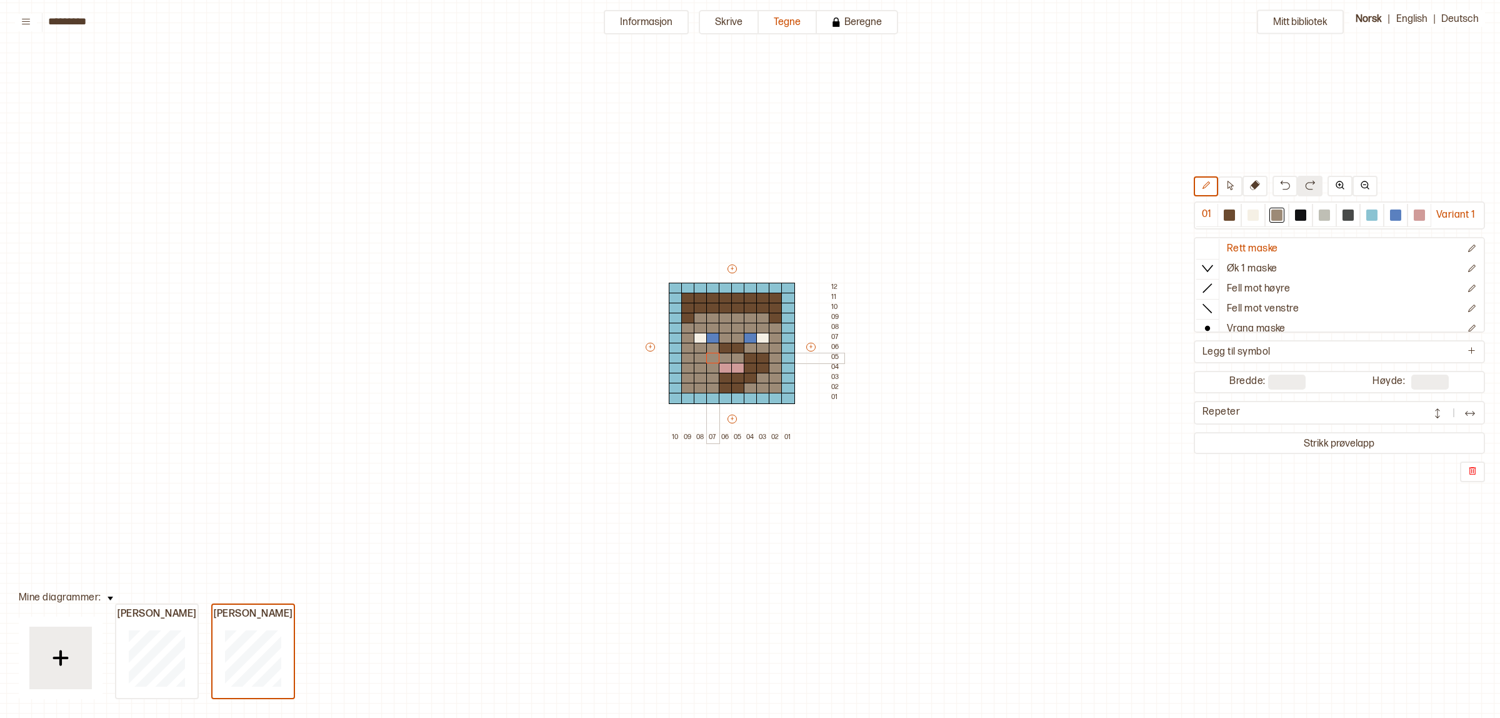
drag, startPoint x: 692, startPoint y: 358, endPoint x: 718, endPoint y: 354, distance: 25.8
click at [714, 358] on div "+ + + + 10 09 08 07 06 05 04 03 02 01 12 11 10 09 08 07 06 05 04 03 02 01" at bounding box center [744, 353] width 200 height 180
drag, startPoint x: 736, startPoint y: 385, endPoint x: 751, endPoint y: 369, distance: 22.1
click at [751, 369] on div "+ + + + 10 09 08 07 06 05 04 03 02 01 12 11 10 09 08 07 06 05 04 03 02 01" at bounding box center [744, 353] width 200 height 180
drag, startPoint x: 742, startPoint y: 350, endPoint x: 728, endPoint y: 350, distance: 13.8
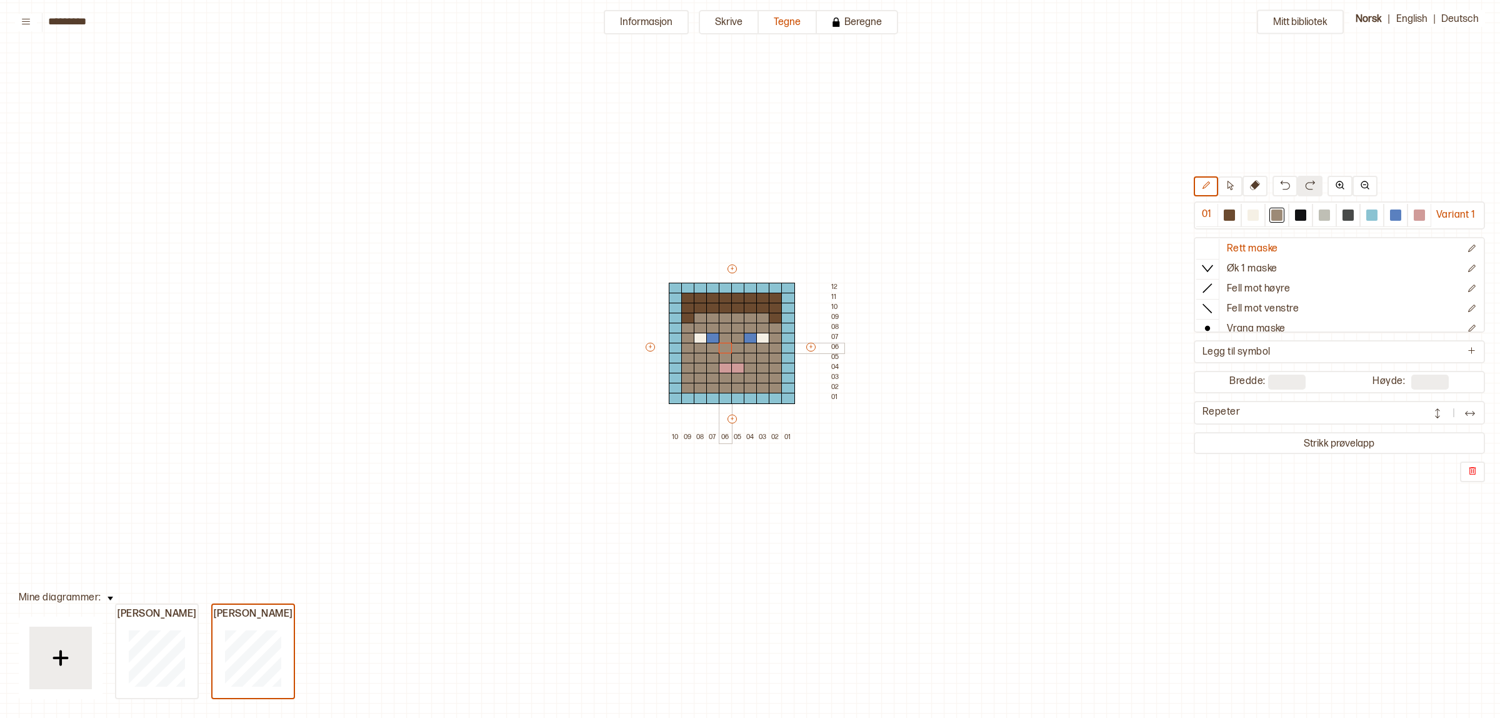
click at [728, 350] on div "+ + + + 10 09 08 07 06 05 04 03 02 01 12 11 10 09 08 07 06 05 04 03 02 01" at bounding box center [744, 353] width 200 height 180
click at [1226, 210] on div at bounding box center [1229, 214] width 11 height 11
drag, startPoint x: 724, startPoint y: 348, endPoint x: 733, endPoint y: 350, distance: 9.6
click at [733, 350] on div "+ + + + 10 09 08 07 06 05 04 03 02 01 12 11 10 09 08 07 06 05 04 03 02 01" at bounding box center [744, 353] width 200 height 180
drag, startPoint x: 713, startPoint y: 358, endPoint x: 750, endPoint y: 361, distance: 37.6
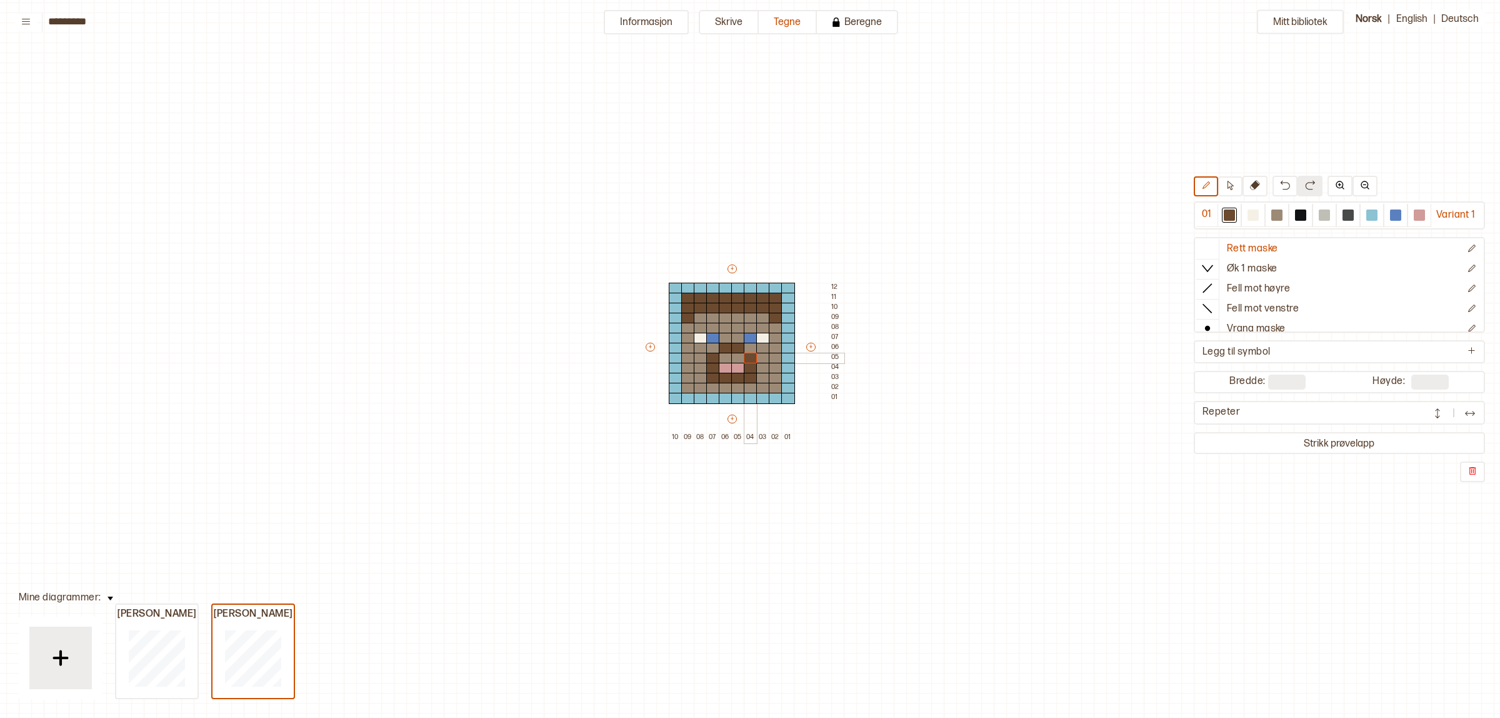
click at [750, 361] on div "+ + + + 10 09 08 07 06 05 04 03 02 01 12 11 10 09 08 07 06 05 04 03 02 01" at bounding box center [744, 353] width 200 height 180
click at [1368, 214] on div at bounding box center [1371, 214] width 11 height 11
click at [776, 386] on div at bounding box center [776, 388] width 14 height 11
click at [686, 388] on div at bounding box center [688, 388] width 14 height 11
click at [786, 394] on div at bounding box center [788, 398] width 14 height 11
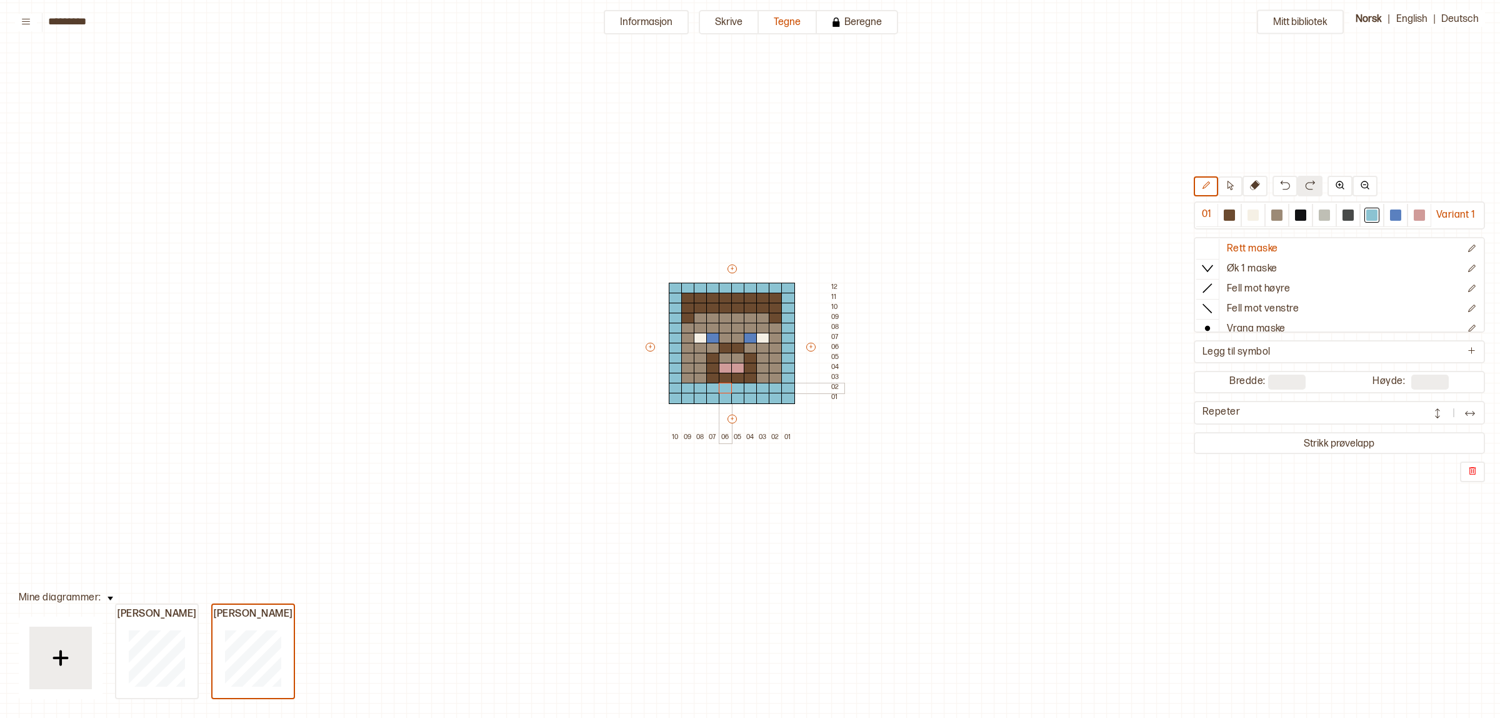
drag, startPoint x: 701, startPoint y: 388, endPoint x: 729, endPoint y: 388, distance: 28.1
click at [729, 388] on div "+ + + + 10 09 08 07 06 05 04 03 02 01 12 11 10 09 08 07 06 05 04 03 02 01" at bounding box center [744, 353] width 200 height 180
drag, startPoint x: 1272, startPoint y: 216, endPoint x: 1261, endPoint y: 217, distance: 11.3
click at [1271, 216] on div at bounding box center [1276, 214] width 11 height 11
drag, startPoint x: 698, startPoint y: 385, endPoint x: 764, endPoint y: 388, distance: 66.3
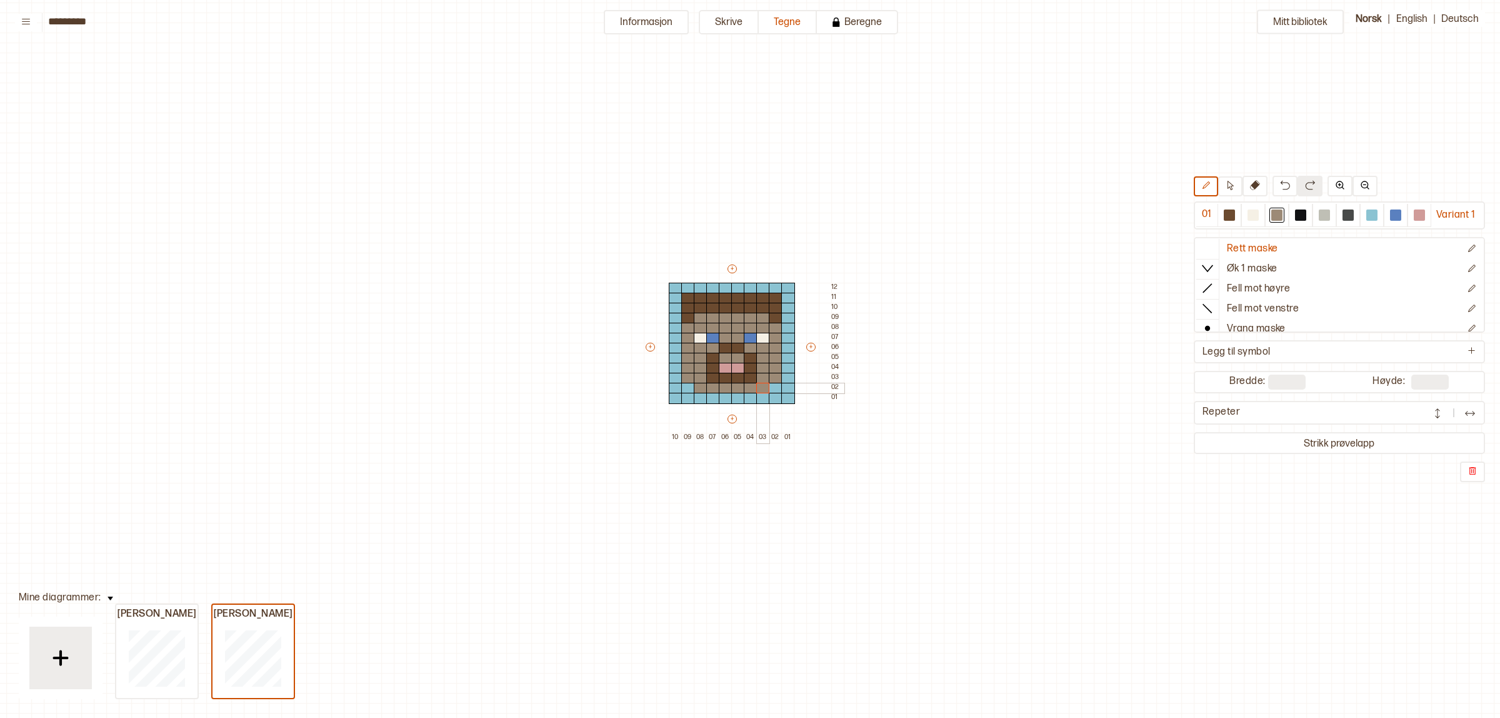
click at [764, 388] on div "+ + + + 10 09 08 07 06 05 04 03 02 01 12 11 10 09 08 07 06 05 04 03 02 01" at bounding box center [744, 353] width 200 height 180
click at [774, 354] on div at bounding box center [776, 358] width 14 height 11
click at [1366, 211] on div at bounding box center [1371, 214] width 11 height 11
drag, startPoint x: 694, startPoint y: 391, endPoint x: 711, endPoint y: 391, distance: 16.9
click at [711, 391] on div "+ + + + 10 09 08 07 06 05 04 03 02 01 12 11 10 09 08 07 06 05 04 03 02 01" at bounding box center [744, 353] width 200 height 180
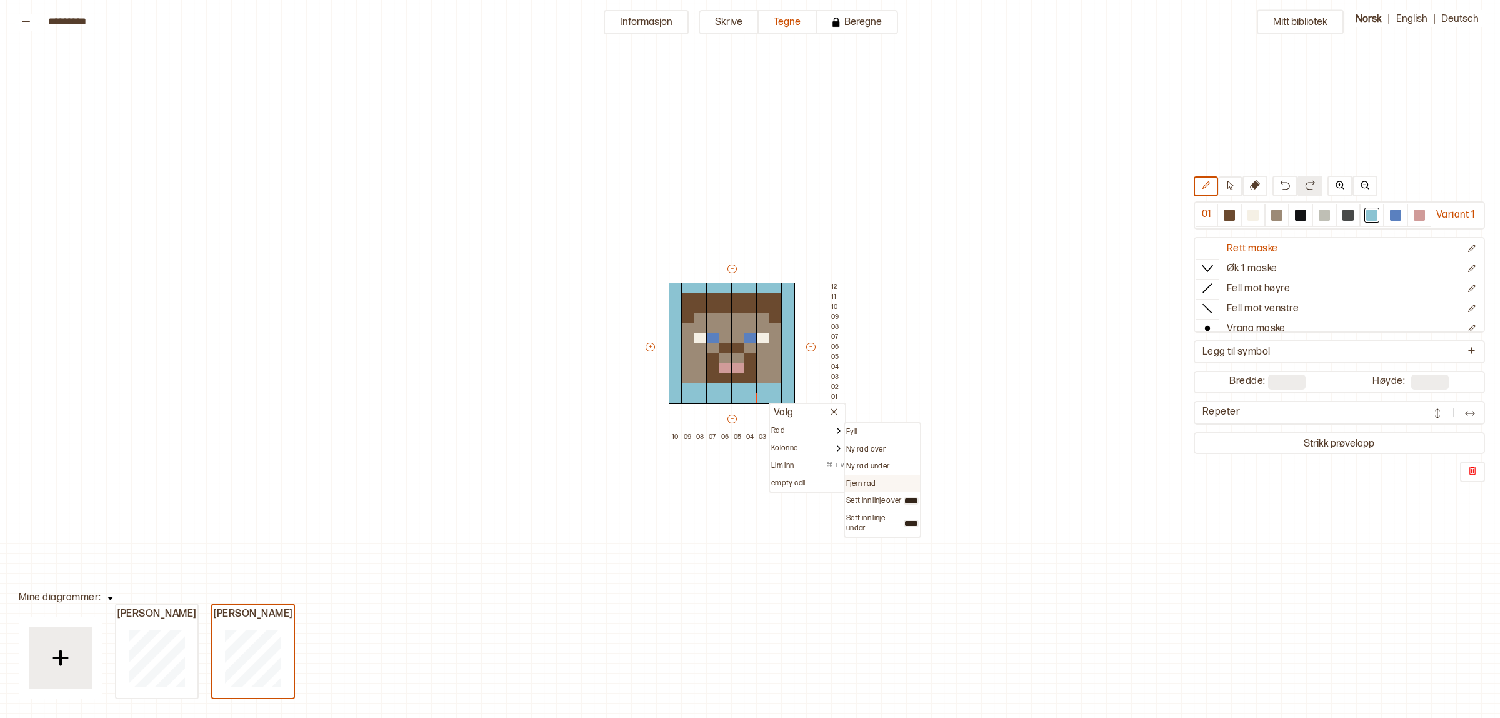
click at [858, 483] on p "Fjern rad" at bounding box center [860, 484] width 29 height 10
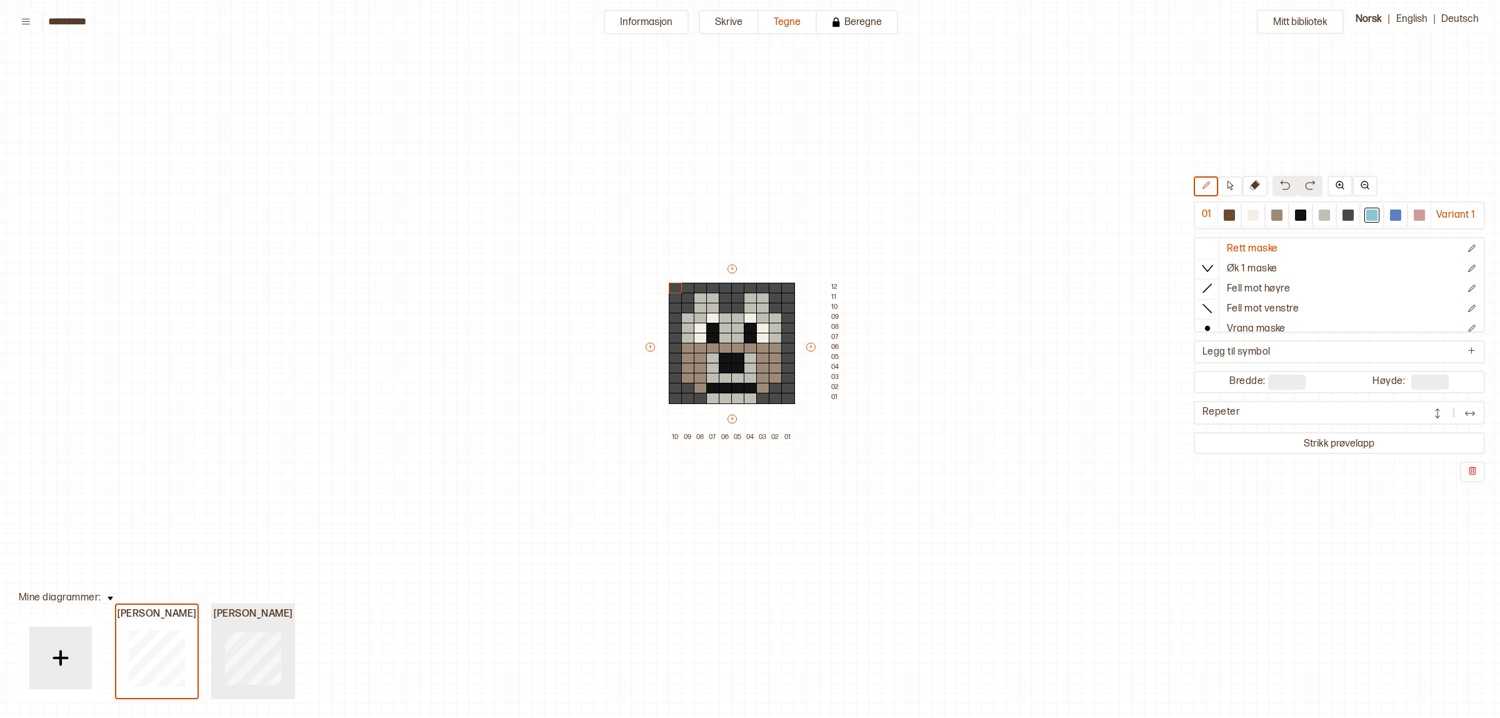
type input "**"
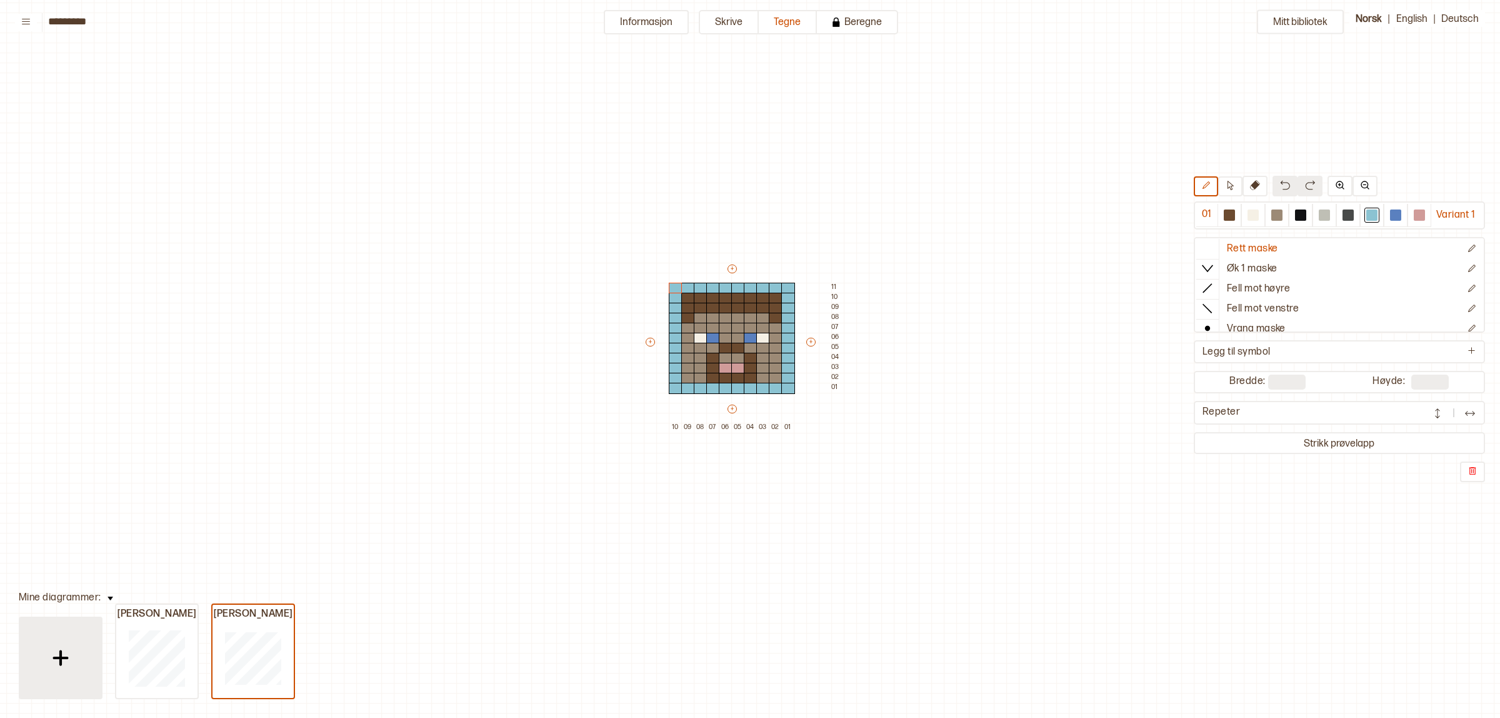
click at [61, 648] on img at bounding box center [60, 657] width 31 height 31
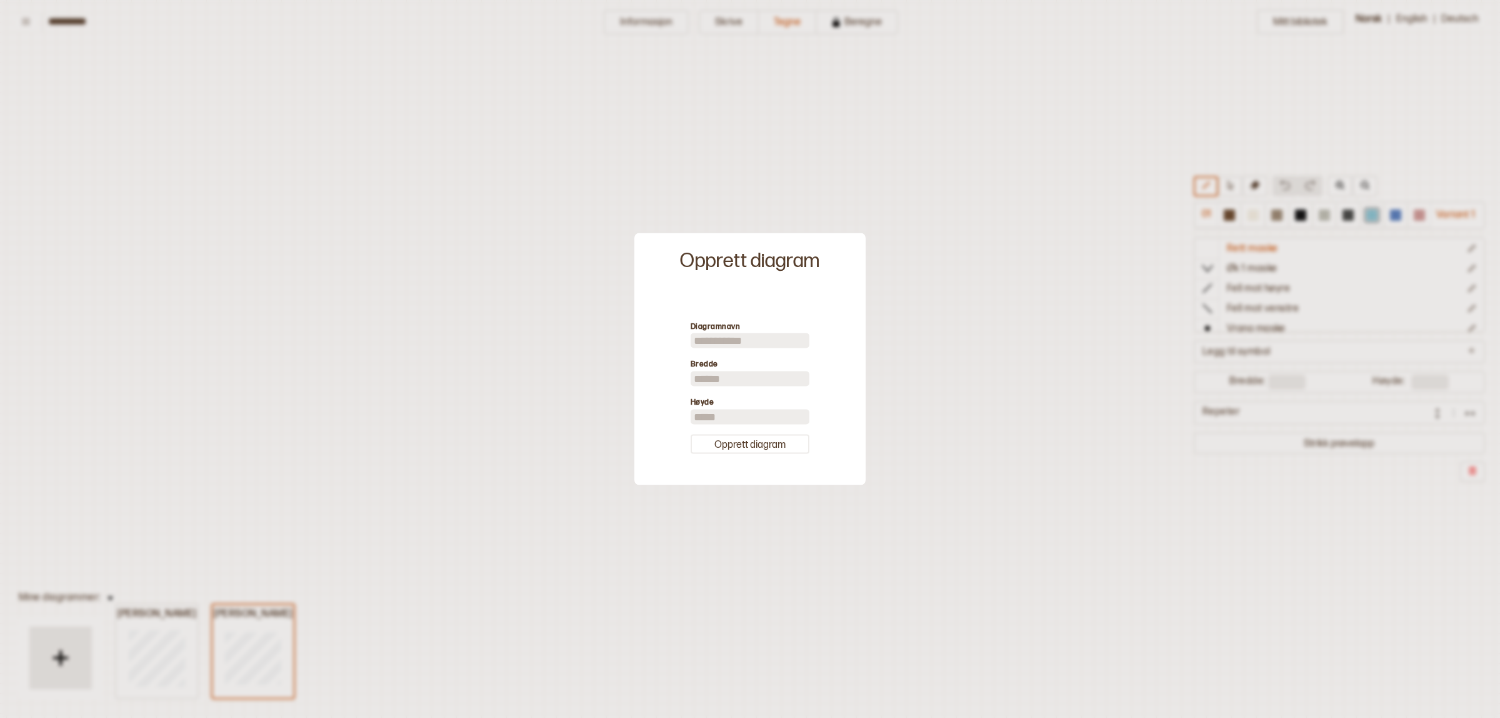
click at [735, 338] on input at bounding box center [750, 340] width 119 height 15
type input "*******"
click at [945, 329] on div at bounding box center [750, 359] width 1500 height 718
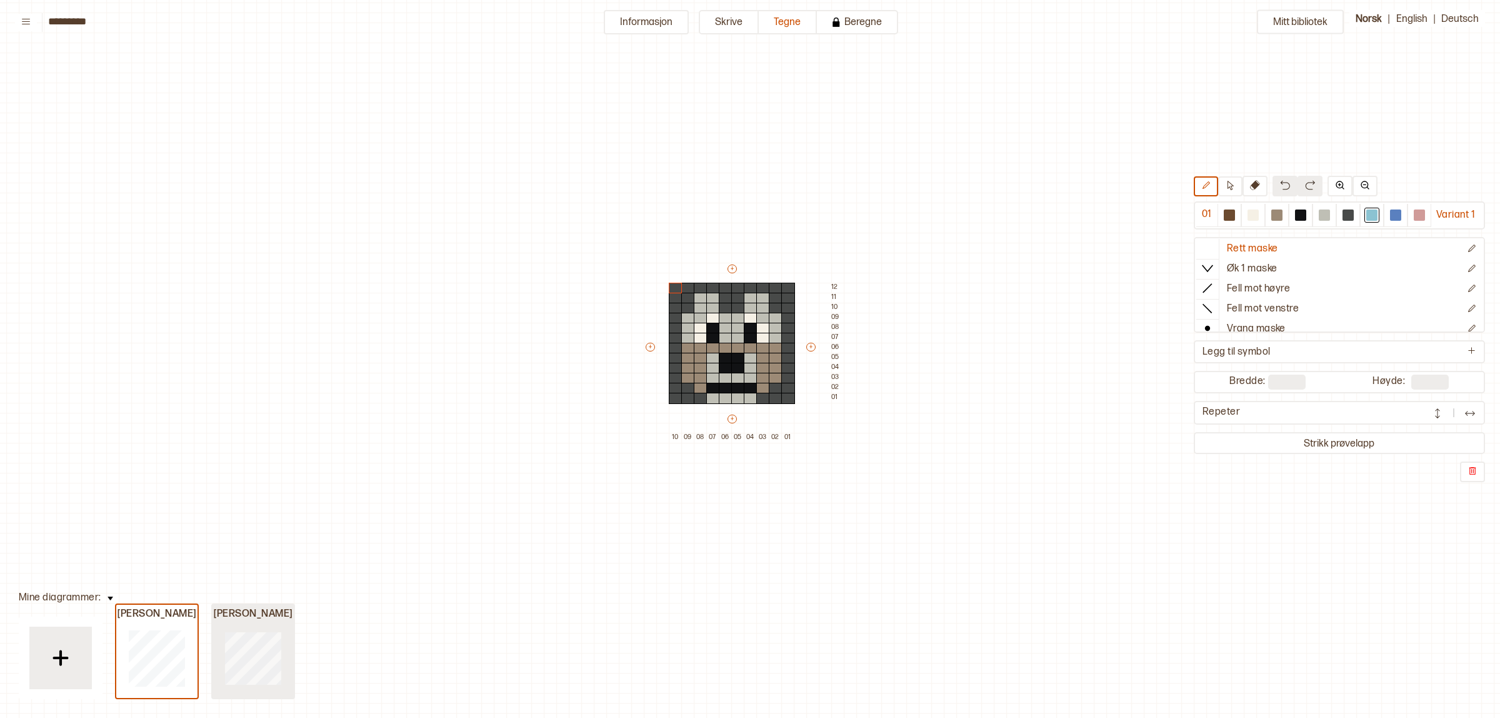
type input "**"
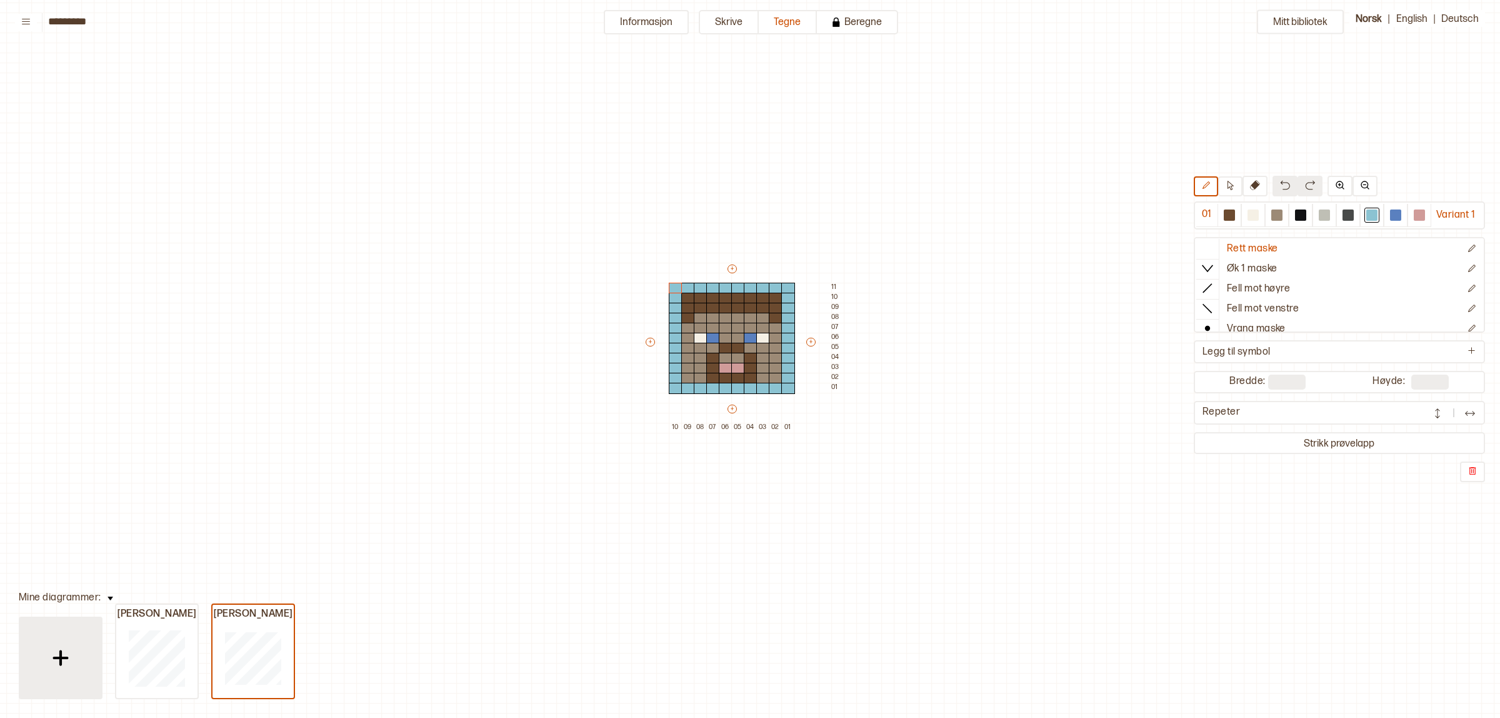
click at [68, 652] on img at bounding box center [60, 657] width 31 height 31
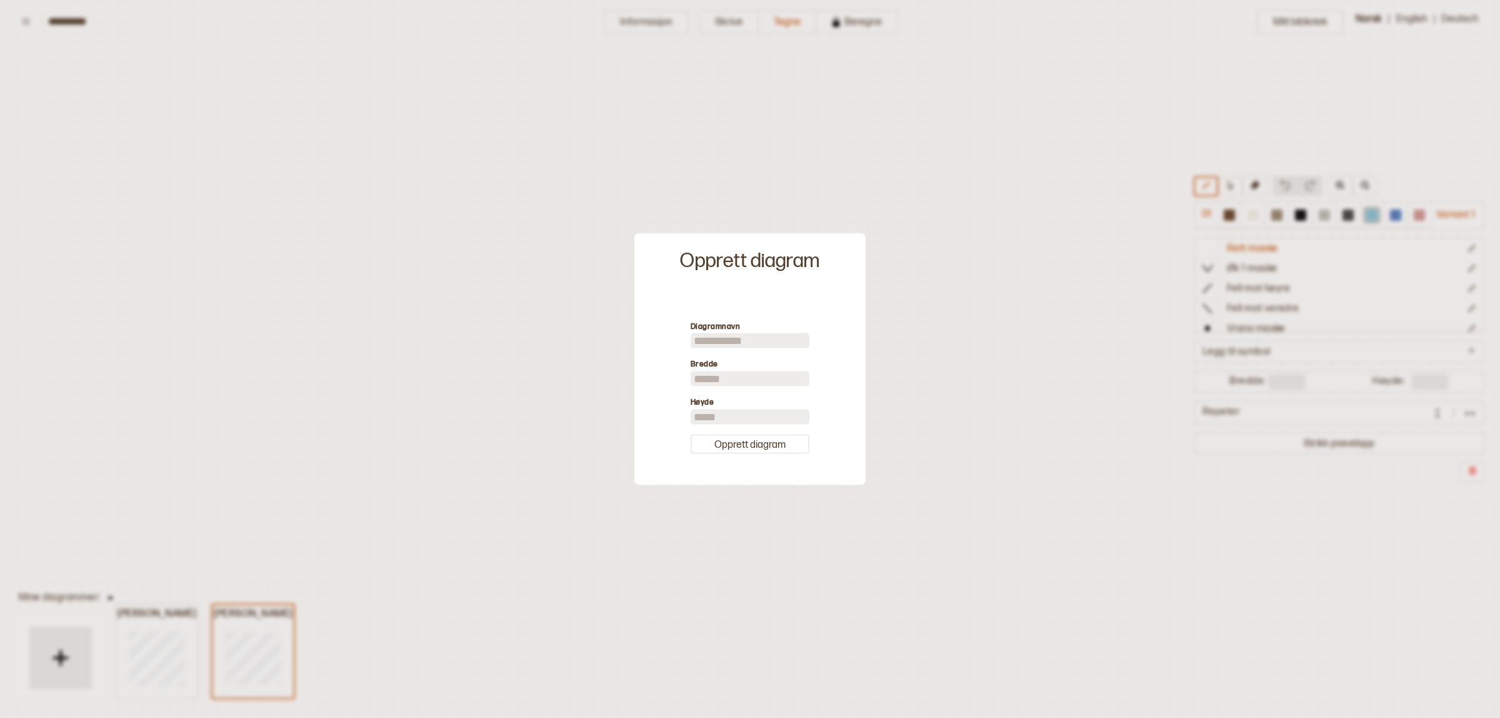
click at [780, 342] on input at bounding box center [750, 340] width 119 height 15
type input "*******"
click at [797, 441] on button "Opprett diagram" at bounding box center [750, 443] width 119 height 19
type input "**"
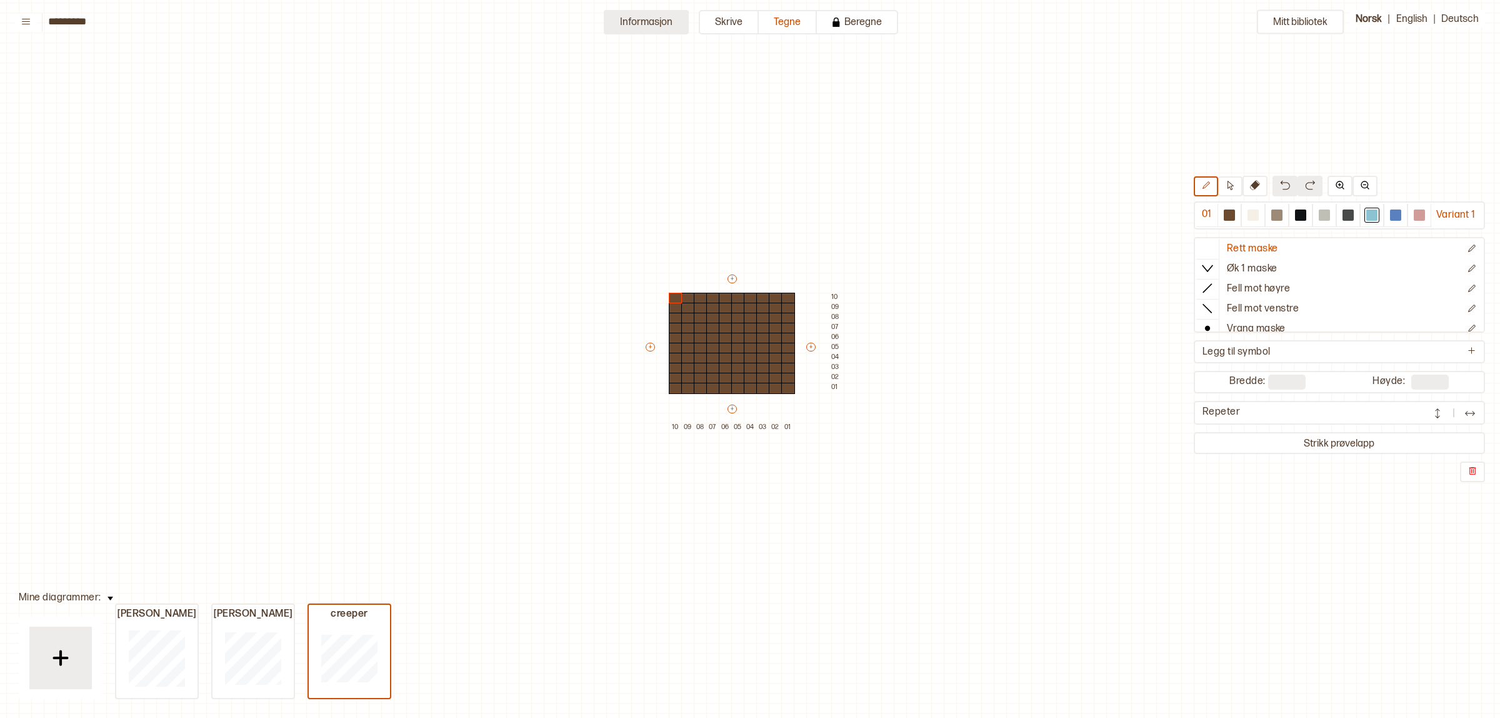
click at [664, 28] on button "Informasjon" at bounding box center [646, 22] width 85 height 24
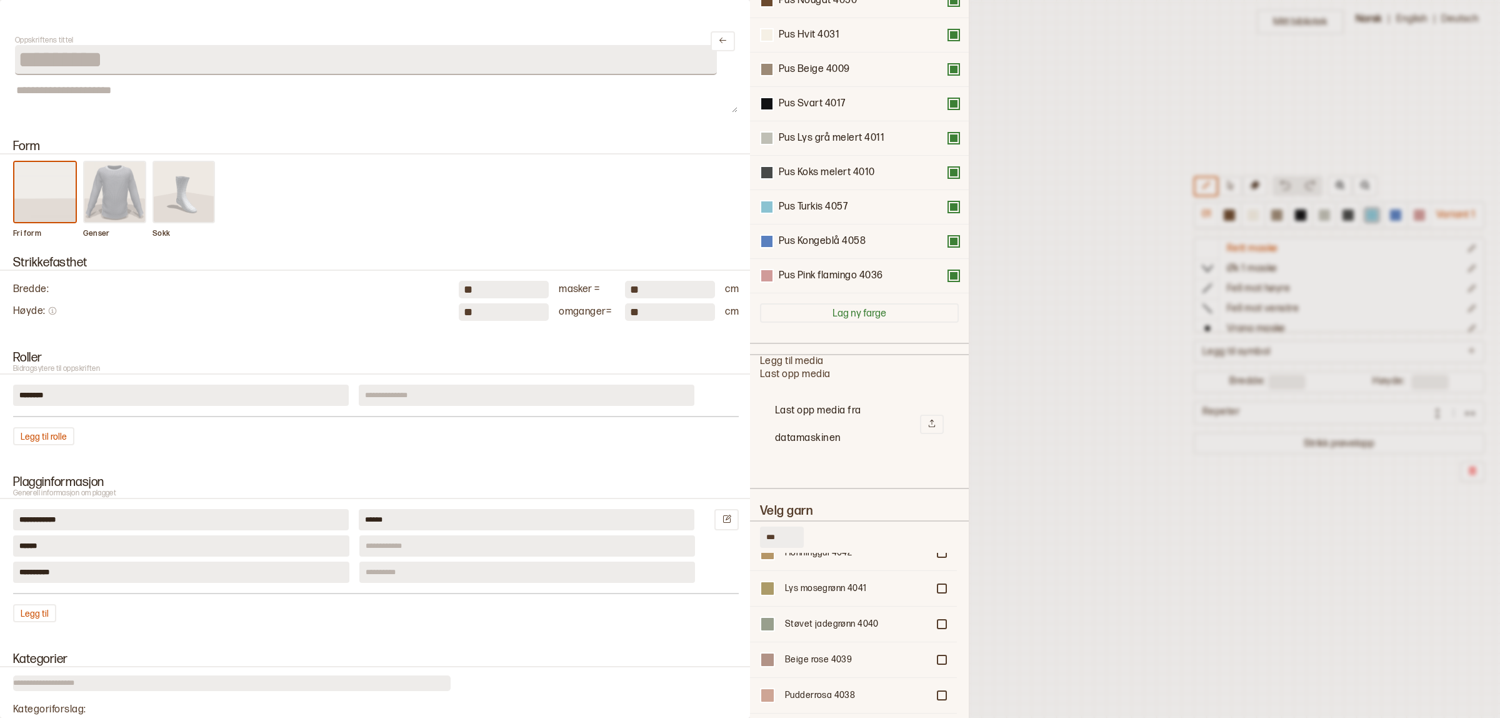
scroll to position [374, 0]
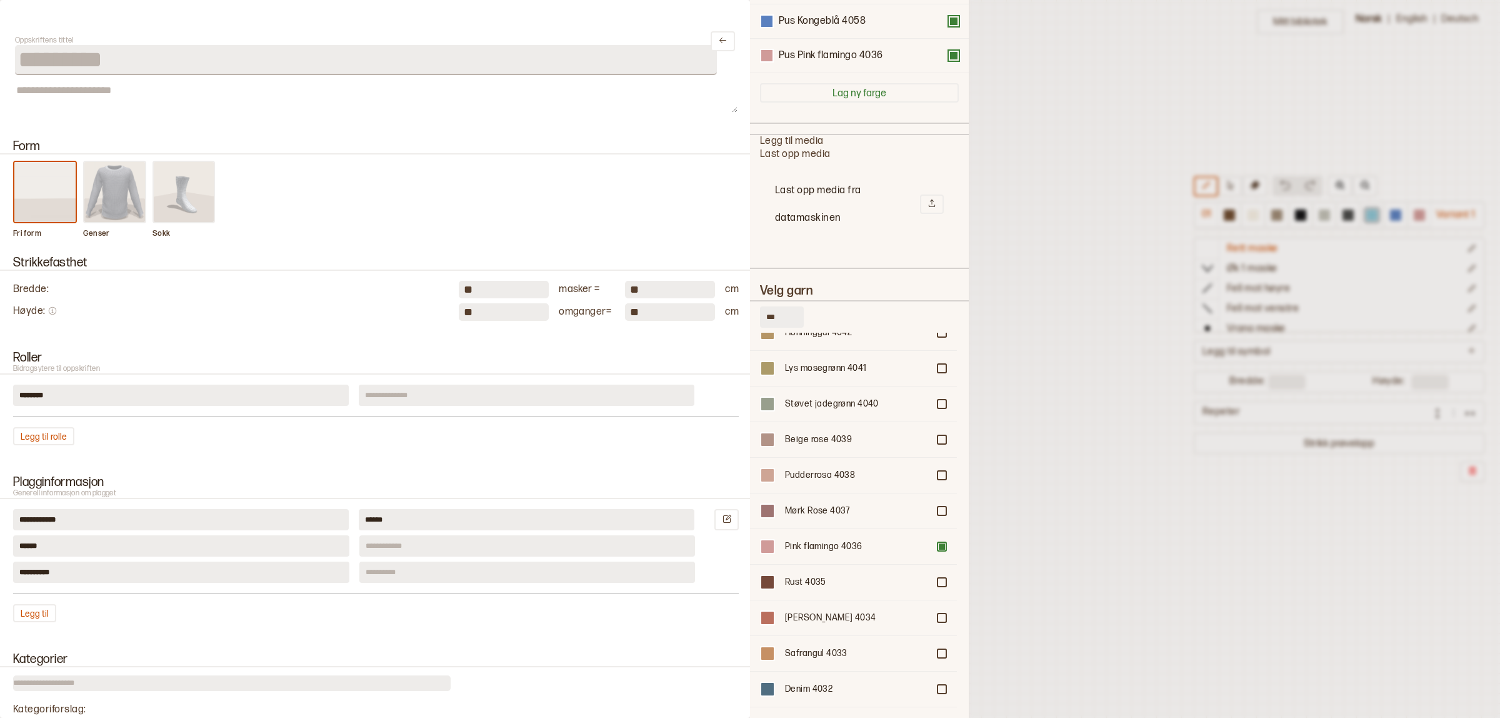
click at [782, 319] on input "***" at bounding box center [782, 316] width 44 height 21
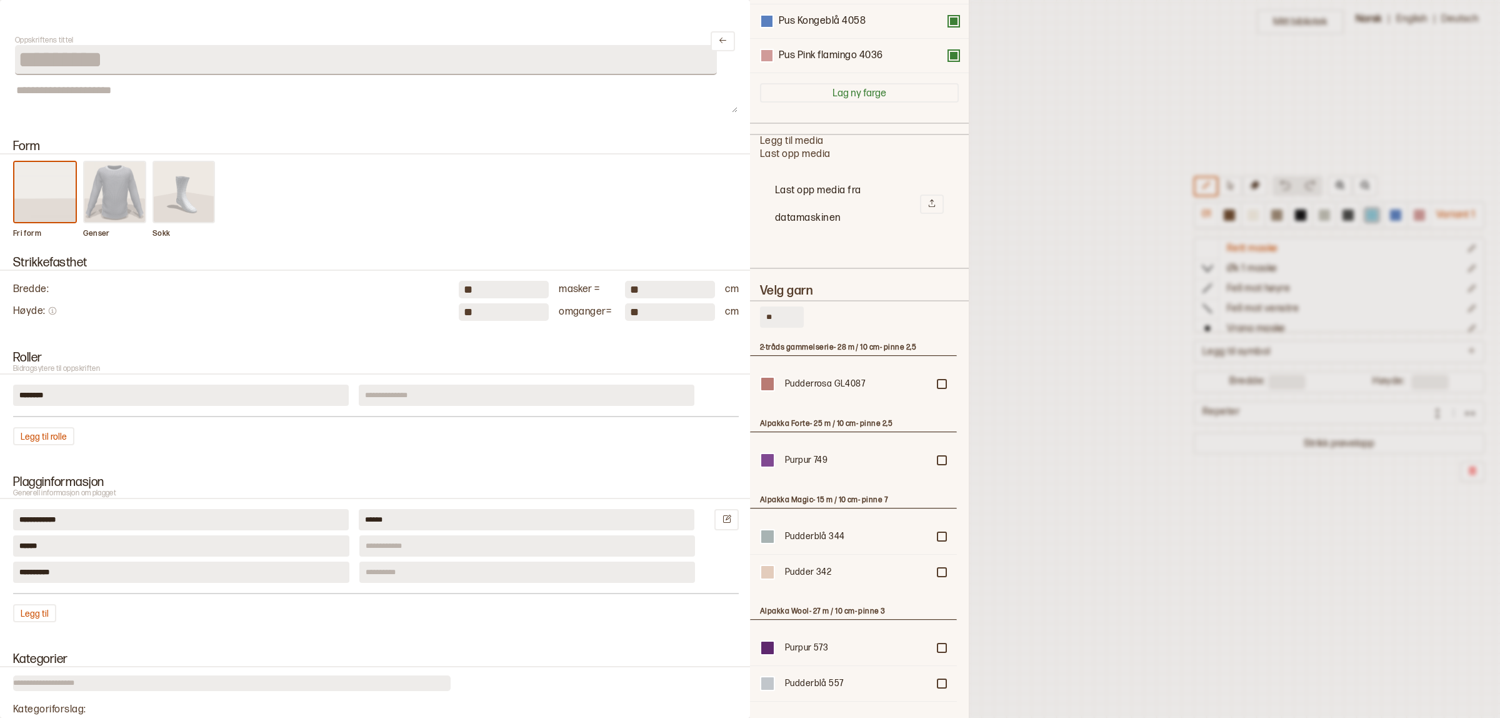
type input "*"
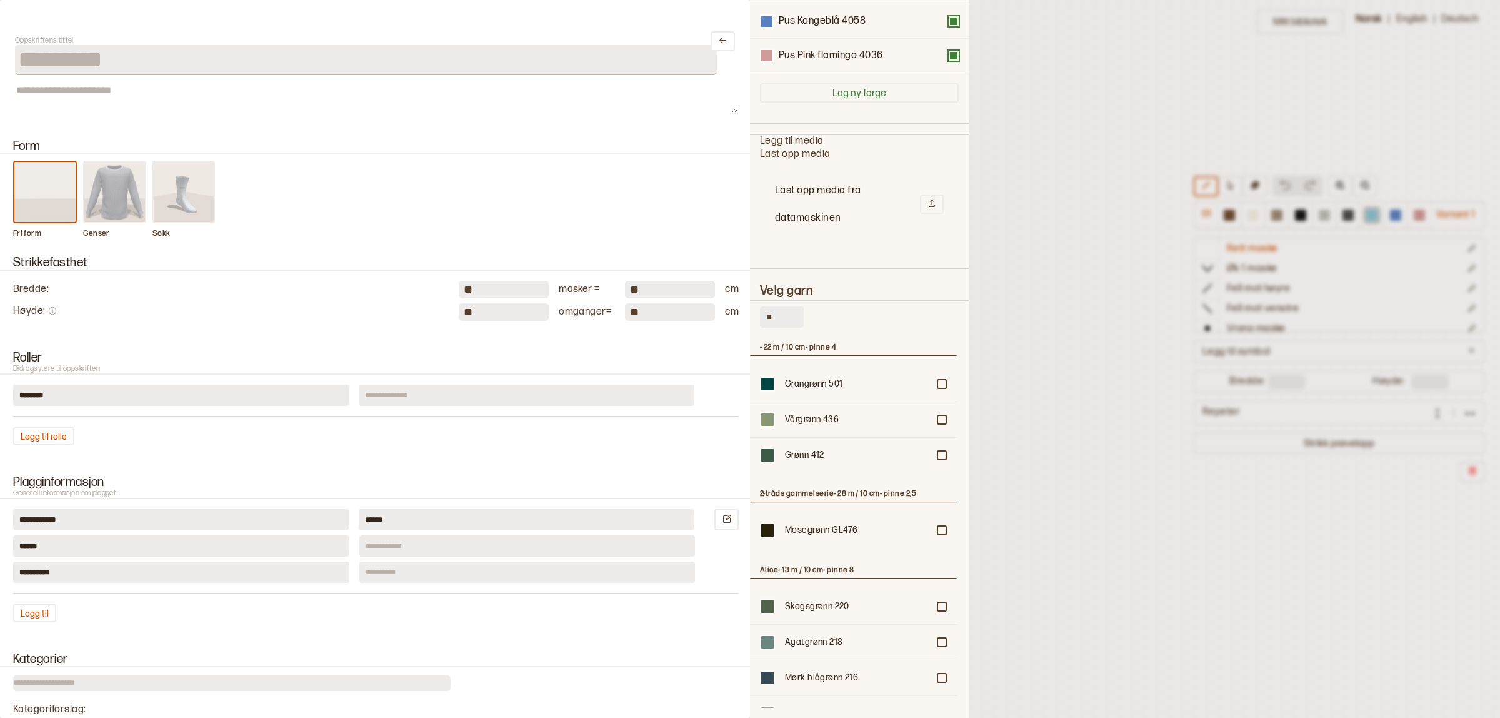
type input "*"
type input "***"
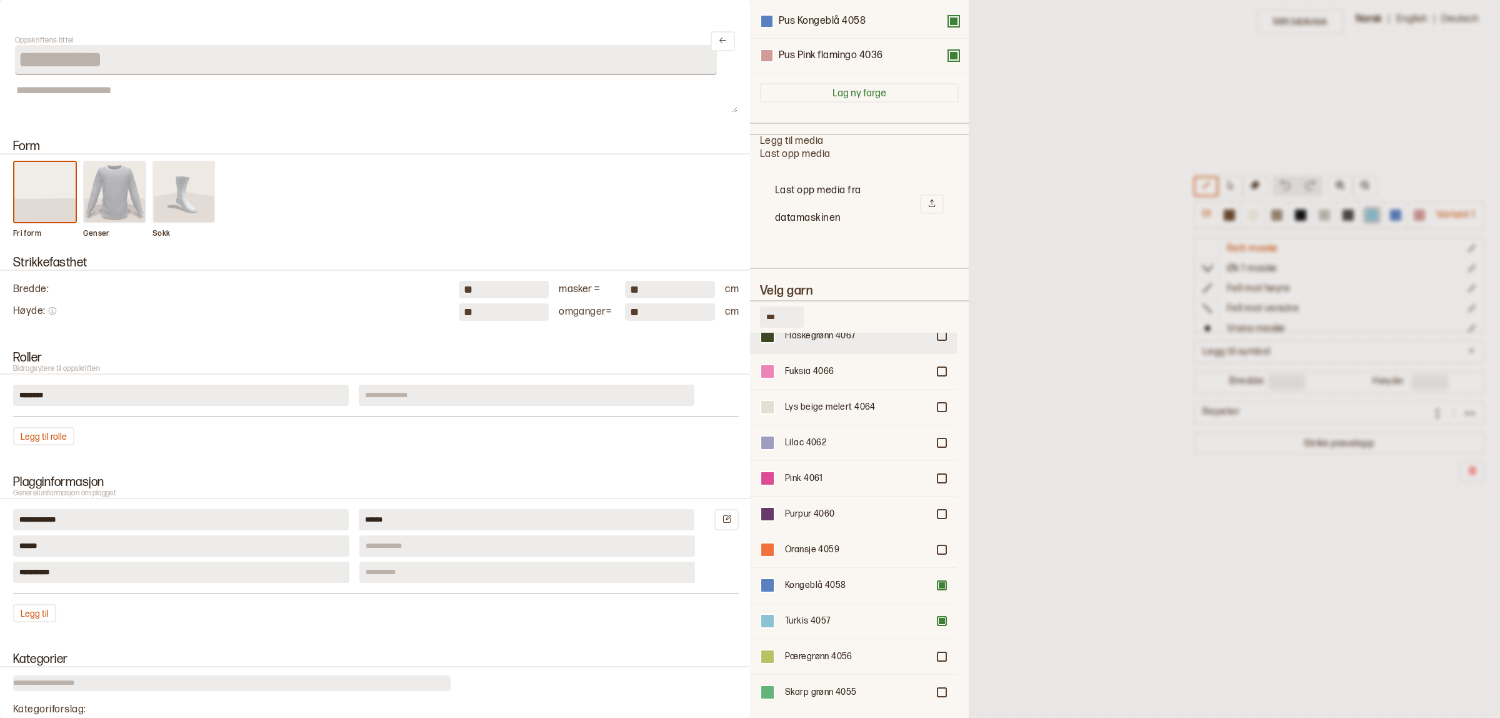
scroll to position [234, 0]
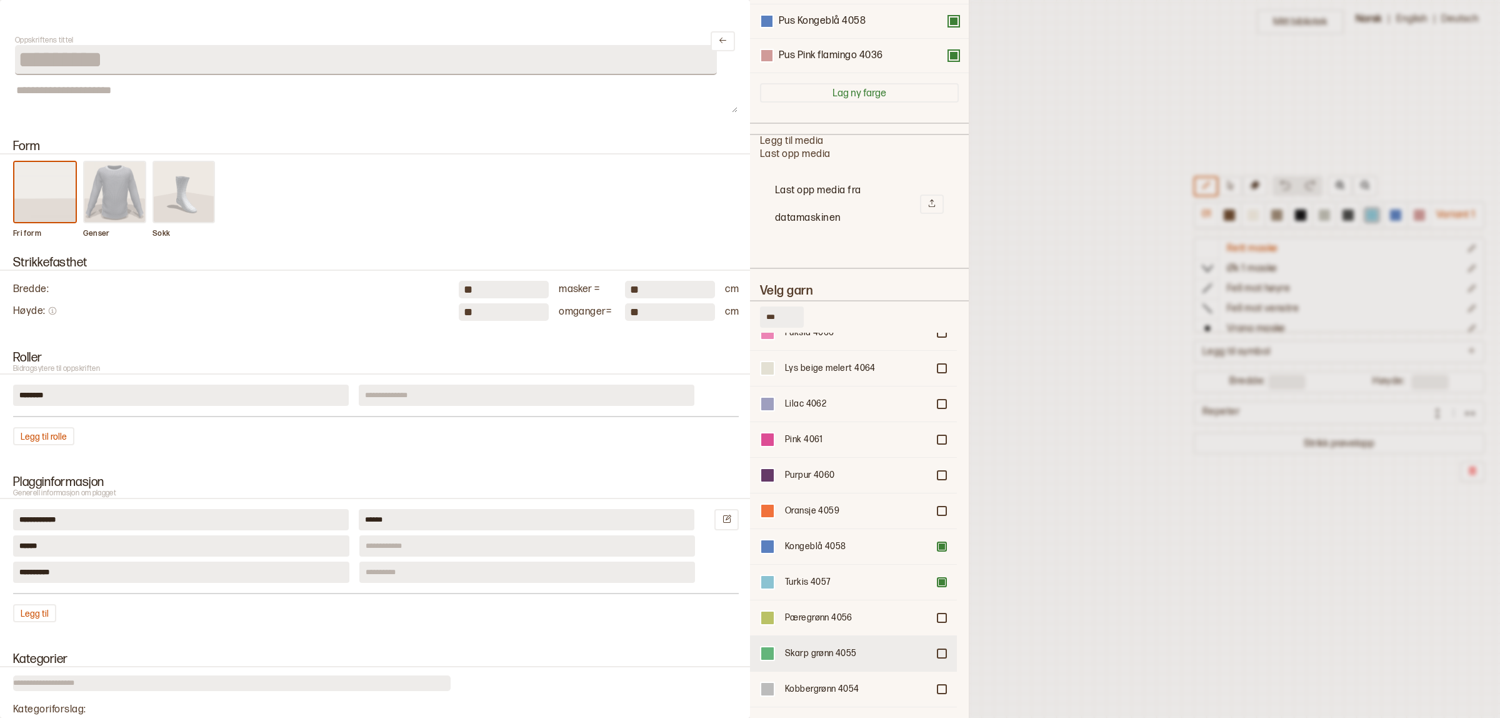
click at [819, 647] on div "Skarp grønn 4055" at bounding box center [856, 653] width 143 height 13
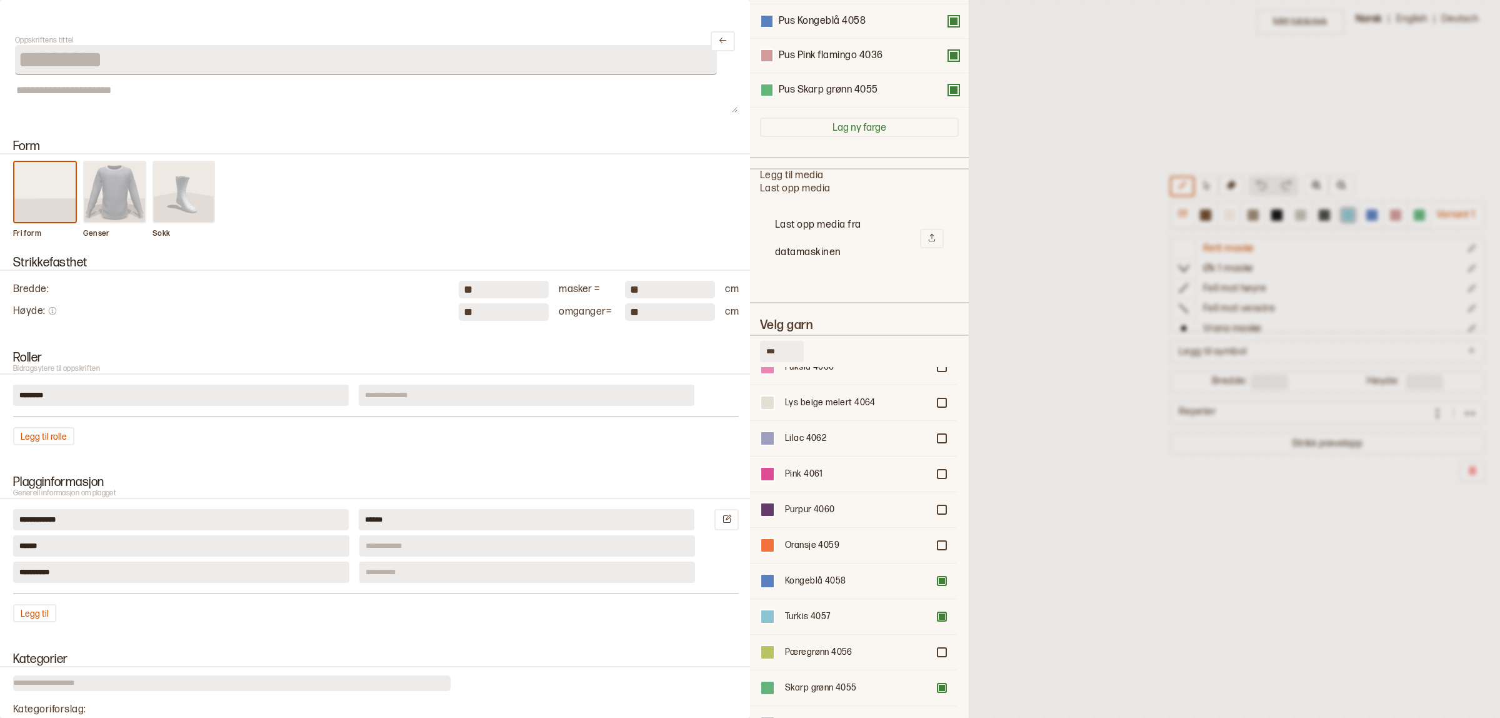
scroll to position [408, 0]
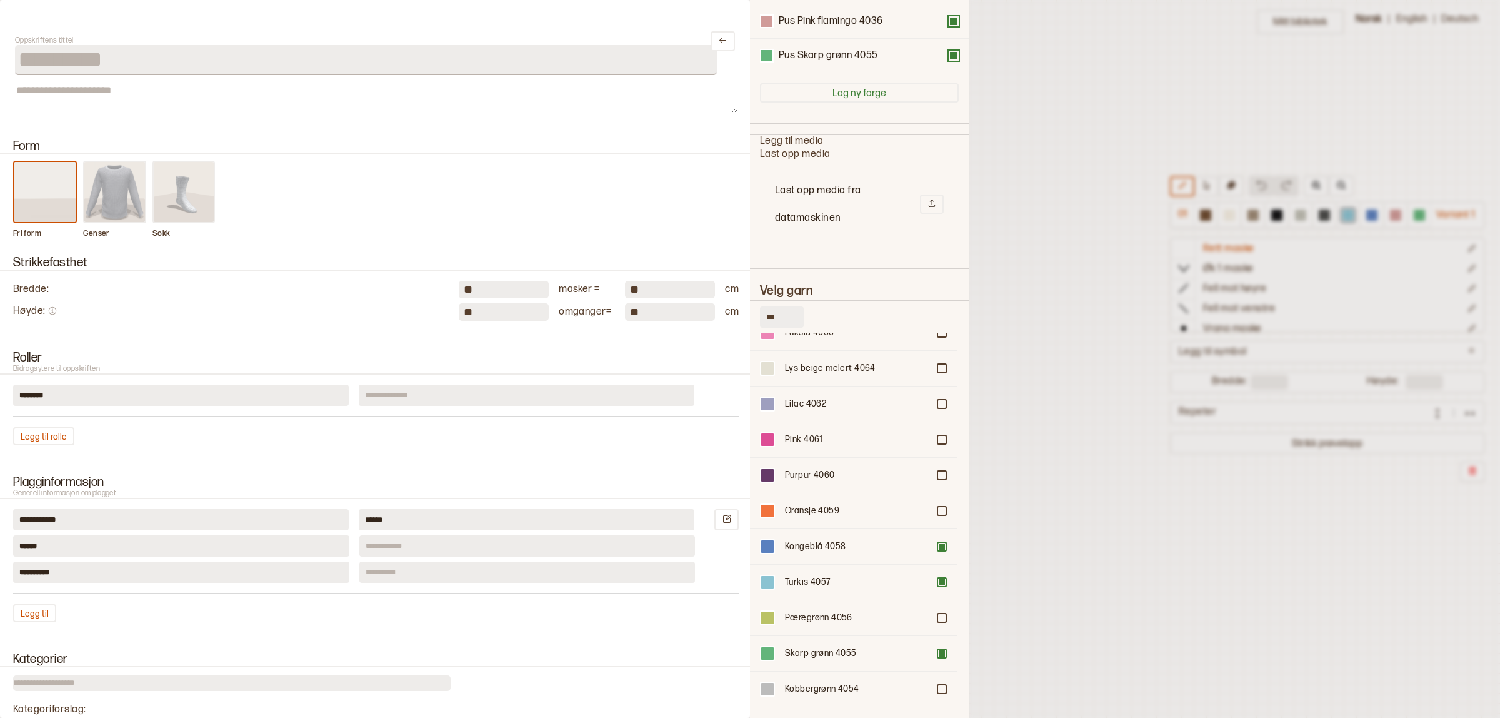
click at [1049, 503] on div at bounding box center [750, 359] width 1500 height 718
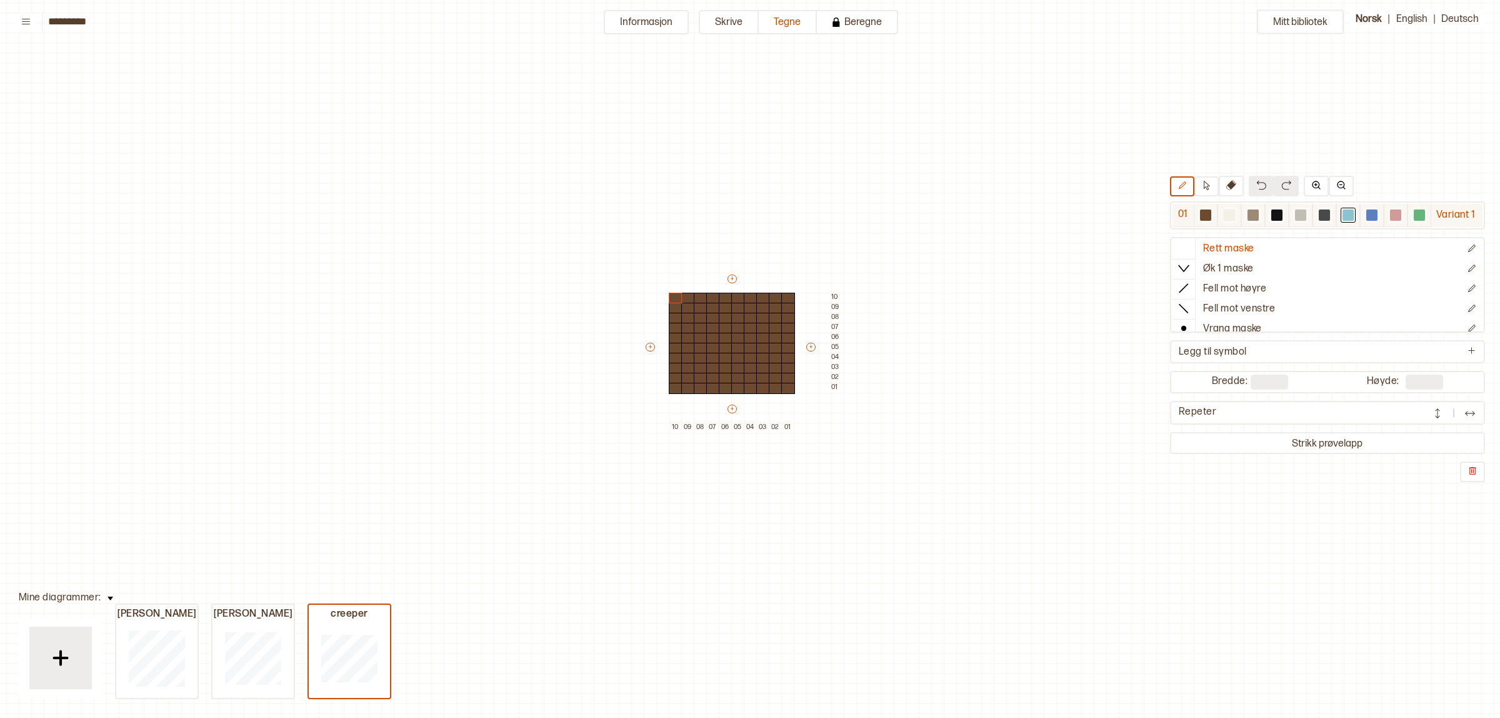
click at [1319, 209] on div at bounding box center [1324, 214] width 11 height 11
drag, startPoint x: 674, startPoint y: 295, endPoint x: 1094, endPoint y: 253, distance: 422.7
click at [755, 351] on div "+ + + + 10 09 08 07 06 05 04 03 02 01 10 09 08 07 06 05 04 03 02 01" at bounding box center [744, 353] width 200 height 160
click at [1416, 211] on div at bounding box center [1419, 214] width 11 height 11
drag, startPoint x: 686, startPoint y: 376, endPoint x: 748, endPoint y: 309, distance: 91.5
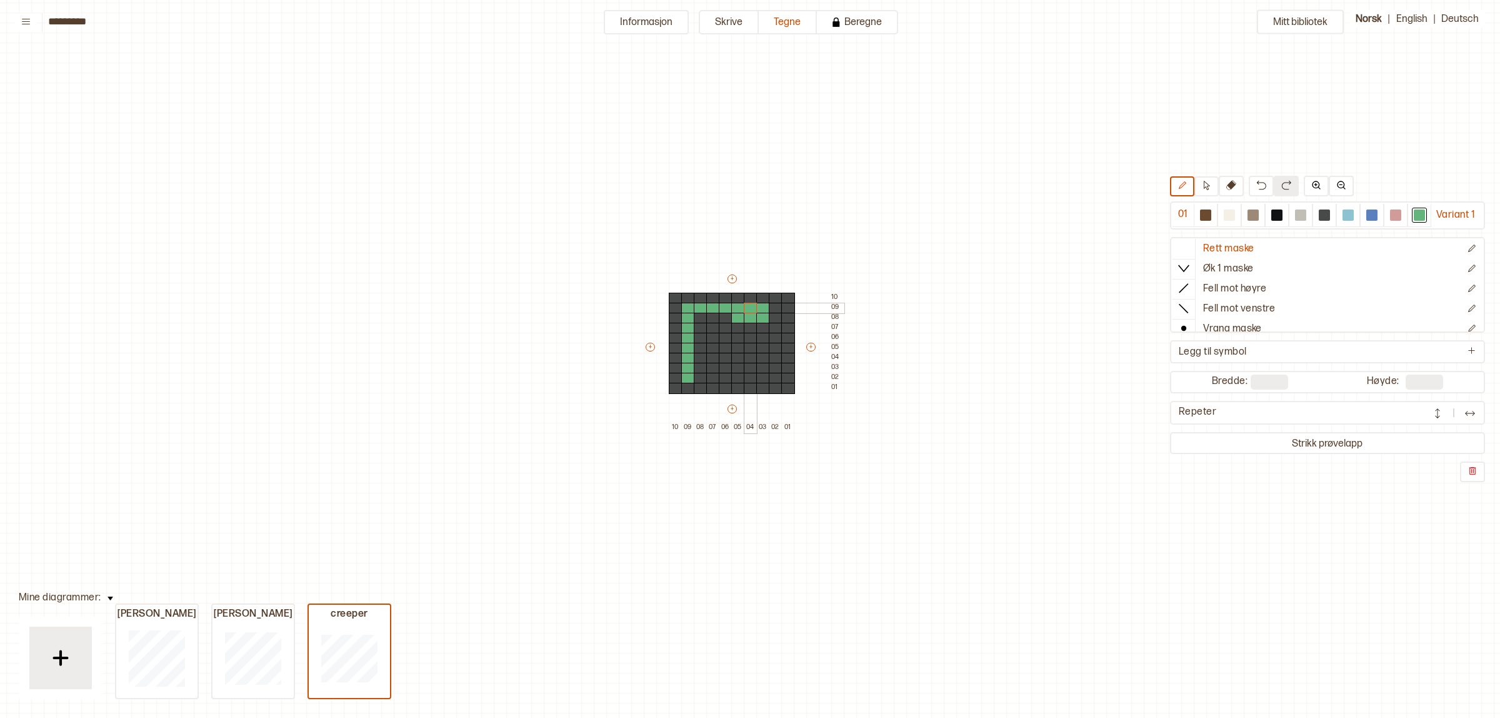
click at [748, 309] on div "+ + + + 10 09 08 07 06 05 04 03 02 01 10 09 08 07 06 05 04 03 02 01" at bounding box center [744, 353] width 200 height 160
drag, startPoint x: 773, startPoint y: 309, endPoint x: 808, endPoint y: 323, distance: 37.4
click at [744, 348] on div "+ + + + 10 09 08 07 06 05 04 03 02 01 10 09 08 07 06 05 04 03 02 01" at bounding box center [744, 353] width 200 height 160
click at [1320, 216] on div at bounding box center [1324, 214] width 11 height 11
drag, startPoint x: 711, startPoint y: 326, endPoint x: 754, endPoint y: 327, distance: 43.1
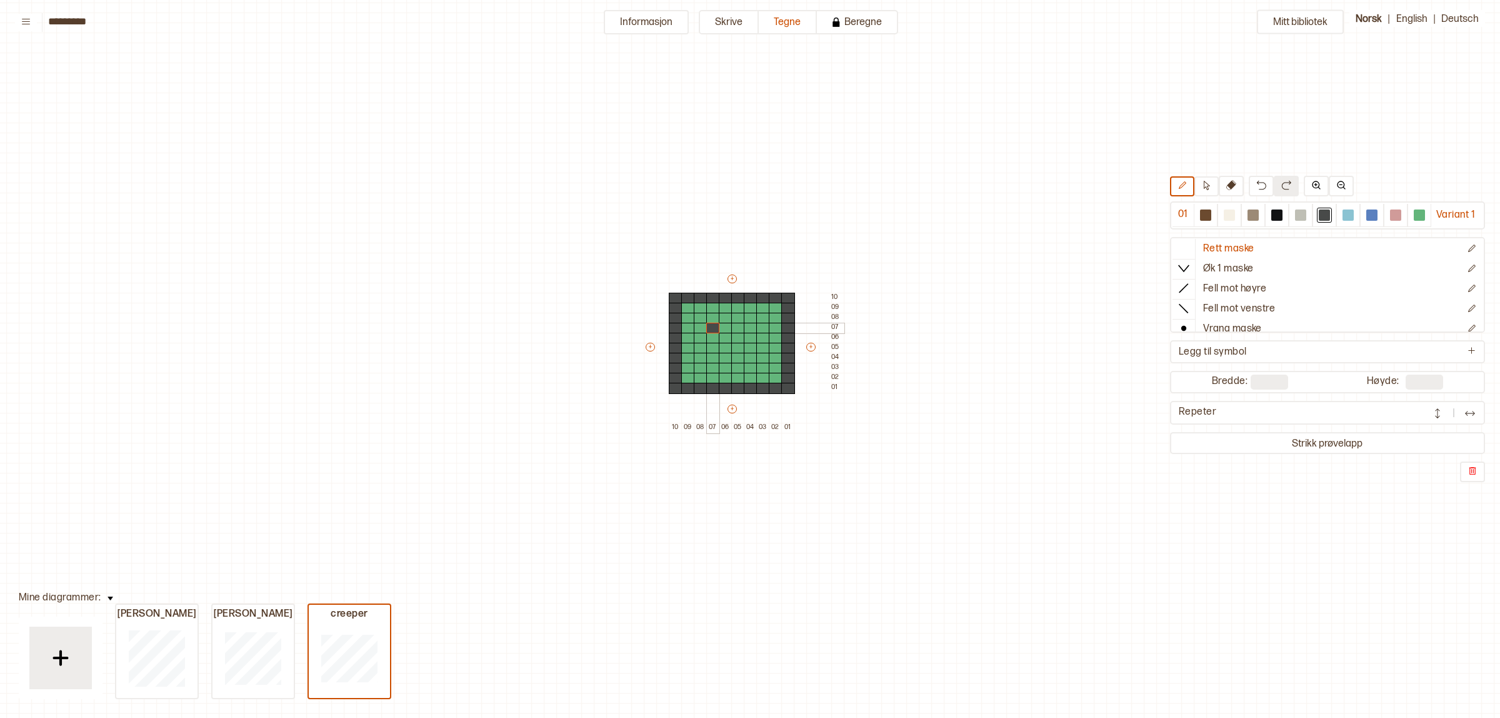
click at [713, 327] on div at bounding box center [713, 328] width 14 height 11
click at [751, 328] on div at bounding box center [751, 328] width 14 height 11
drag, startPoint x: 711, startPoint y: 367, endPoint x: 751, endPoint y: 364, distance: 39.5
click at [751, 364] on div "+ + + + 10 09 08 07 06 05 04 03 02 01 10 09 08 07 06 05 04 03 02 01" at bounding box center [744, 353] width 200 height 160
click at [711, 316] on div at bounding box center [713, 318] width 14 height 11
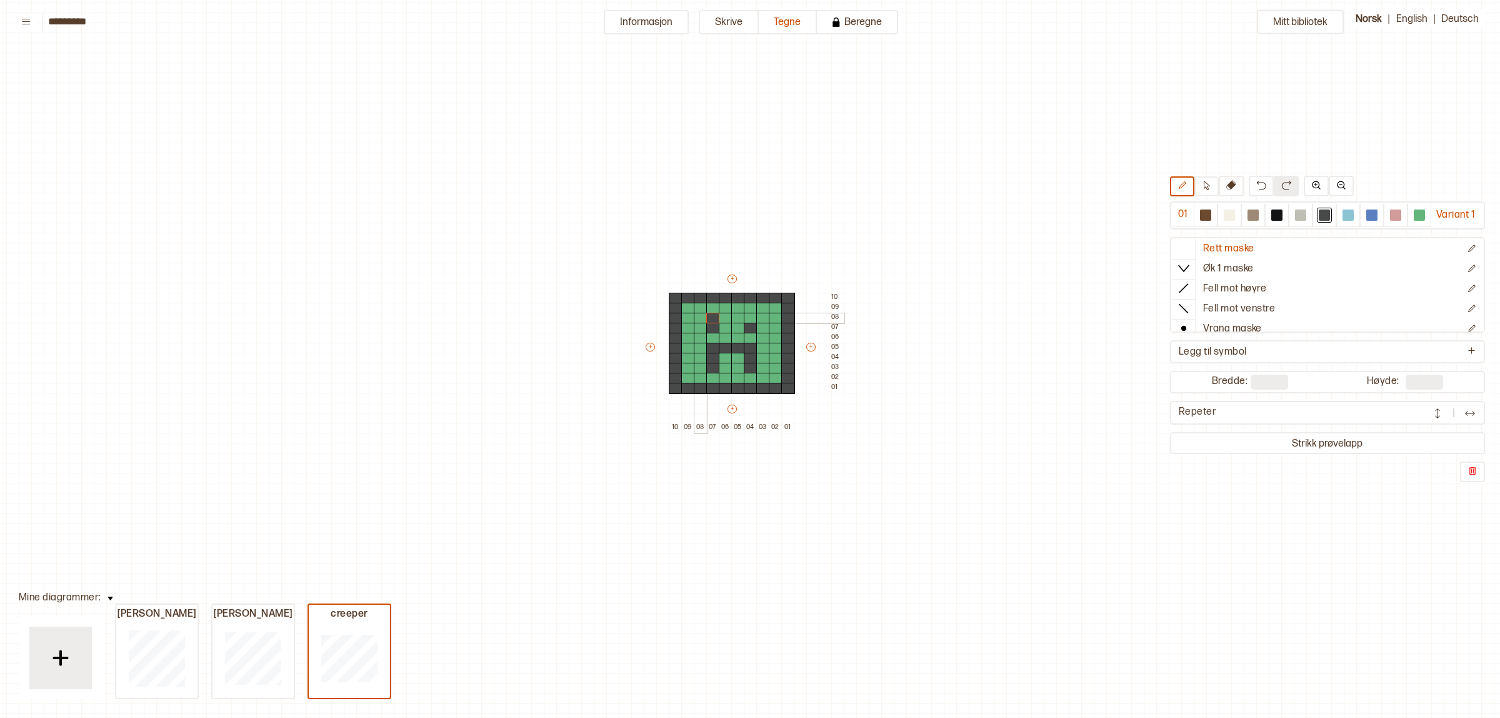
click at [698, 317] on div at bounding box center [701, 318] width 14 height 11
click at [698, 324] on div at bounding box center [701, 328] width 14 height 11
click at [748, 318] on div at bounding box center [751, 318] width 14 height 11
click at [758, 314] on div at bounding box center [763, 318] width 14 height 11
click at [763, 325] on div at bounding box center [763, 328] width 14 height 11
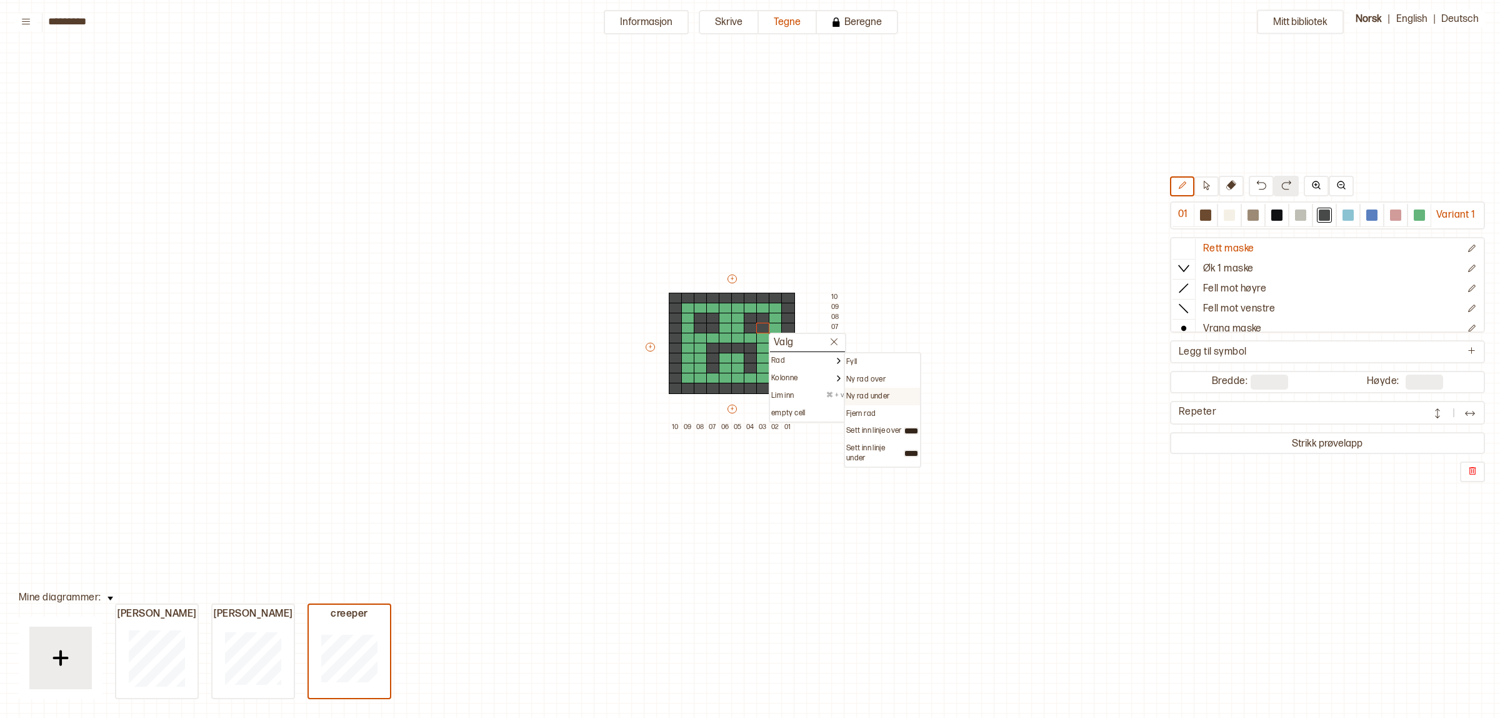
click at [866, 393] on p "Ny rad under" at bounding box center [867, 396] width 43 height 10
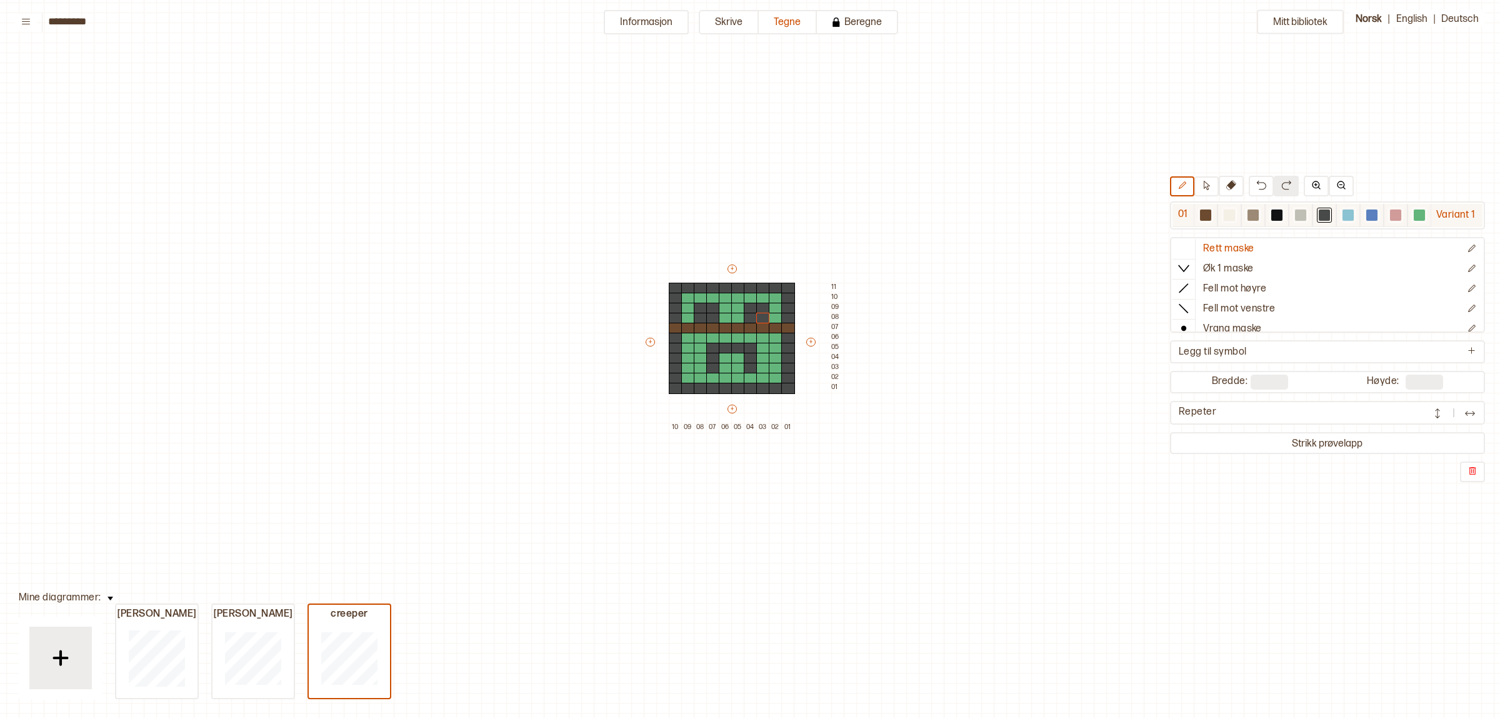
drag, startPoint x: 1419, startPoint y: 211, endPoint x: 1364, endPoint y: 219, distance: 55.0
click at [1419, 211] on div at bounding box center [1419, 214] width 11 height 11
drag, startPoint x: 684, startPoint y: 324, endPoint x: 758, endPoint y: 318, distance: 73.4
click at [758, 318] on div "+ + + + 10 09 08 07 06 05 04 03 02 01 11 10 09 08 07 06 05 04 03 02 01" at bounding box center [744, 348] width 200 height 170
drag, startPoint x: 741, startPoint y: 329, endPoint x: 1038, endPoint y: 198, distance: 324.3
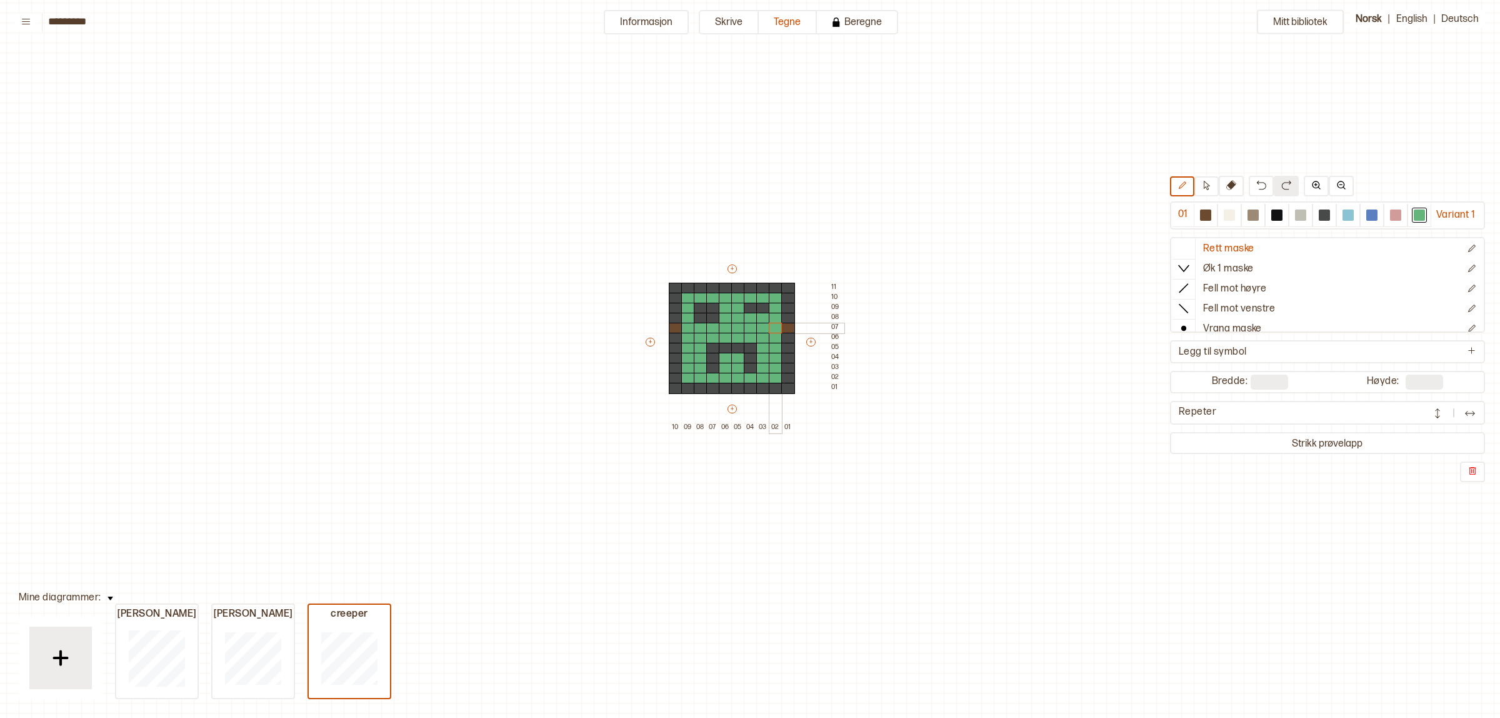
click at [775, 324] on div "+ + + + 10 09 08 07 06 05 04 03 02 01 11 10 09 08 07 06 05 04 03 02 01" at bounding box center [744, 348] width 200 height 170
click at [1319, 216] on div at bounding box center [1324, 214] width 11 height 11
drag, startPoint x: 763, startPoint y: 314, endPoint x: 752, endPoint y: 317, distance: 10.9
click at [752, 317] on div "+ + + + 10 09 08 07 06 05 04 03 02 01 11 10 09 08 07 06 05 04 03 02 01" at bounding box center [744, 348] width 200 height 170
drag, startPoint x: 670, startPoint y: 326, endPoint x: 679, endPoint y: 326, distance: 9.4
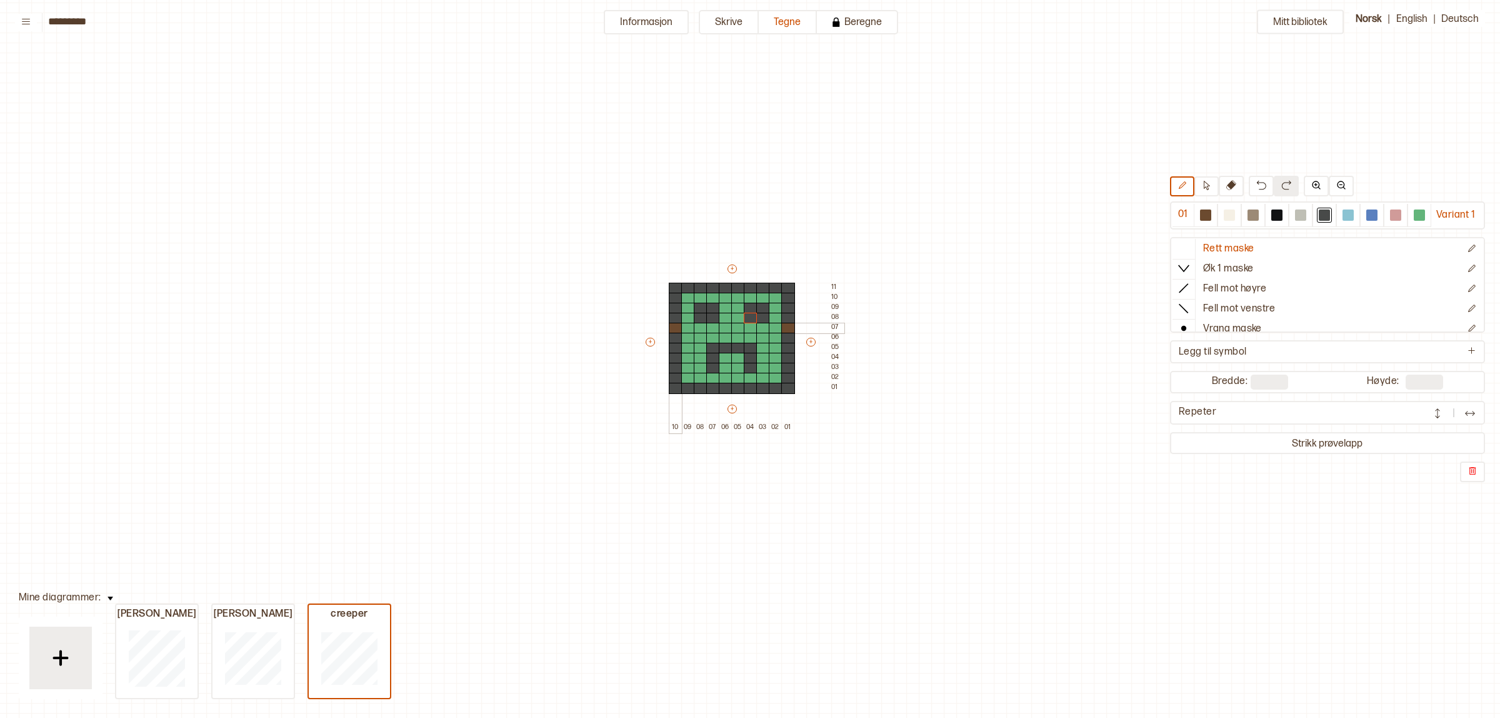
click at [671, 326] on div at bounding box center [676, 328] width 14 height 11
drag, startPoint x: 783, startPoint y: 323, endPoint x: 729, endPoint y: 339, distance: 55.4
click at [783, 324] on div at bounding box center [788, 328] width 14 height 11
click at [728, 336] on div at bounding box center [726, 338] width 14 height 11
click at [733, 336] on div at bounding box center [738, 338] width 14 height 11
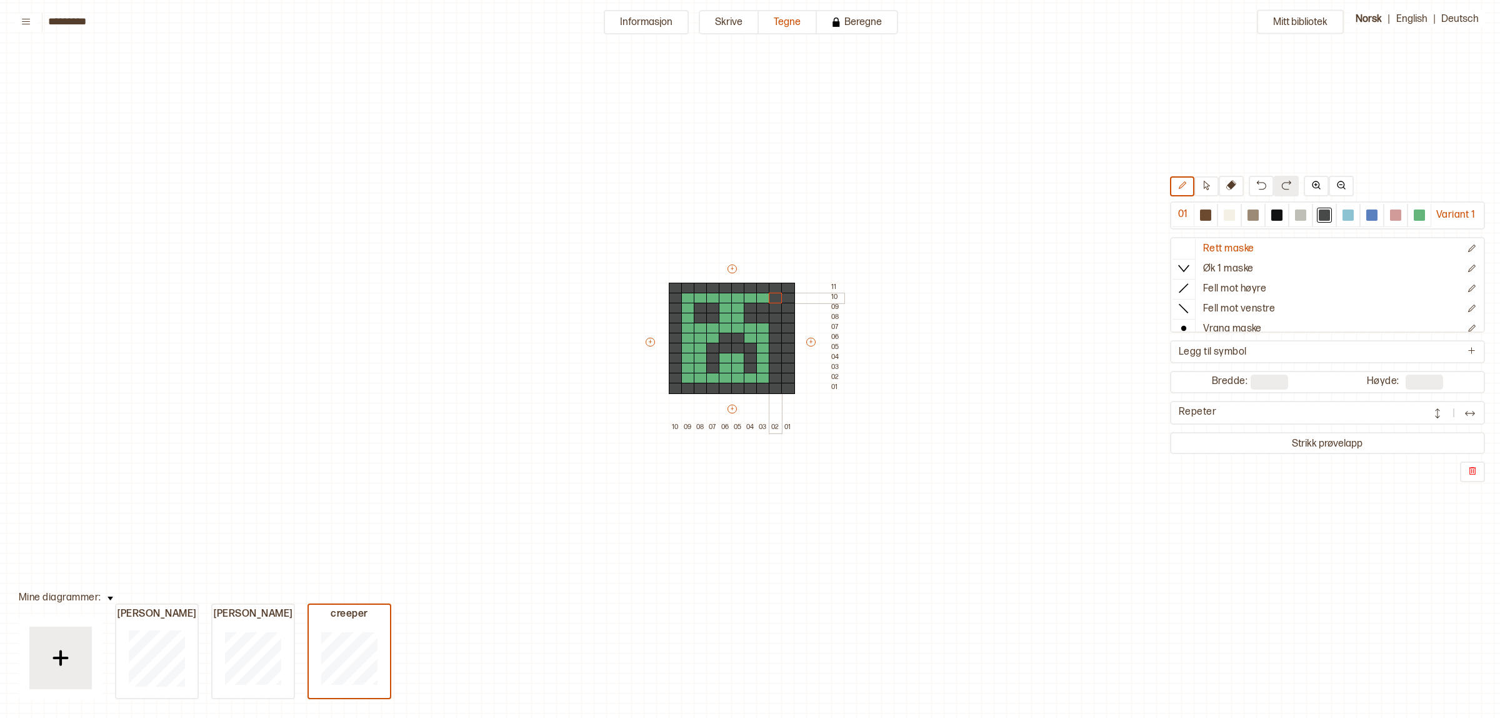
drag, startPoint x: 776, startPoint y: 377, endPoint x: 773, endPoint y: 299, distance: 78.2
click at [773, 299] on div "+ + + + 10 09 08 07 06 05 04 03 02 01 11 10 09 08 07 06 05 04 03 02 01" at bounding box center [744, 348] width 200 height 170
drag, startPoint x: 1416, startPoint y: 208, endPoint x: 888, endPoint y: 345, distance: 545.6
click at [1413, 210] on div at bounding box center [1419, 215] width 15 height 15
drag, startPoint x: 764, startPoint y: 320, endPoint x: 753, endPoint y: 344, distance: 26.8
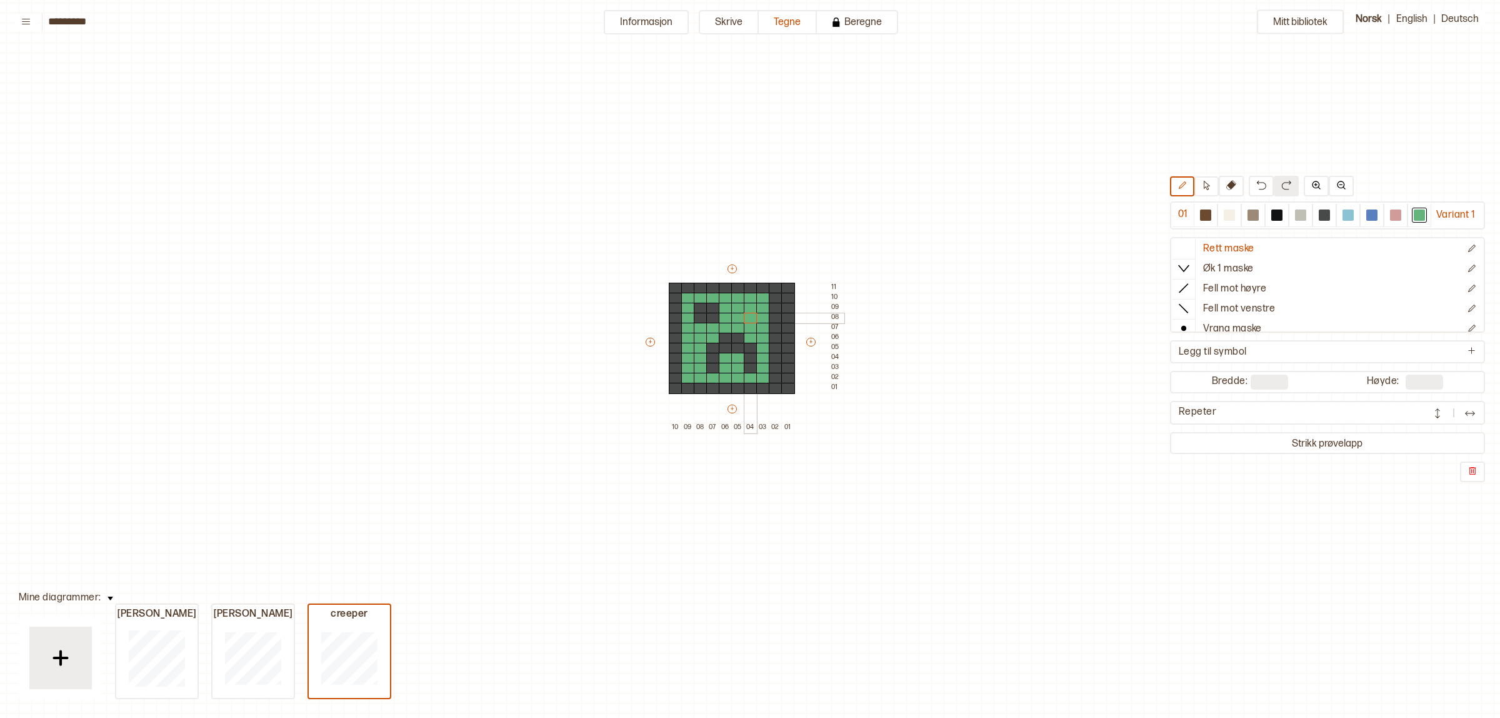
click at [750, 323] on div "+ + + + 10 09 08 07 06 05 04 03 02 01 11 10 09 08 07 06 05 04 03 02 01" at bounding box center [744, 348] width 200 height 170
drag, startPoint x: 753, startPoint y: 344, endPoint x: 736, endPoint y: 339, distance: 18.4
click at [736, 339] on div "+ + + + 10 09 08 07 06 05 04 03 02 01 11 10 09 08 07 06 05 04 03 02 01" at bounding box center [744, 348] width 200 height 170
drag, startPoint x: 1316, startPoint y: 213, endPoint x: 1011, endPoint y: 261, distance: 308.3
click at [1317, 211] on div at bounding box center [1324, 215] width 15 height 15
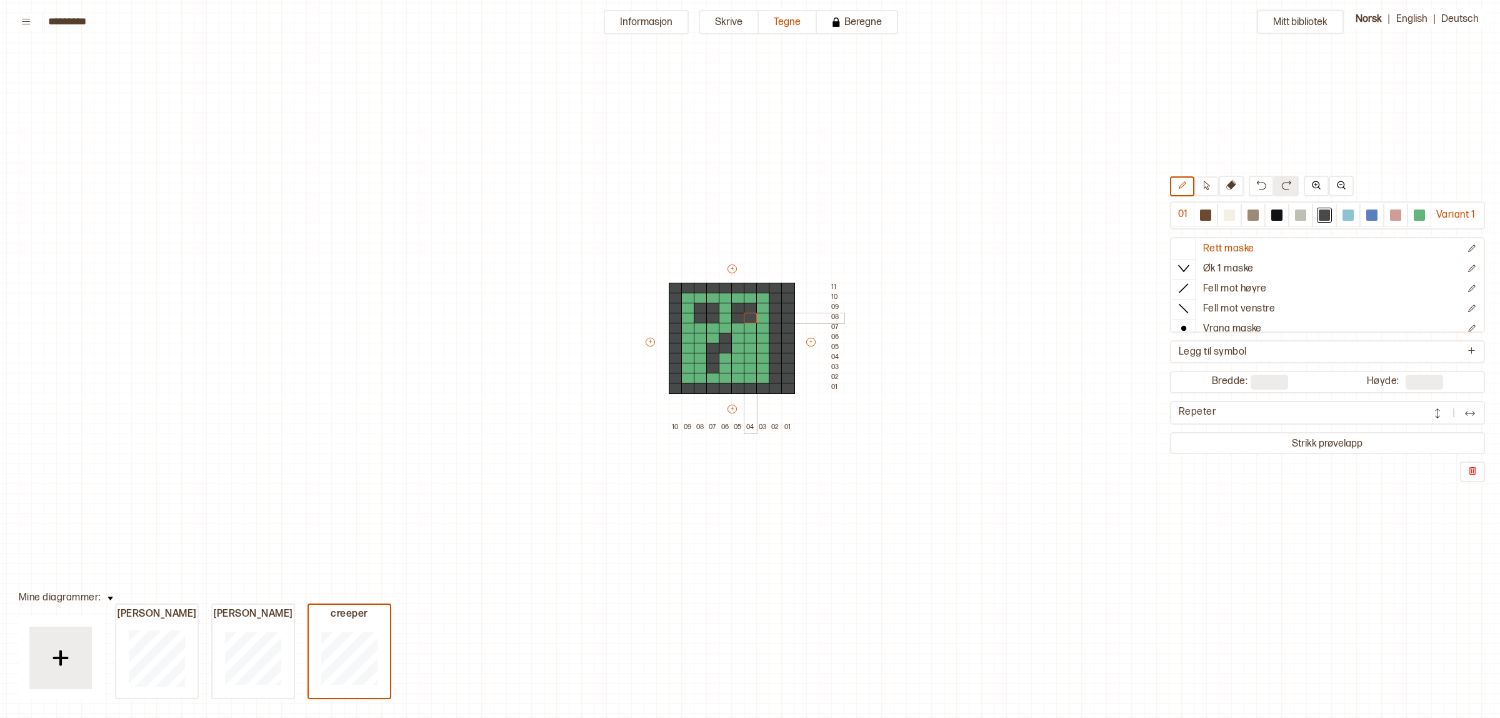
drag, startPoint x: 735, startPoint y: 316, endPoint x: 749, endPoint y: 316, distance: 13.8
click at [749, 316] on div "+ + + + 10 09 08 07 06 05 04 03 02 01 11 10 09 08 07 06 05 04 03 02 01" at bounding box center [744, 348] width 200 height 170
drag, startPoint x: 736, startPoint y: 354, endPoint x: 736, endPoint y: 364, distance: 9.4
click at [736, 364] on div "+ + + + 10 09 08 07 06 05 04 03 02 01 11 10 09 08 07 06 05 04 03 02 01" at bounding box center [744, 348] width 200 height 170
drag, startPoint x: 736, startPoint y: 346, endPoint x: 789, endPoint y: 350, distance: 53.9
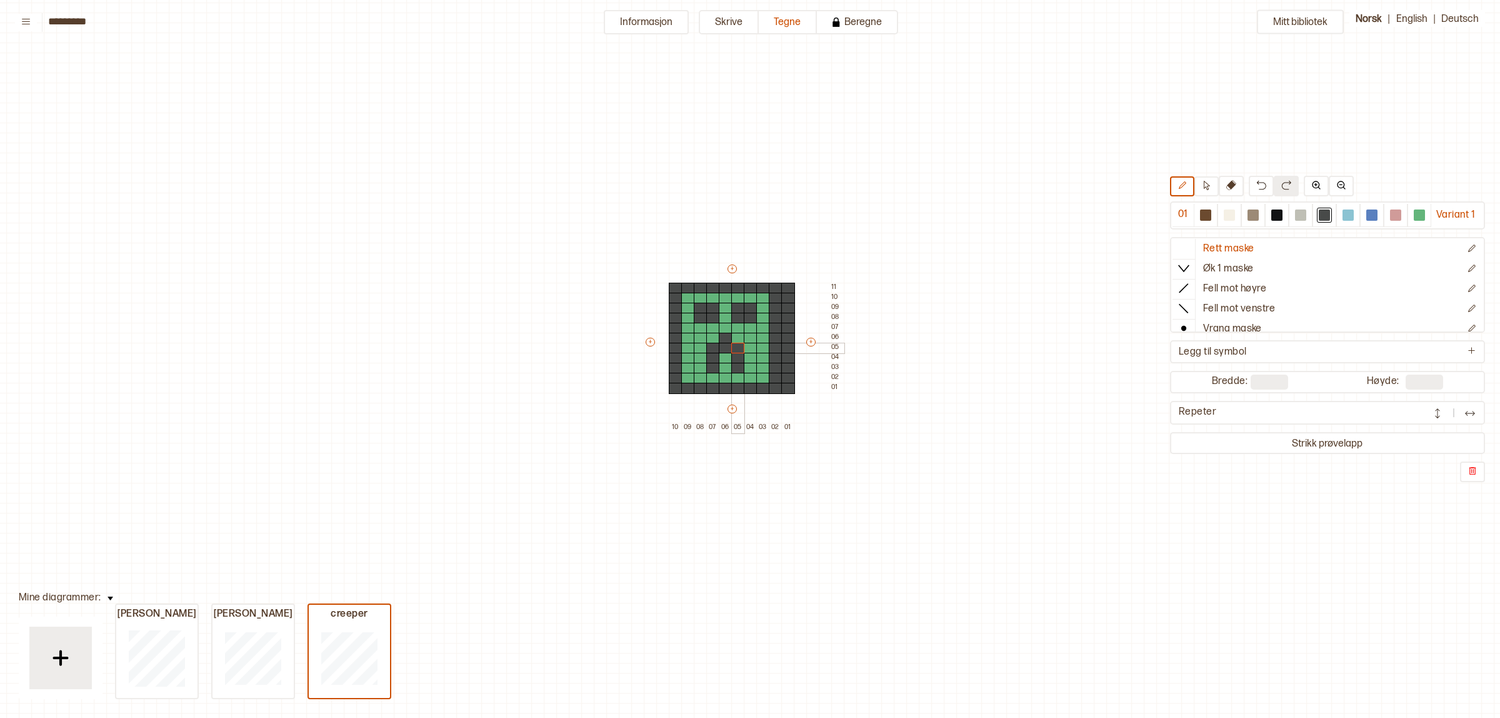
click at [736, 345] on div at bounding box center [738, 348] width 14 height 11
click at [1260, 182] on button at bounding box center [1261, 186] width 25 height 21
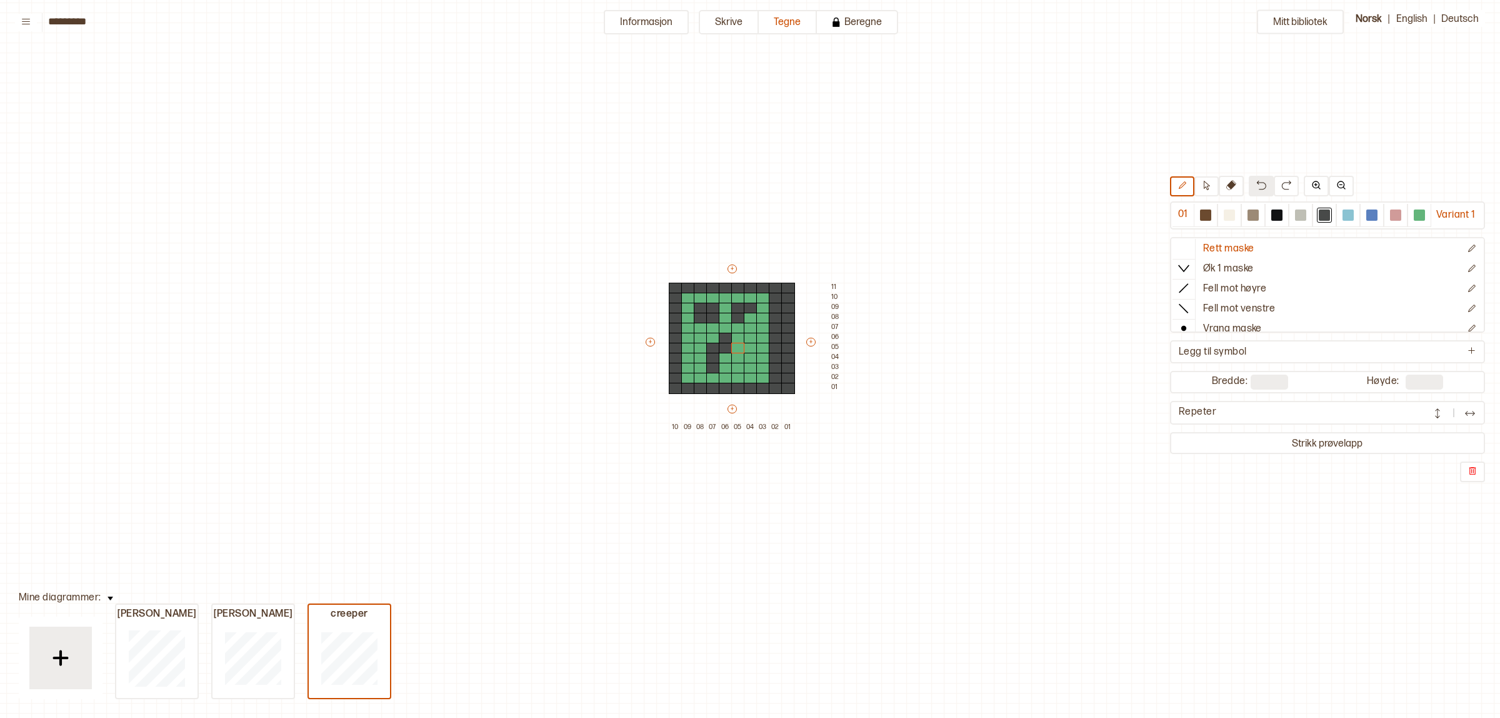
click at [1256, 183] on img at bounding box center [1261, 185] width 10 height 10
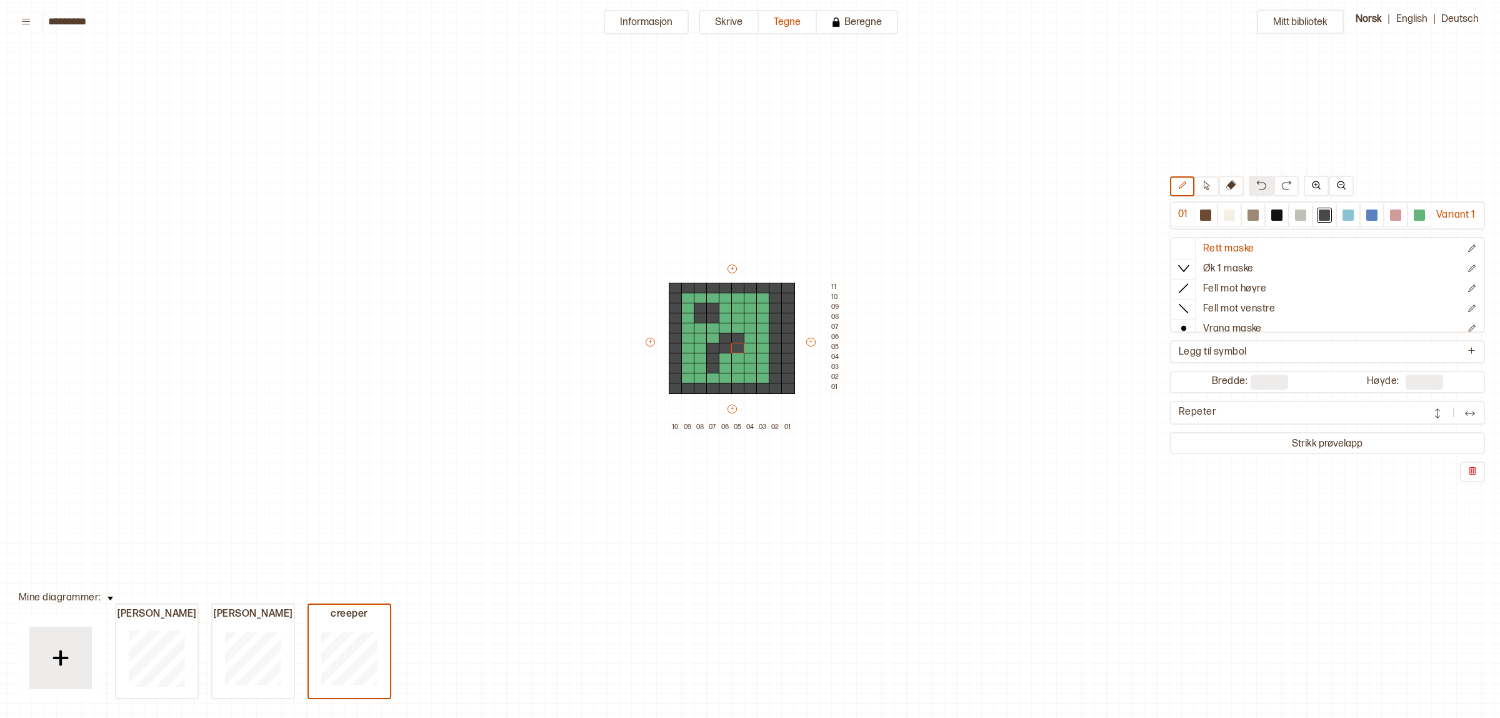
click at [1256, 183] on img at bounding box center [1261, 185] width 10 height 10
click at [1256, 184] on img at bounding box center [1261, 185] width 10 height 10
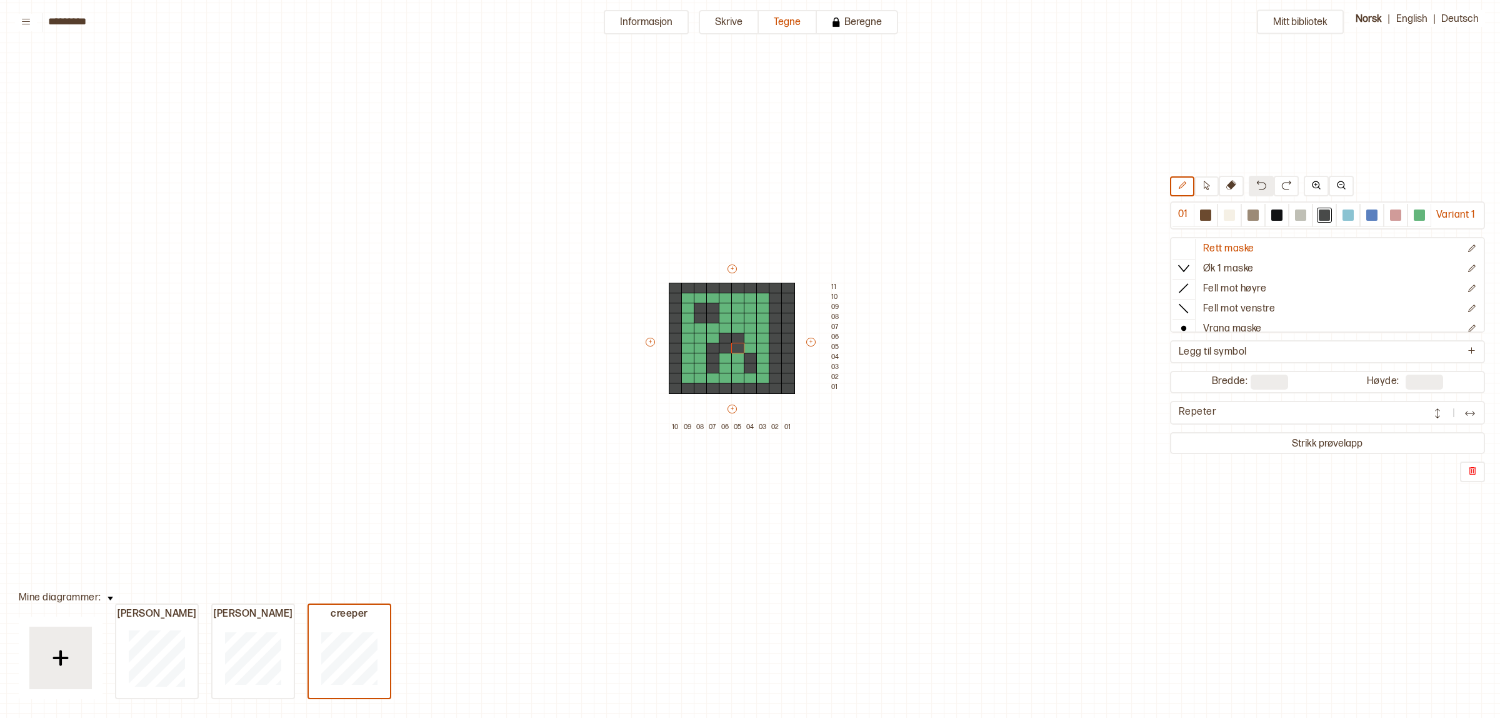
click at [1256, 184] on img at bounding box center [1261, 185] width 10 height 10
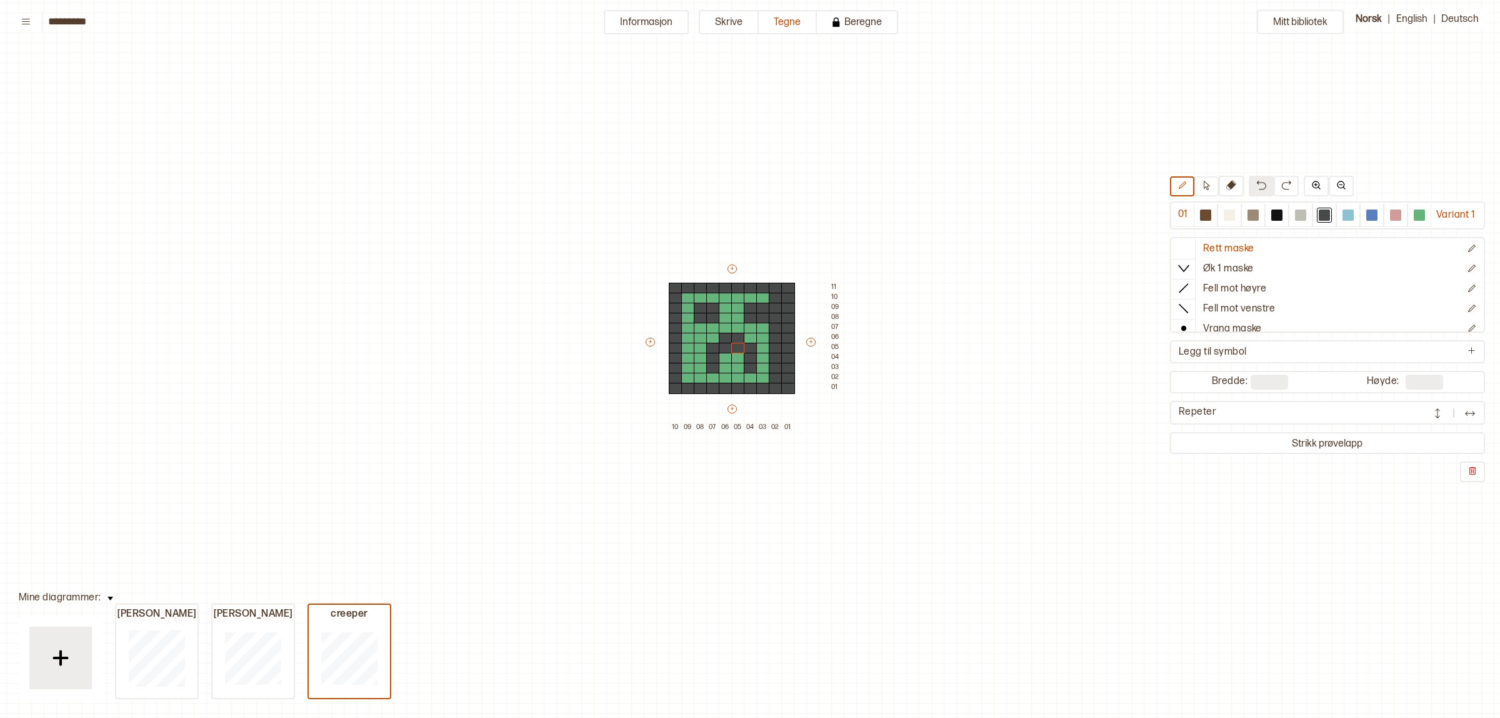
click at [1256, 184] on img at bounding box center [1261, 185] width 10 height 10
click at [1428, 222] on div at bounding box center [1420, 215] width 24 height 23
drag, startPoint x: 776, startPoint y: 380, endPoint x: 772, endPoint y: 307, distance: 73.2
click at [772, 307] on div "+ + + + 10 09 08 07 06 05 04 03 02 01 11 10 09 08 07 06 05 04 03 02 01" at bounding box center [744, 348] width 200 height 170
click at [861, 351] on p "Ny rad over" at bounding box center [853, 349] width 39 height 10
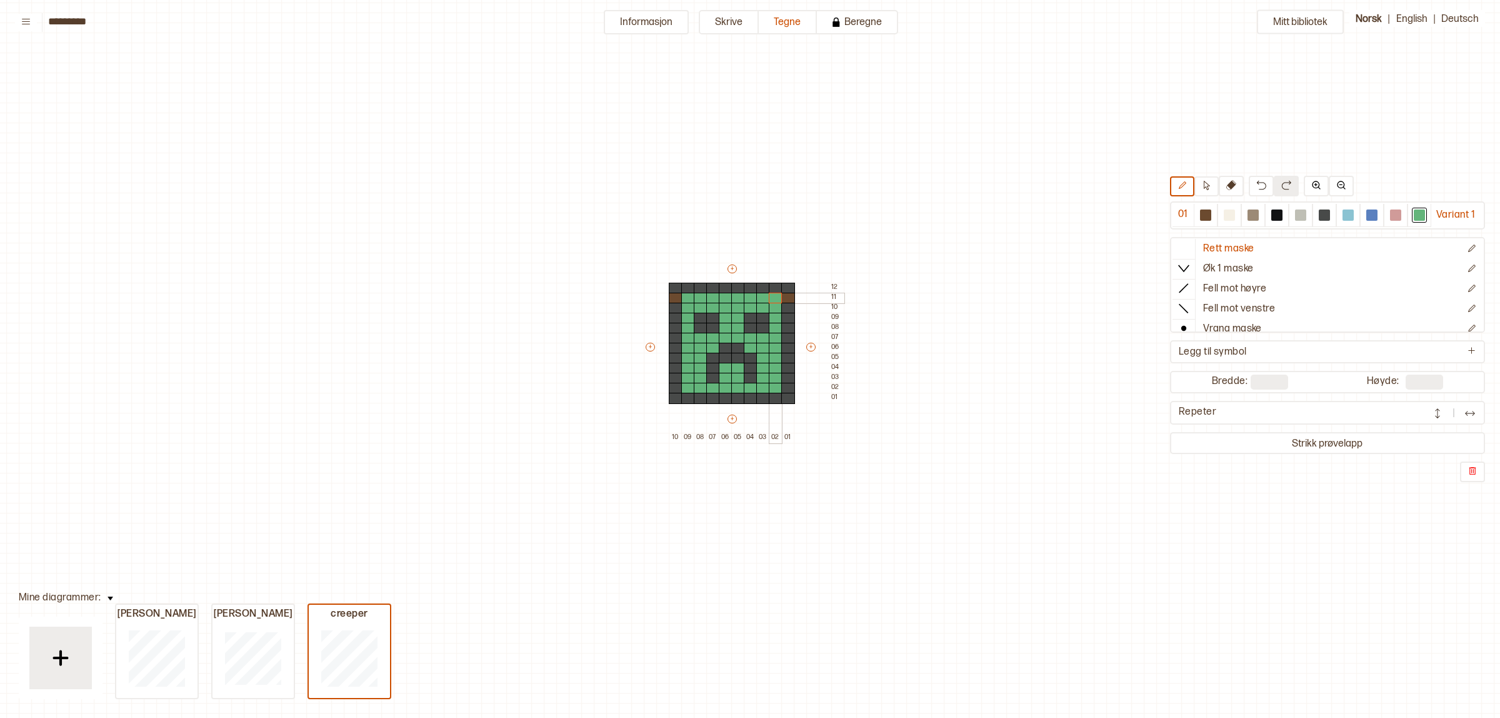
drag, startPoint x: 685, startPoint y: 298, endPoint x: 772, endPoint y: 296, distance: 86.9
click at [770, 296] on div "+ + + + 10 09 08 07 06 05 04 03 02 01 12 11 10 09 08 07 06 05 04 03 02 01" at bounding box center [744, 353] width 200 height 180
drag, startPoint x: 1316, startPoint y: 211, endPoint x: 1133, endPoint y: 236, distance: 184.2
click at [1317, 213] on div at bounding box center [1324, 215] width 15 height 15
click at [676, 295] on div at bounding box center [676, 298] width 14 height 11
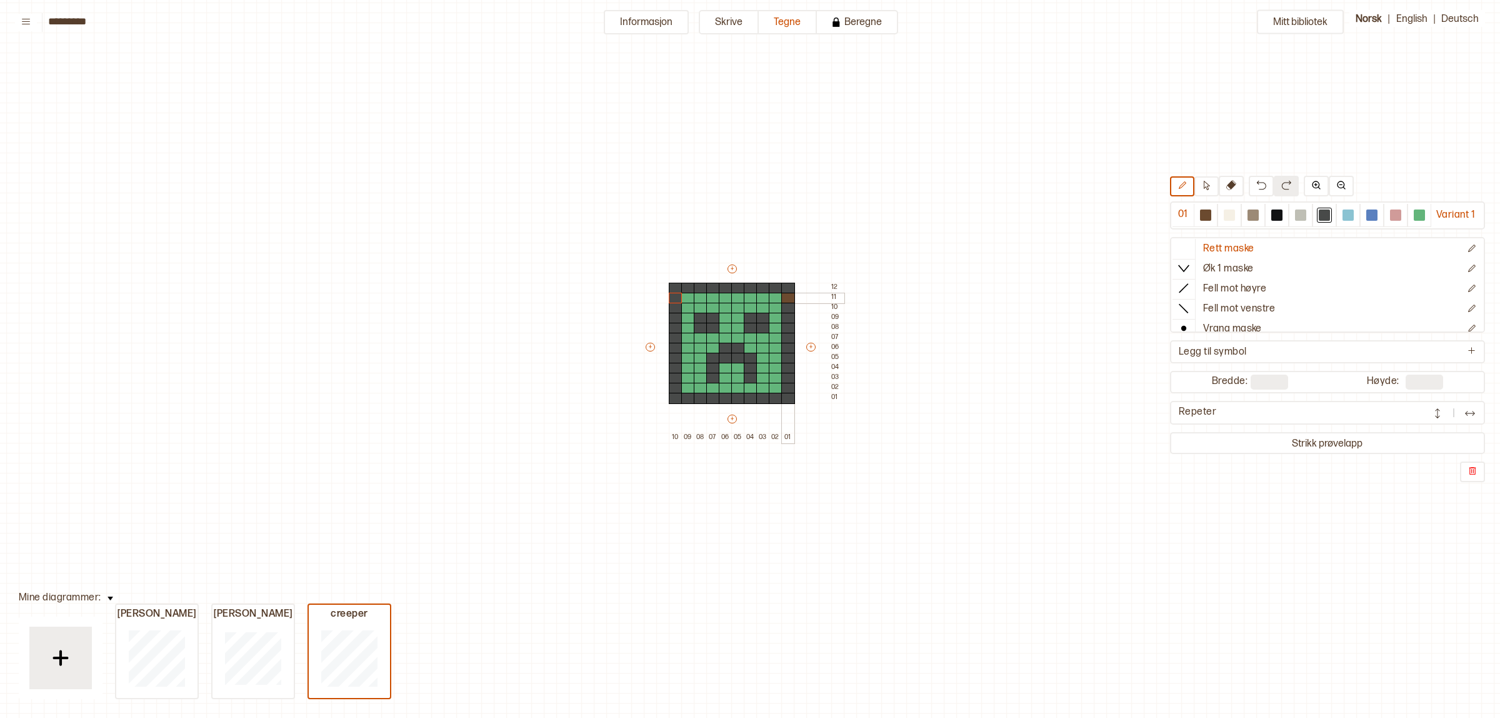
click at [785, 295] on div at bounding box center [788, 298] width 14 height 11
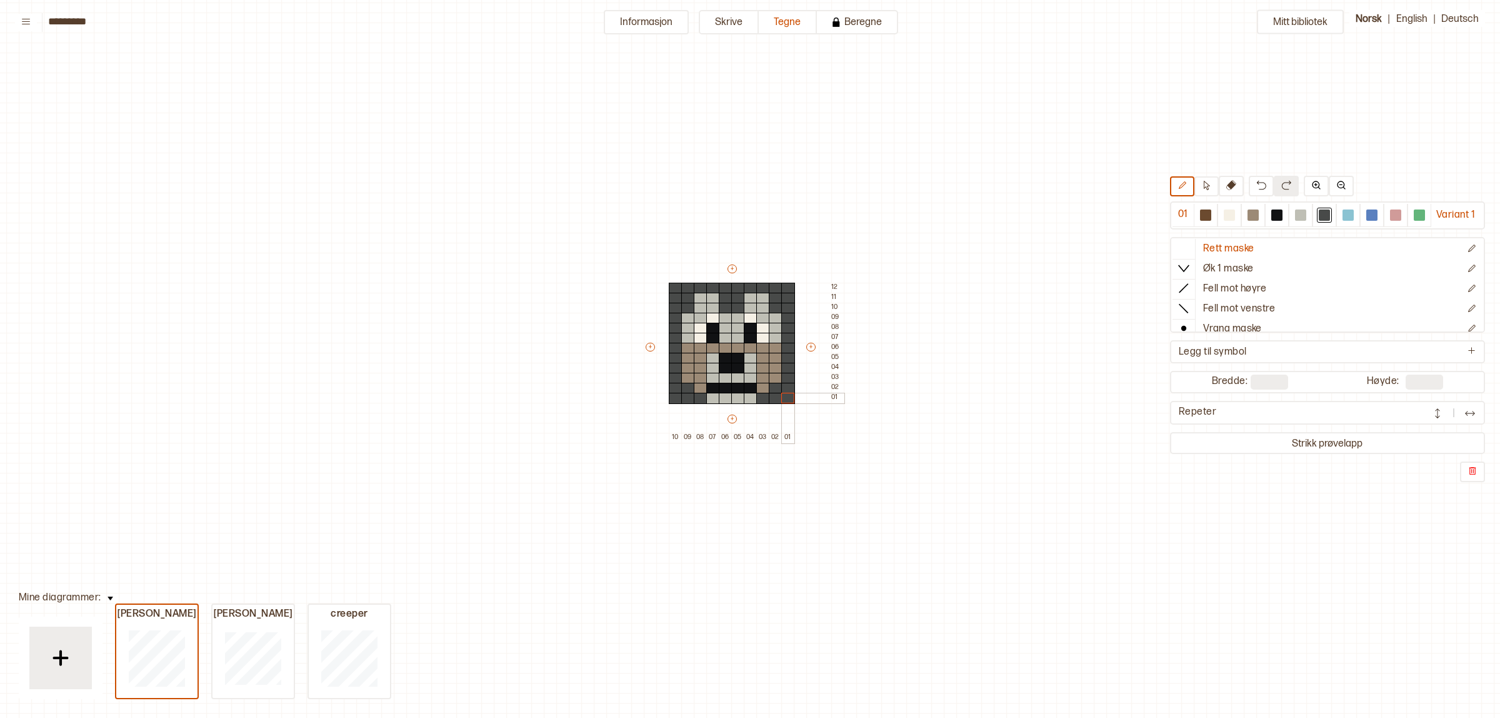
click at [788, 395] on div at bounding box center [788, 398] width 14 height 11
type input "**"
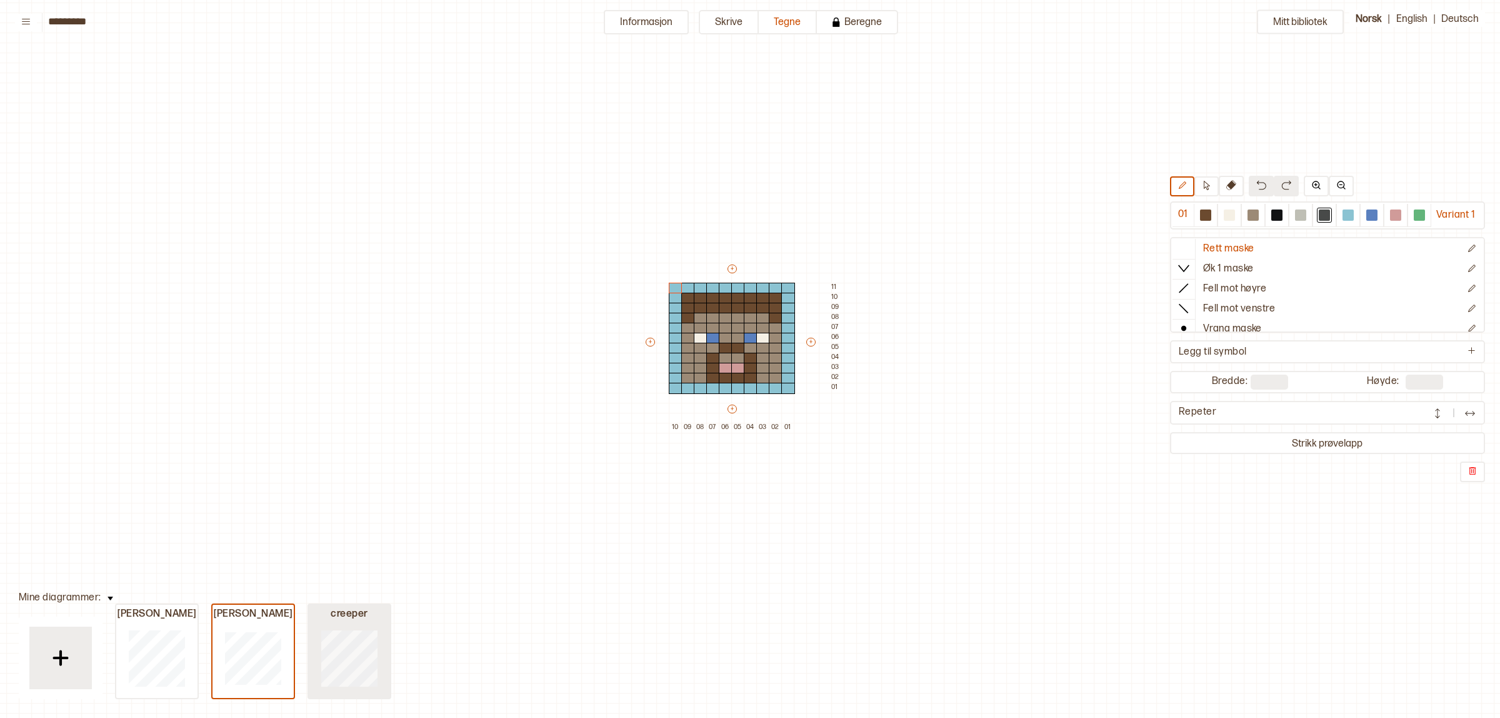
type input "**"
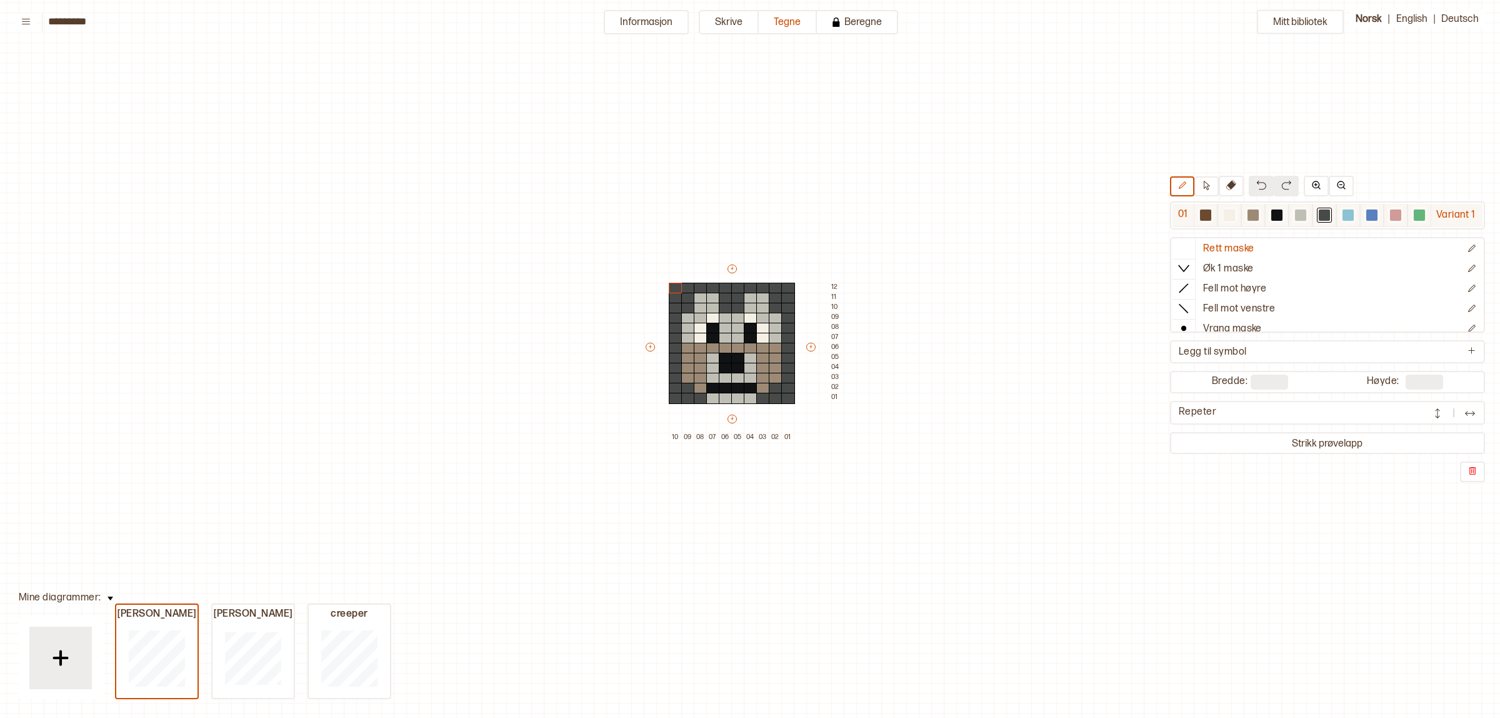
click at [1295, 219] on div at bounding box center [1300, 214] width 11 height 11
drag, startPoint x: 683, startPoint y: 311, endPoint x: 683, endPoint y: 298, distance: 12.5
click at [683, 298] on div "+ + + + 10 09 08 07 06 05 04 03 02 01 12 11 10 09 08 07 06 05 04 03 02 01" at bounding box center [744, 353] width 200 height 180
drag, startPoint x: 776, startPoint y: 308, endPoint x: 775, endPoint y: 299, distance: 9.5
click at [775, 299] on div "+ + + + 10 09 08 07 06 05 04 03 02 01 12 11 10 09 08 07 06 05 04 03 02 01" at bounding box center [744, 353] width 200 height 180
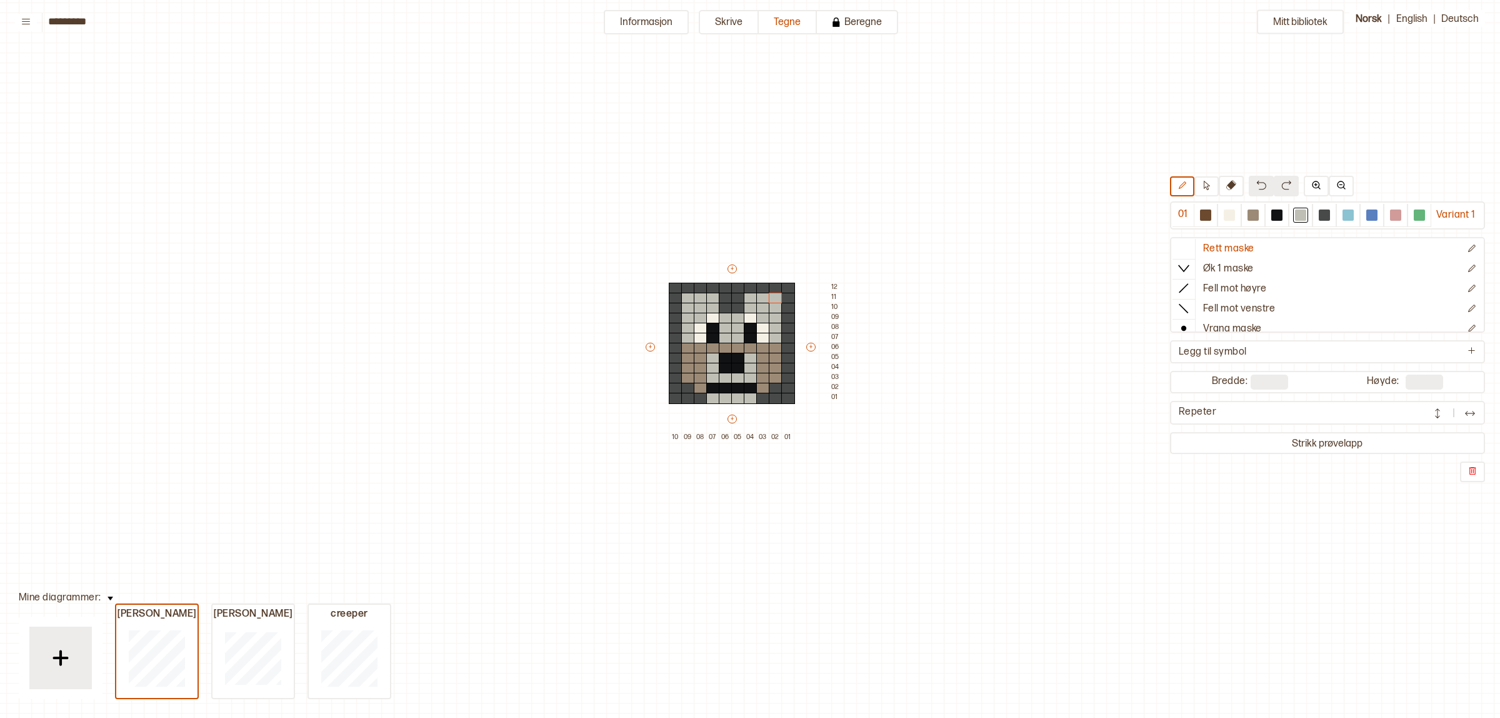
click at [1249, 184] on button at bounding box center [1261, 186] width 25 height 21
